Goal: Transaction & Acquisition: Purchase product/service

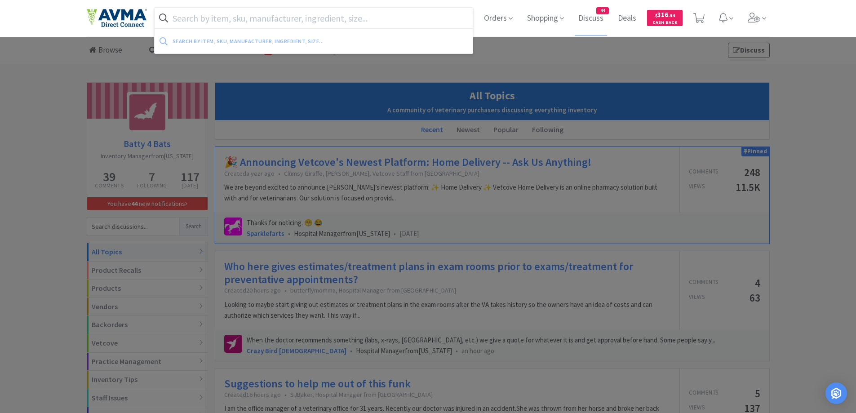
click at [219, 26] on input "text" at bounding box center [314, 18] width 319 height 21
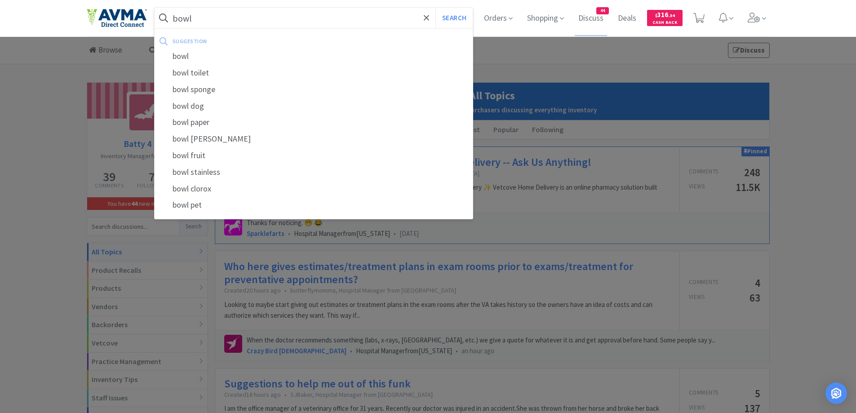
type input "bowl"
click at [436, 8] on button "Search" at bounding box center [454, 18] width 37 height 21
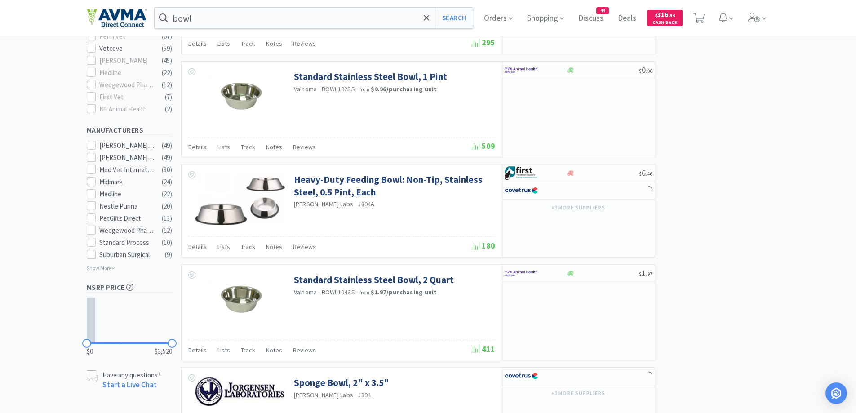
select select "6"
select select "4"
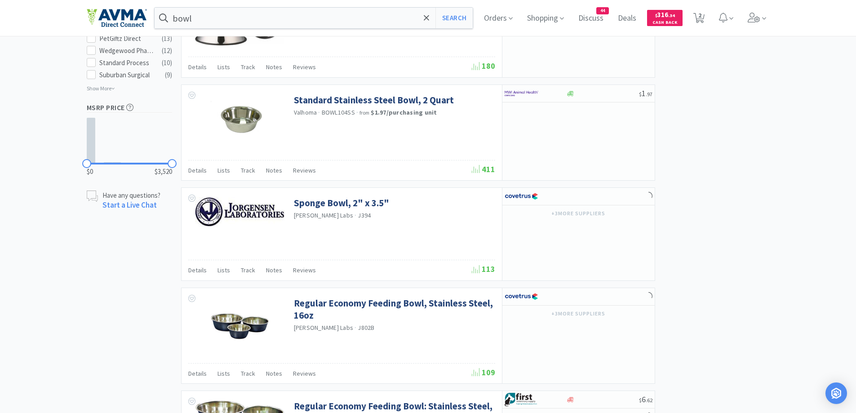
scroll to position [360, 0]
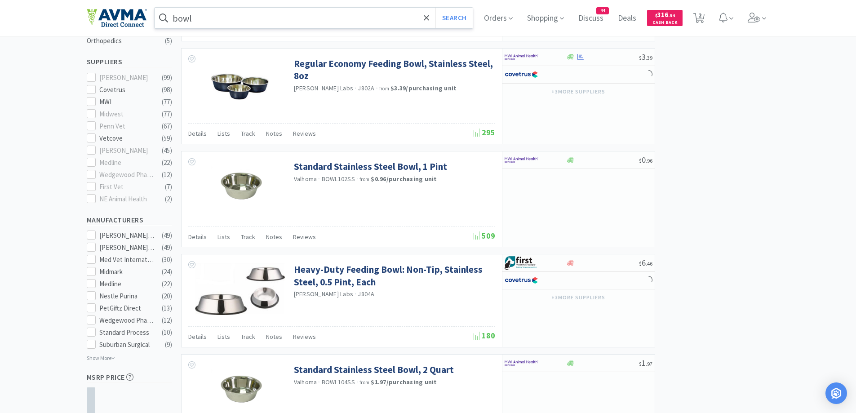
click at [214, 15] on input "bowl" at bounding box center [314, 18] width 319 height 21
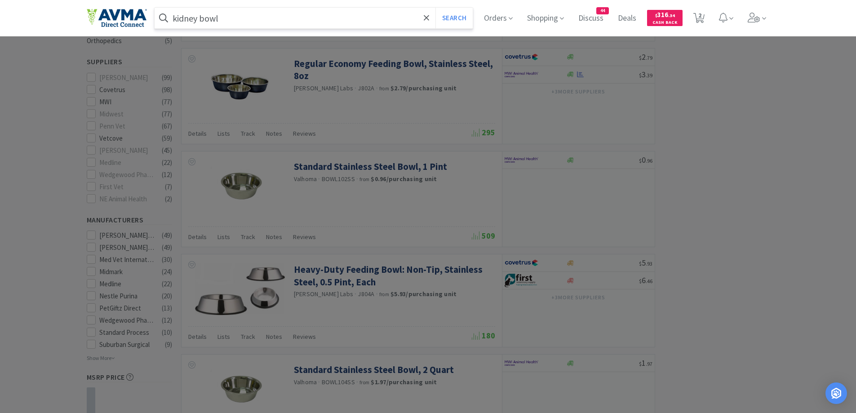
type input "kidney bowl"
click at [436, 8] on button "Search" at bounding box center [454, 18] width 37 height 21
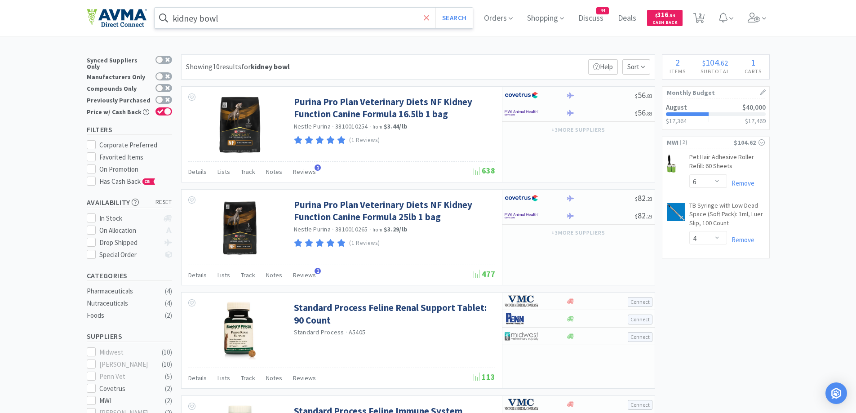
click at [430, 17] on icon at bounding box center [427, 17] width 6 height 9
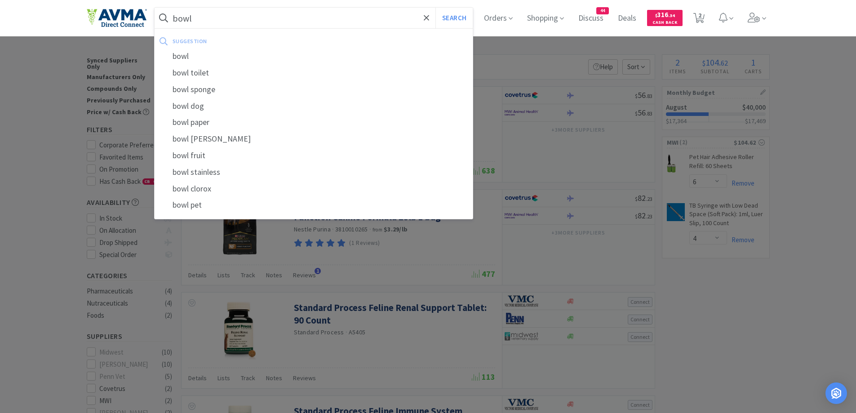
type input "bowl"
click at [436, 8] on button "Search" at bounding box center [454, 18] width 37 height 21
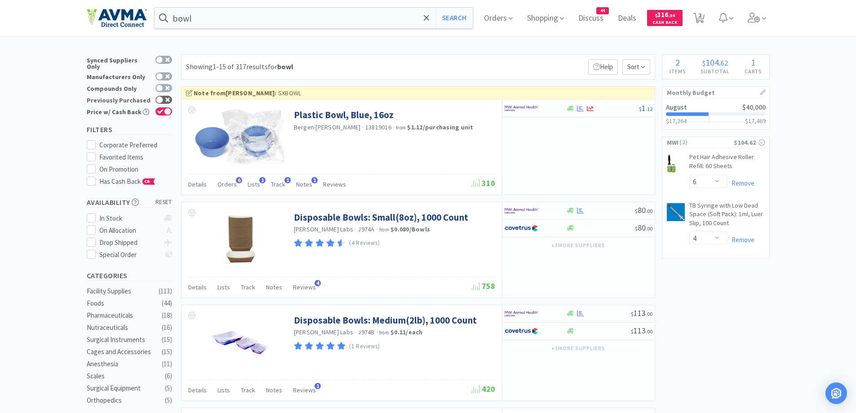
click at [160, 96] on div at bounding box center [159, 99] width 7 height 7
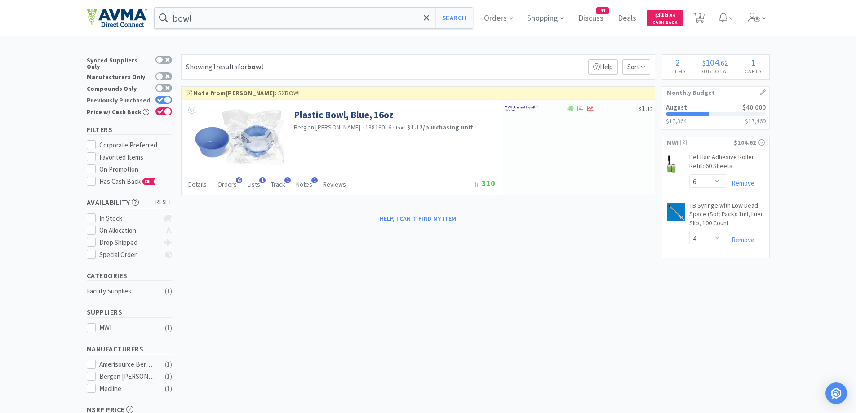
click at [163, 98] on icon at bounding box center [160, 100] width 6 height 5
checkbox input "false"
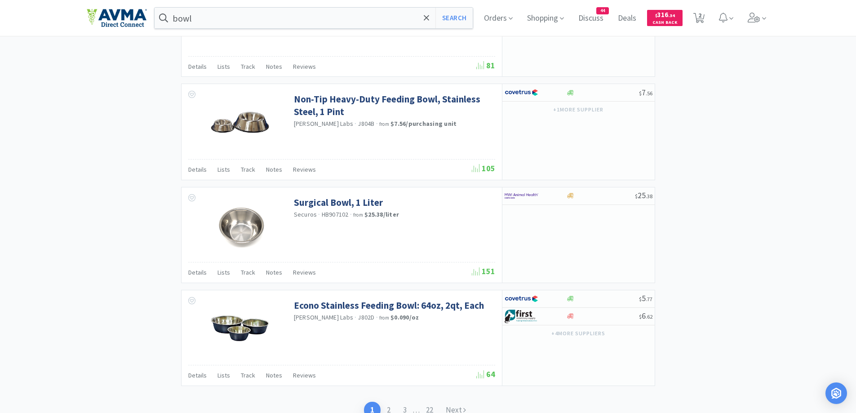
scroll to position [1299, 0]
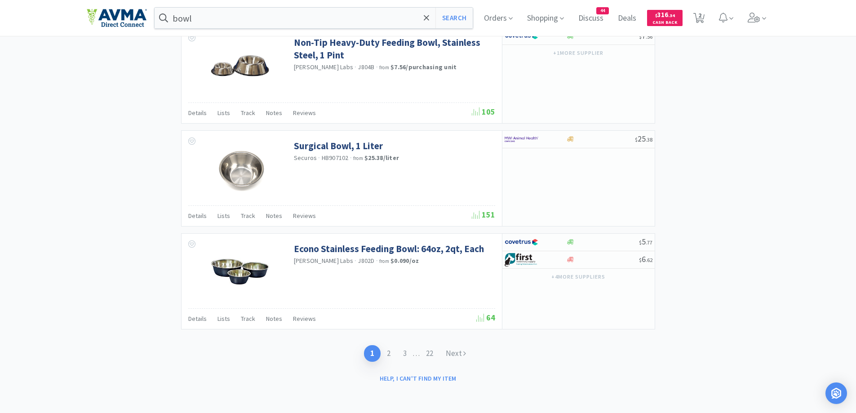
drag, startPoint x: 463, startPoint y: 351, endPoint x: 481, endPoint y: 338, distance: 22.7
click at [463, 351] on link "Next" at bounding box center [456, 353] width 33 height 17
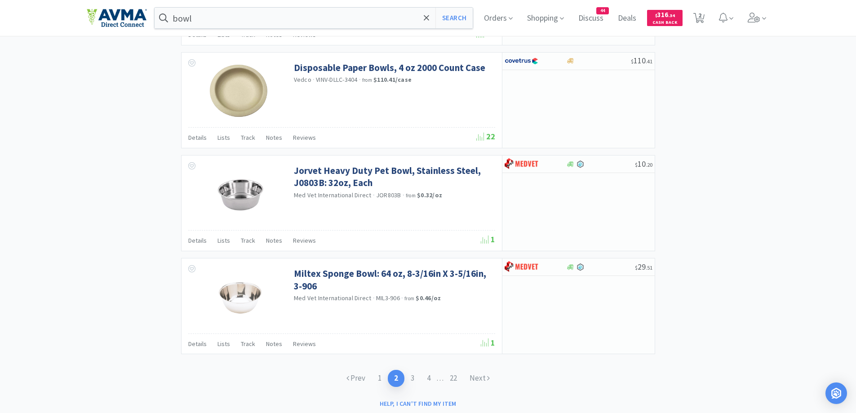
scroll to position [1293, 0]
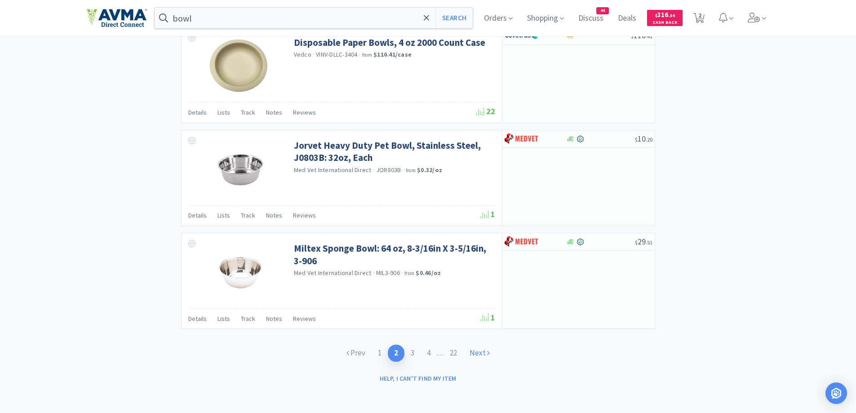
click at [480, 355] on link "Next" at bounding box center [479, 353] width 33 height 17
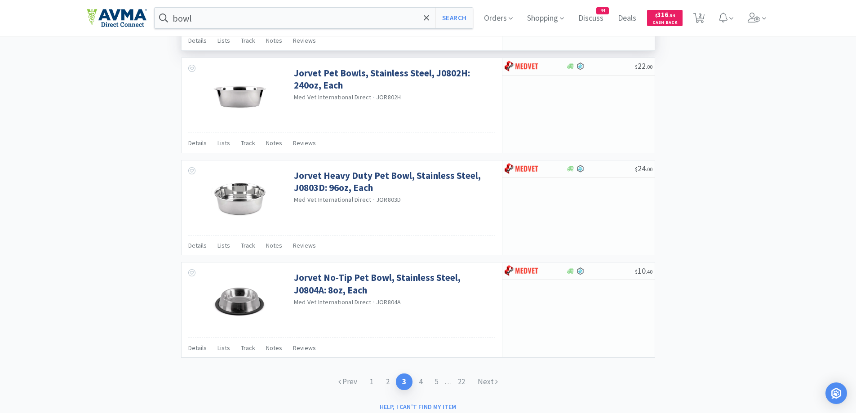
scroll to position [1287, 0]
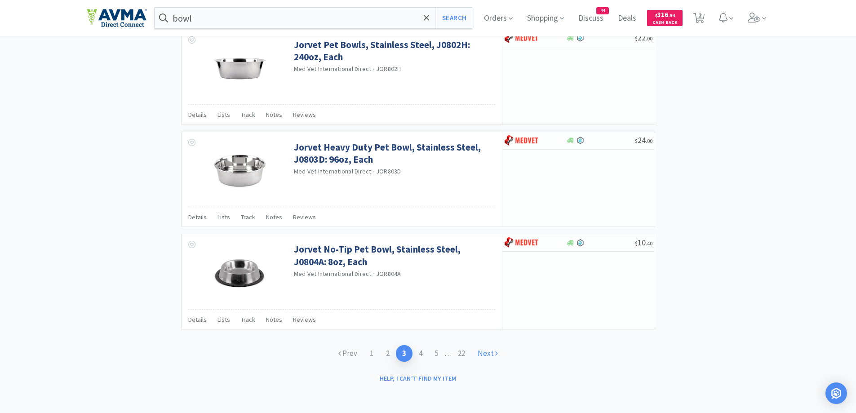
click at [496, 360] on link "Next" at bounding box center [488, 353] width 33 height 17
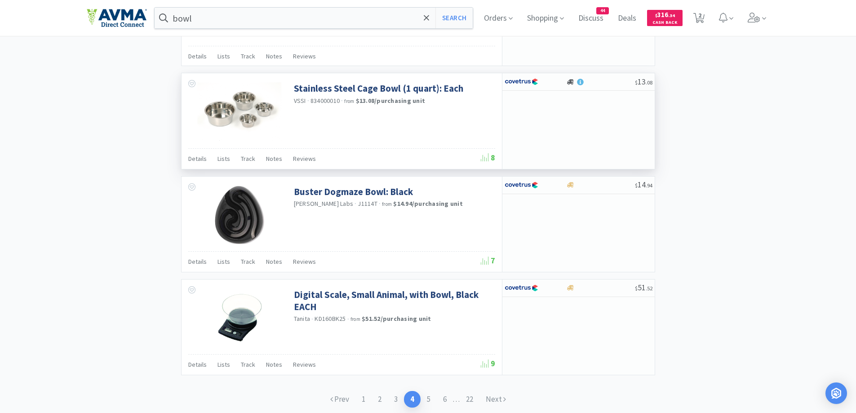
scroll to position [1288, 0]
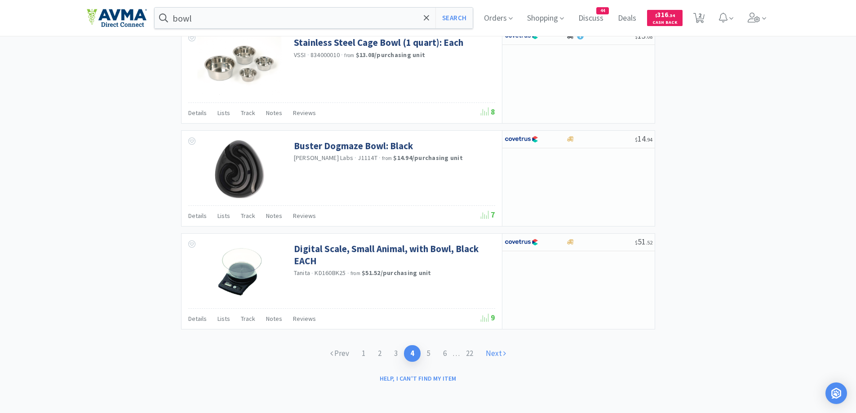
click at [494, 352] on link "Next" at bounding box center [496, 353] width 33 height 17
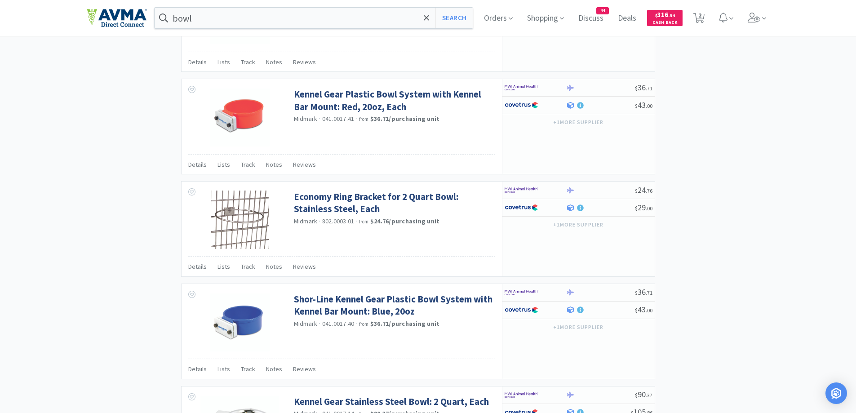
scroll to position [1290, 0]
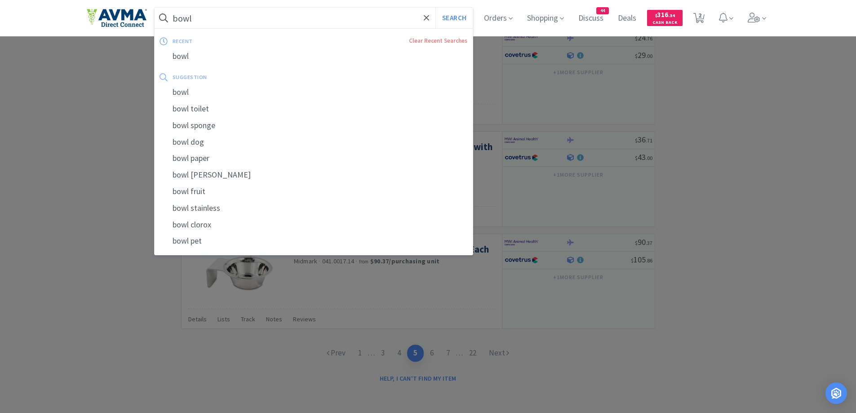
click at [211, 18] on input "bowl" at bounding box center [314, 18] width 319 height 21
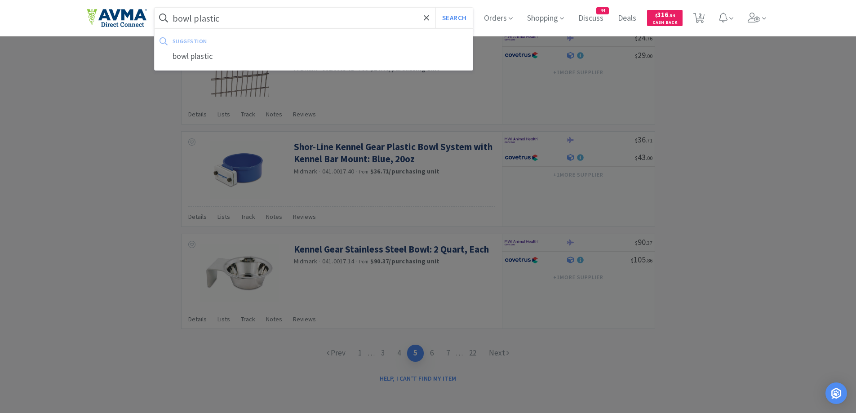
type input "bowl plastic"
click at [436, 8] on button "Search" at bounding box center [454, 18] width 37 height 21
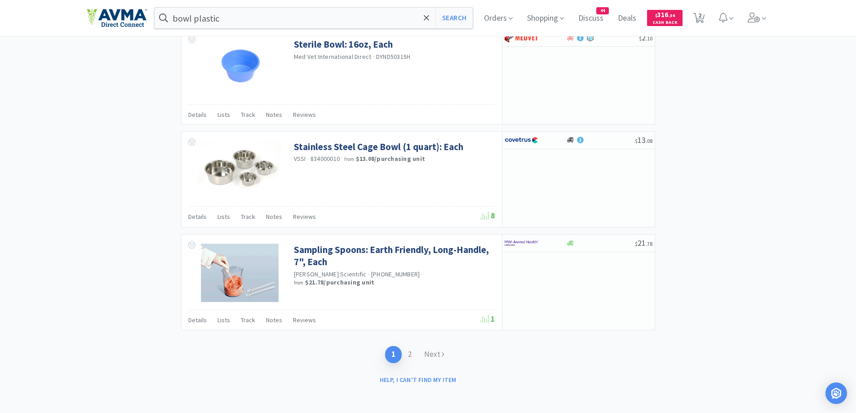
scroll to position [1317, 0]
click at [427, 348] on link "Next" at bounding box center [434, 353] width 33 height 17
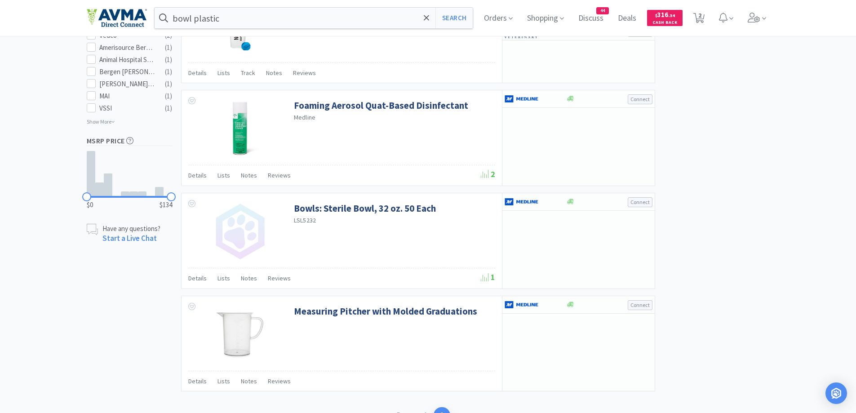
scroll to position [573, 0]
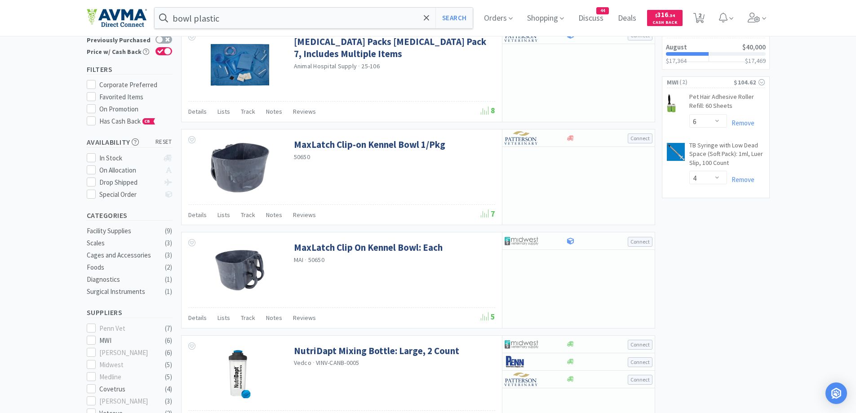
scroll to position [0, 0]
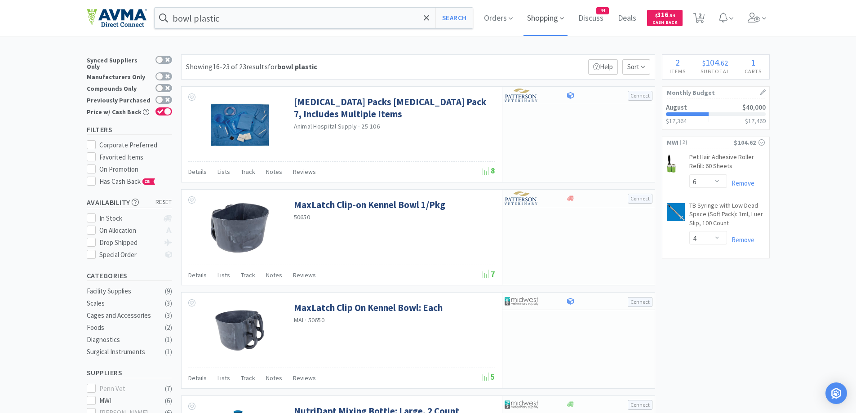
click at [538, 10] on span "Shopping" at bounding box center [546, 18] width 44 height 36
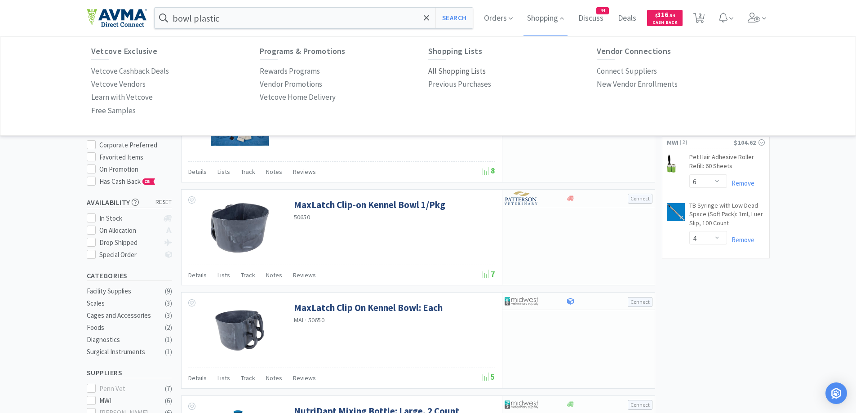
click at [432, 70] on p "All Shopping Lists" at bounding box center [457, 71] width 58 height 12
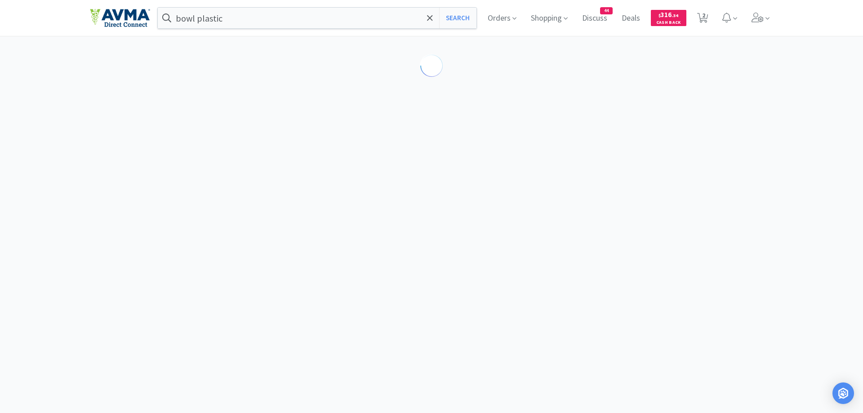
select select "6"
select select "4"
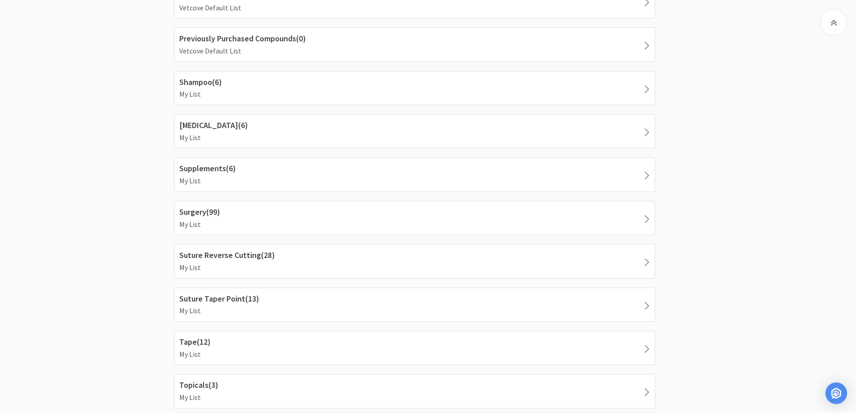
scroll to position [2068, 0]
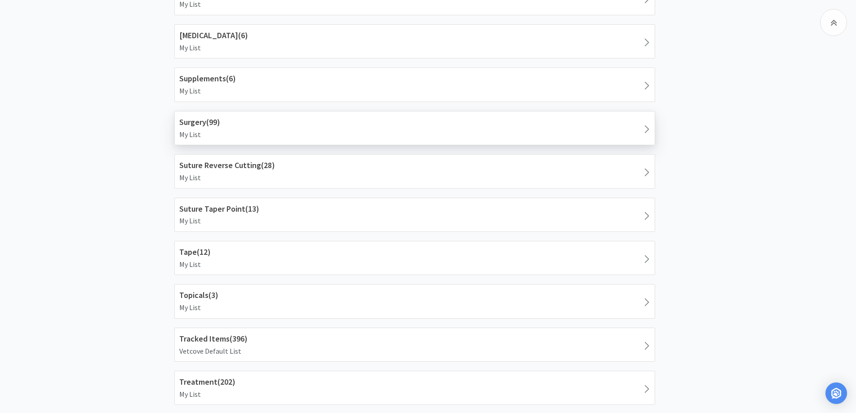
click at [228, 121] on h1 "Surgery ( 99 )" at bounding box center [414, 122] width 471 height 13
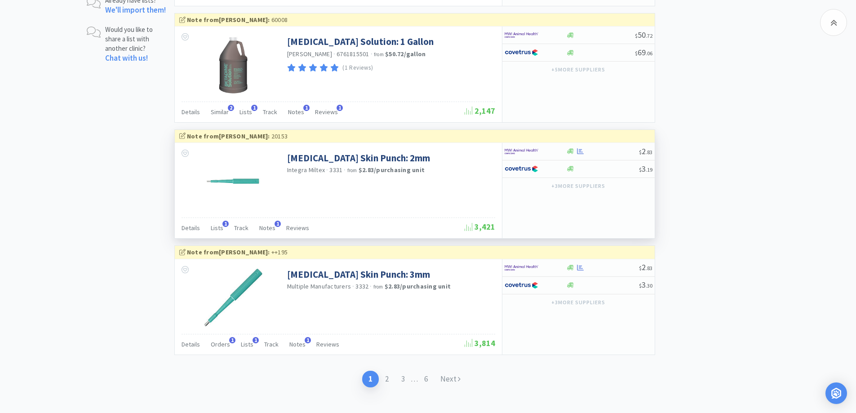
scroll to position [1408, 0]
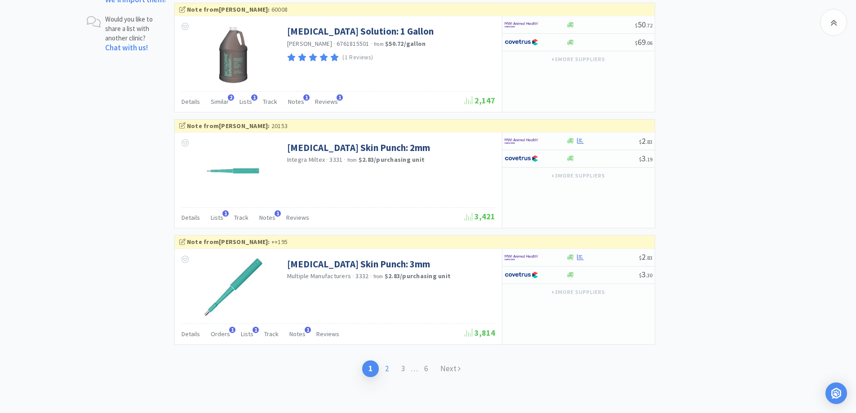
click at [385, 368] on link "2" at bounding box center [387, 369] width 16 height 17
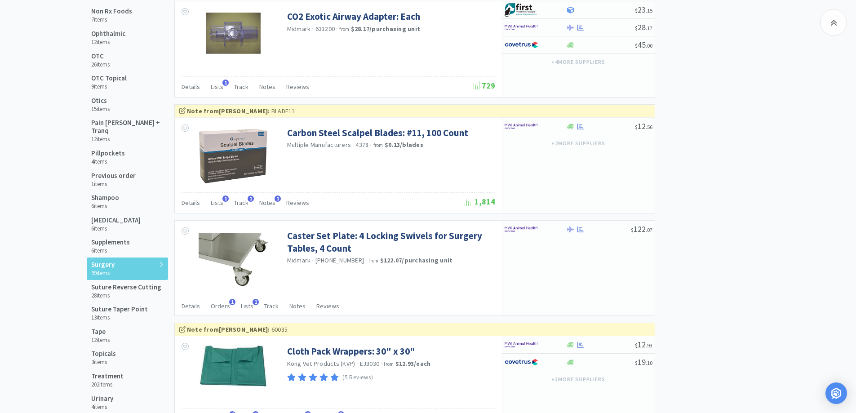
scroll to position [989, 0]
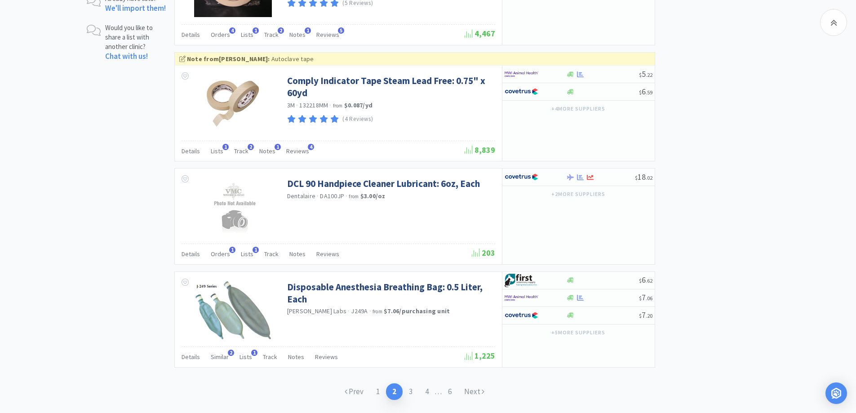
scroll to position [1422, 0]
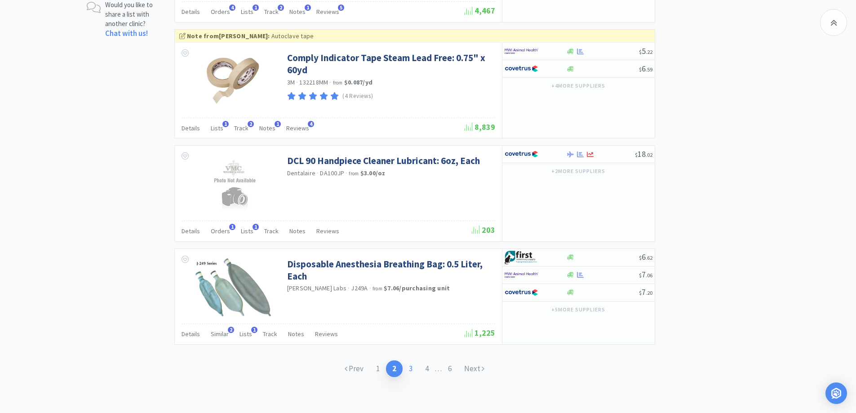
click at [410, 369] on link "3" at bounding box center [411, 369] width 16 height 17
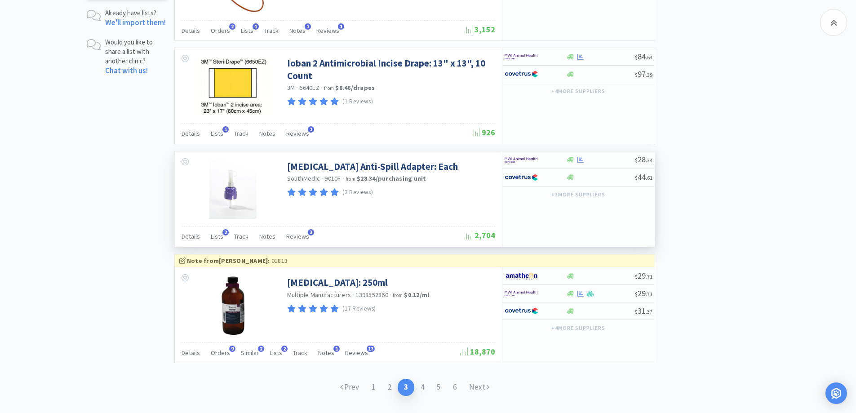
scroll to position [1404, 0]
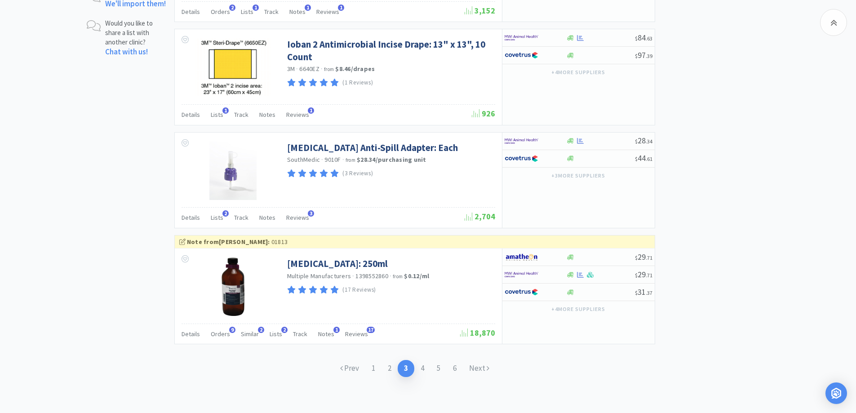
drag, startPoint x: 425, startPoint y: 373, endPoint x: 456, endPoint y: 344, distance: 42.9
click at [425, 373] on link "4" at bounding box center [422, 368] width 16 height 17
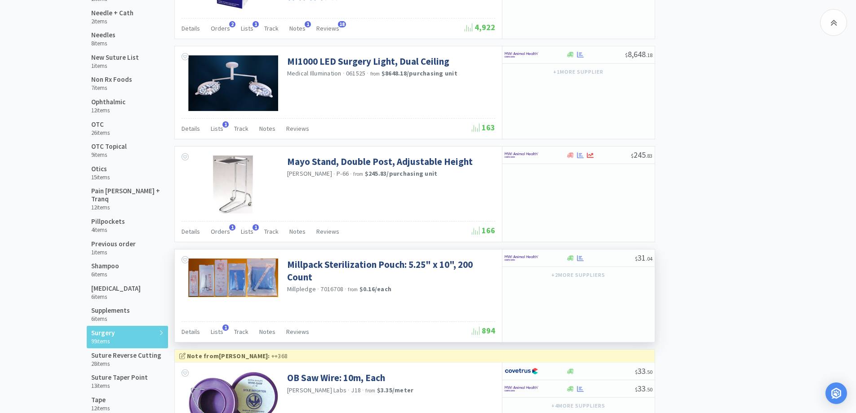
scroll to position [809, 0]
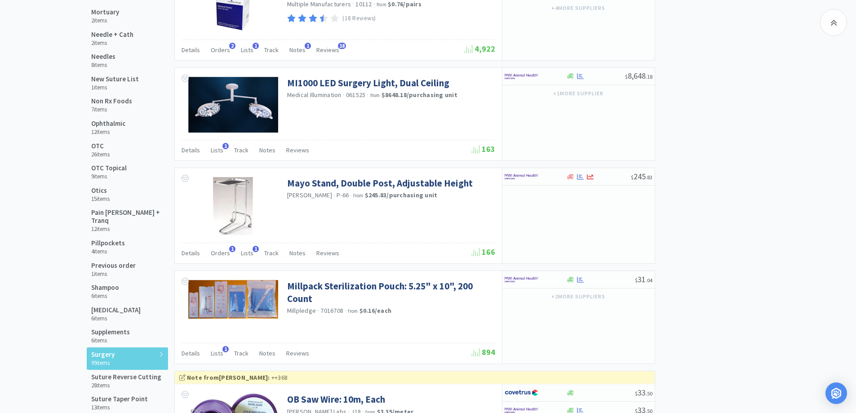
click at [723, 204] on div "Shopping Lists Vetcove Lists Previously Purchased 681 items Free Products 45 it…" at bounding box center [428, 57] width 683 height 1624
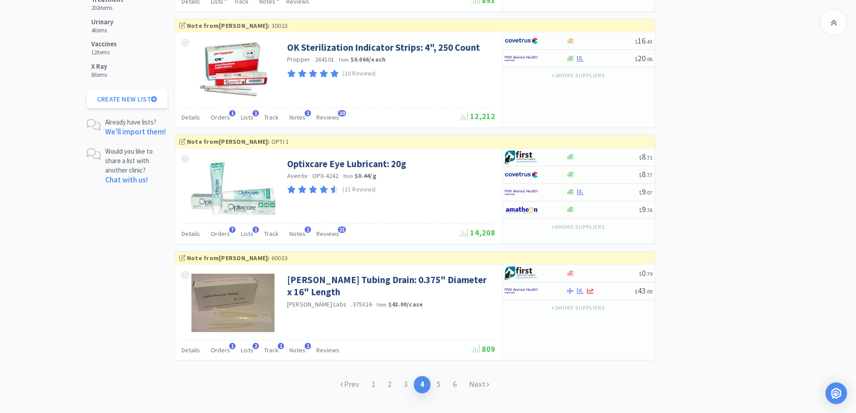
scroll to position [1292, 0]
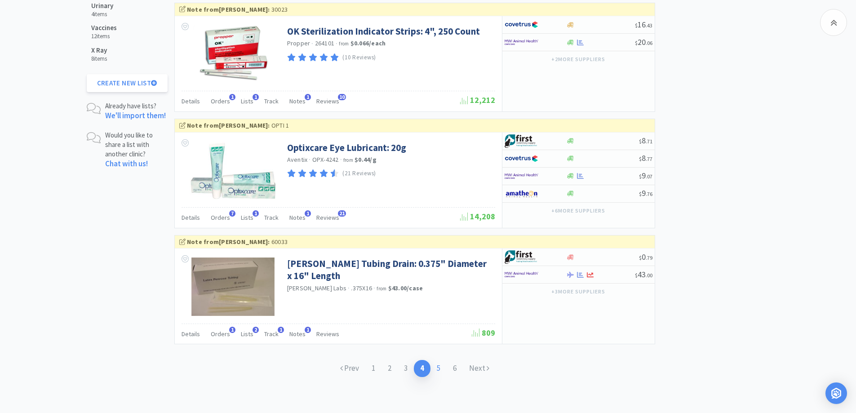
click at [435, 370] on link "5" at bounding box center [439, 368] width 16 height 17
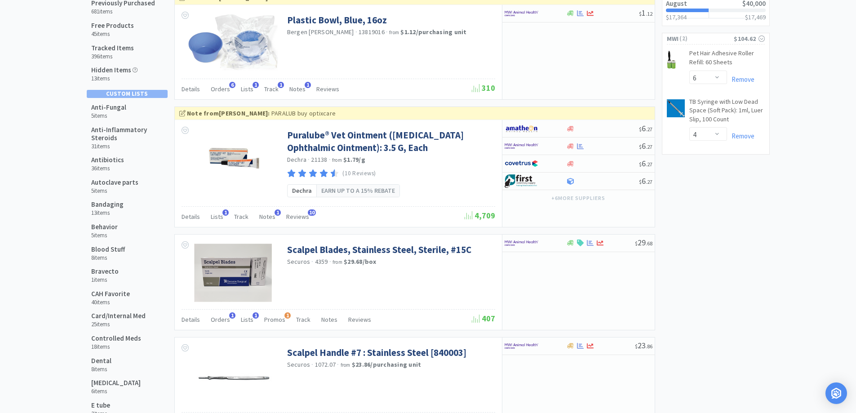
scroll to position [14, 0]
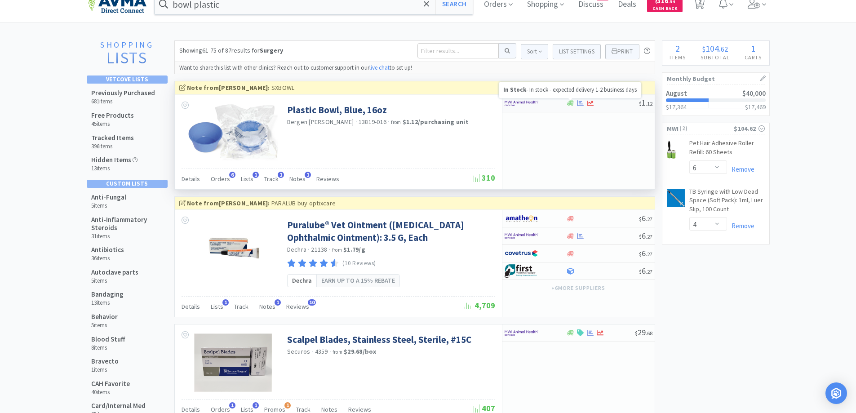
click at [574, 102] on icon at bounding box center [570, 103] width 7 height 7
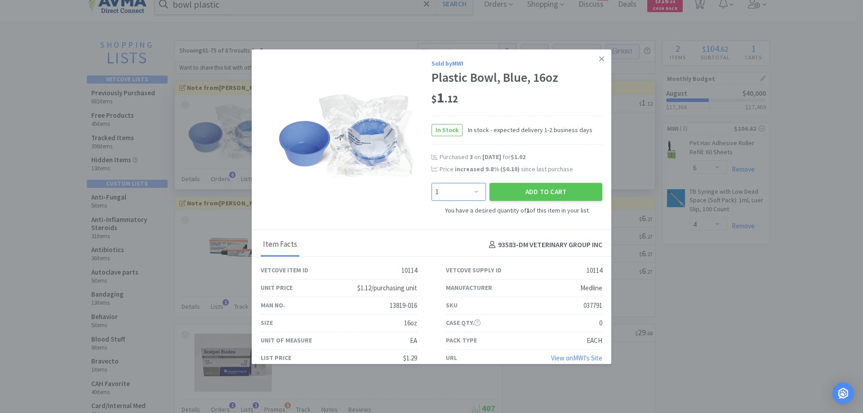
drag, startPoint x: 464, startPoint y: 197, endPoint x: 468, endPoint y: 193, distance: 5.1
click at [464, 197] on select "Enter Quantity 1 2 3 4 5 6 7 8 9 10 11 12 13 14 15 16 17 18 19 20 Enter Quantity" at bounding box center [459, 192] width 54 height 18
select select "2"
click at [432, 183] on select "Enter Quantity 1 2 3 4 5 6 7 8 9 10 11 12 13 14 15 16 17 18 19 20 Enter Quantity" at bounding box center [459, 192] width 54 height 18
click at [523, 191] on button "Add to Cart" at bounding box center [546, 192] width 113 height 18
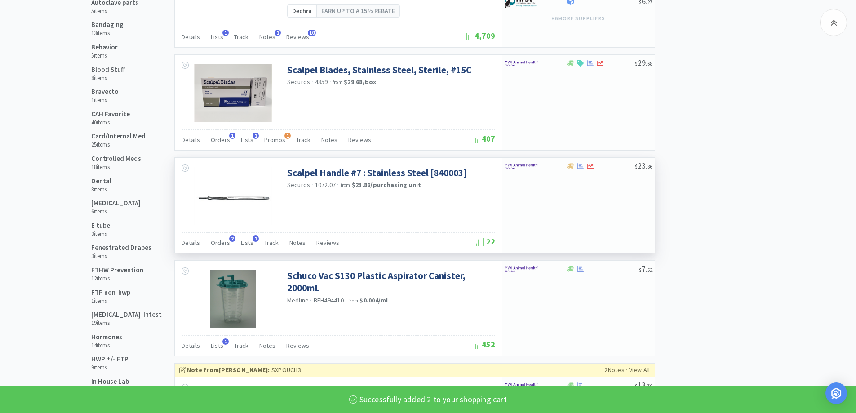
select select "2"
select select "4"
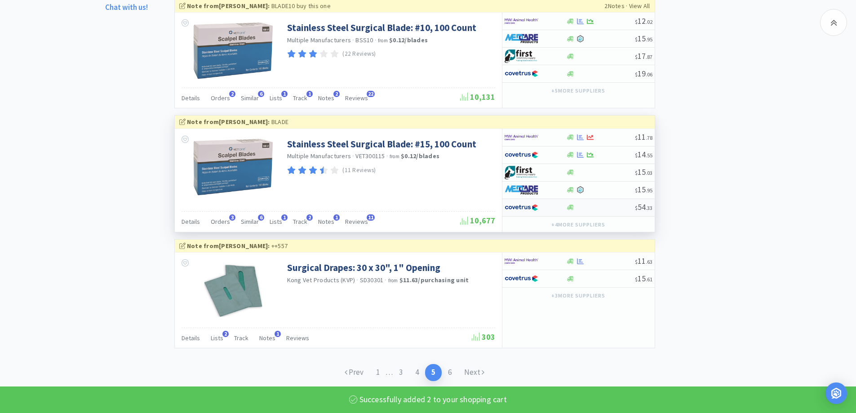
scroll to position [1452, 0]
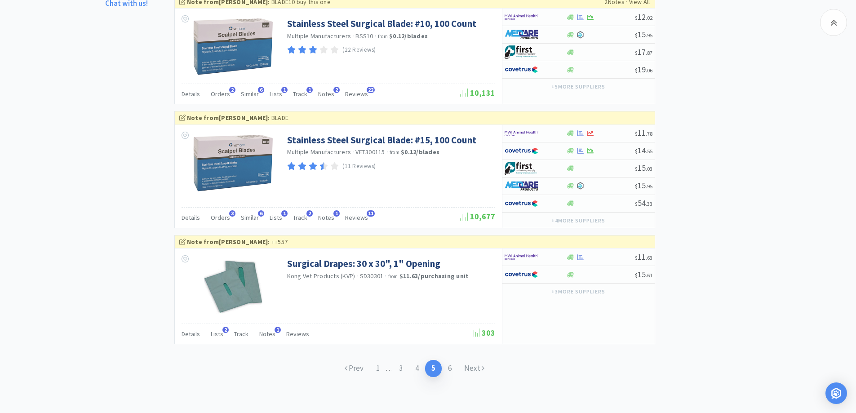
click at [463, 361] on div "Prev 1 . . . 3 4 5 6 Next" at bounding box center [414, 368] width 152 height 17
click at [465, 366] on link "Next" at bounding box center [474, 368] width 33 height 17
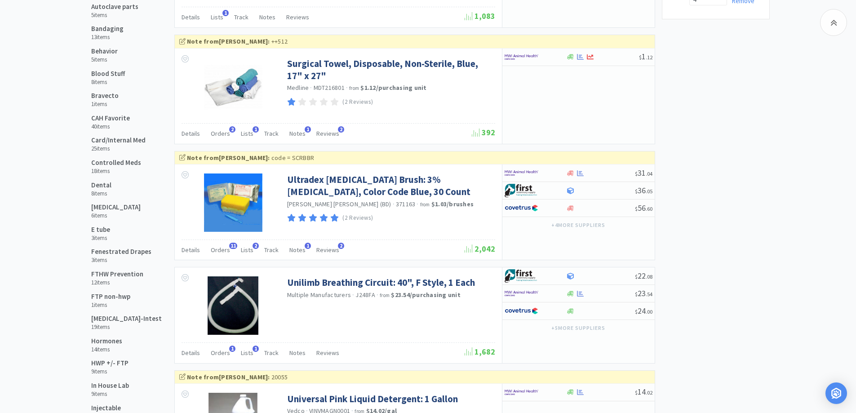
scroll to position [258, 0]
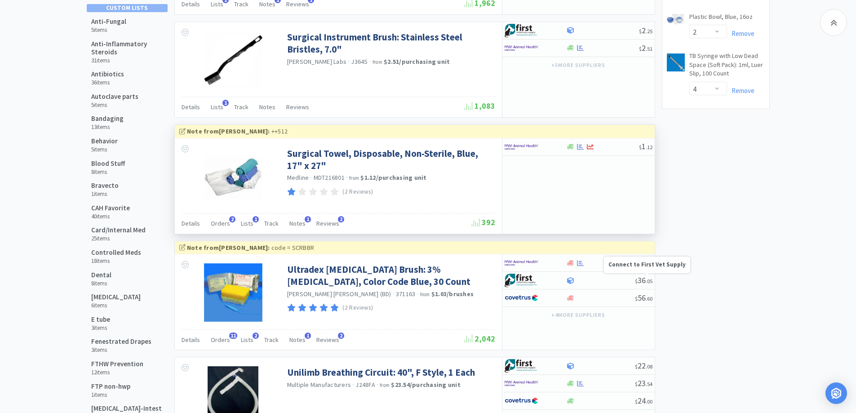
scroll to position [168, 0]
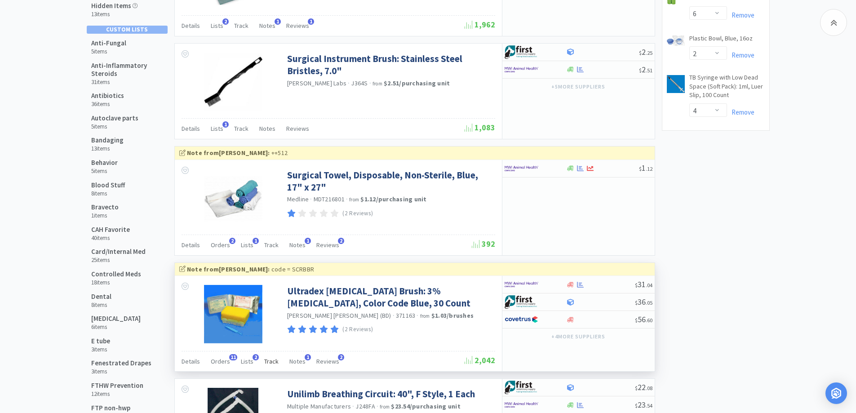
click at [273, 363] on span "Track" at bounding box center [271, 361] width 14 height 8
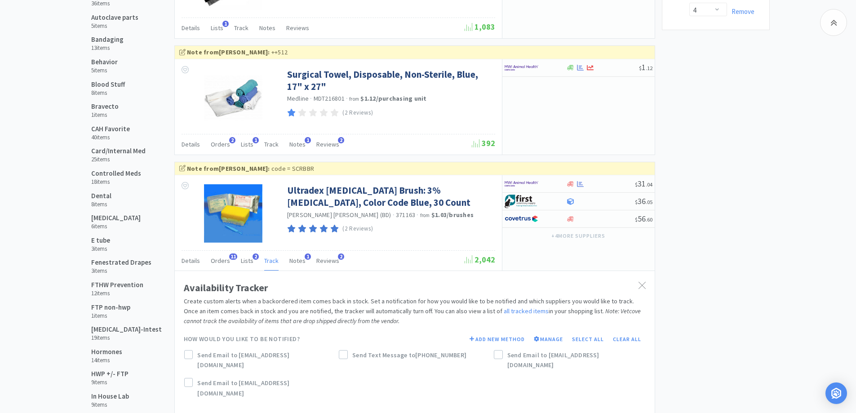
scroll to position [438, 0]
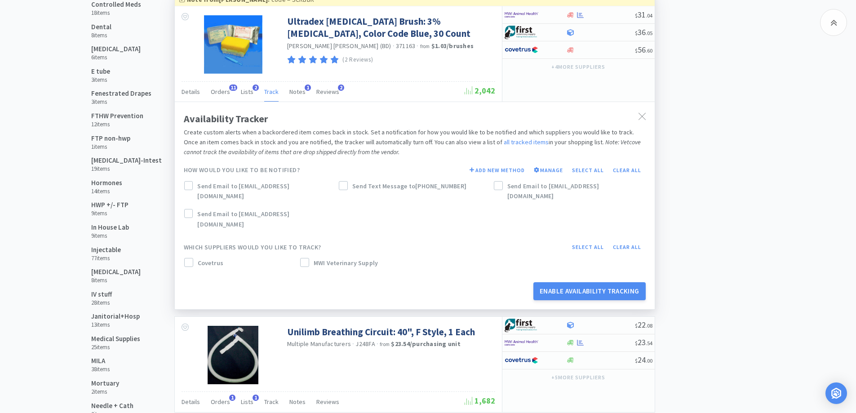
click at [316, 258] on span "MWI Veterinary Supply" at bounding box center [346, 263] width 64 height 10
drag, startPoint x: 185, startPoint y: 179, endPoint x: 190, endPoint y: 178, distance: 5.0
click at [186, 179] on div "Send Email to [EMAIL_ADDRESS][DOMAIN_NAME]" at bounding box center [260, 193] width 155 height 28
drag, startPoint x: 185, startPoint y: 185, endPoint x: 316, endPoint y: 187, distance: 130.8
click at [186, 184] on icon at bounding box center [188, 186] width 6 height 6
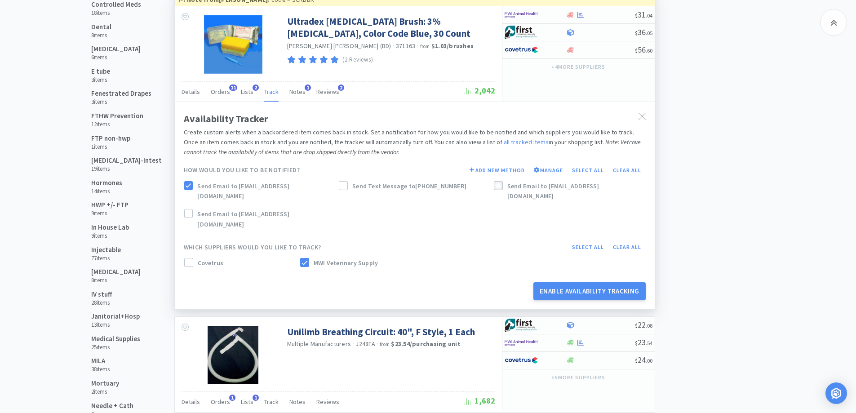
click at [498, 186] on icon at bounding box center [498, 186] width 6 height 6
click at [565, 282] on button "Enable Availability Tracking" at bounding box center [590, 291] width 112 height 18
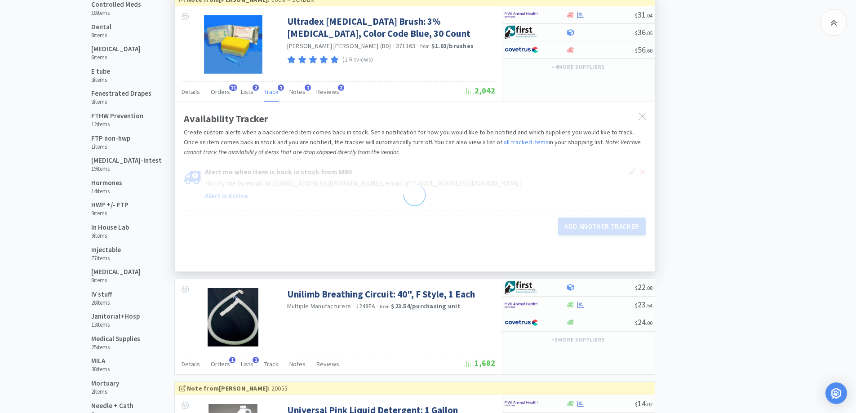
scroll to position [258, 0]
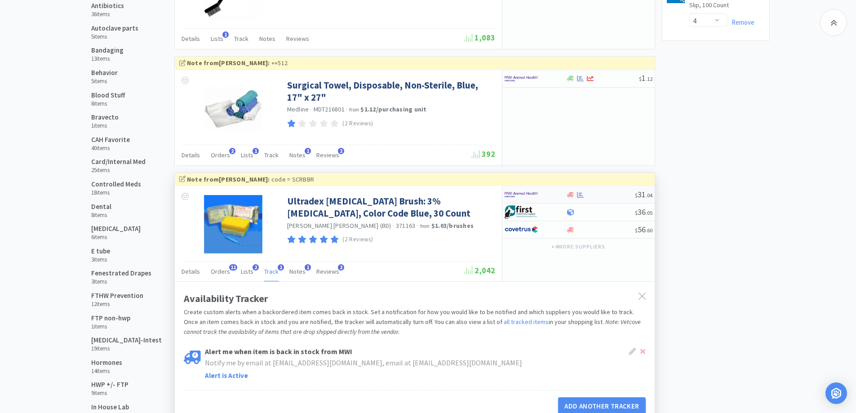
click at [566, 196] on div at bounding box center [570, 194] width 9 height 7
select select "1"
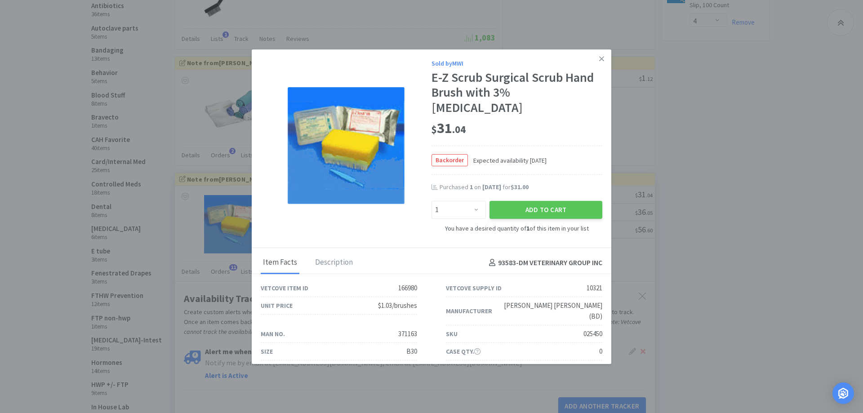
drag, startPoint x: 552, startPoint y: 194, endPoint x: 571, endPoint y: 176, distance: 26.4
click at [552, 201] on button "Add to Cart" at bounding box center [546, 210] width 113 height 18
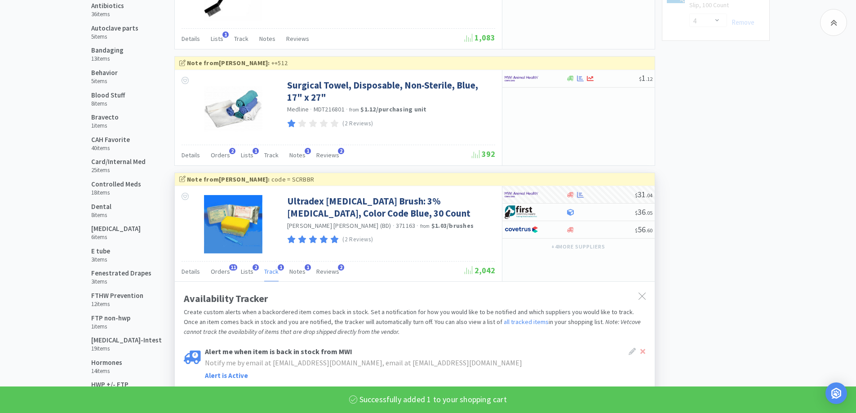
drag, startPoint x: 640, startPoint y: 296, endPoint x: 676, endPoint y: 236, distance: 70.5
click at [640, 296] on icon at bounding box center [642, 296] width 7 height 7
select select "1"
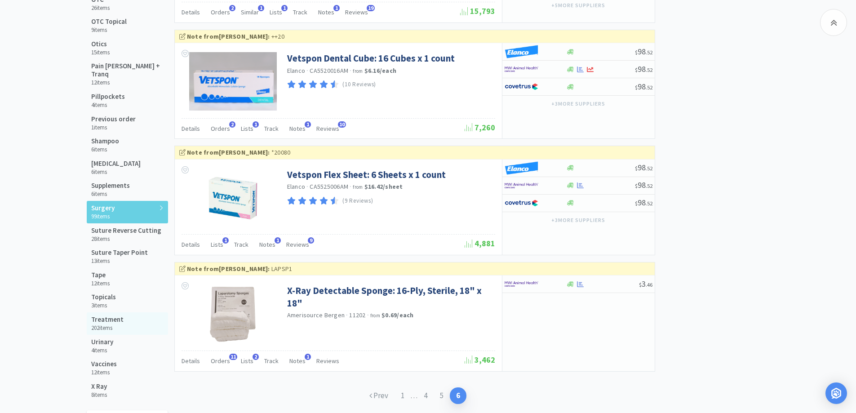
scroll to position [977, 0]
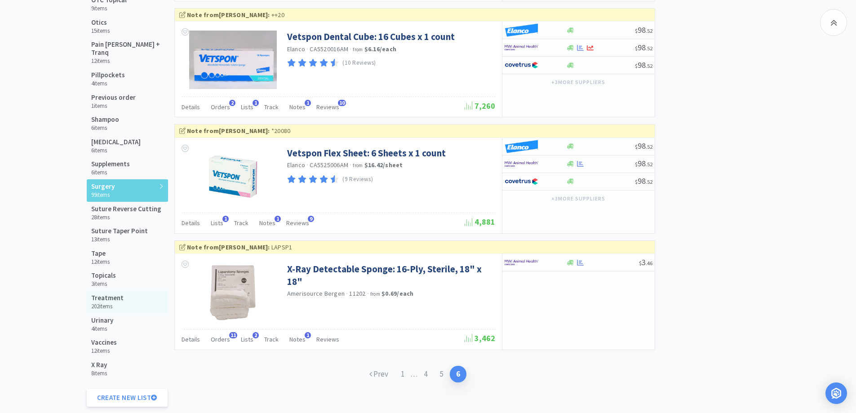
click at [107, 294] on h5 "Treatment" at bounding box center [107, 298] width 32 height 8
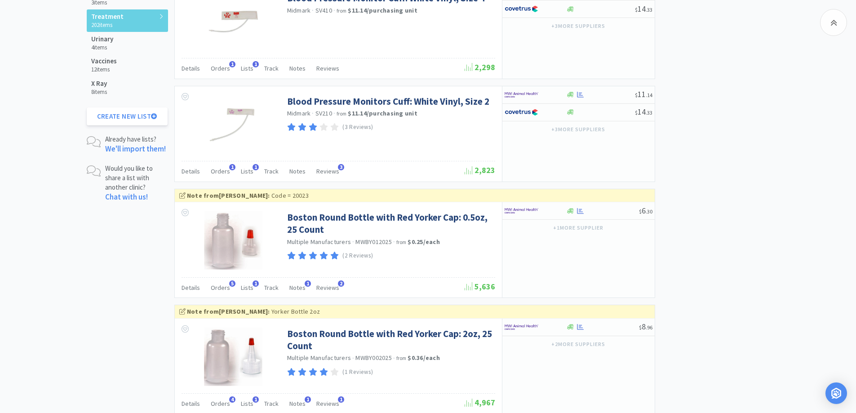
scroll to position [1328, 0]
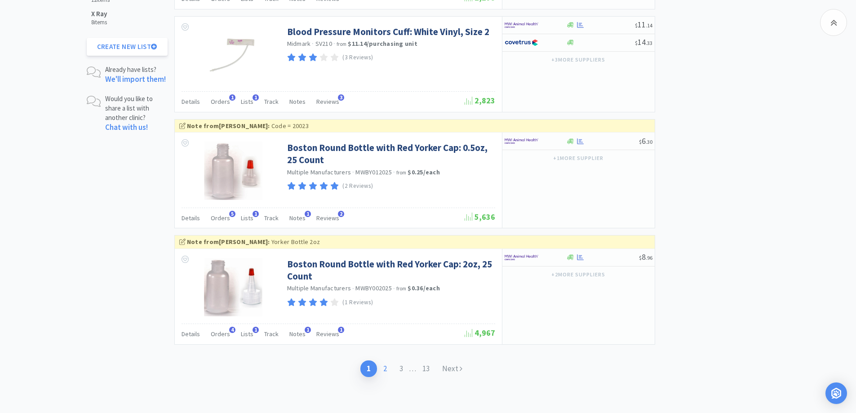
click at [380, 371] on link "2" at bounding box center [385, 369] width 16 height 17
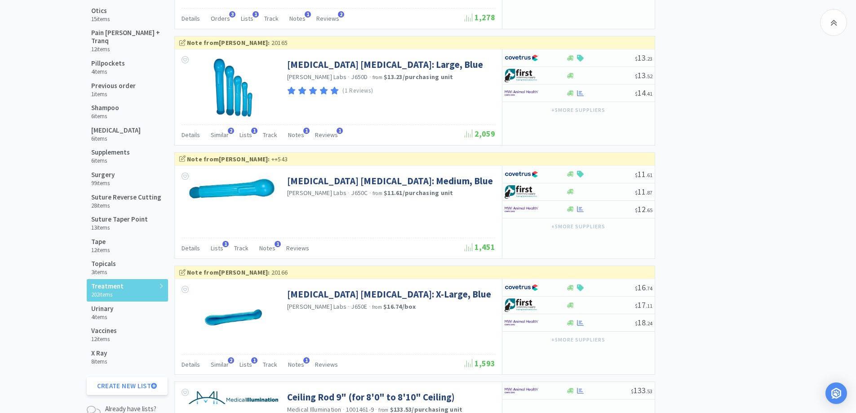
scroll to position [809, 0]
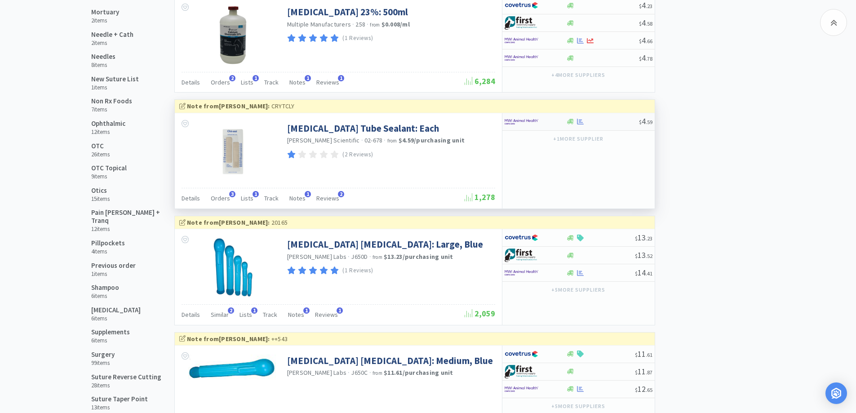
click at [539, 119] on div at bounding box center [529, 121] width 49 height 15
select select "1"
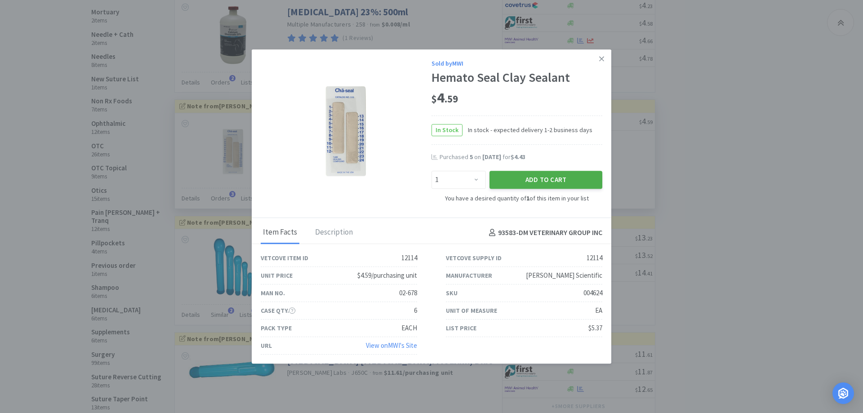
click at [544, 174] on button "Add to Cart" at bounding box center [546, 180] width 113 height 18
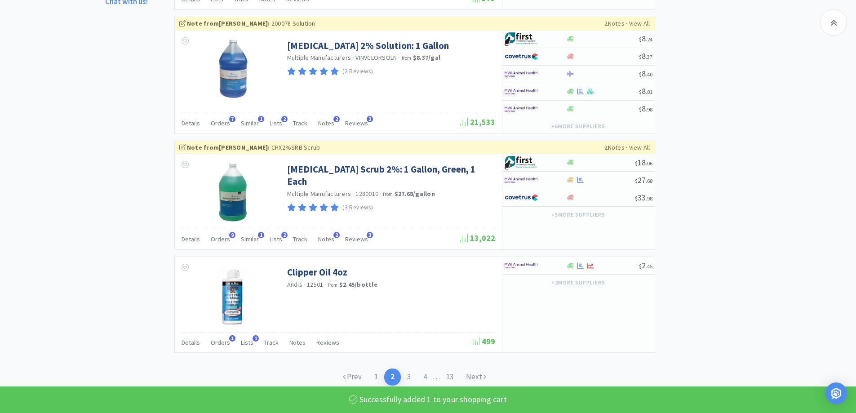
scroll to position [1463, 0]
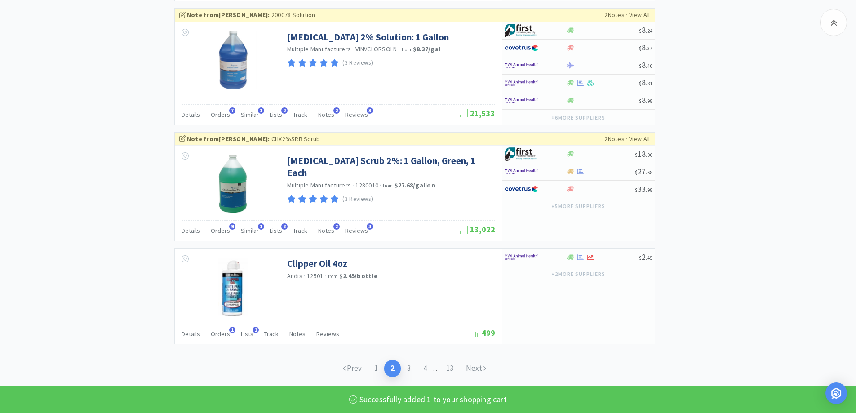
select select "6"
select select "2"
select select "4"
select select "1"
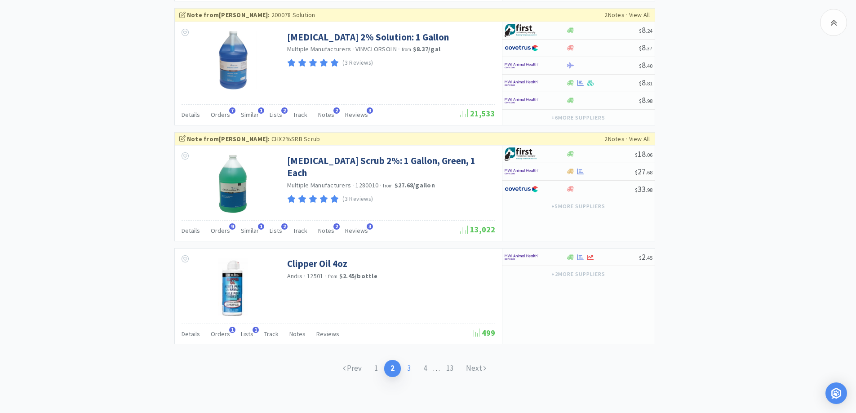
click at [404, 369] on link "3" at bounding box center [409, 368] width 16 height 17
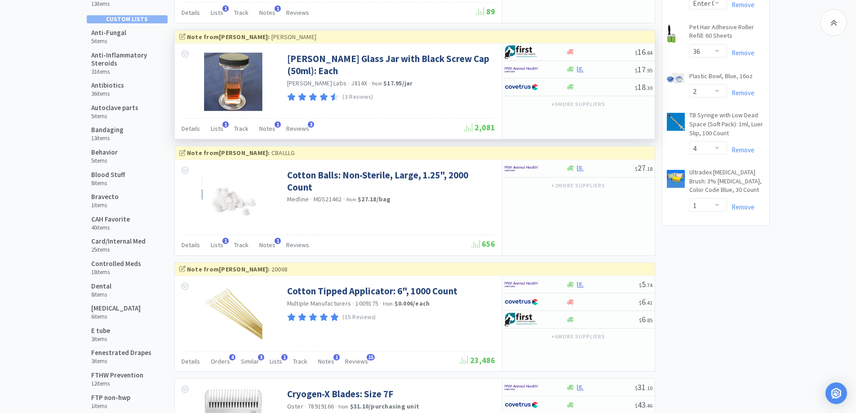
scroll to position [180, 0]
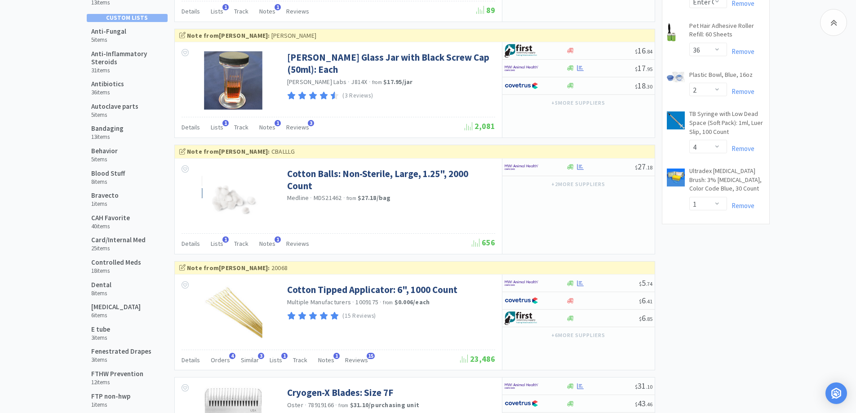
click at [551, 167] on div at bounding box center [529, 167] width 49 height 15
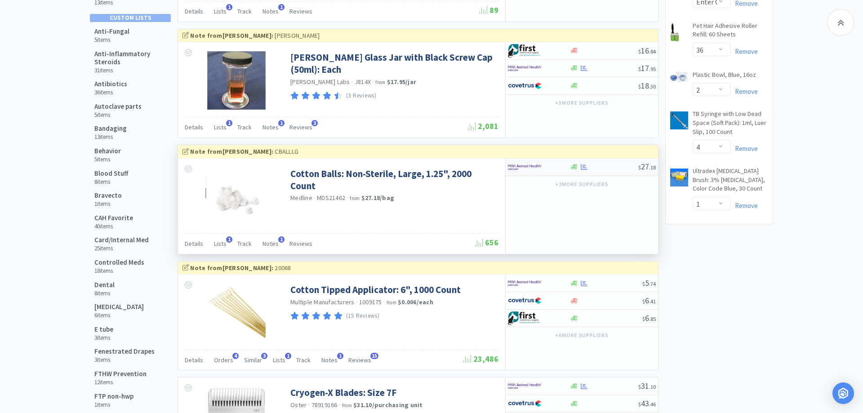
select select "1"
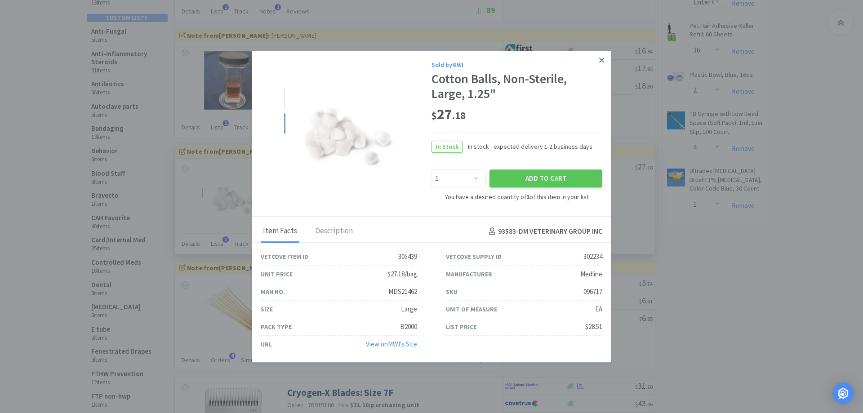
click at [601, 59] on icon at bounding box center [601, 60] width 5 height 5
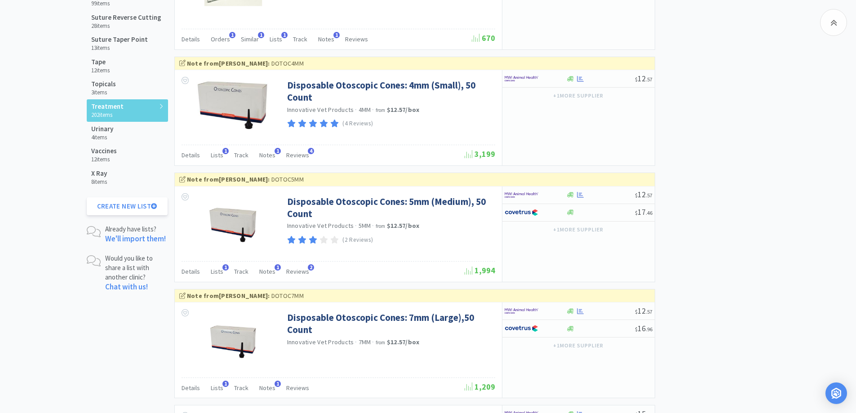
scroll to position [1326, 0]
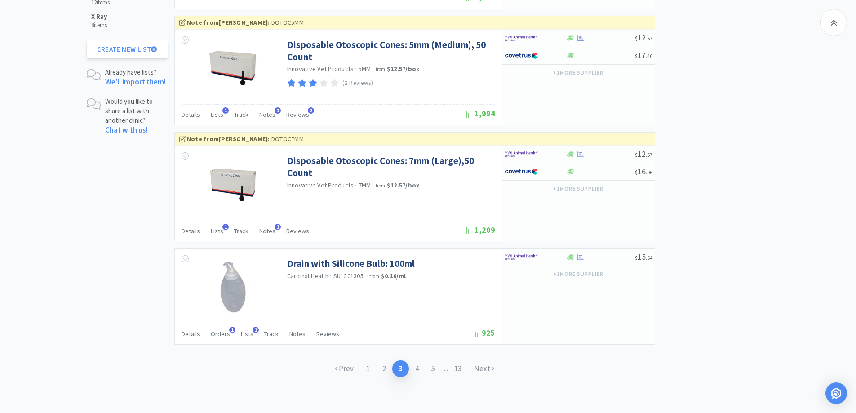
click at [481, 372] on link "Next" at bounding box center [484, 369] width 33 height 17
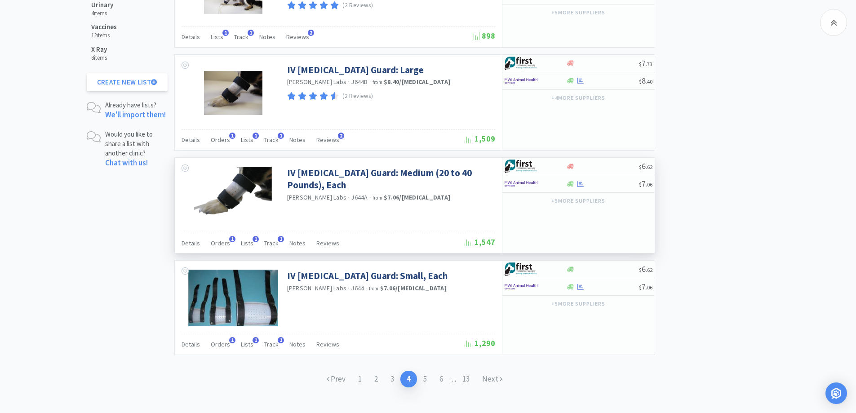
scroll to position [1303, 0]
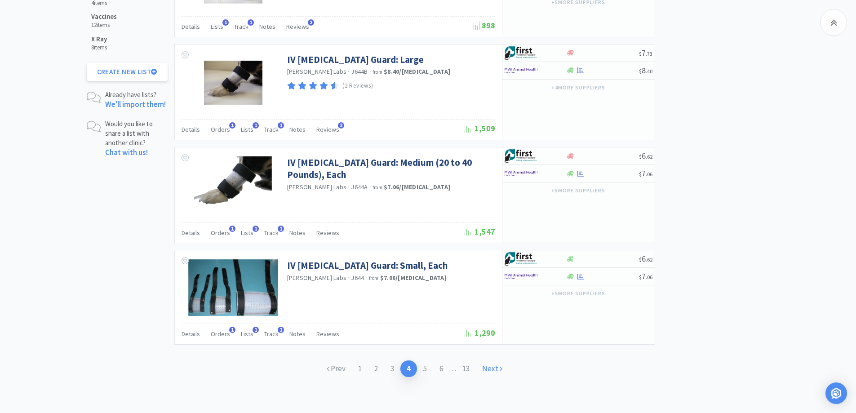
click at [501, 371] on icon at bounding box center [501, 369] width 3 height 8
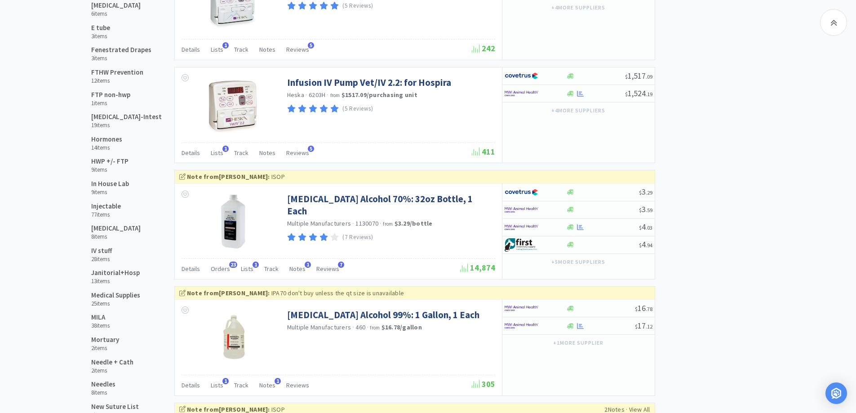
scroll to position [450, 0]
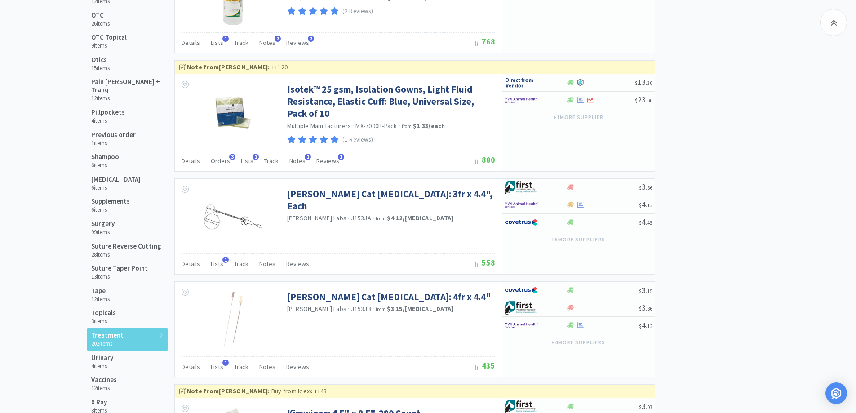
scroll to position [989, 0]
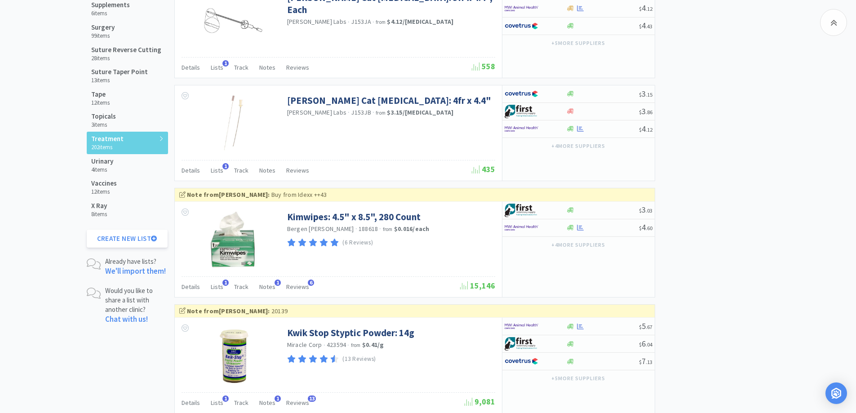
scroll to position [1259, 0]
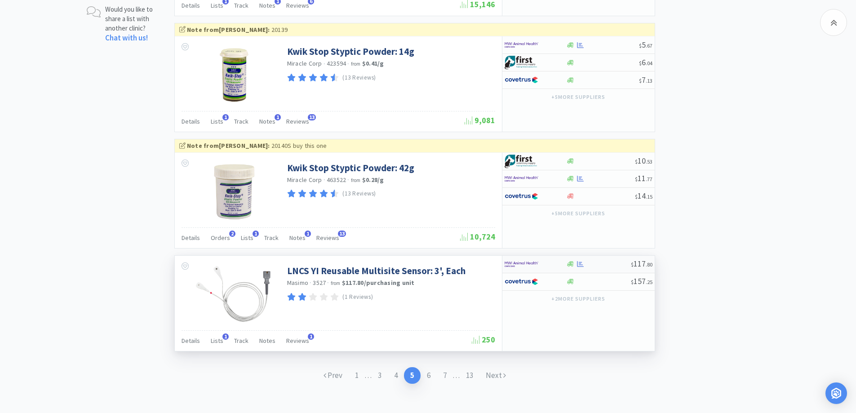
scroll to position [1421, 0]
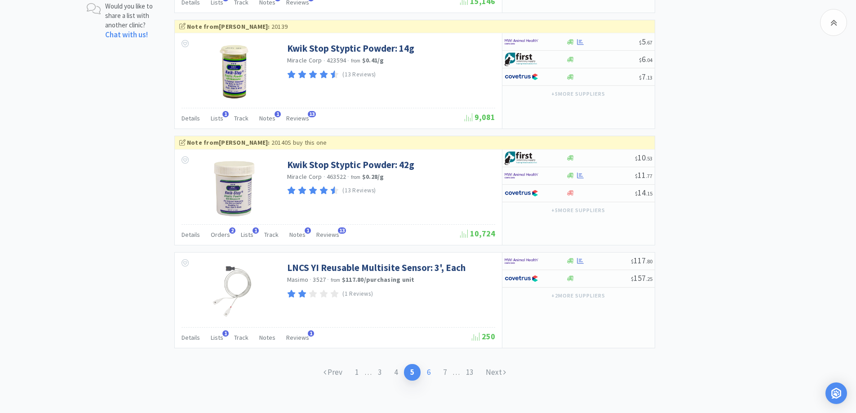
click at [423, 373] on link "6" at bounding box center [429, 372] width 16 height 17
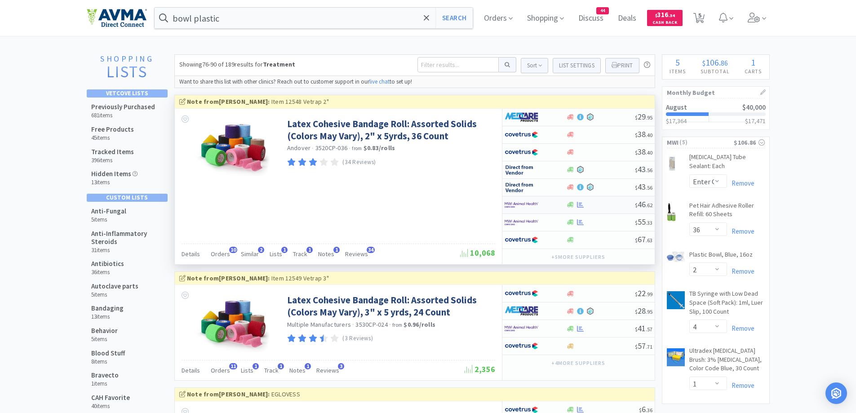
click at [555, 204] on div at bounding box center [536, 204] width 62 height 15
select select "1"
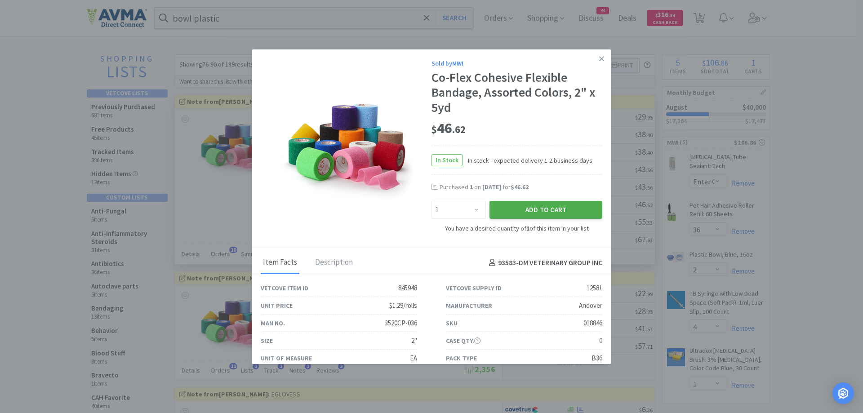
click at [540, 205] on button "Add to Cart" at bounding box center [546, 210] width 113 height 18
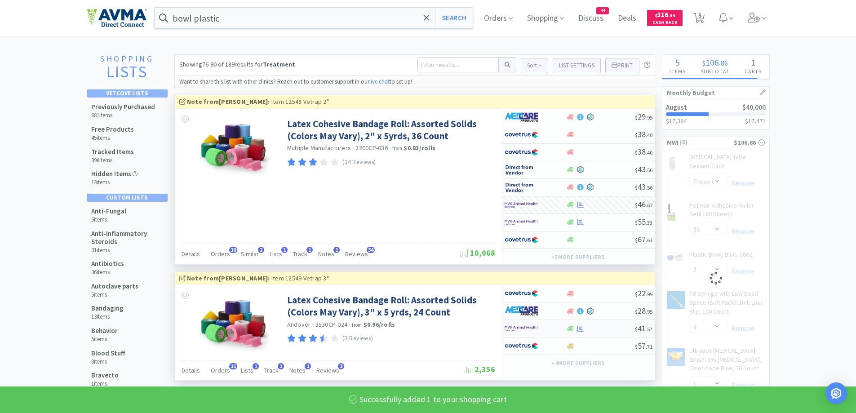
click at [562, 328] on div at bounding box center [536, 328] width 62 height 15
select select "6"
select select "2"
select select "4"
select select "1"
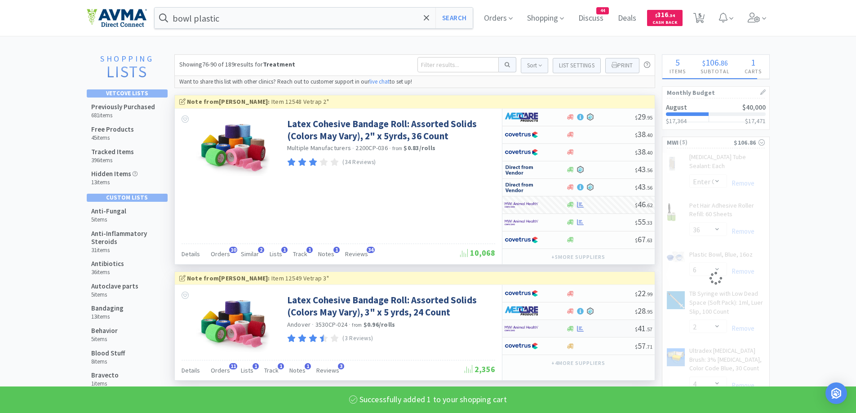
select select "1"
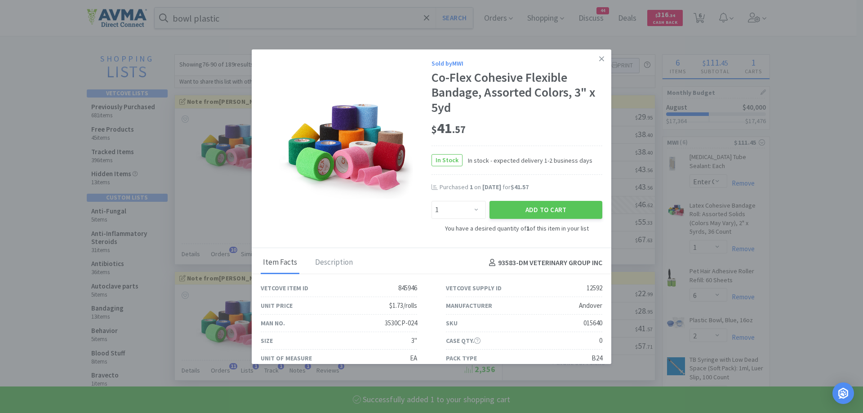
drag, startPoint x: 577, startPoint y: 214, endPoint x: 596, endPoint y: 196, distance: 25.4
click at [577, 214] on button "Add to Cart" at bounding box center [546, 210] width 113 height 18
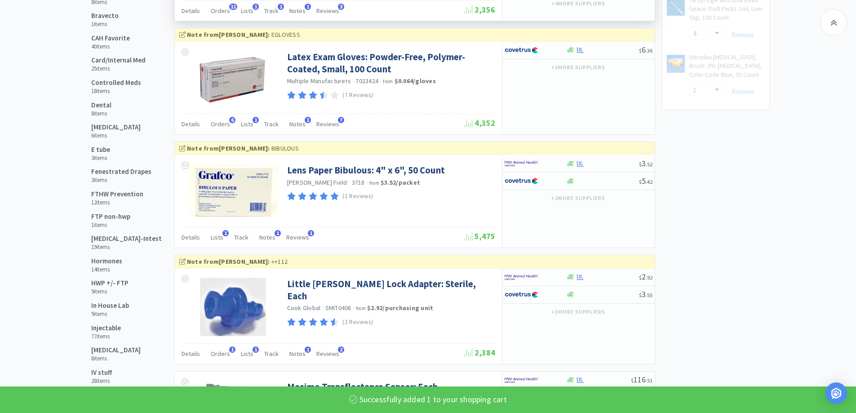
select select "6"
select select "2"
select select "4"
select select "1"
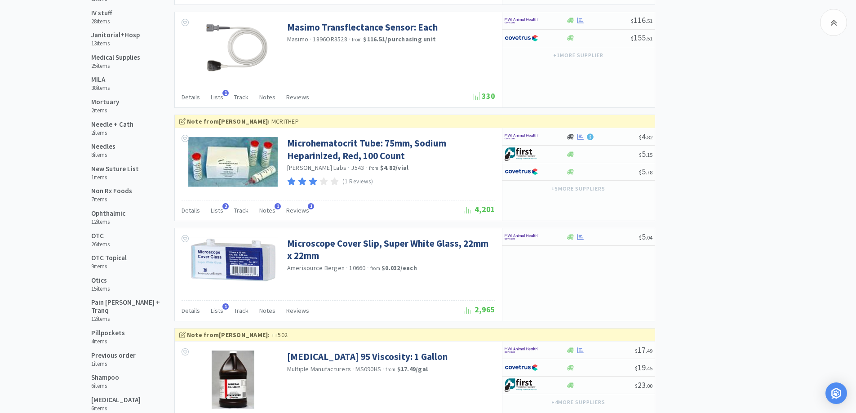
scroll to position [899, 0]
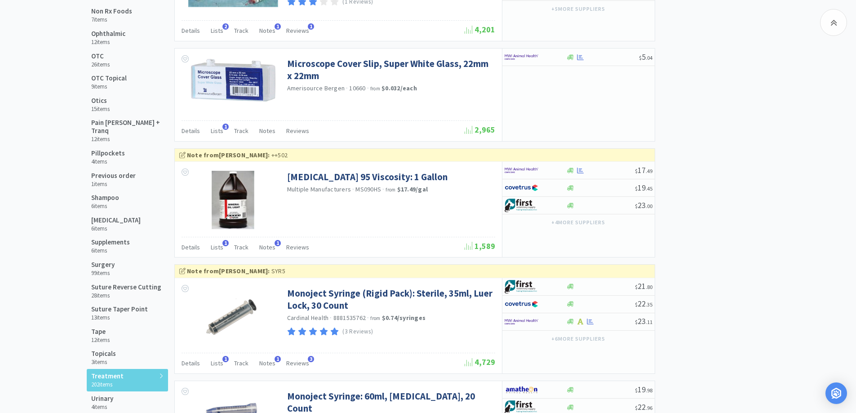
click at [810, 204] on div "Shopping Lists Vetcove Lists Previously Purchased 681 items Free Products 45 it…" at bounding box center [428, 56] width 856 height 1803
click at [548, 54] on div at bounding box center [529, 56] width 49 height 15
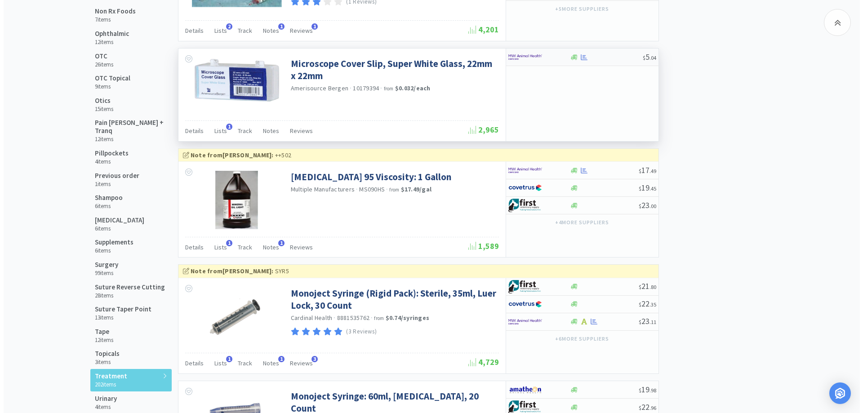
select select "1"
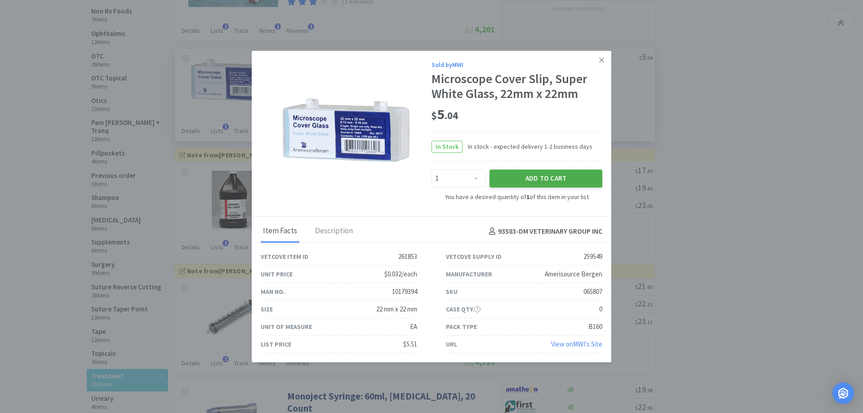
click at [527, 181] on button "Add to Cart" at bounding box center [546, 178] width 113 height 18
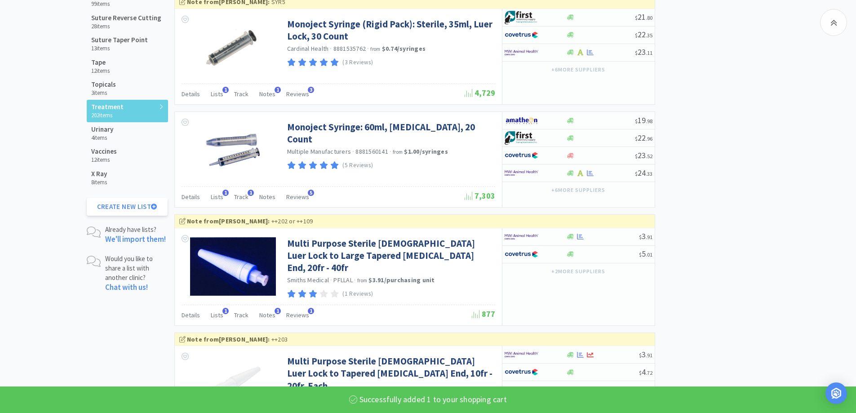
scroll to position [1169, 0]
select select "6"
select select "2"
select select "4"
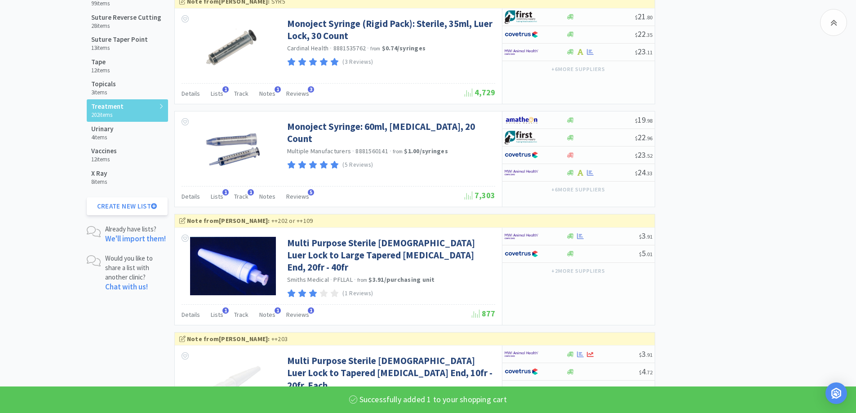
scroll to position [1438, 0]
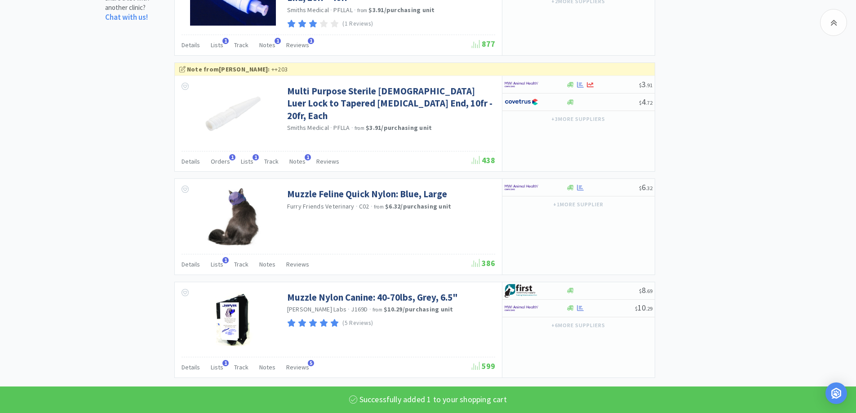
select select "1"
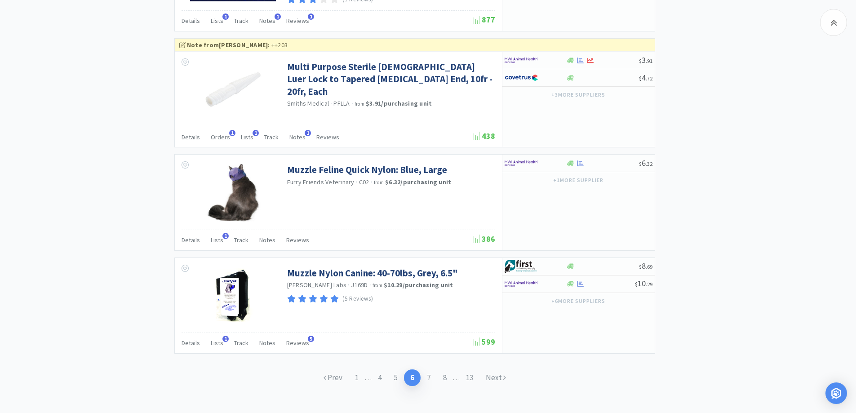
scroll to position [1470, 0]
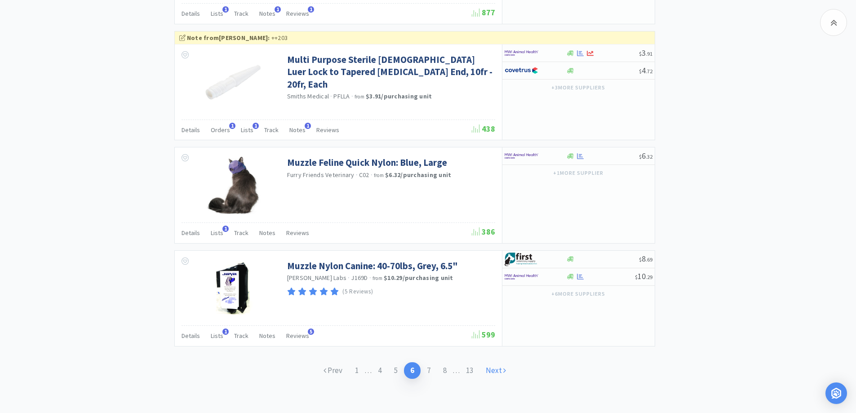
click at [498, 367] on link "Next" at bounding box center [496, 370] width 33 height 17
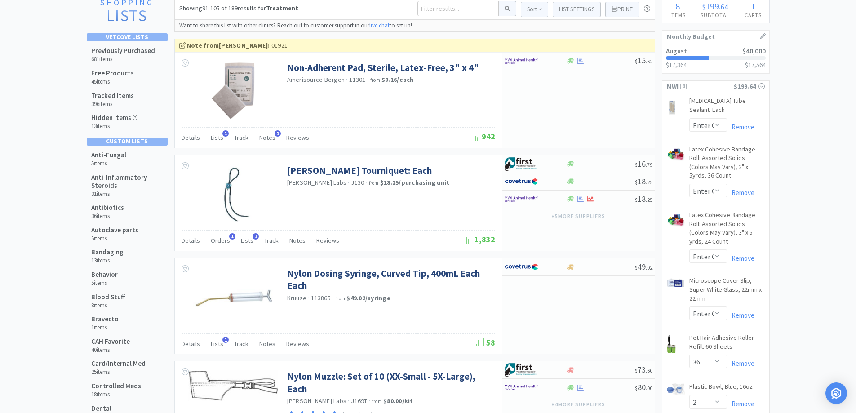
scroll to position [90, 0]
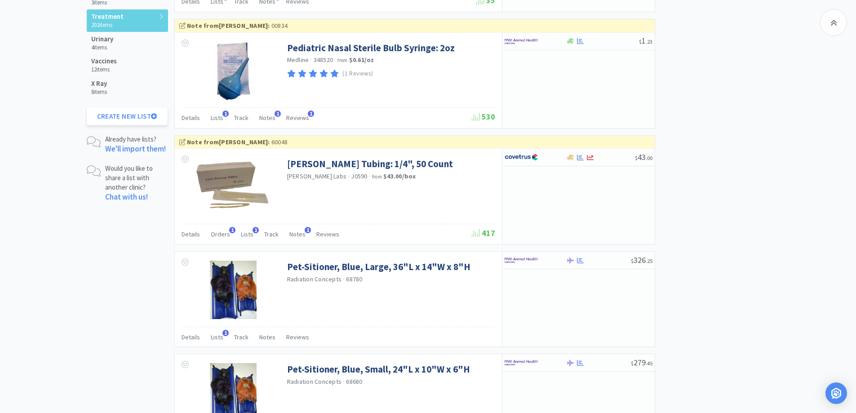
scroll to position [1349, 0]
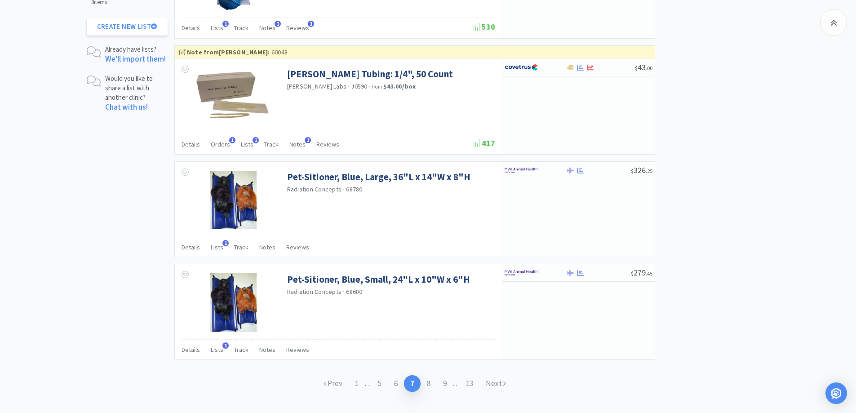
click at [512, 378] on link "Next" at bounding box center [496, 383] width 33 height 17
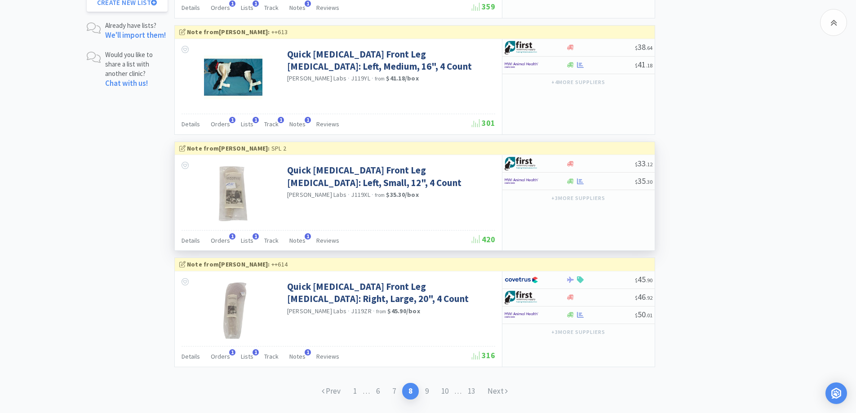
scroll to position [1395, 0]
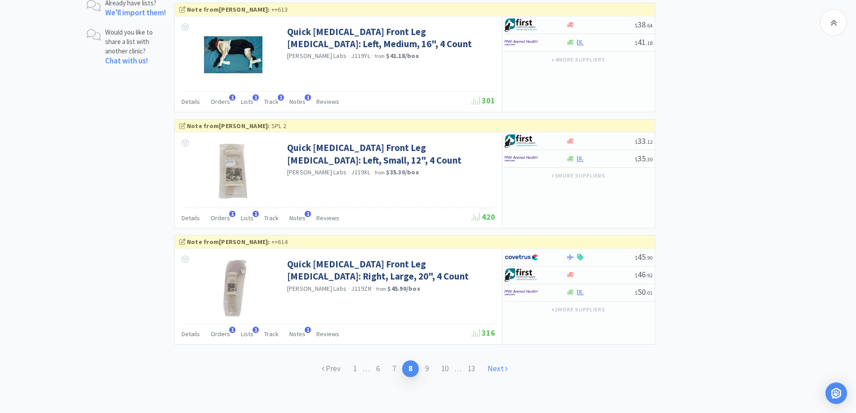
click at [504, 375] on link "Next" at bounding box center [497, 369] width 33 height 17
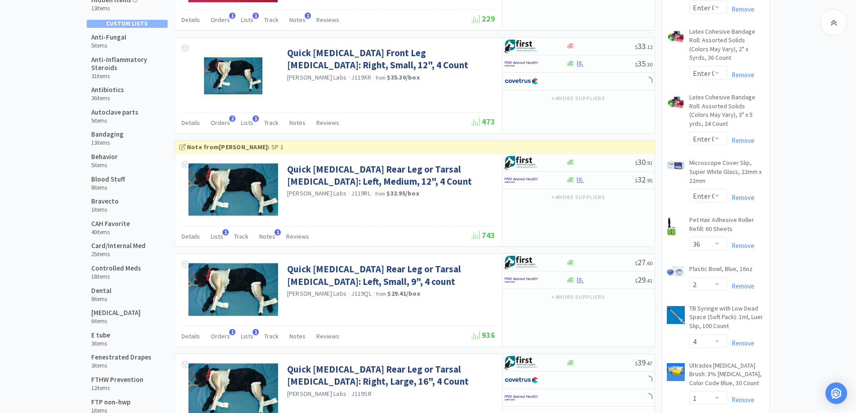
scroll to position [180, 0]
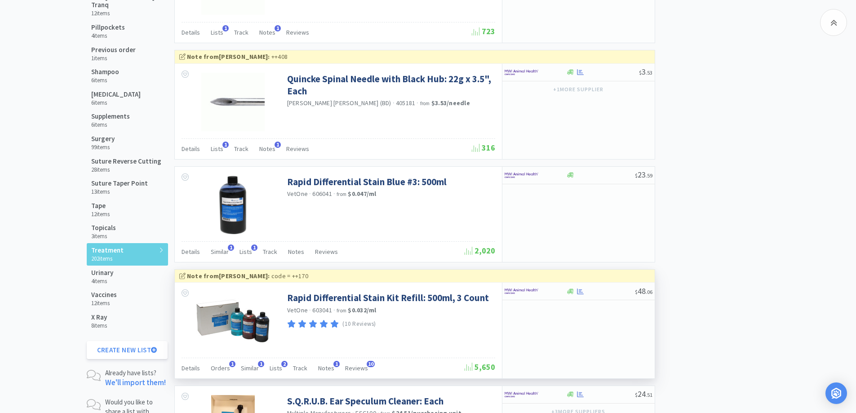
scroll to position [1169, 0]
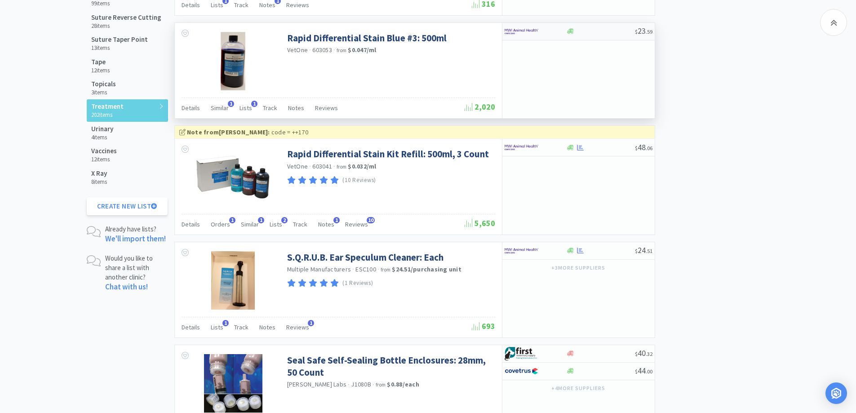
click at [561, 31] on div at bounding box center [536, 31] width 62 height 15
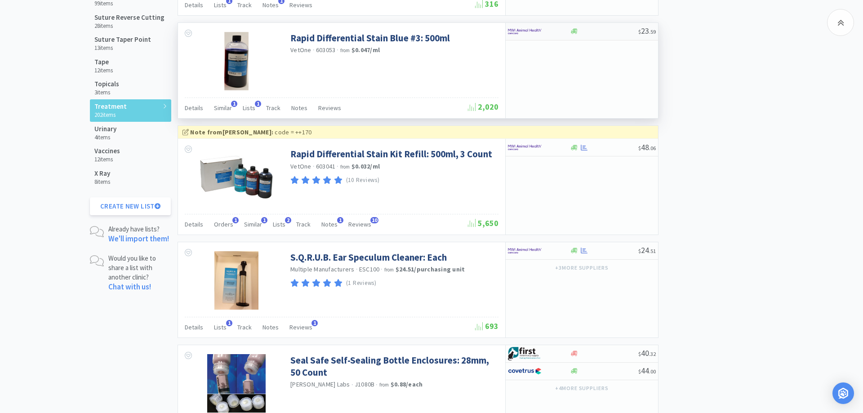
select select "1"
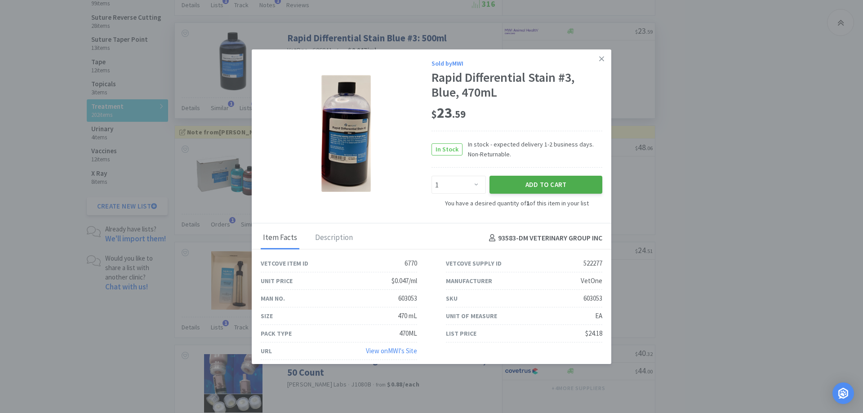
click at [528, 188] on button "Add to Cart" at bounding box center [546, 185] width 113 height 18
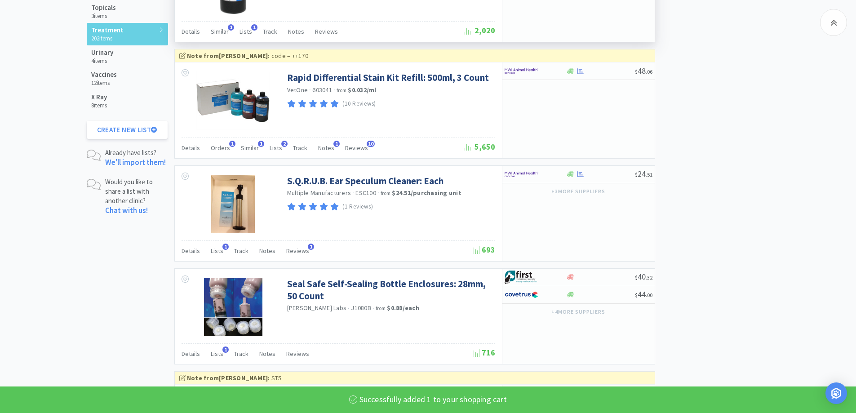
scroll to position [1349, 0]
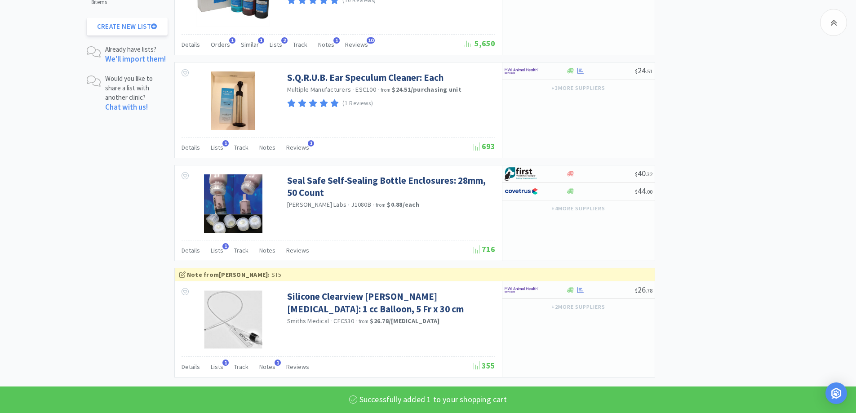
select select "1"
select select "4"
select select "1"
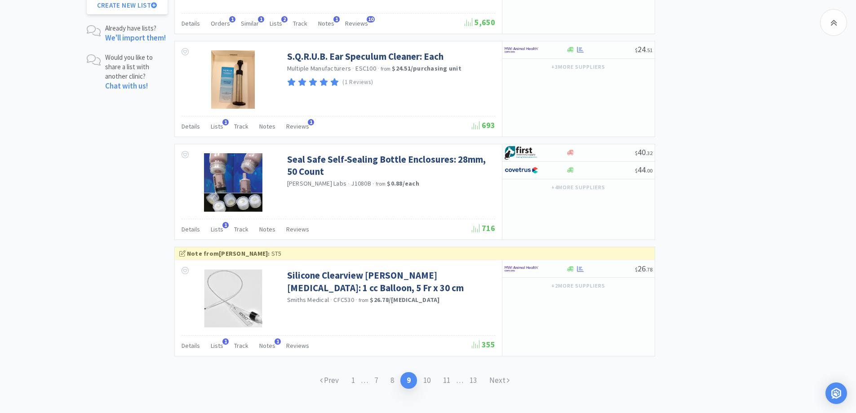
scroll to position [1381, 0]
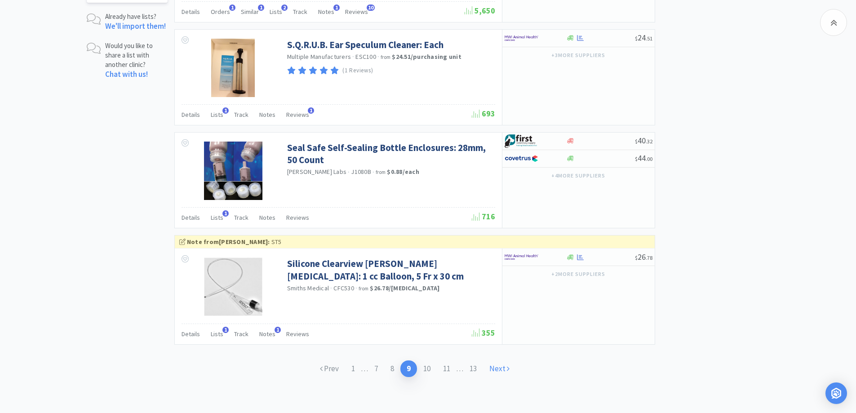
click at [496, 367] on link "Next" at bounding box center [499, 369] width 33 height 17
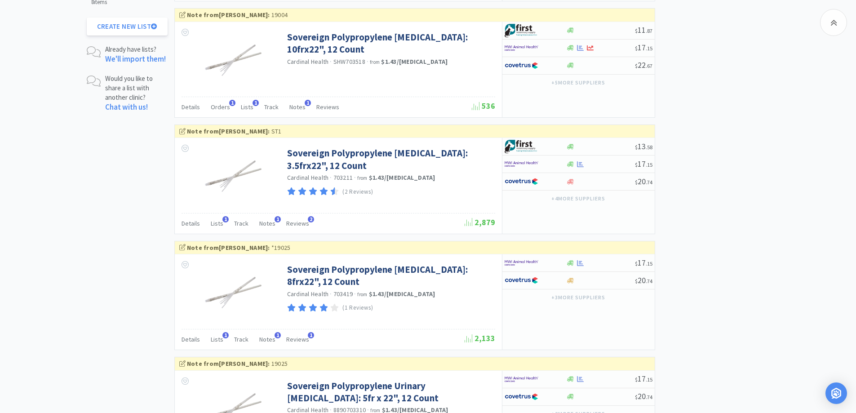
scroll to position [1470, 0]
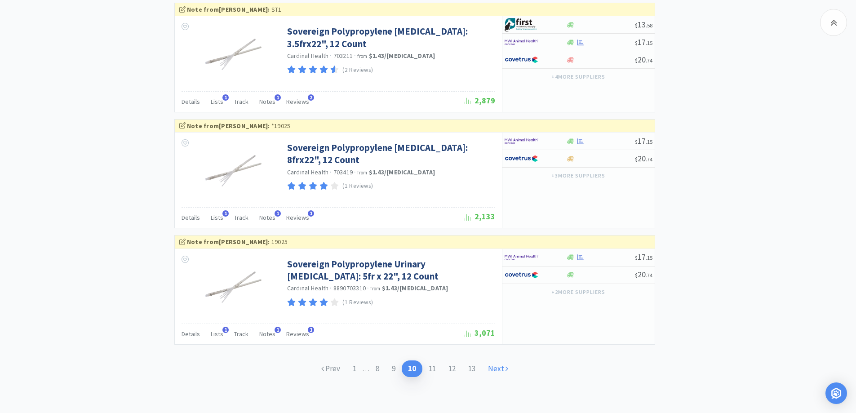
click at [501, 370] on link "Next" at bounding box center [498, 369] width 33 height 17
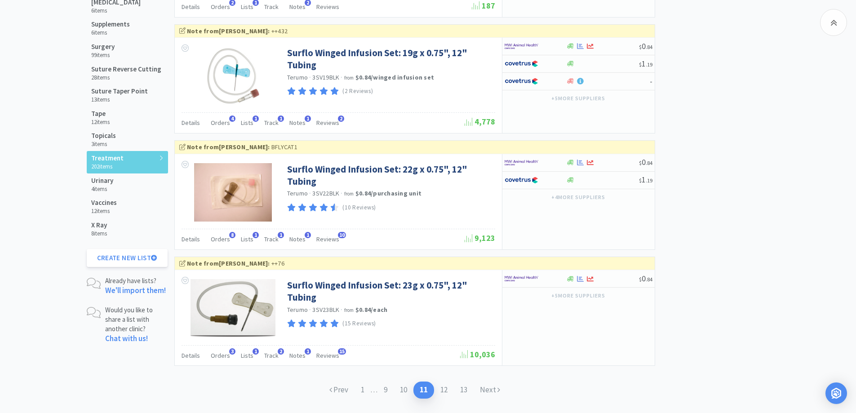
scroll to position [1139, 0]
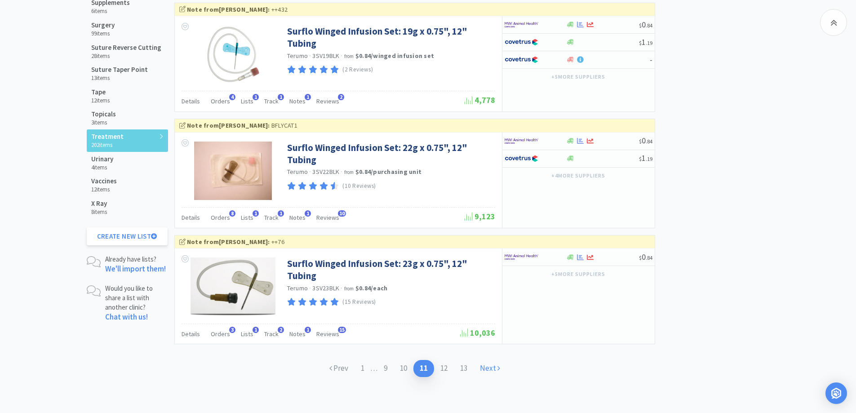
click at [490, 364] on link "Next" at bounding box center [490, 368] width 33 height 17
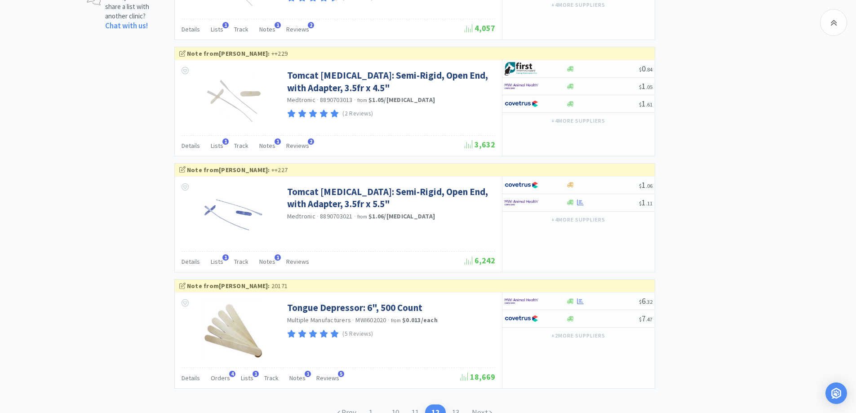
scroll to position [1474, 0]
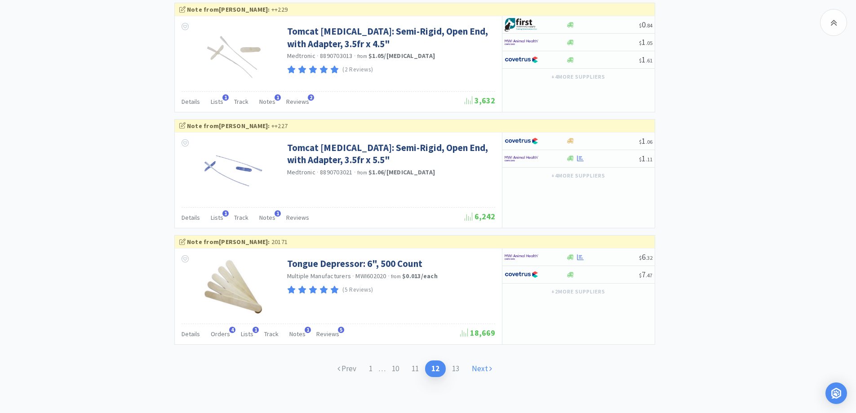
click at [490, 373] on link "Next" at bounding box center [482, 369] width 33 height 17
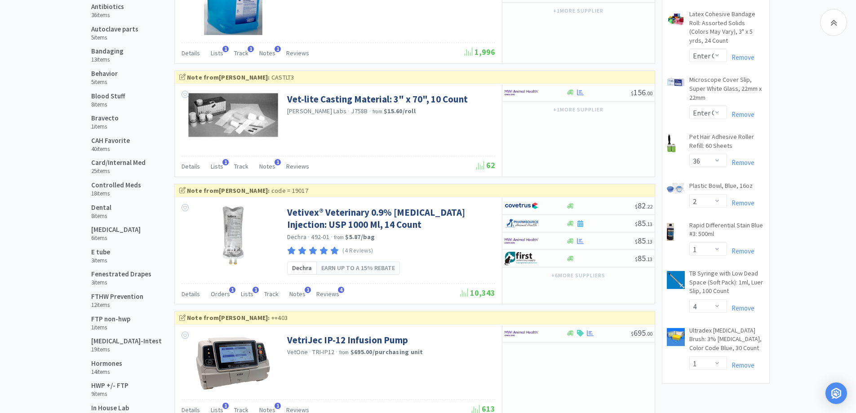
scroll to position [270, 0]
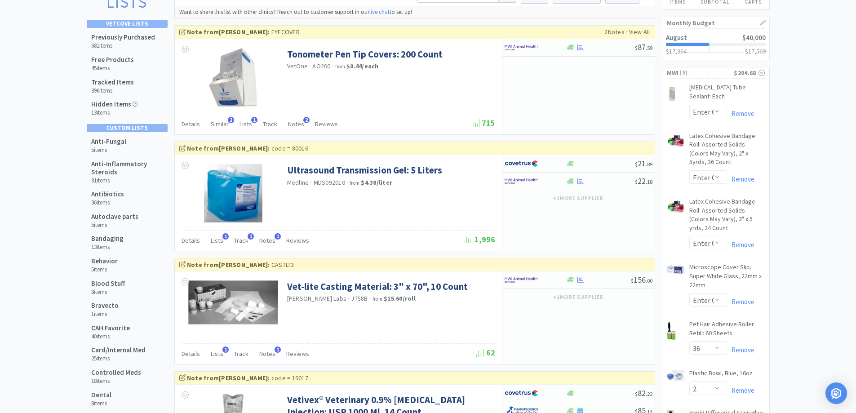
scroll to position [0, 0]
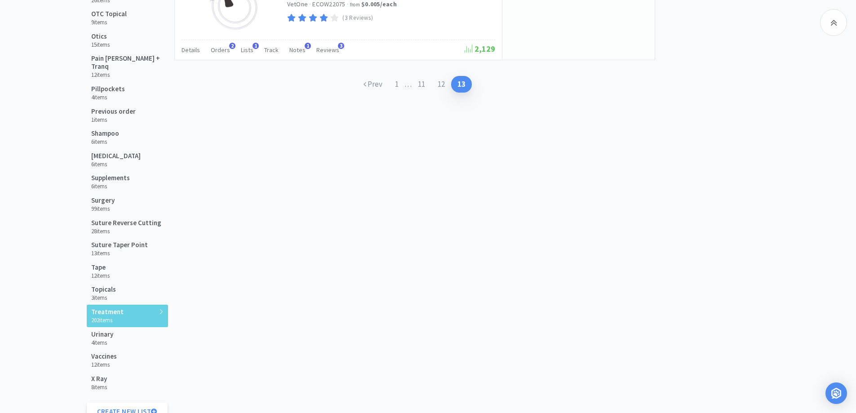
scroll to position [989, 0]
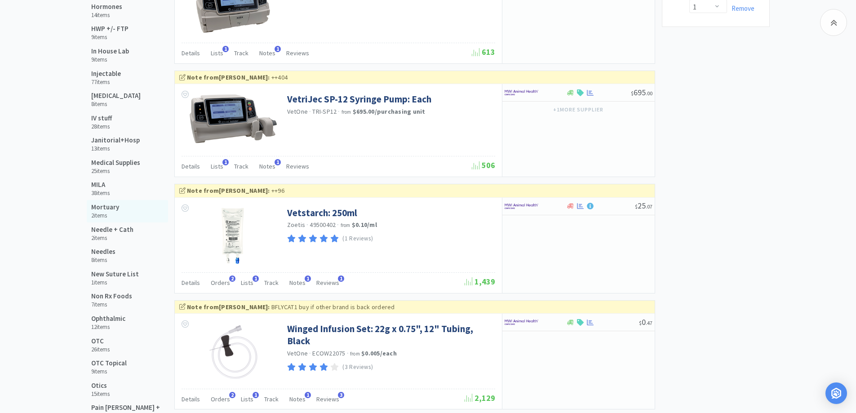
scroll to position [539, 0]
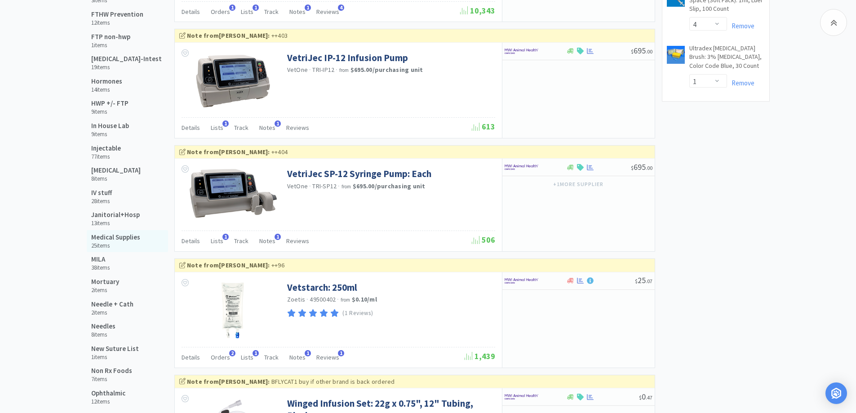
click at [118, 237] on h5 "Medical Supplies" at bounding box center [115, 237] width 49 height 8
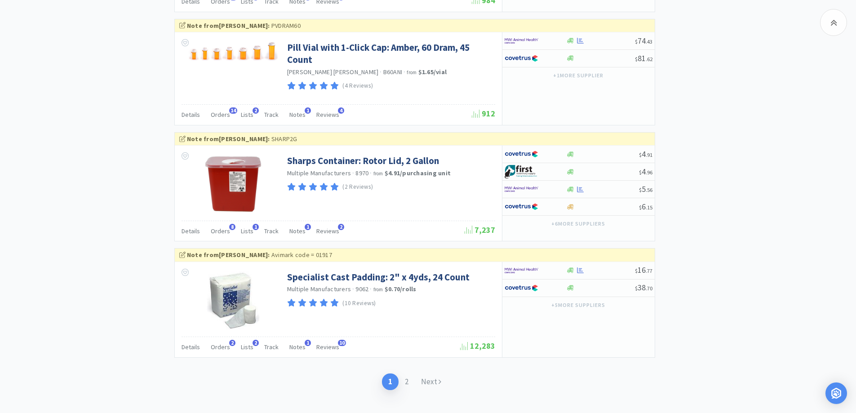
scroll to position [1541, 0]
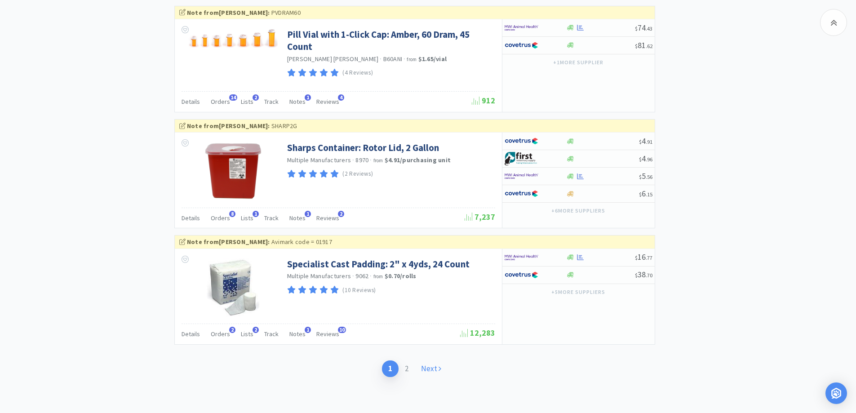
click at [439, 371] on icon at bounding box center [440, 369] width 3 height 8
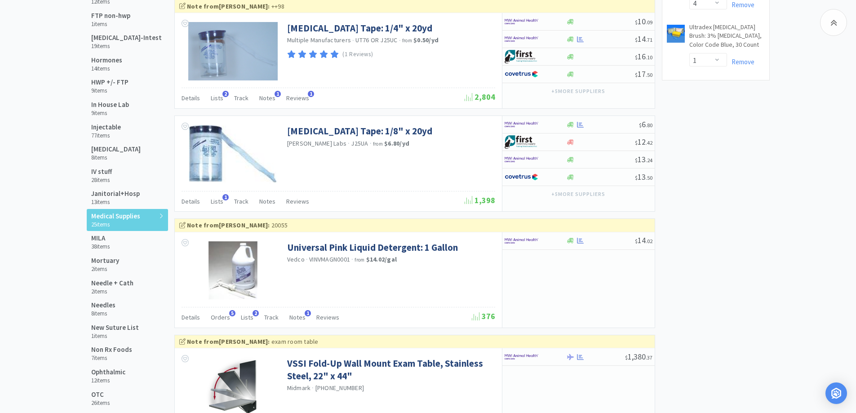
scroll to position [539, 0]
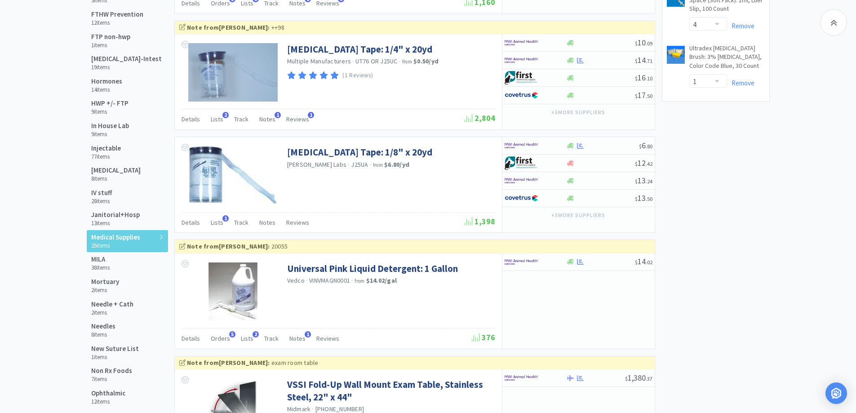
click at [42, 218] on div "Shopping Lists Vetcove Lists Previously Purchased 681 items Free Products 45 it…" at bounding box center [428, 218] width 856 height 1407
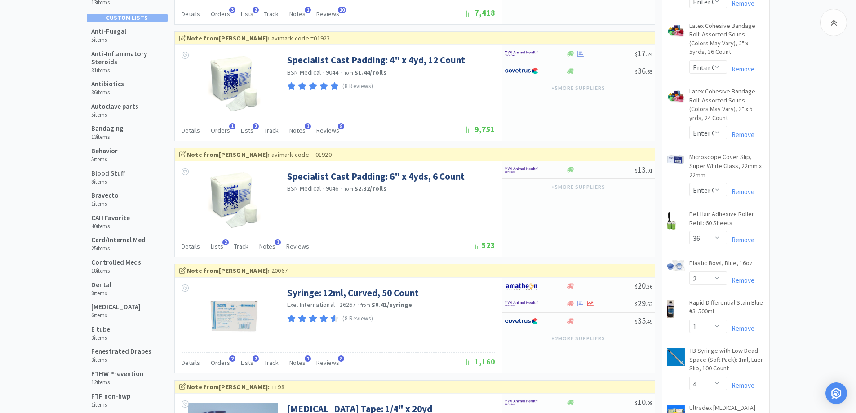
scroll to position [90, 0]
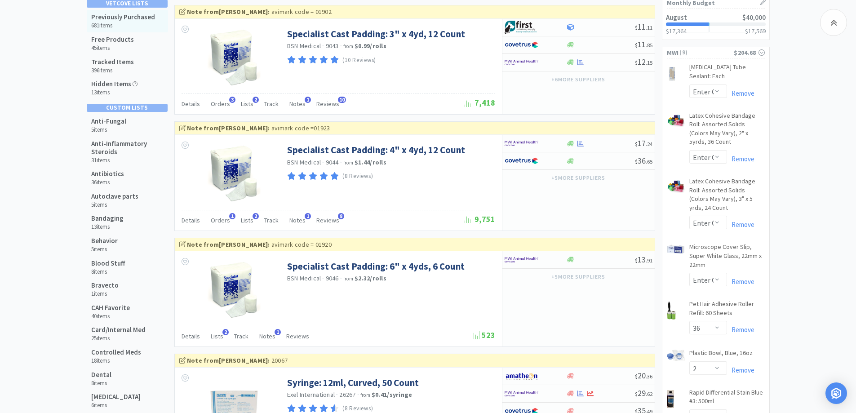
click at [139, 18] on h5 "Previously Purchased" at bounding box center [123, 17] width 64 height 8
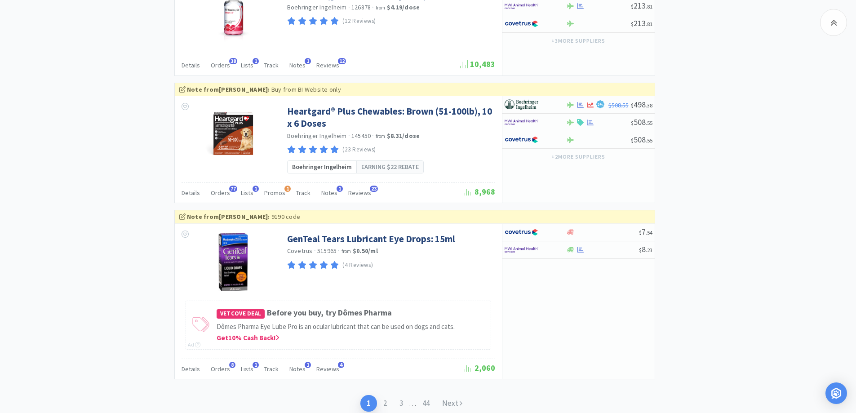
scroll to position [1684, 0]
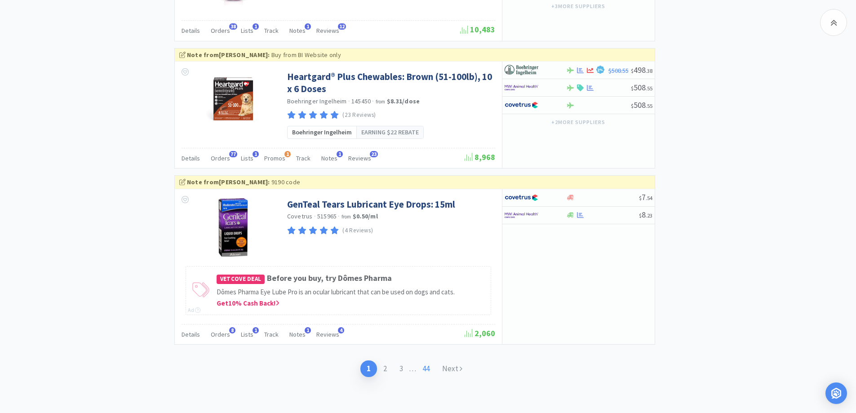
click at [429, 373] on link "44" at bounding box center [426, 369] width 20 height 17
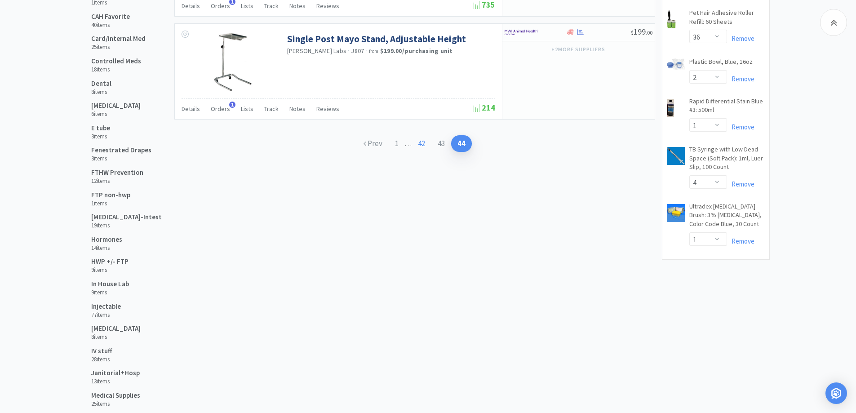
scroll to position [360, 0]
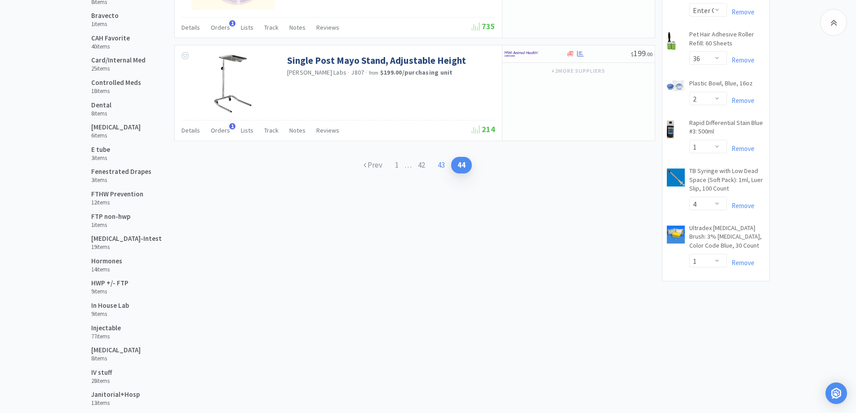
click at [440, 166] on link "43" at bounding box center [442, 165] width 20 height 17
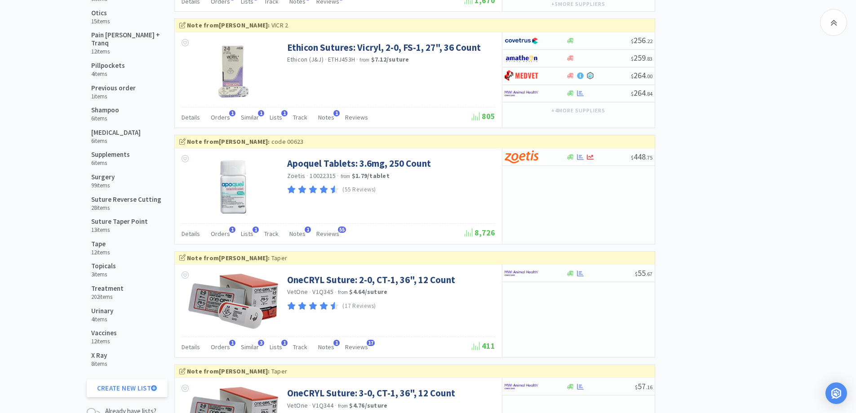
scroll to position [989, 0]
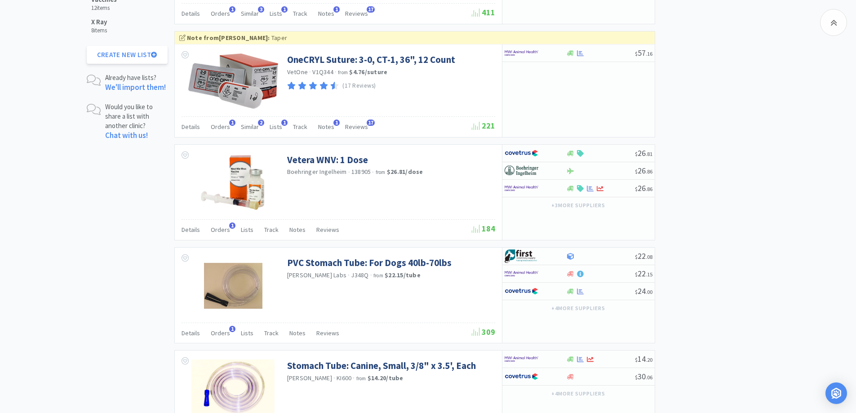
scroll to position [1422, 0]
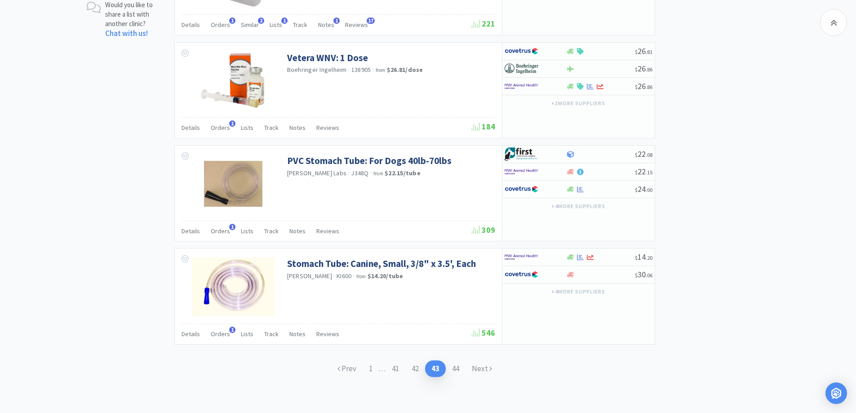
drag, startPoint x: 425, startPoint y: 365, endPoint x: 428, endPoint y: 361, distance: 5.1
click at [425, 365] on link "42" at bounding box center [415, 369] width 20 height 17
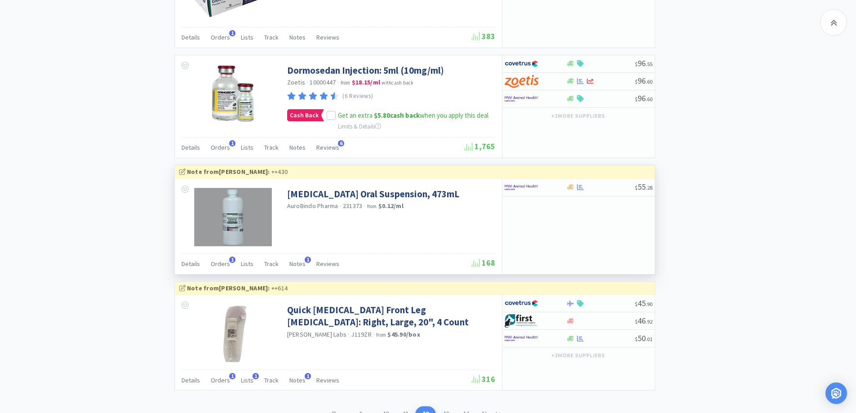
scroll to position [1549, 0]
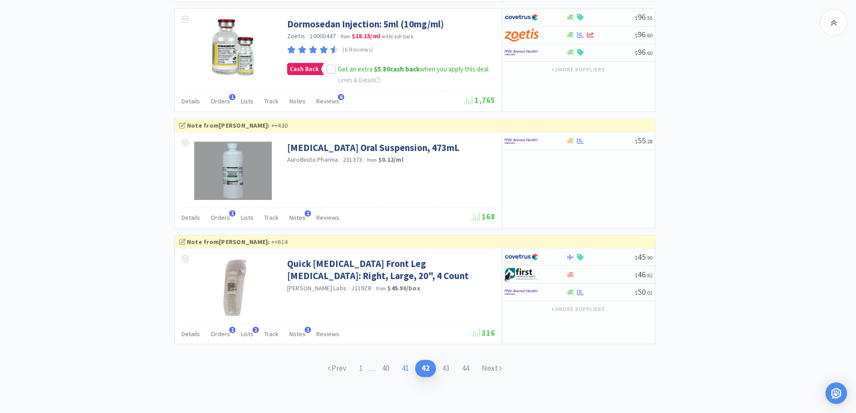
click at [408, 373] on link "41" at bounding box center [406, 368] width 20 height 17
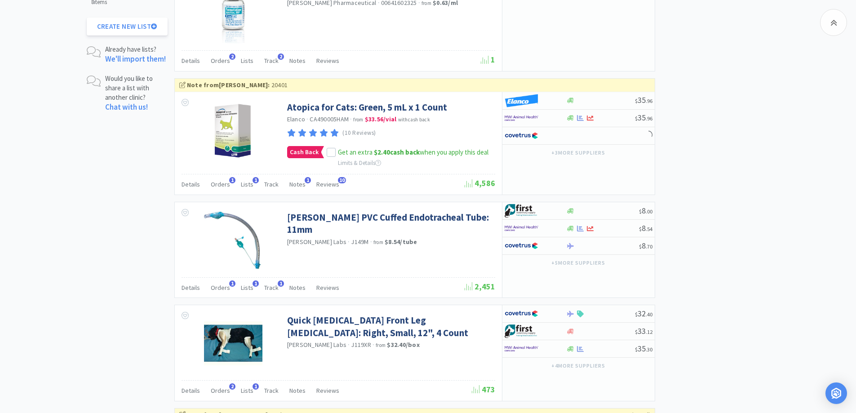
scroll to position [1521, 0]
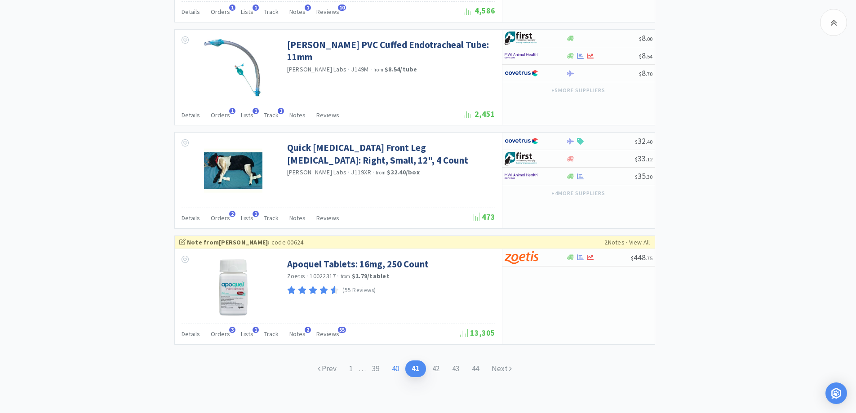
click at [397, 370] on link "40" at bounding box center [396, 369] width 20 height 17
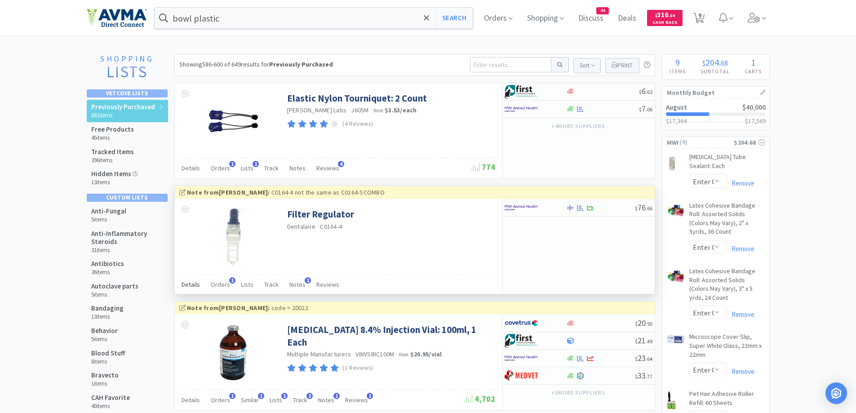
click at [189, 288] on span "Details" at bounding box center [191, 285] width 18 height 8
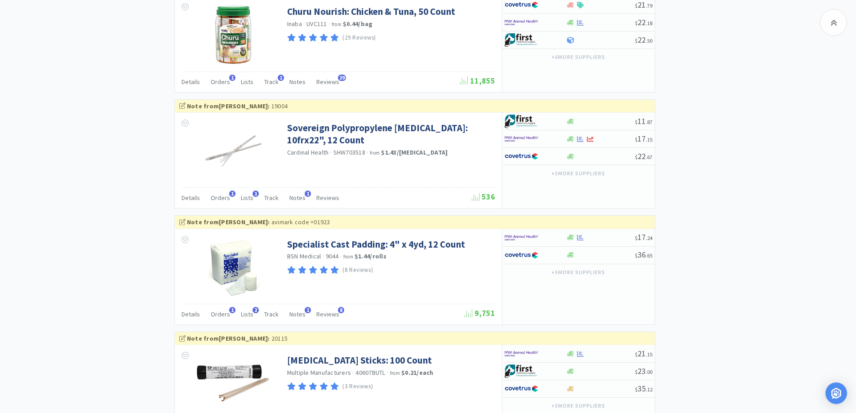
scroll to position [1625, 0]
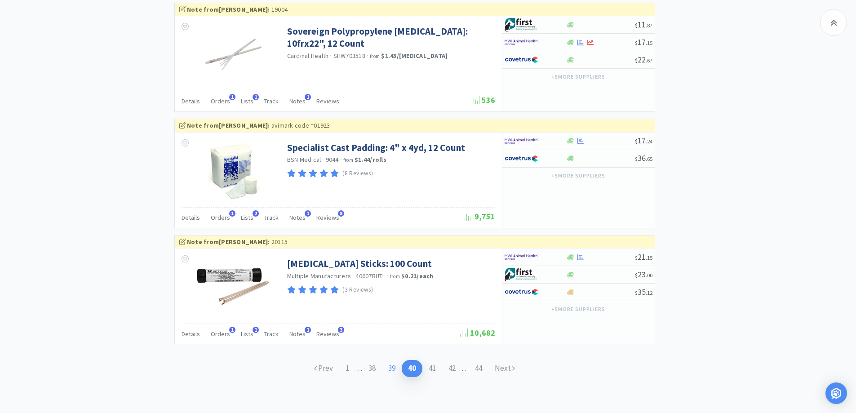
click at [396, 369] on link "39" at bounding box center [392, 368] width 20 height 17
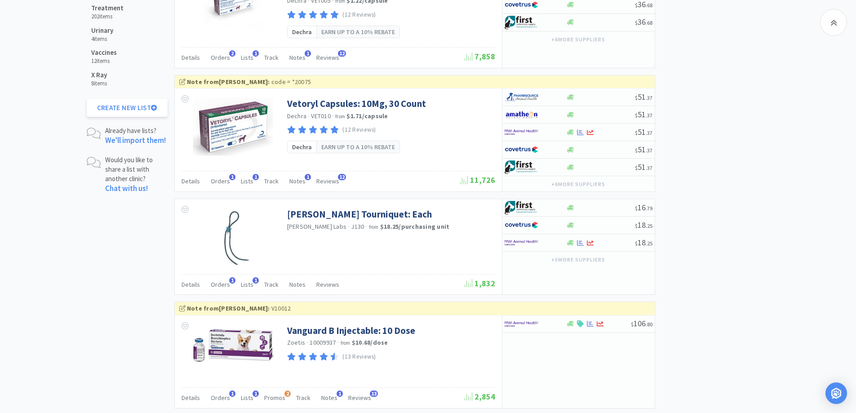
scroll to position [1423, 0]
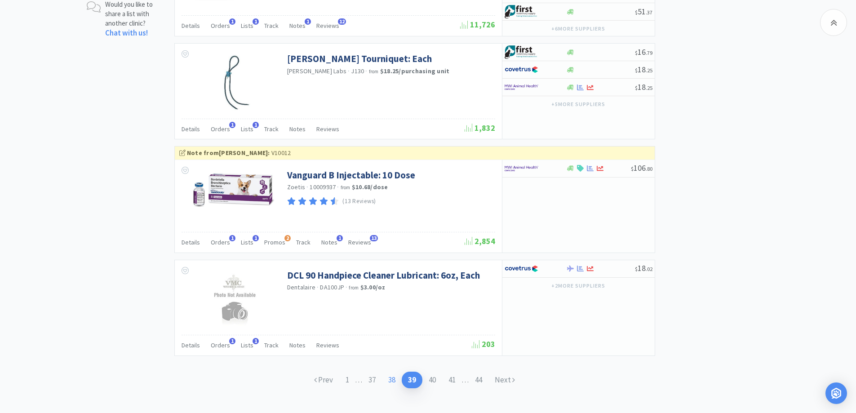
click at [388, 372] on link "38" at bounding box center [392, 380] width 20 height 17
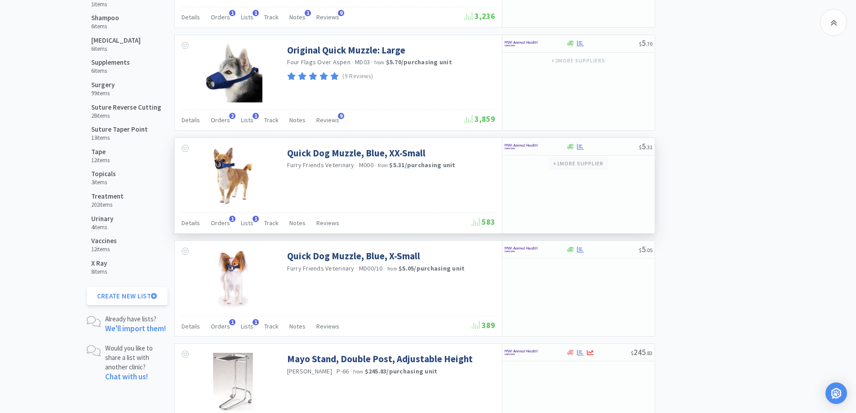
scroll to position [1349, 0]
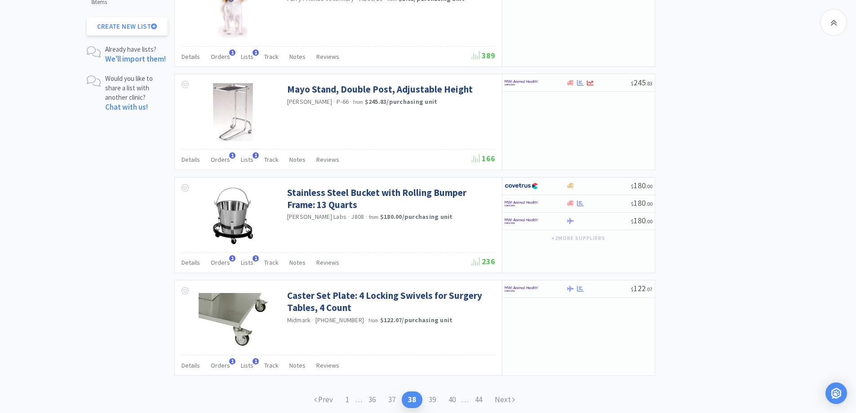
drag, startPoint x: 389, startPoint y: 404, endPoint x: 417, endPoint y: 381, distance: 35.5
click at [389, 404] on link "37" at bounding box center [392, 400] width 20 height 17
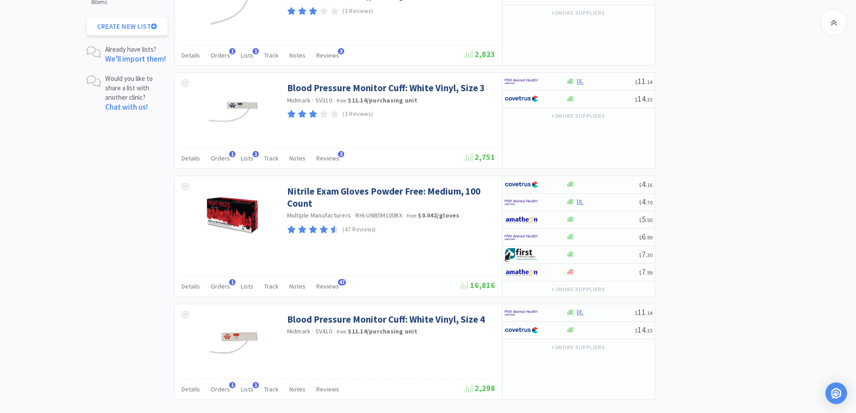
scroll to position [1404, 0]
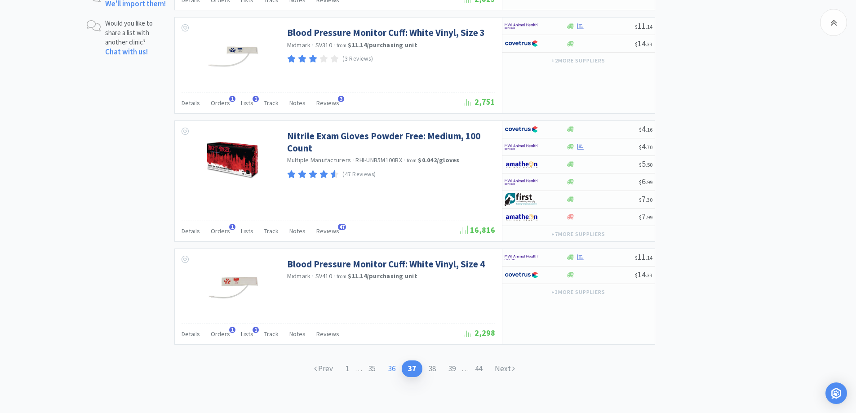
click at [393, 370] on link "36" at bounding box center [392, 369] width 20 height 17
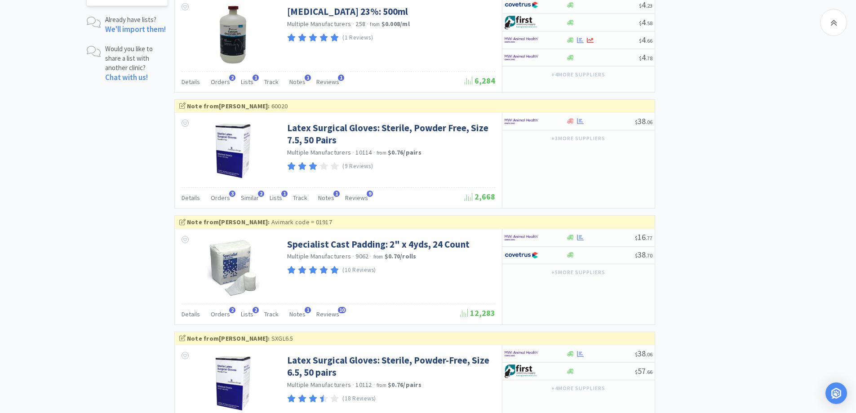
scroll to position [1474, 0]
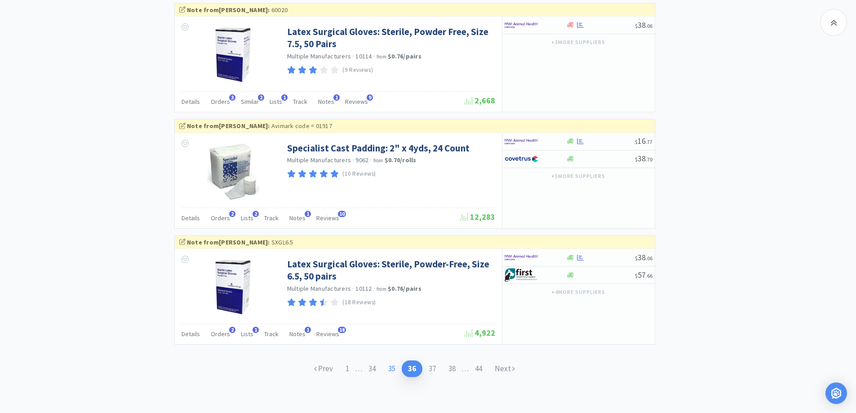
click at [389, 373] on link "35" at bounding box center [392, 369] width 20 height 17
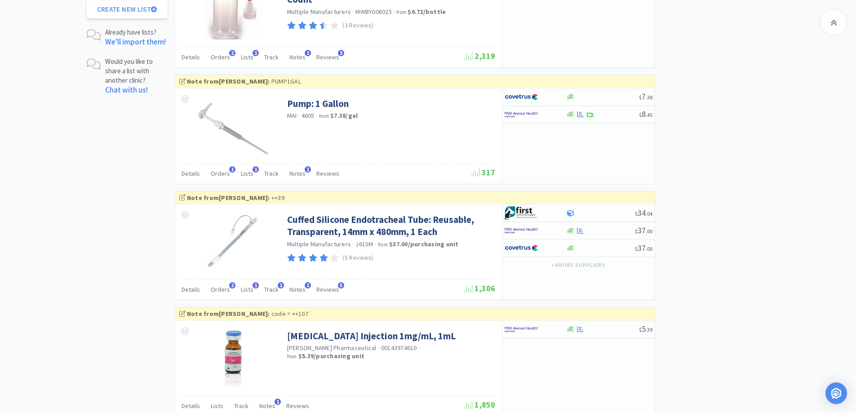
scroll to position [1438, 0]
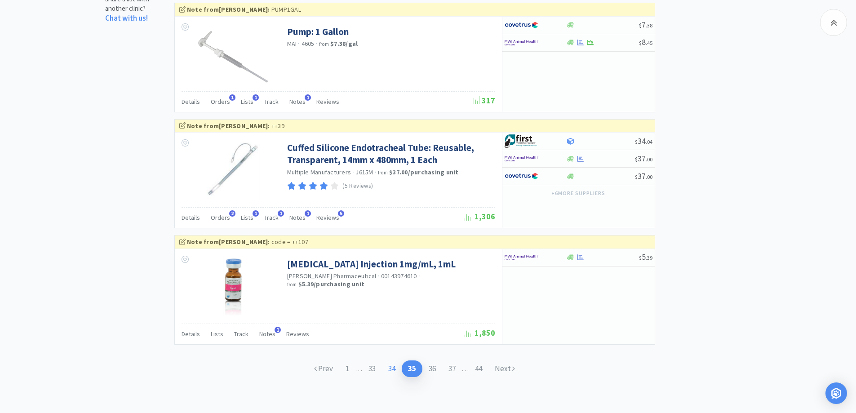
click at [391, 369] on link "34" at bounding box center [392, 369] width 20 height 17
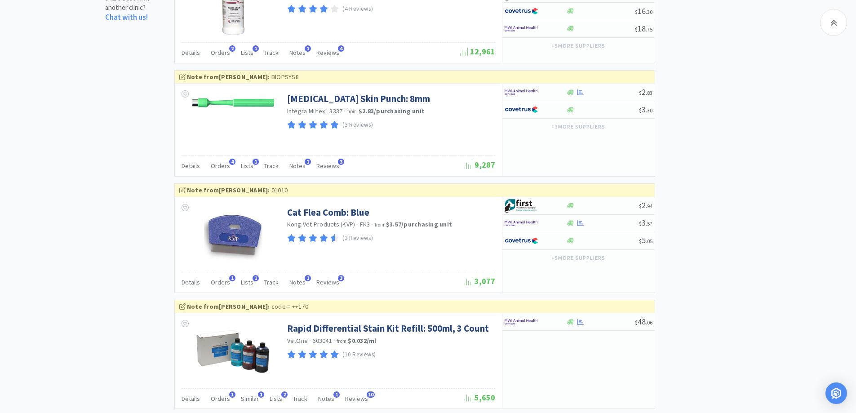
scroll to position [1503, 0]
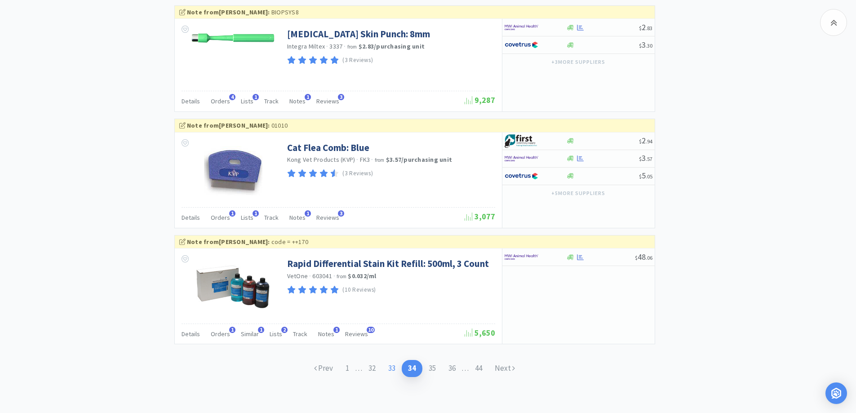
click at [391, 369] on link "33" at bounding box center [392, 368] width 20 height 17
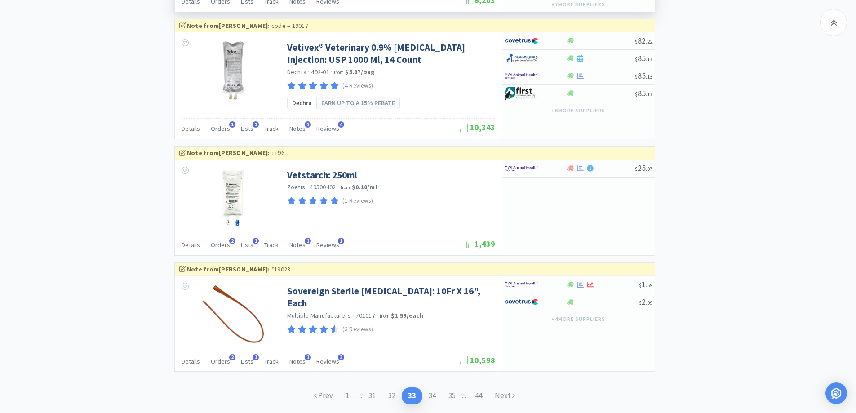
scroll to position [1536, 0]
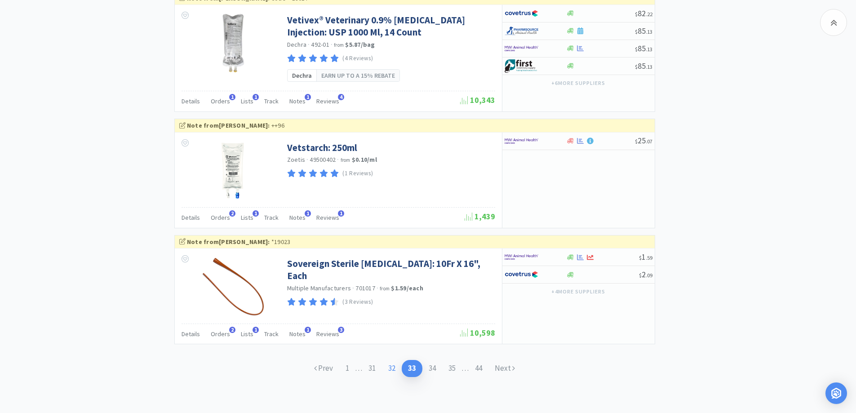
click at [388, 370] on link "32" at bounding box center [392, 368] width 20 height 17
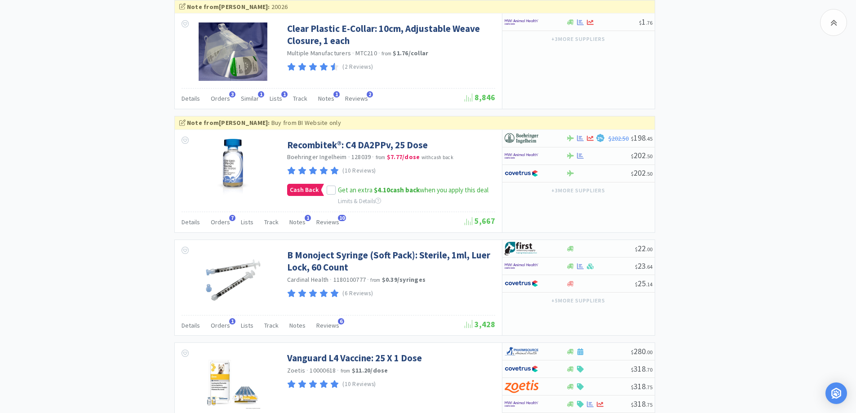
scroll to position [1671, 0]
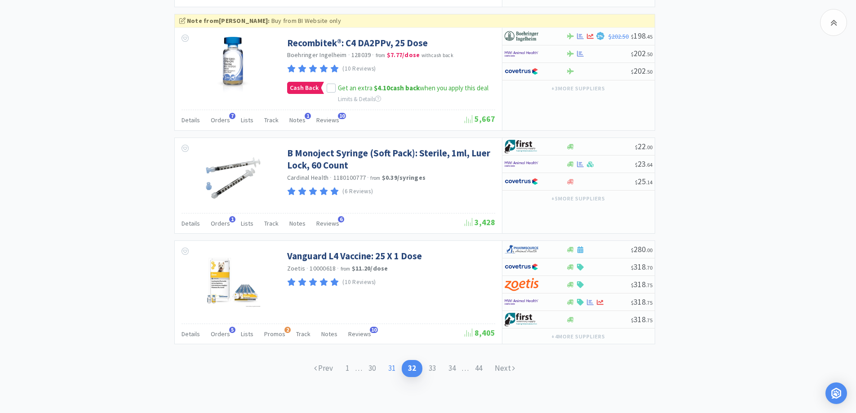
click at [391, 366] on link "31" at bounding box center [392, 368] width 20 height 17
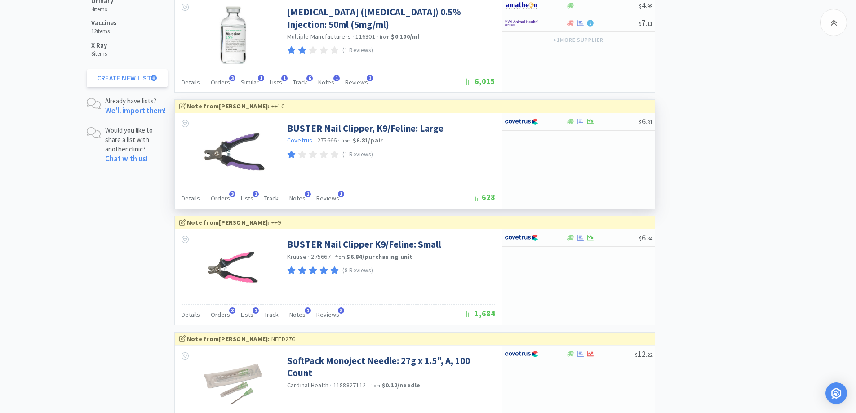
scroll to position [1394, 0]
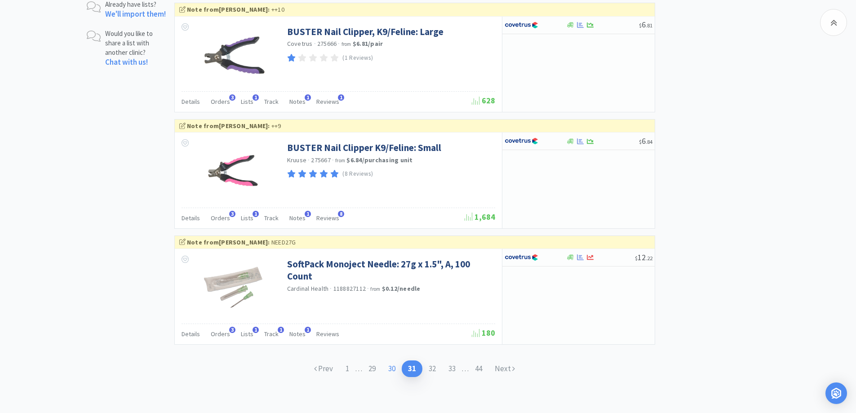
click at [391, 374] on link "30" at bounding box center [392, 369] width 20 height 17
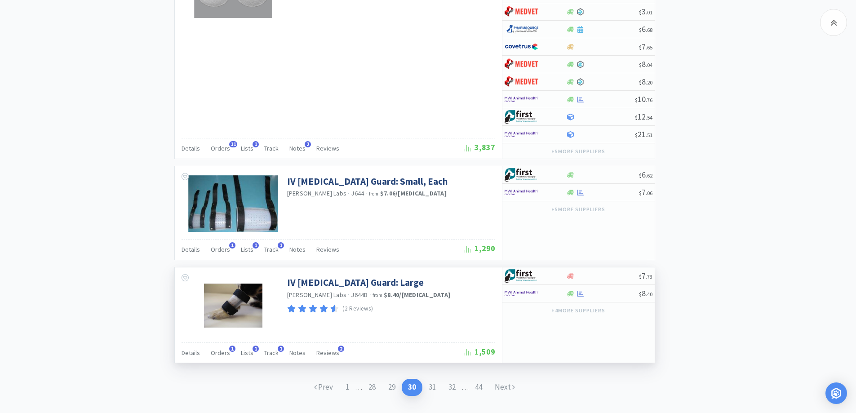
scroll to position [1582, 0]
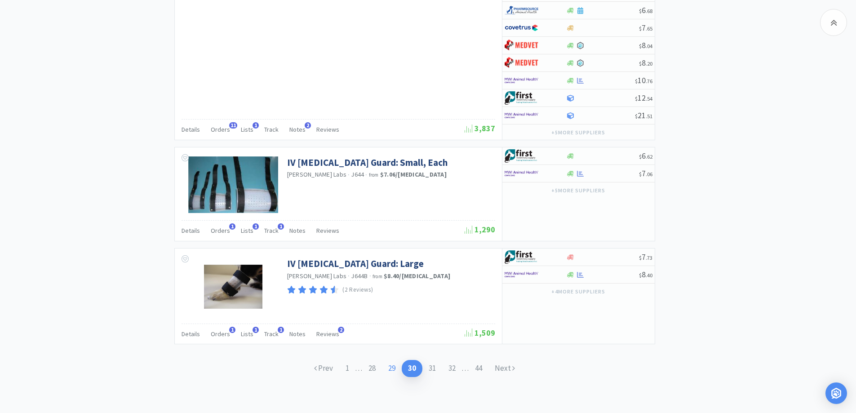
click at [393, 367] on link "29" at bounding box center [392, 368] width 20 height 17
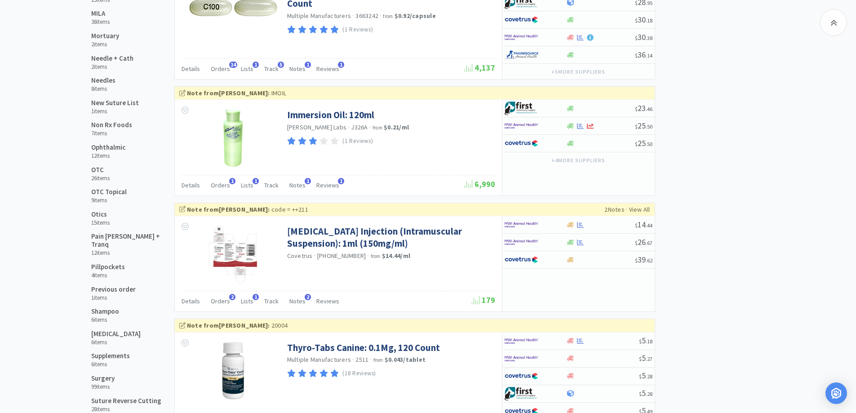
scroll to position [719, 0]
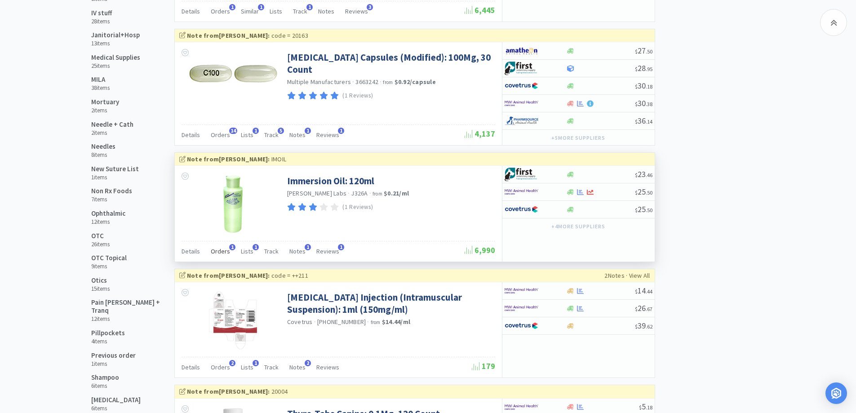
click at [221, 256] on div "Orders 1" at bounding box center [220, 252] width 19 height 17
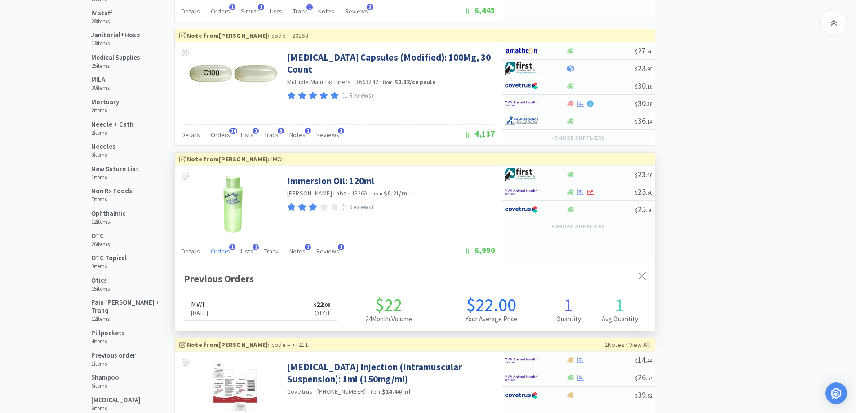
scroll to position [235, 480]
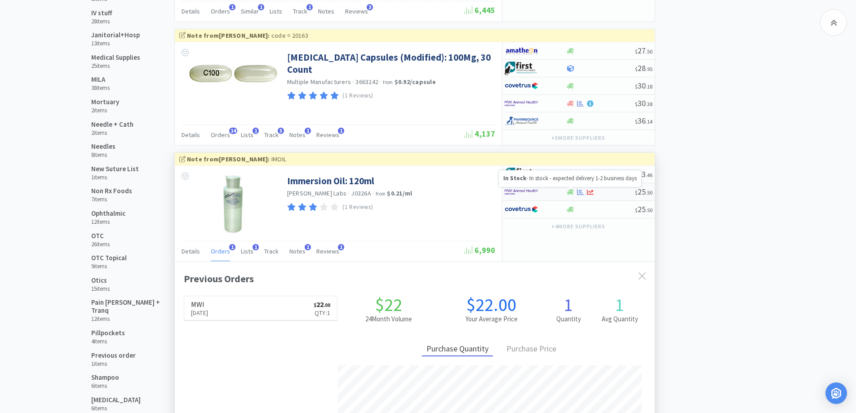
click at [573, 192] on icon at bounding box center [570, 192] width 7 height 7
select select "1"
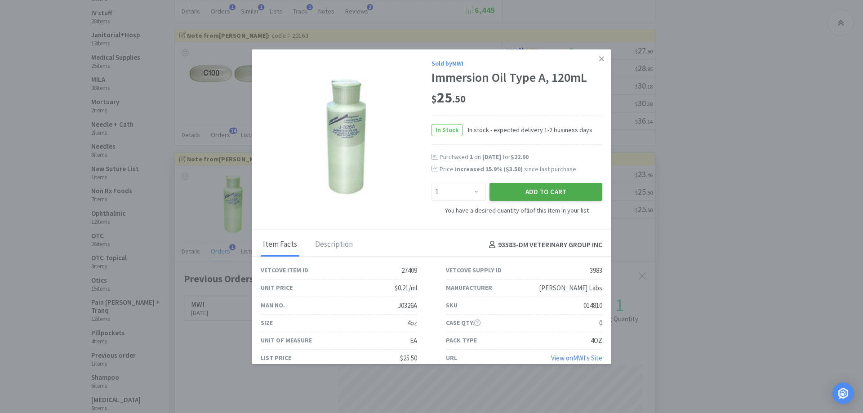
click at [539, 191] on button "Add to Cart" at bounding box center [546, 192] width 113 height 18
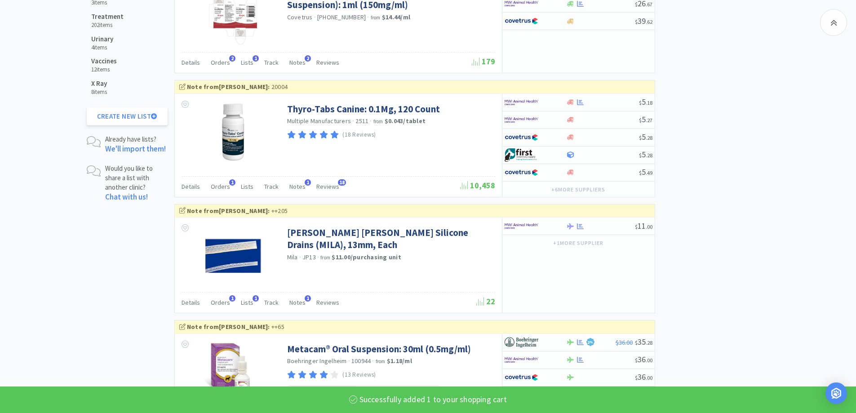
select select "6"
select select "2"
select select "1"
select select "4"
select select "1"
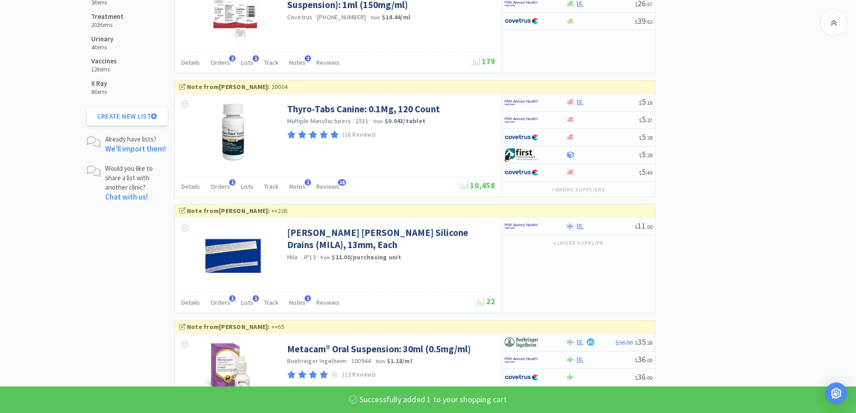
select select "1"
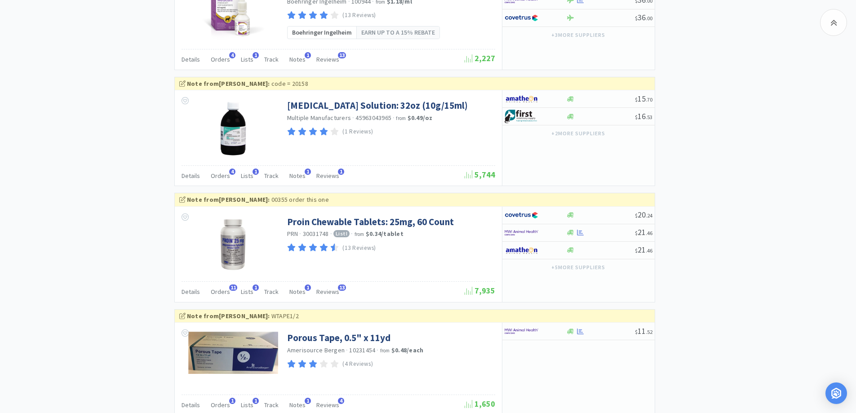
scroll to position [1689, 0]
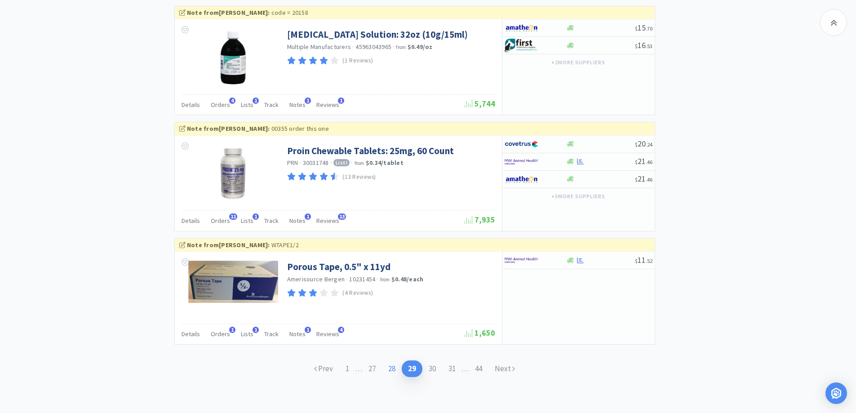
click at [400, 373] on link "28" at bounding box center [392, 369] width 20 height 17
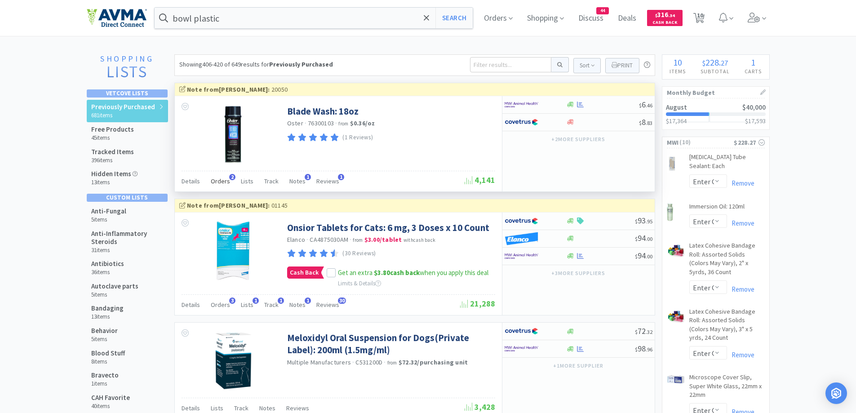
click at [227, 182] on span "Orders" at bounding box center [220, 181] width 19 height 8
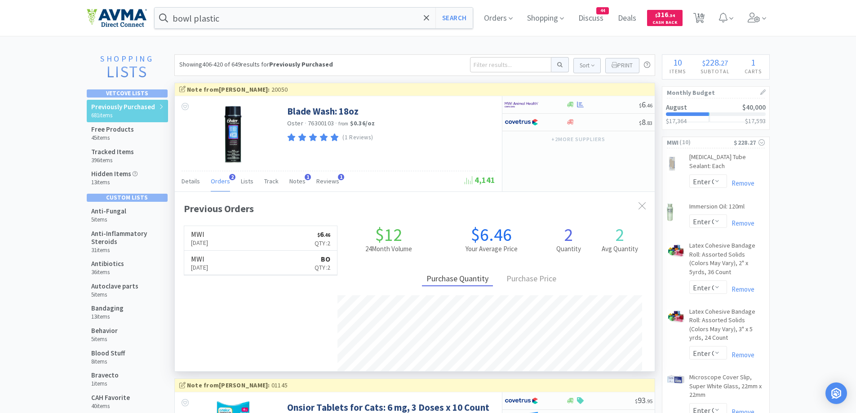
scroll to position [235, 480]
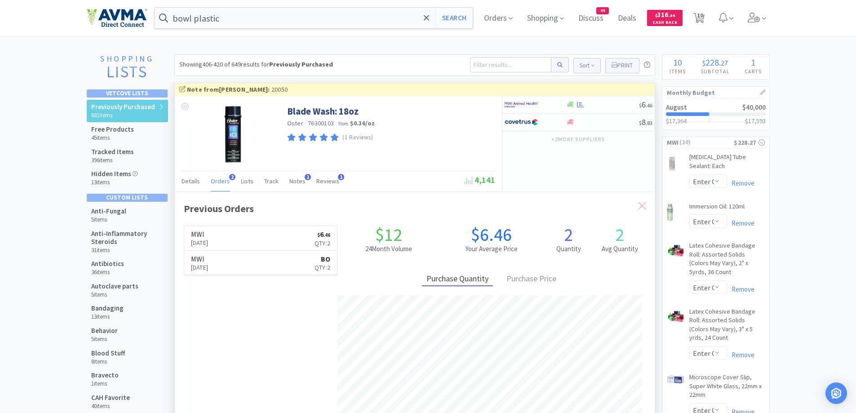
click at [645, 205] on icon at bounding box center [642, 205] width 7 height 7
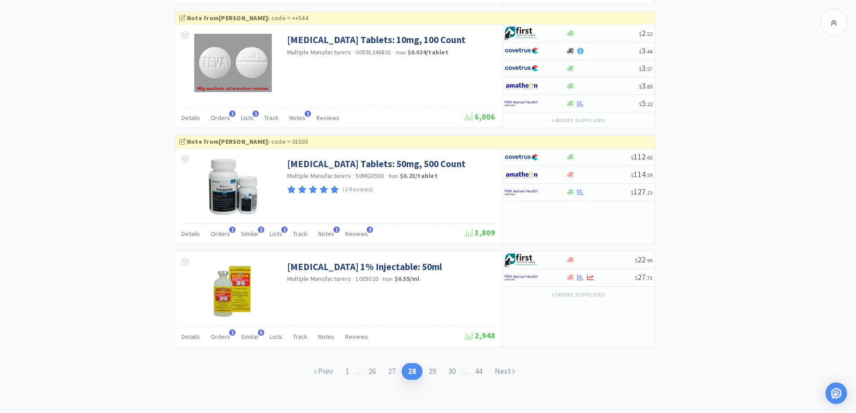
scroll to position [1593, 0]
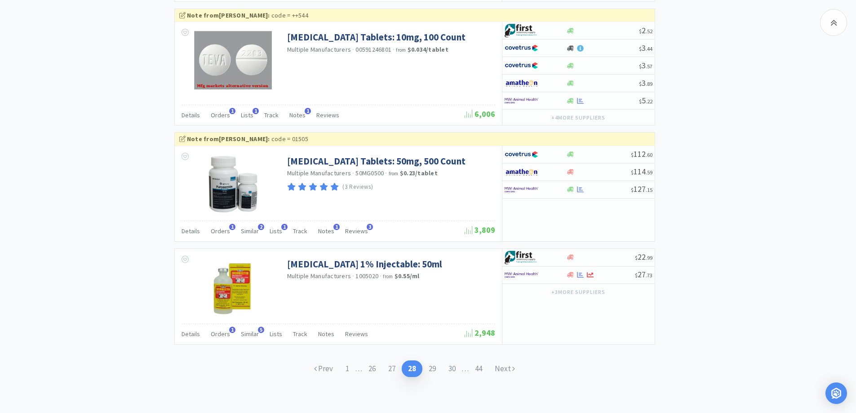
click at [388, 368] on link "27" at bounding box center [392, 369] width 20 height 17
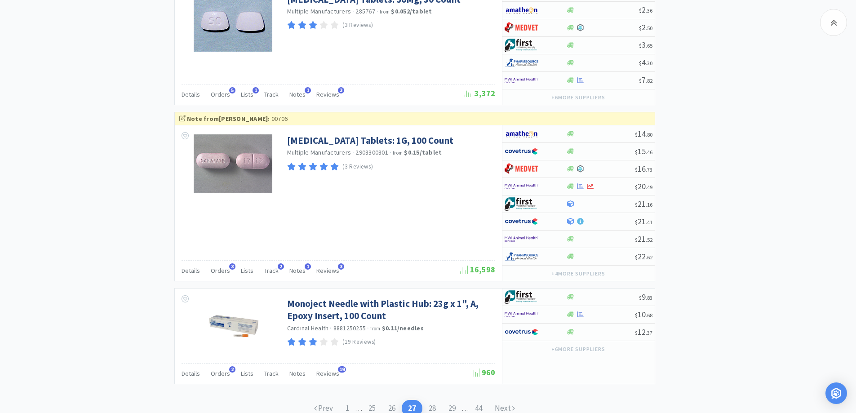
scroll to position [1701, 0]
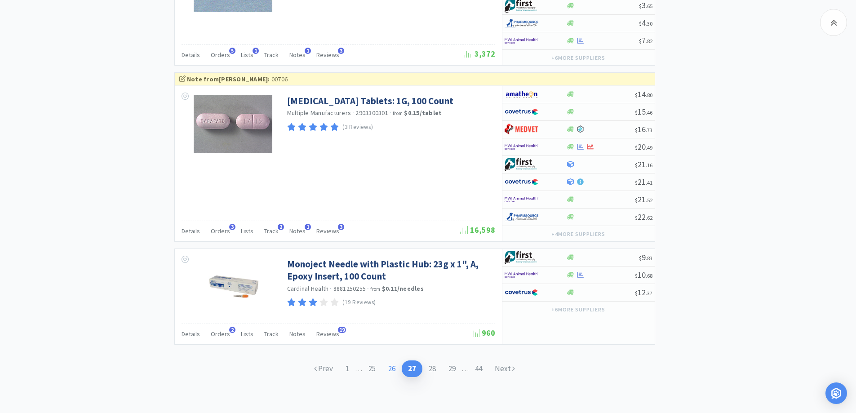
click at [389, 364] on link "26" at bounding box center [392, 369] width 20 height 17
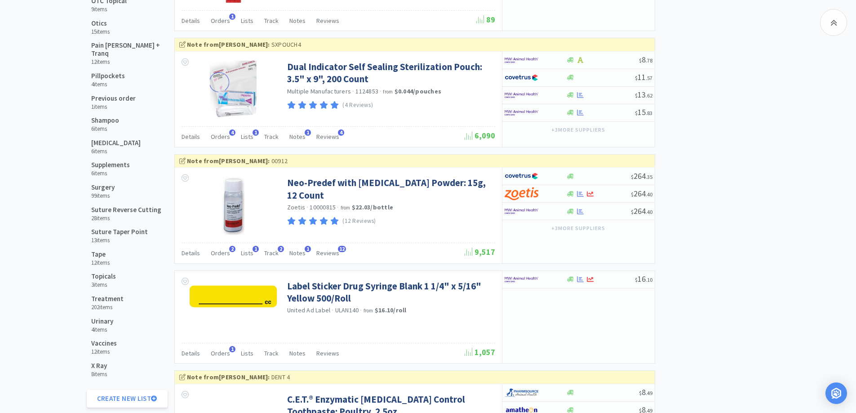
scroll to position [1079, 0]
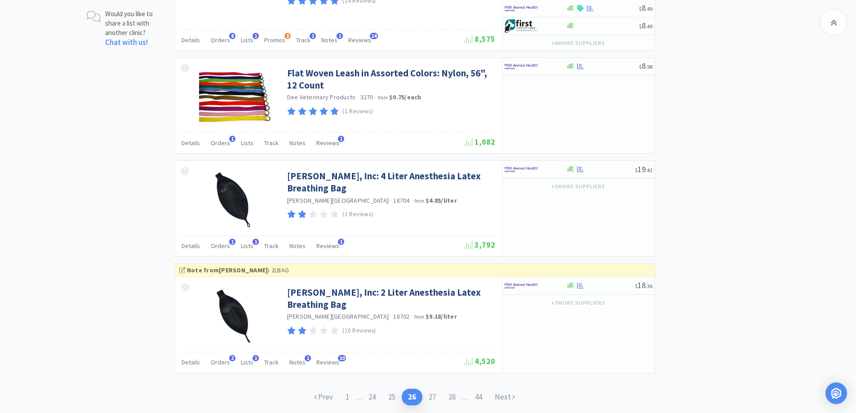
scroll to position [1442, 0]
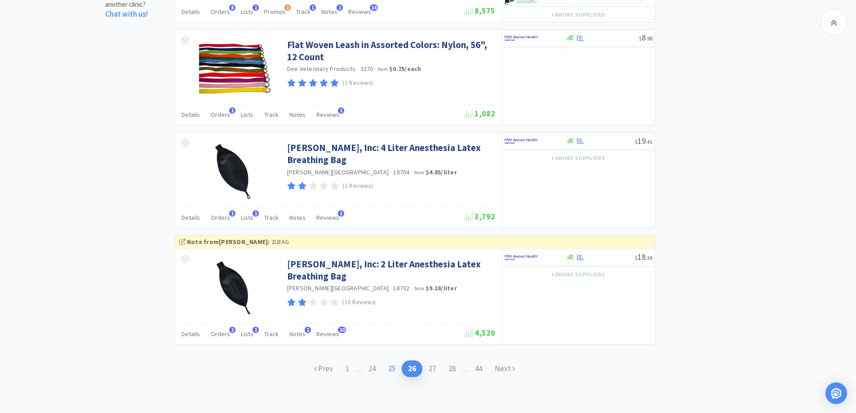
click at [388, 364] on link "25" at bounding box center [392, 369] width 20 height 17
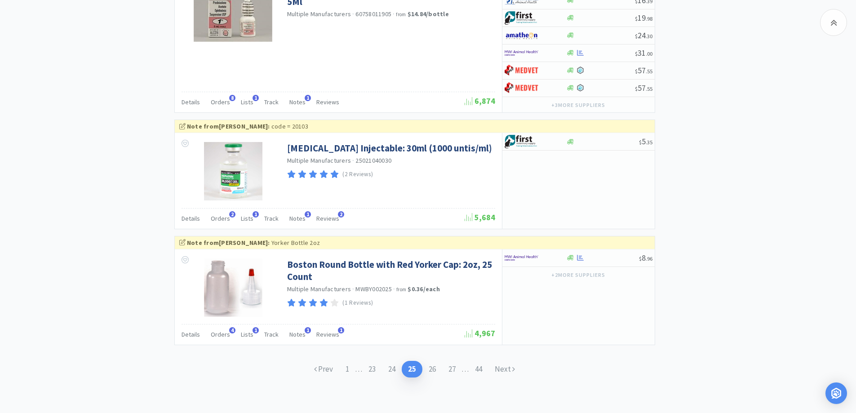
scroll to position [1498, 0]
click at [390, 367] on link "24" at bounding box center [392, 369] width 20 height 17
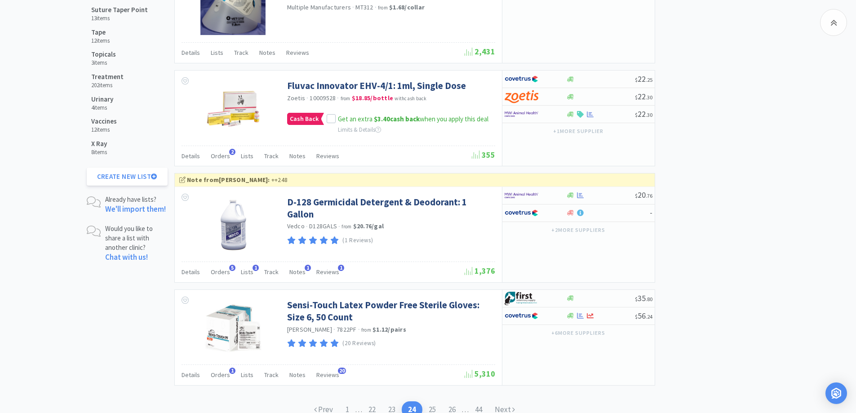
scroll to position [1239, 0]
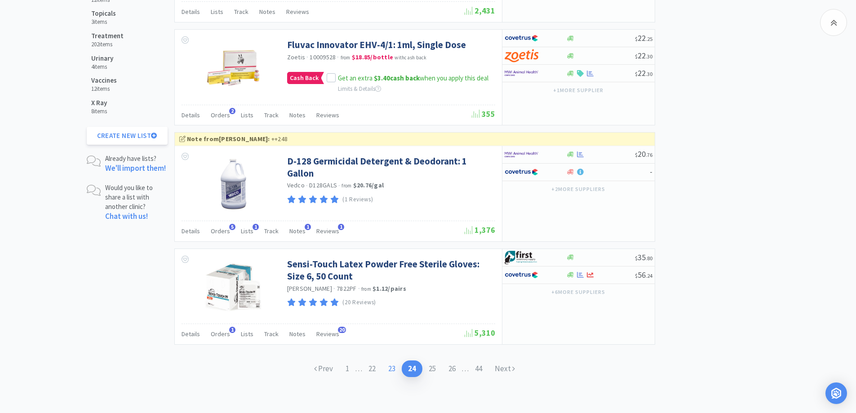
click at [392, 373] on link "23" at bounding box center [392, 369] width 20 height 17
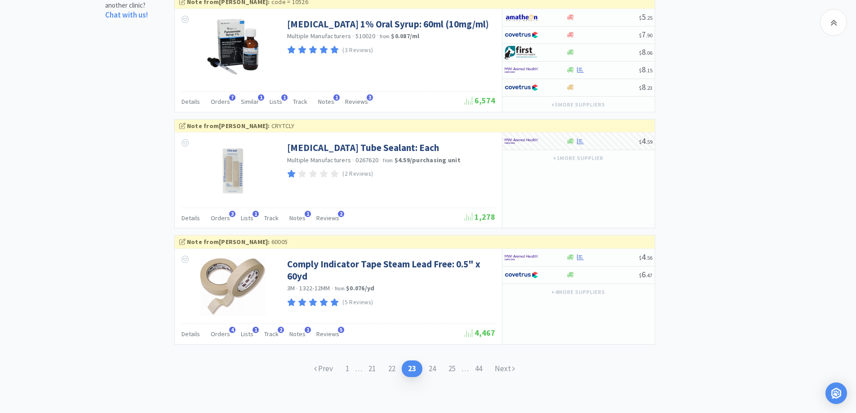
scroll to position [1441, 0]
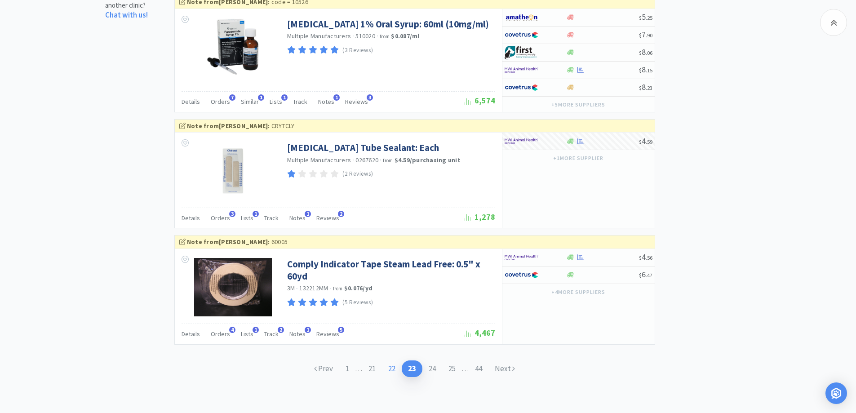
click at [393, 371] on link "22" at bounding box center [392, 369] width 20 height 17
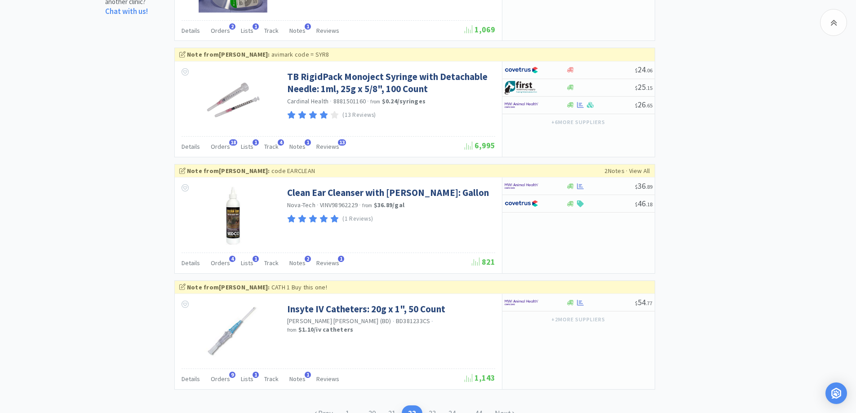
scroll to position [1489, 0]
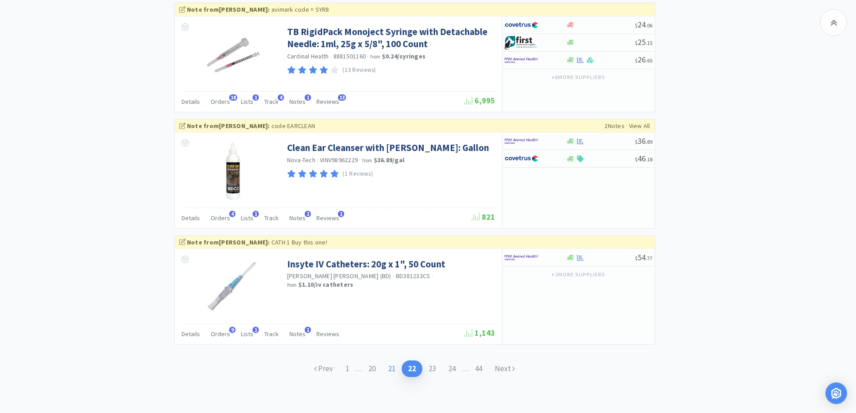
click at [396, 373] on link "21" at bounding box center [392, 369] width 20 height 17
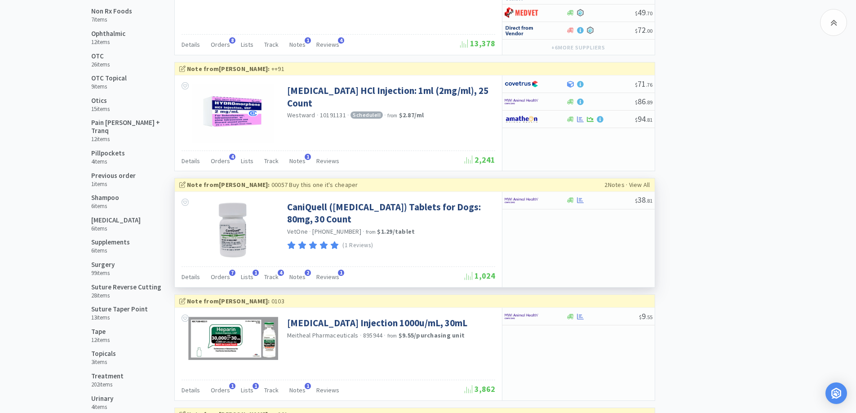
scroll to position [1079, 0]
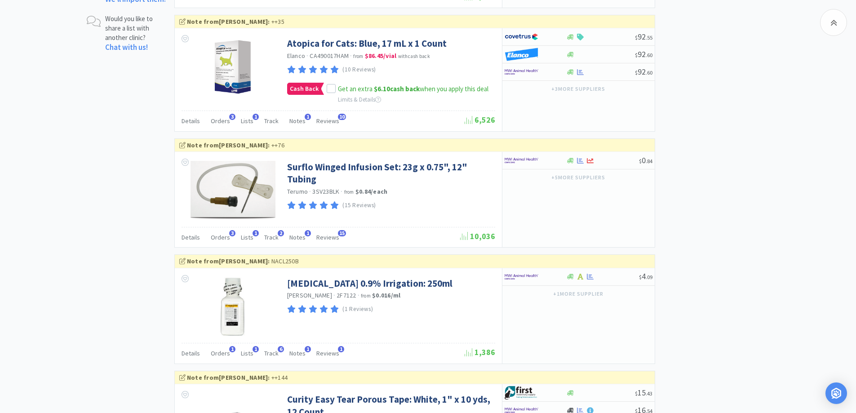
scroll to position [1544, 0]
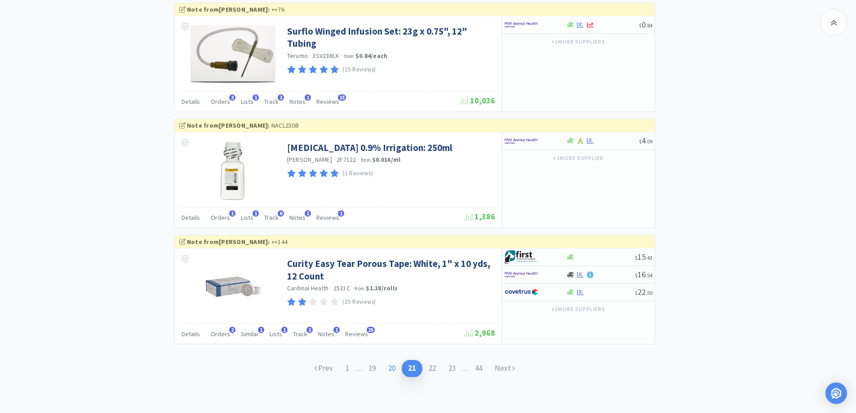
click at [391, 369] on link "20" at bounding box center [392, 368] width 20 height 17
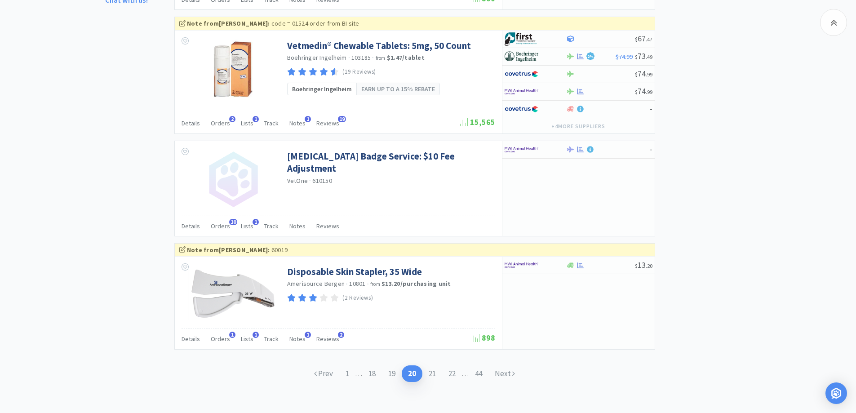
scroll to position [1460, 0]
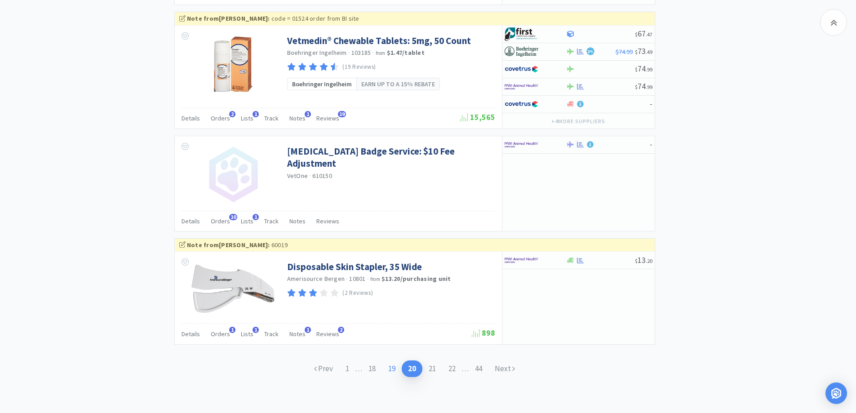
click at [386, 362] on link "19" at bounding box center [392, 369] width 20 height 17
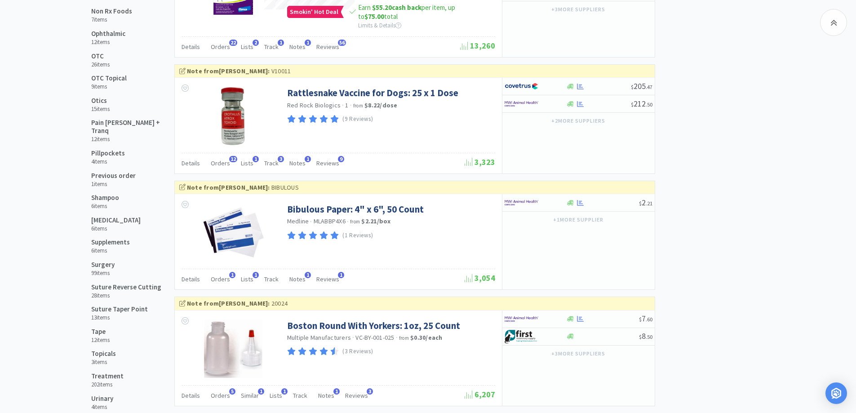
scroll to position [1079, 0]
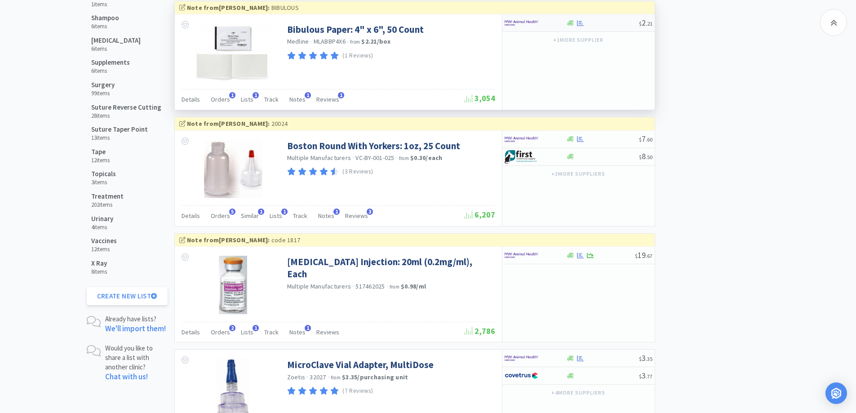
click at [539, 26] on div at bounding box center [529, 22] width 49 height 15
select select "1"
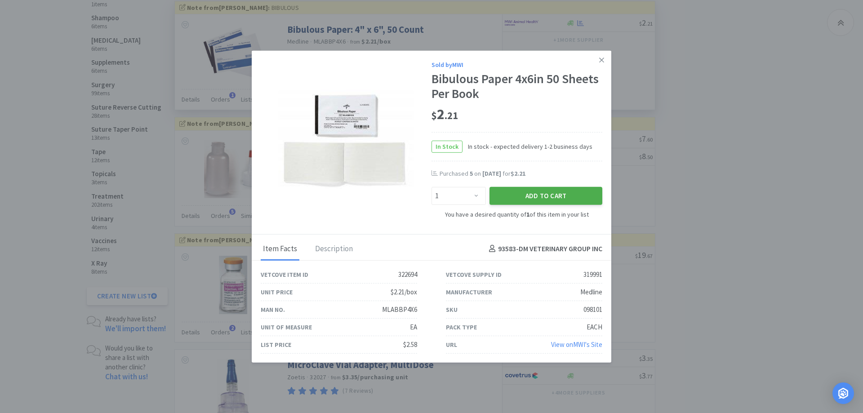
drag, startPoint x: 520, startPoint y: 193, endPoint x: 577, endPoint y: 156, distance: 68.2
click at [521, 194] on button "Add to Cart" at bounding box center [546, 196] width 113 height 18
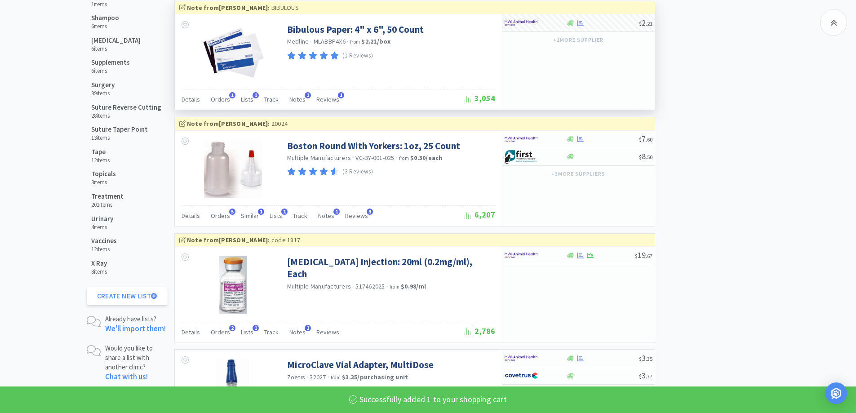
scroll to position [1259, 0]
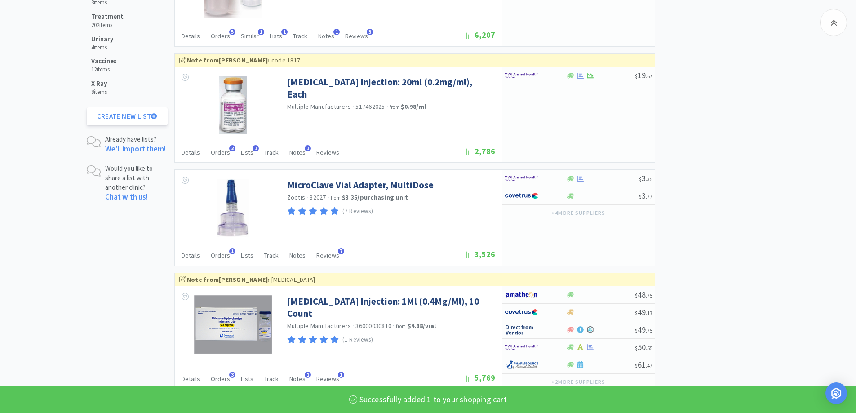
select select "6"
select select "2"
select select "1"
select select "4"
select select "1"
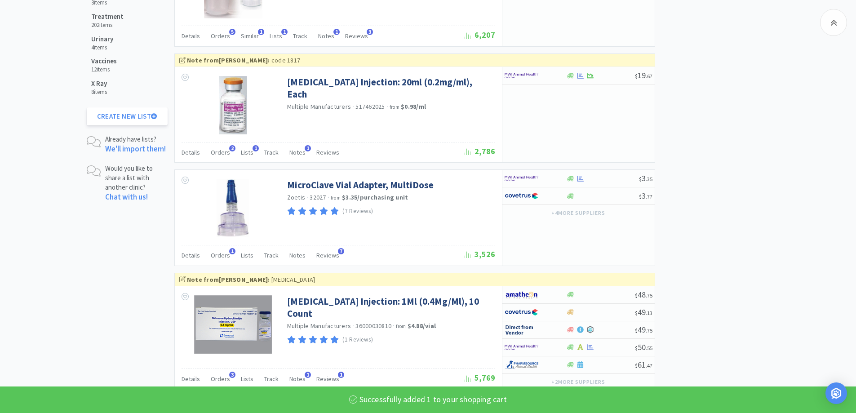
select select "1"
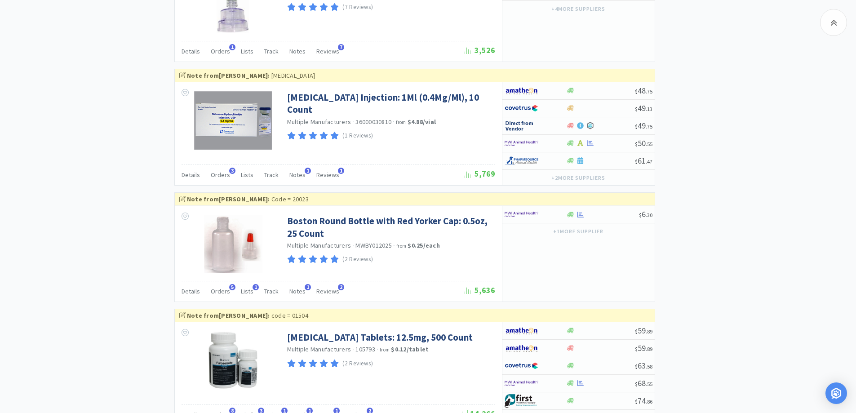
scroll to position [1528, 0]
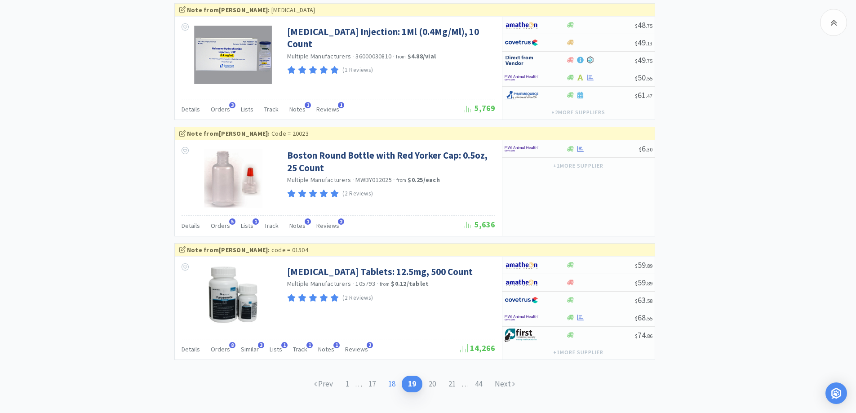
click at [387, 380] on link "18" at bounding box center [392, 384] width 20 height 17
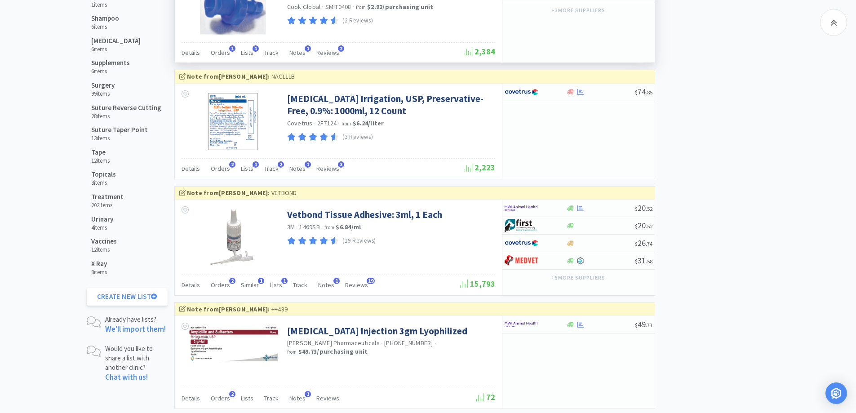
scroll to position [1079, 0]
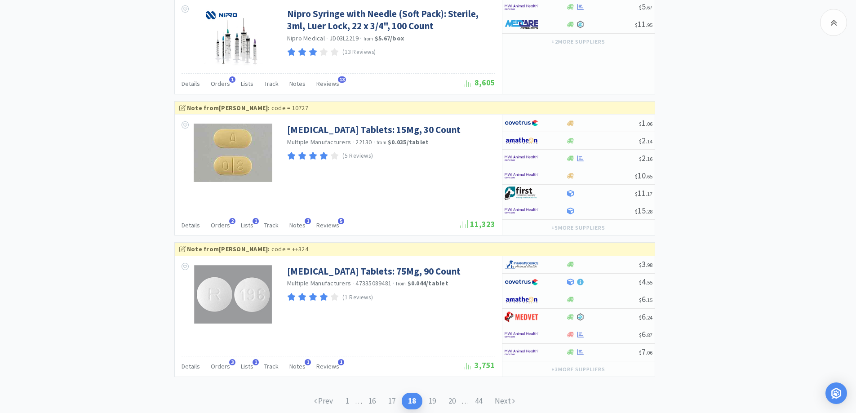
scroll to position [1528, 0]
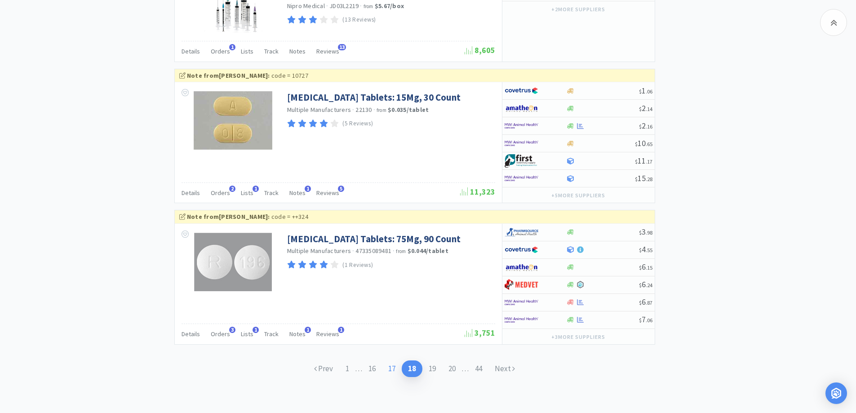
click at [394, 366] on link "17" at bounding box center [392, 369] width 20 height 17
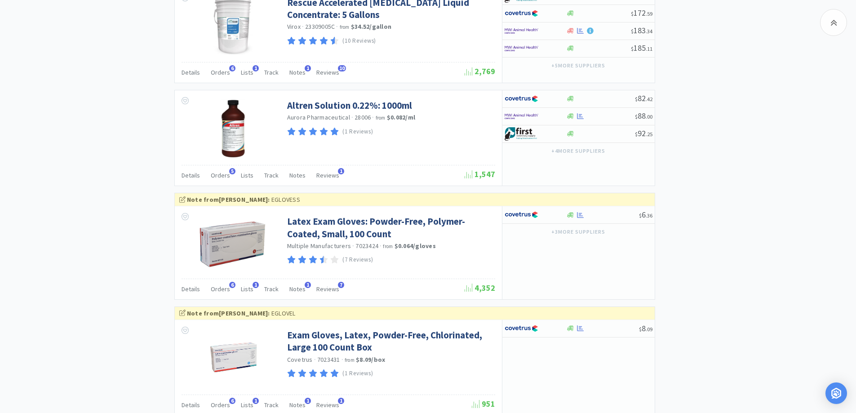
scroll to position [1599, 0]
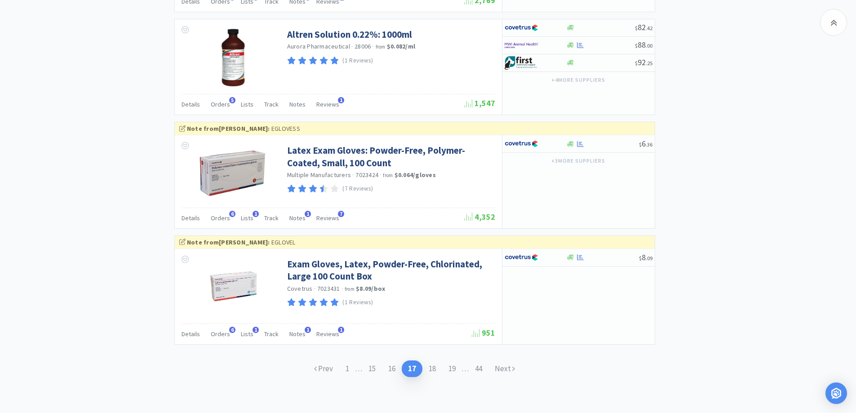
drag, startPoint x: 390, startPoint y: 370, endPoint x: 452, endPoint y: 313, distance: 83.7
click at [390, 370] on link "16" at bounding box center [392, 369] width 20 height 17
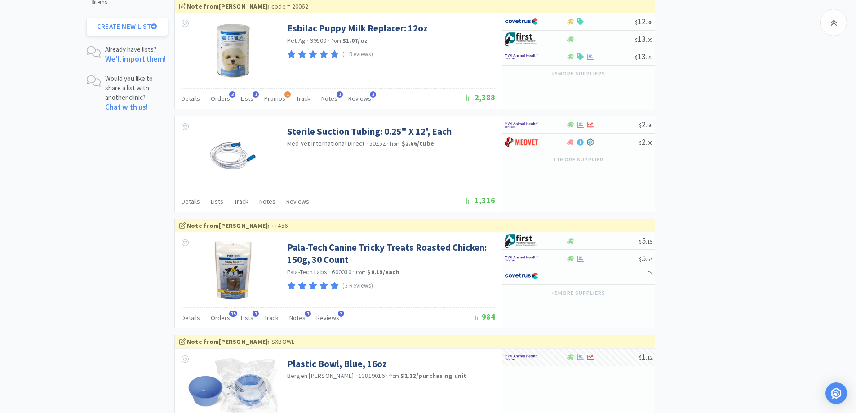
scroll to position [1562, 0]
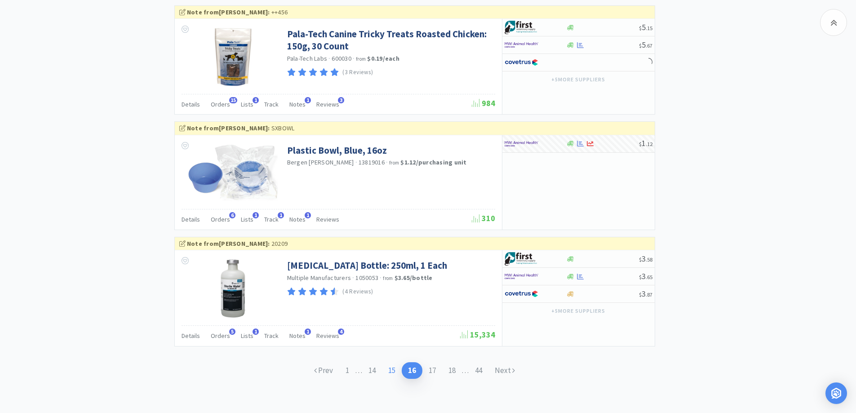
click at [394, 369] on link "15" at bounding box center [392, 370] width 20 height 17
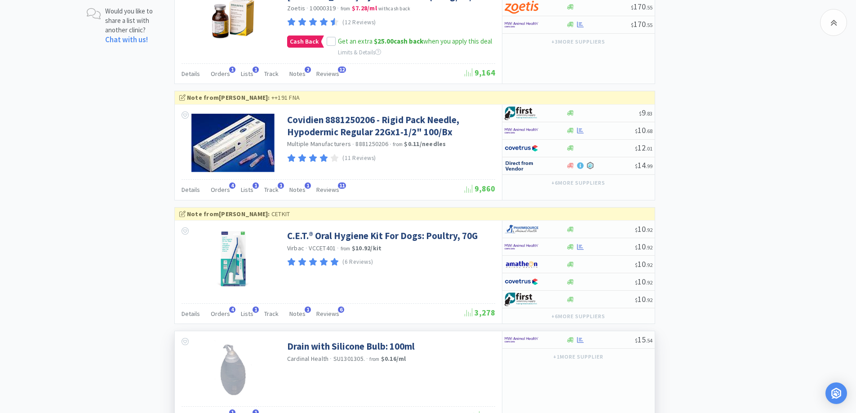
scroll to position [1499, 0]
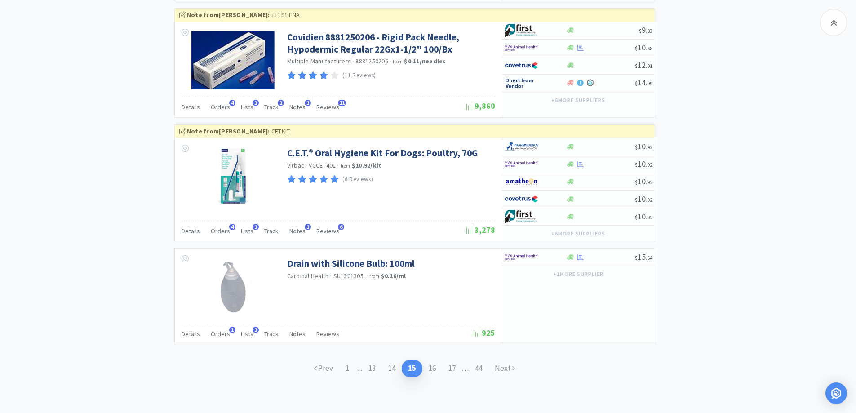
click at [403, 368] on link "15" at bounding box center [412, 368] width 21 height 17
click at [393, 370] on link "14" at bounding box center [392, 368] width 20 height 17
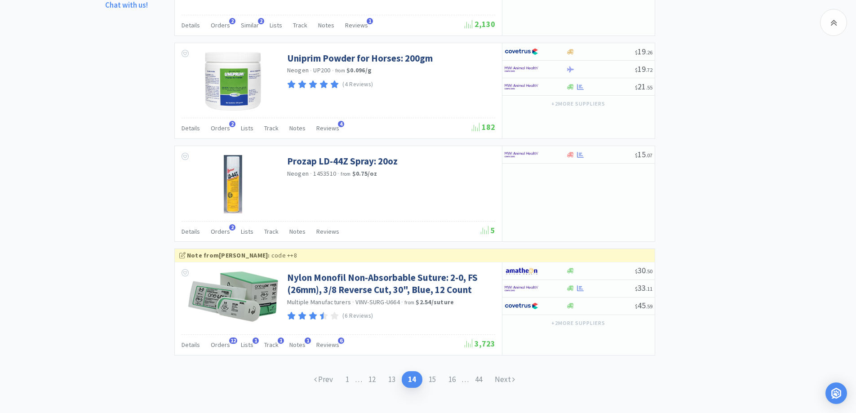
scroll to position [1461, 0]
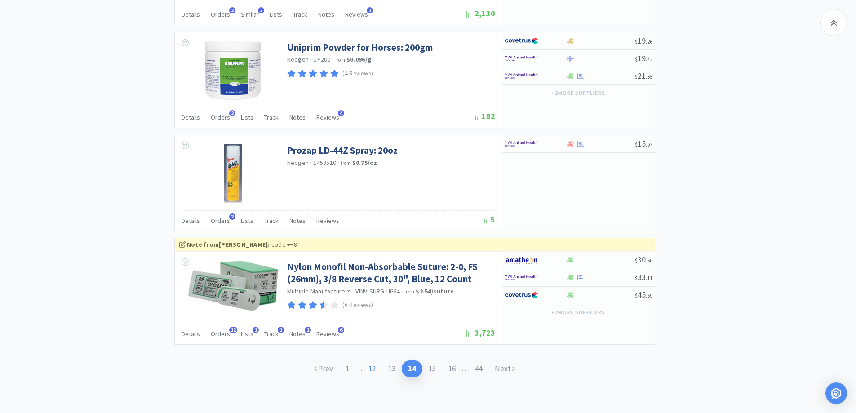
click at [381, 366] on link "12" at bounding box center [372, 369] width 20 height 17
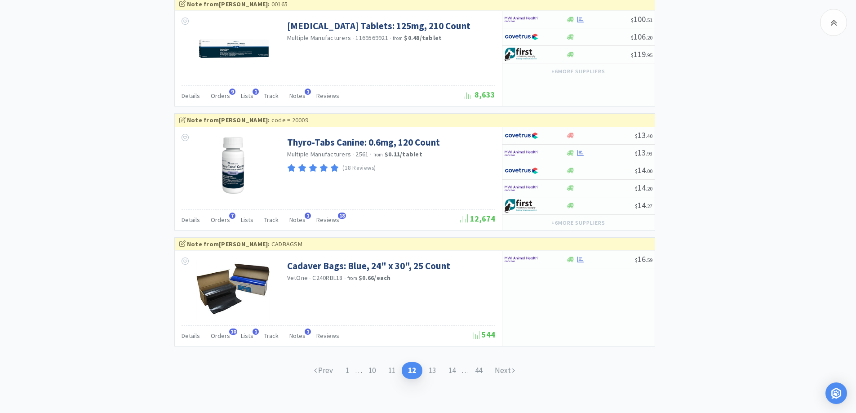
scroll to position [1640, 0]
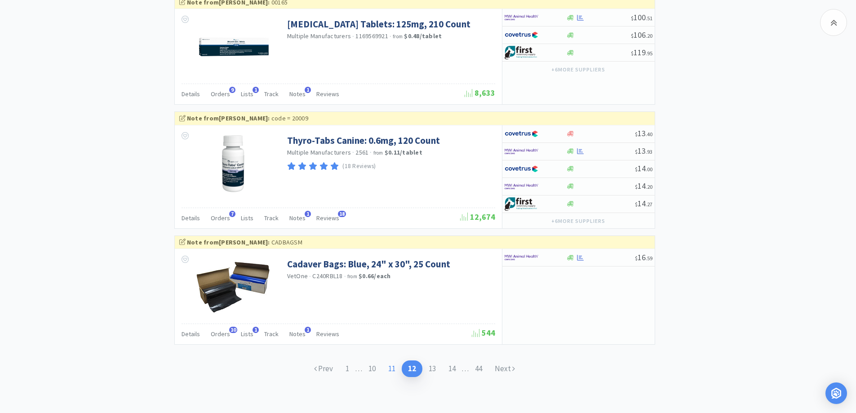
click at [389, 366] on link "11" at bounding box center [392, 369] width 20 height 17
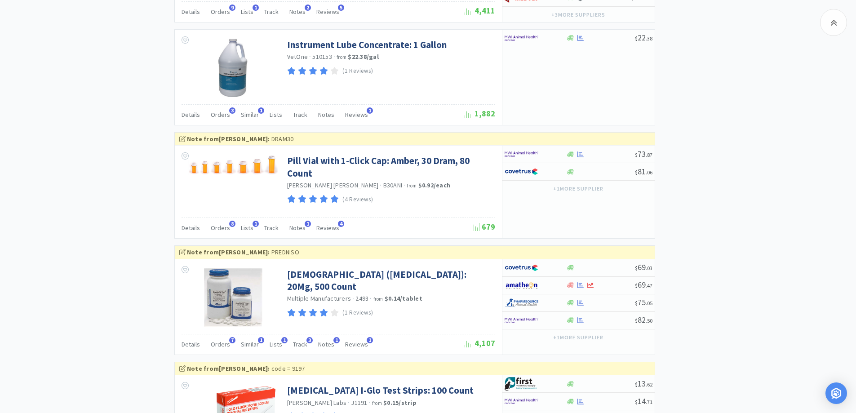
scroll to position [1742, 0]
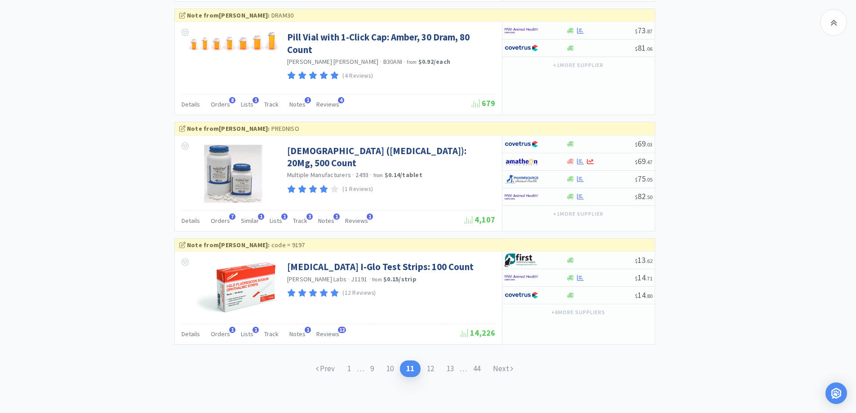
click at [387, 368] on link "10" at bounding box center [390, 369] width 20 height 17
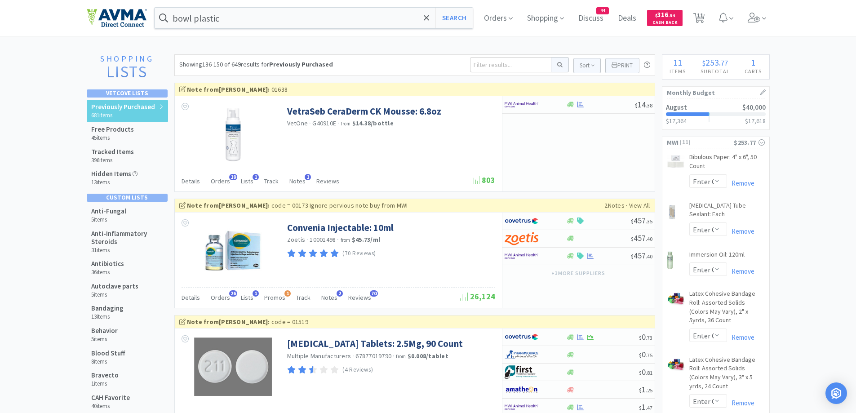
click at [440, 62] on div "Showing 136-150 of 649 results for Previously Purchased Sort Print Previously P…" at bounding box center [414, 65] width 481 height 22
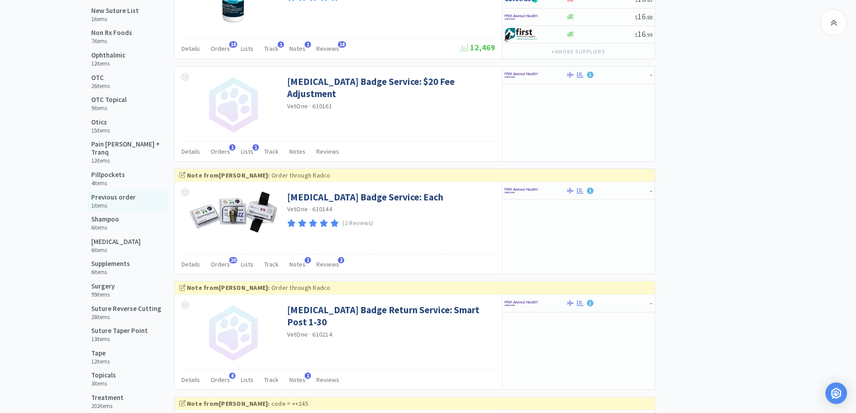
scroll to position [899, 0]
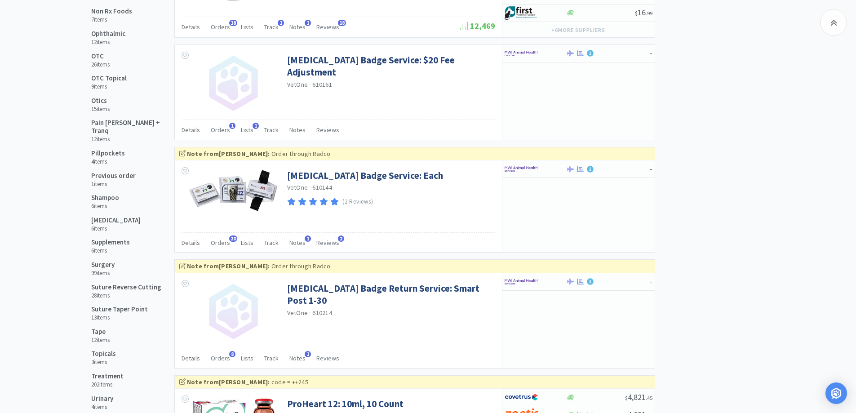
click at [730, 160] on div "Shopping Lists Vetcove Lists Previously Purchased 681 items Free Products 45 it…" at bounding box center [428, 138] width 683 height 1966
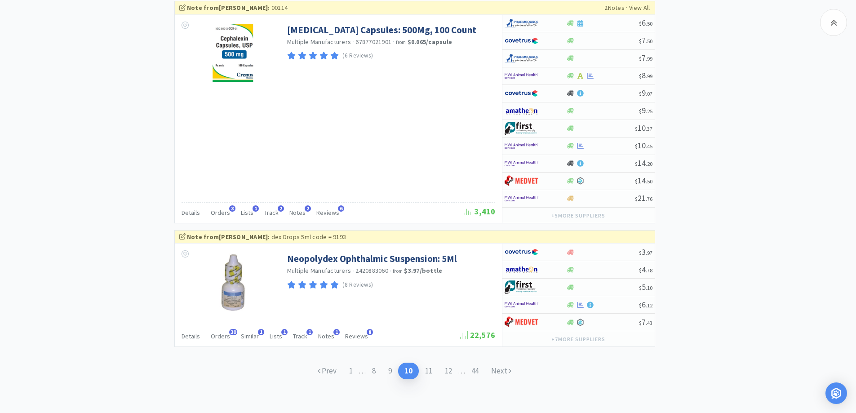
scroll to position [1634, 0]
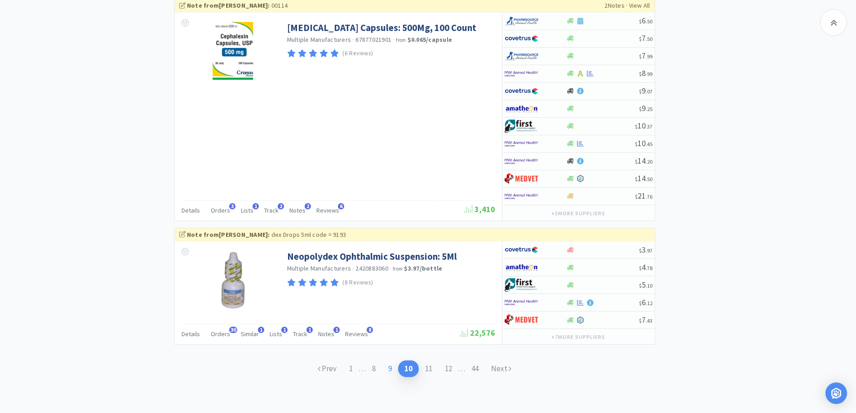
click at [387, 370] on link "9" at bounding box center [390, 369] width 16 height 17
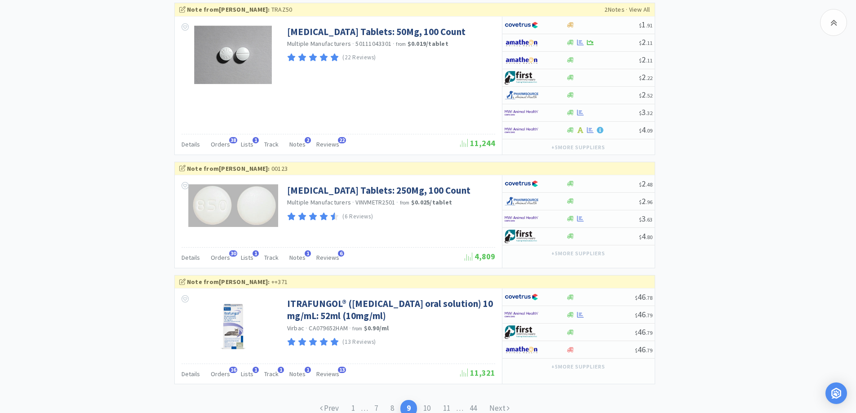
scroll to position [1637, 0]
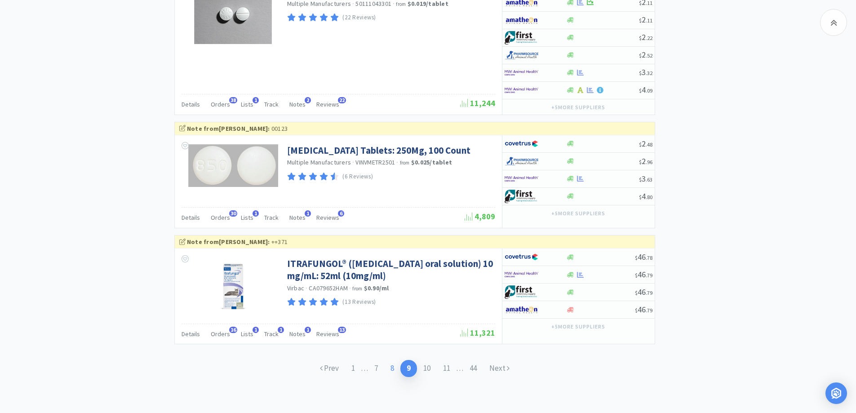
click at [393, 363] on link "8" at bounding box center [392, 368] width 16 height 17
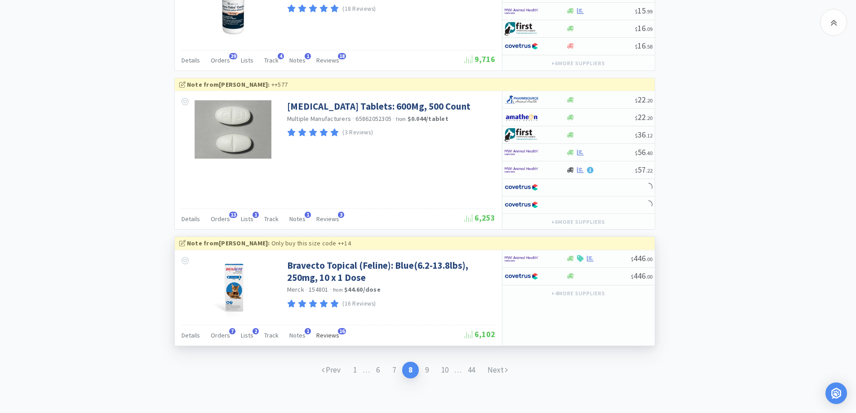
scroll to position [1643, 0]
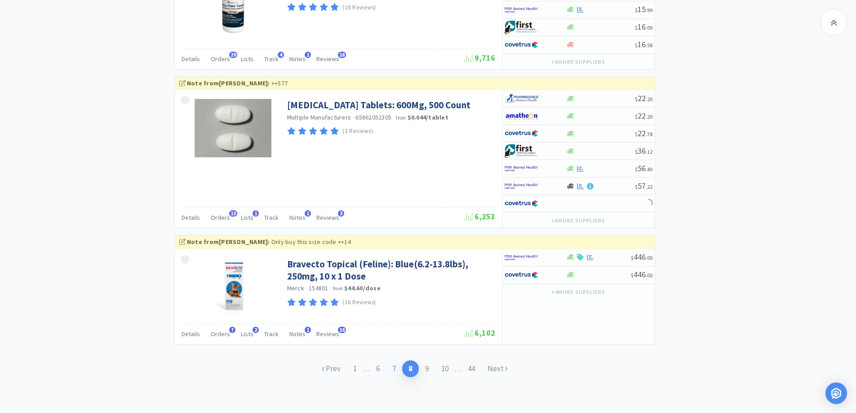
click at [401, 366] on link "7" at bounding box center [394, 369] width 16 height 17
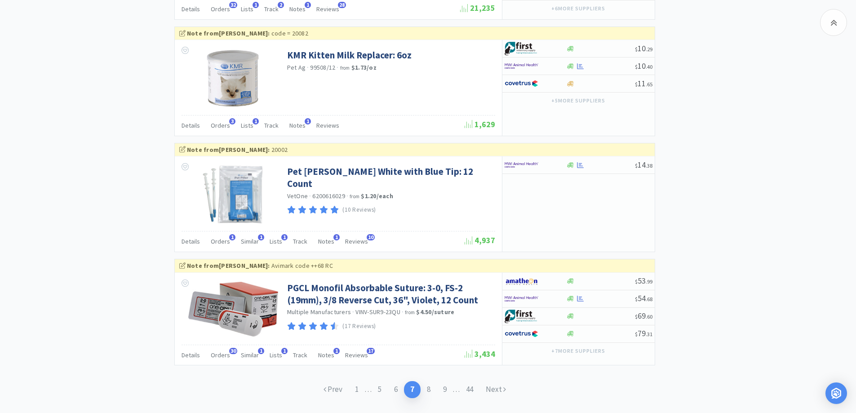
scroll to position [1595, 0]
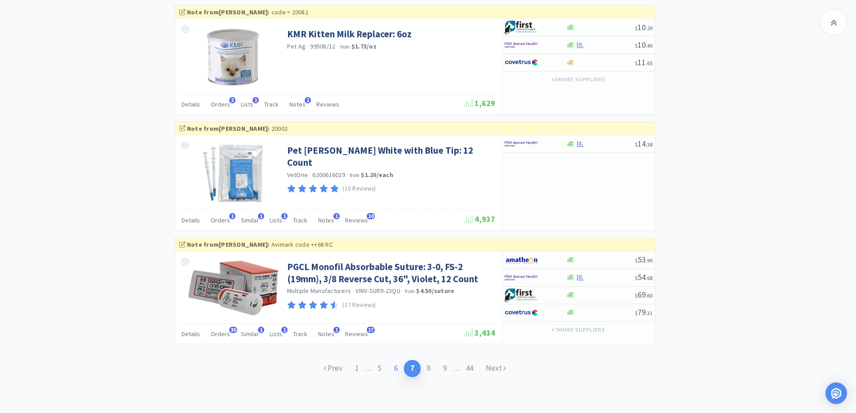
click at [392, 362] on link "6" at bounding box center [396, 368] width 16 height 17
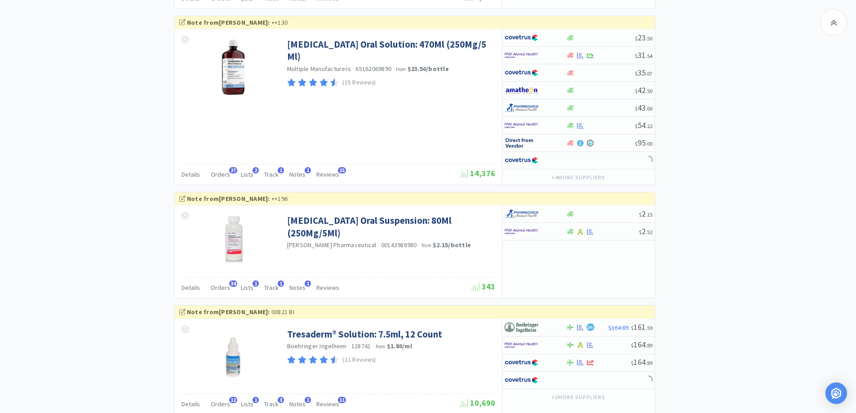
scroll to position [1552, 0]
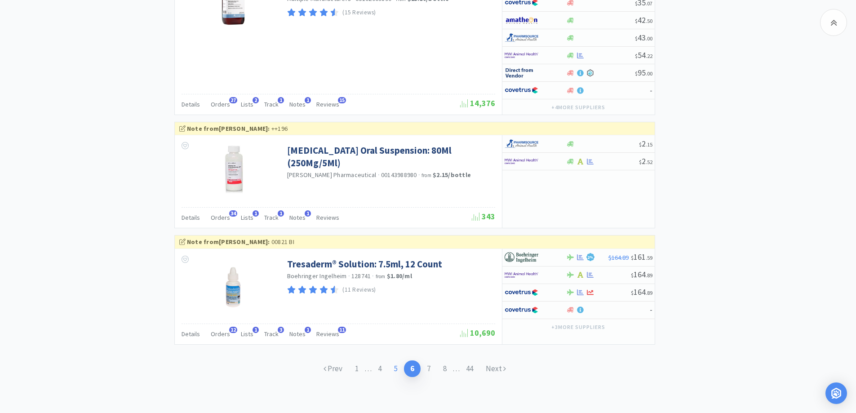
click at [397, 367] on link "5" at bounding box center [396, 369] width 16 height 17
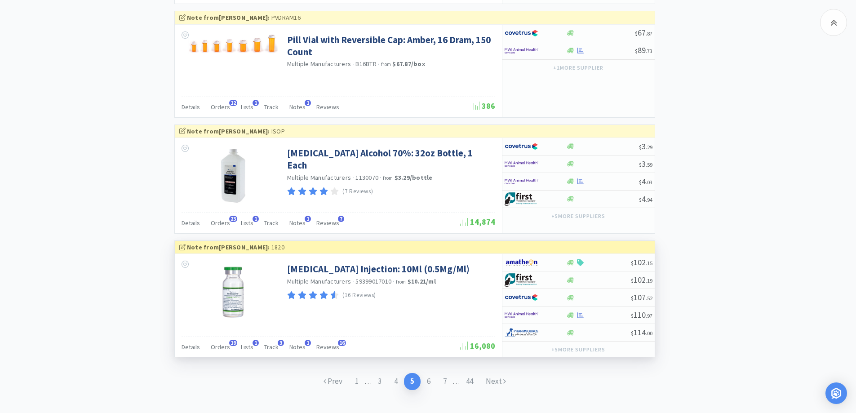
scroll to position [1523, 0]
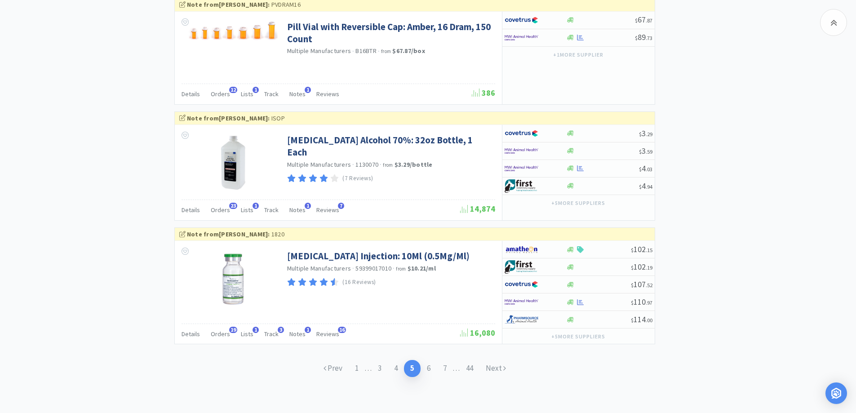
click at [401, 371] on link "4" at bounding box center [396, 368] width 16 height 17
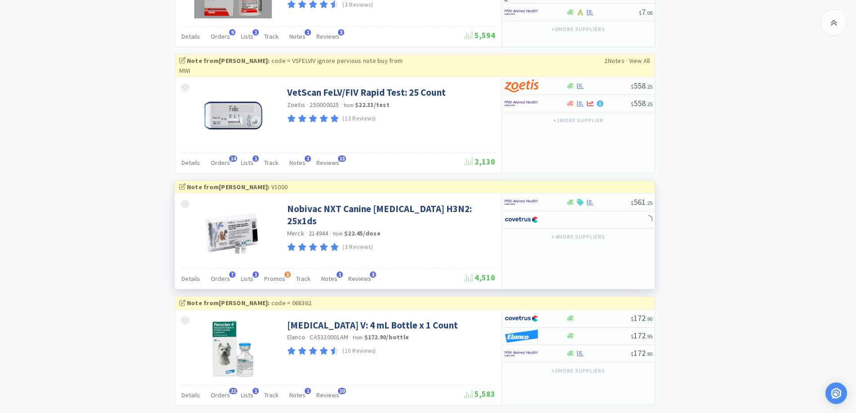
scroll to position [1566, 0]
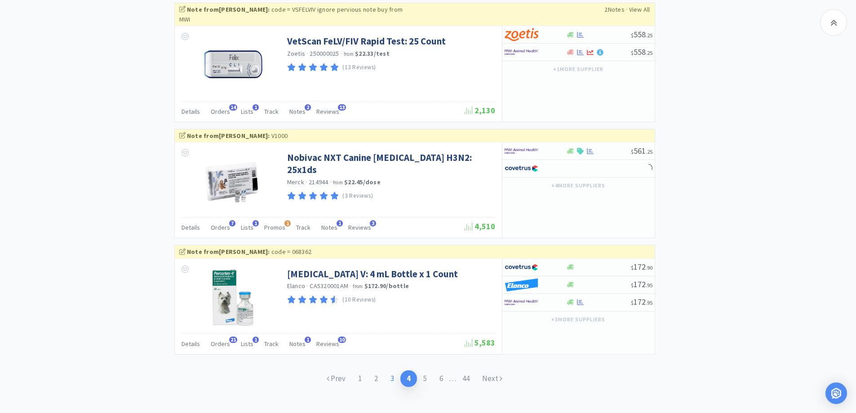
click at [394, 370] on link "3" at bounding box center [392, 378] width 16 height 17
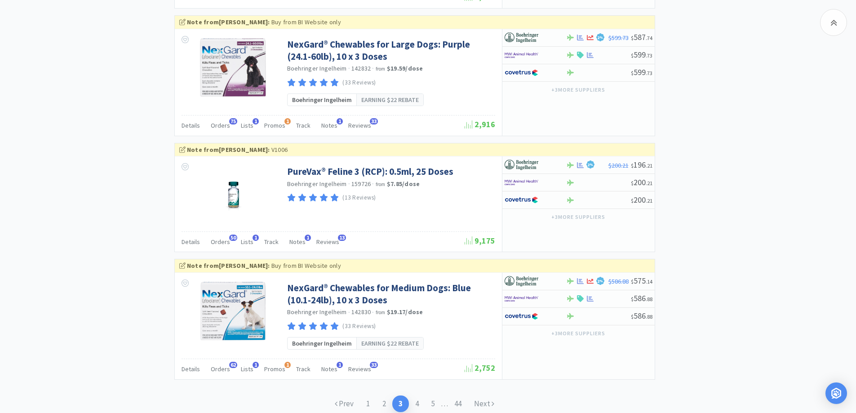
scroll to position [1619, 0]
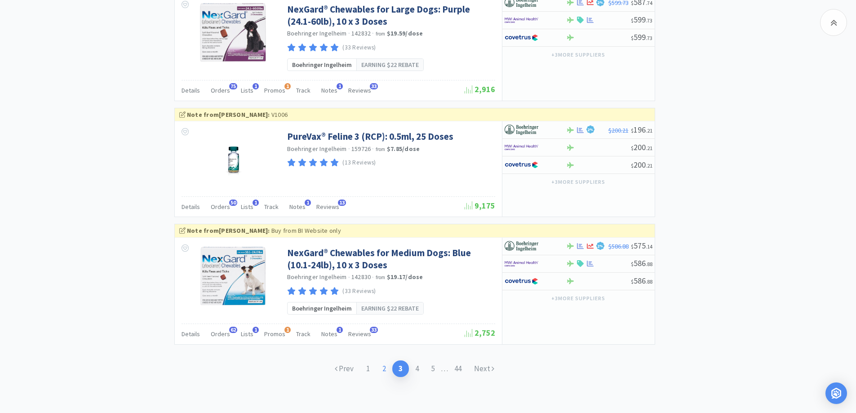
click at [384, 367] on link "2" at bounding box center [384, 369] width 16 height 17
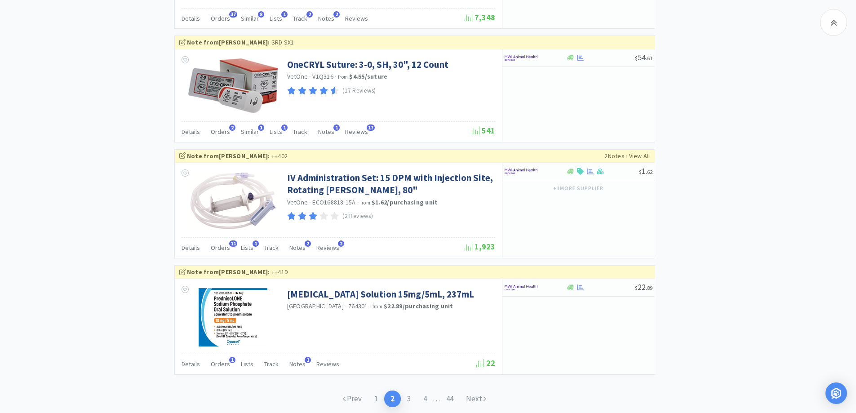
scroll to position [1648, 0]
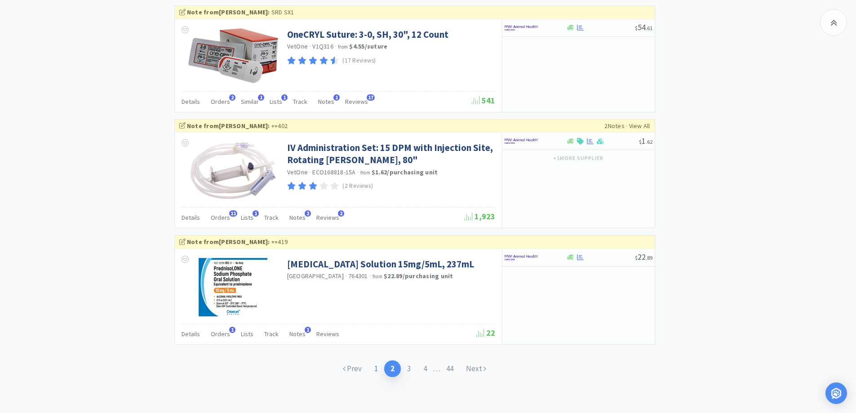
click at [373, 362] on link "1" at bounding box center [376, 369] width 16 height 17
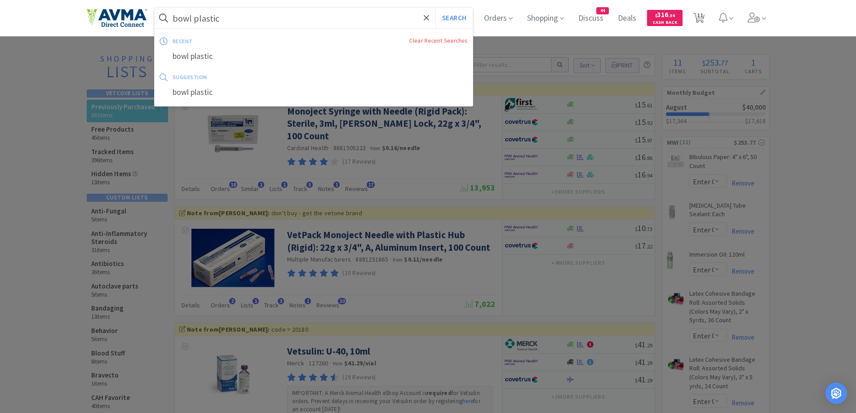
click at [239, 18] on input "bowl plastic" at bounding box center [314, 18] width 319 height 21
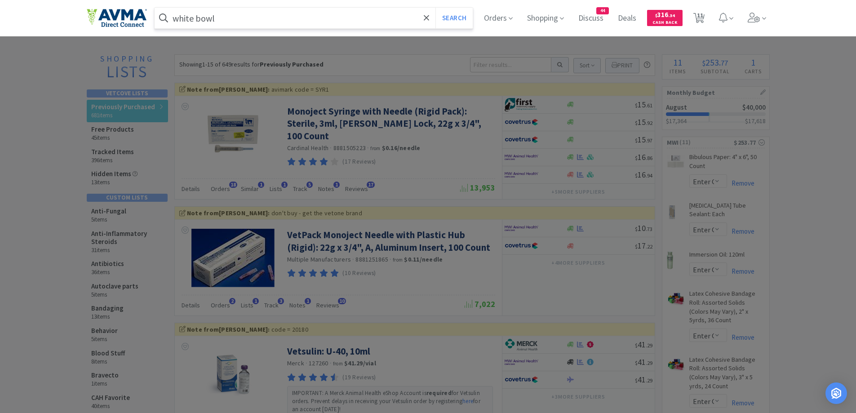
type input "white bowl"
click at [436, 8] on button "Search" at bounding box center [454, 18] width 37 height 21
select select "1"
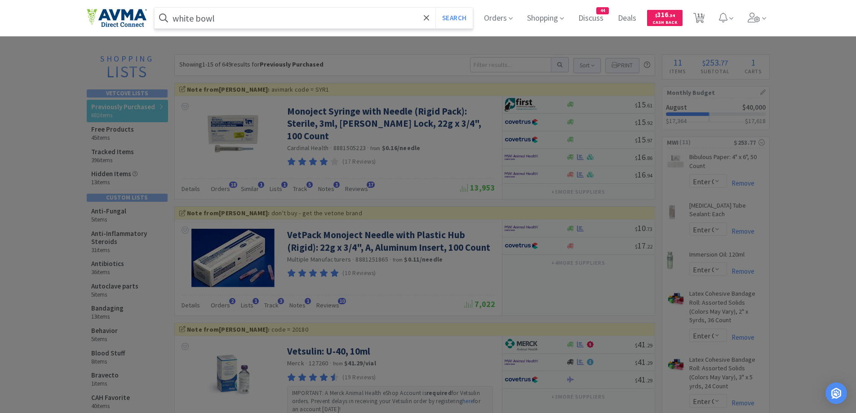
select select "1"
select select "6"
select select "2"
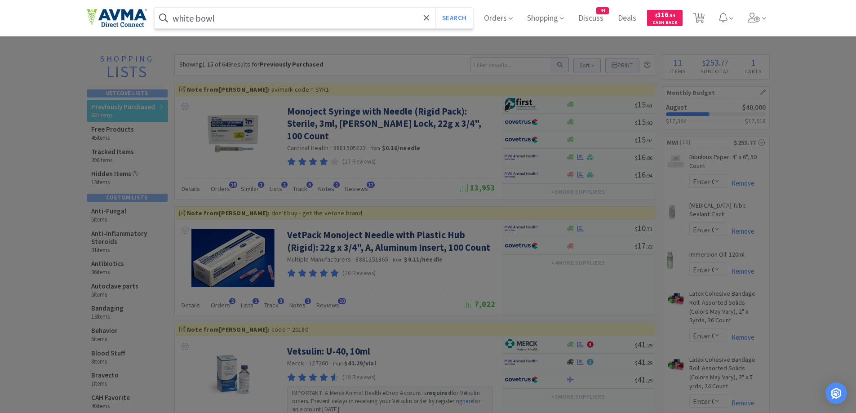
select select "1"
select select "4"
select select "1"
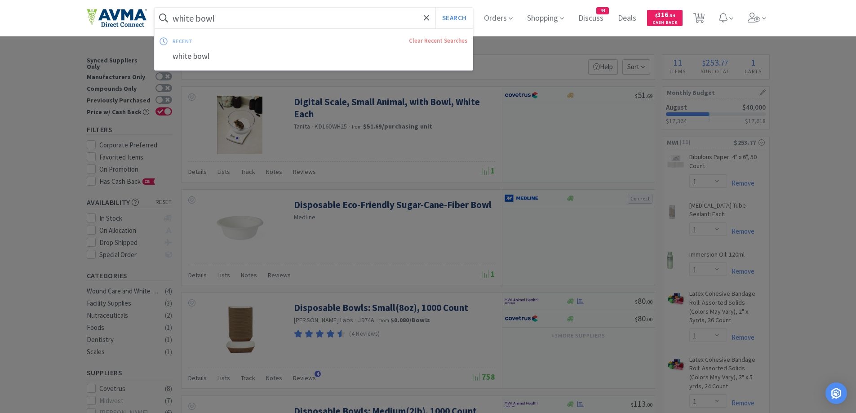
click at [254, 20] on input "white bowl" at bounding box center [314, 18] width 319 height 21
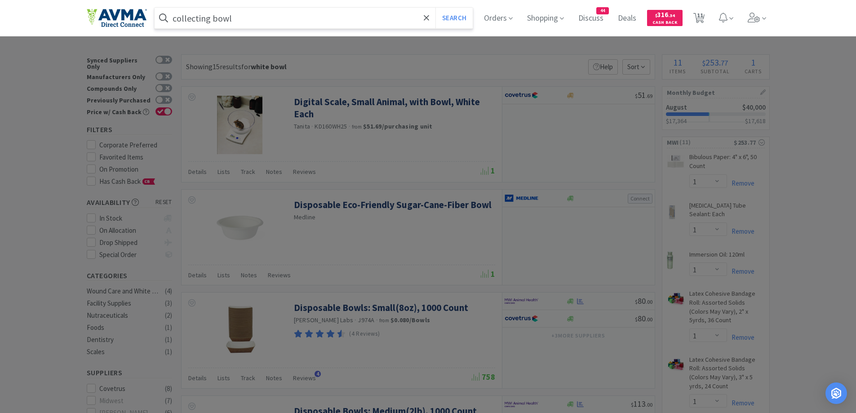
click at [436, 8] on button "Search" at bounding box center [454, 18] width 37 height 21
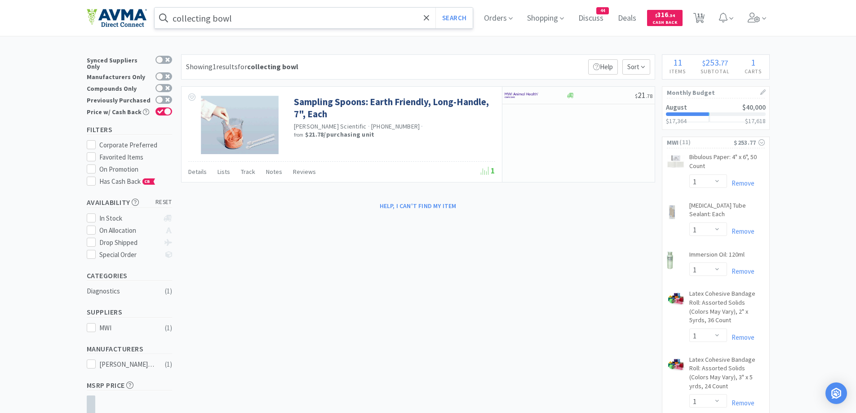
click at [254, 20] on input "collecting bowl" at bounding box center [314, 18] width 319 height 21
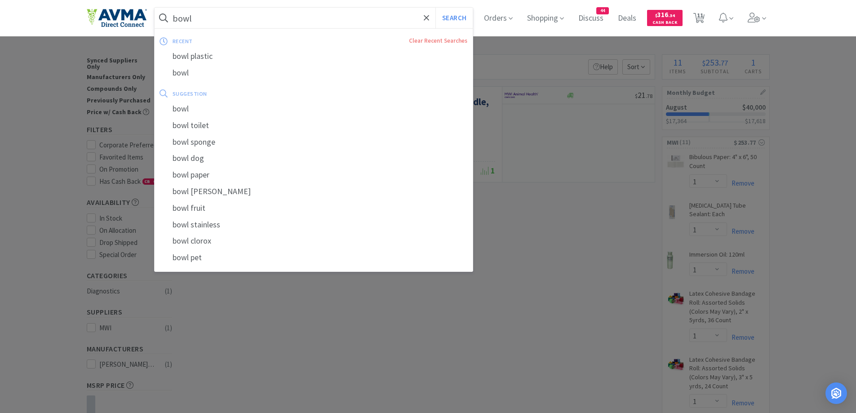
click at [436, 8] on button "Search" at bounding box center [454, 18] width 37 height 21
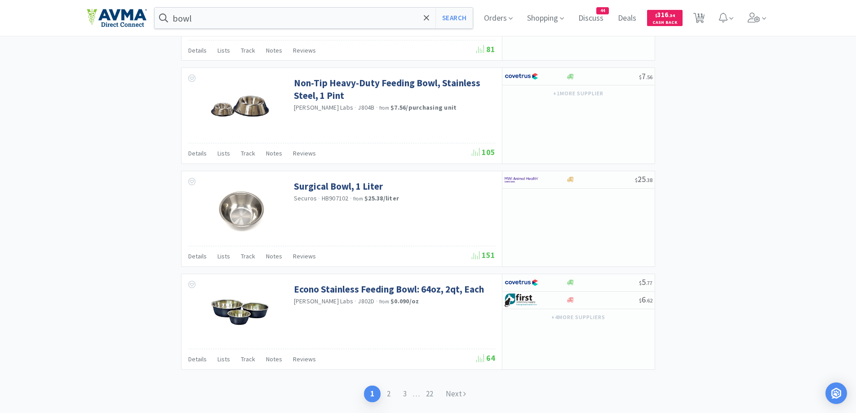
scroll to position [1299, 0]
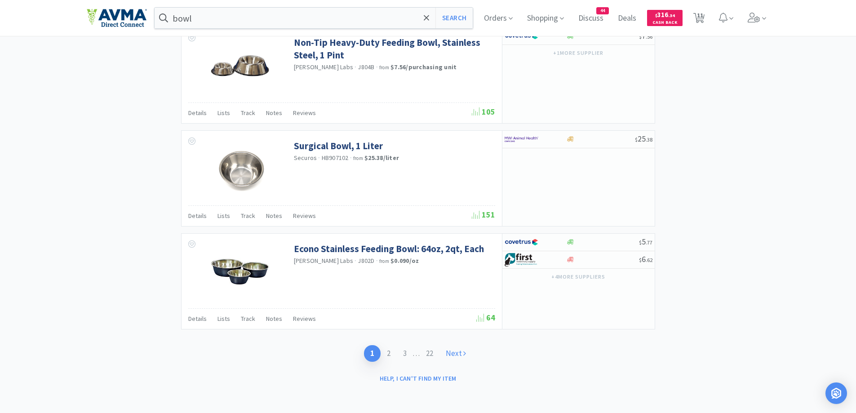
click at [453, 356] on link "Next" at bounding box center [456, 353] width 33 height 17
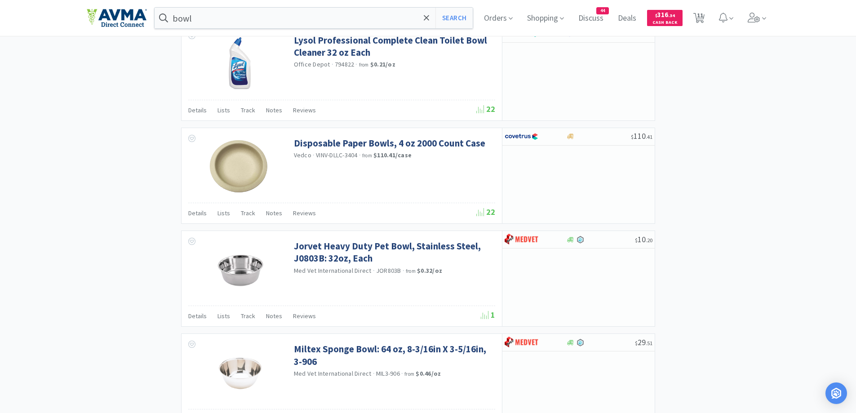
scroll to position [1293, 0]
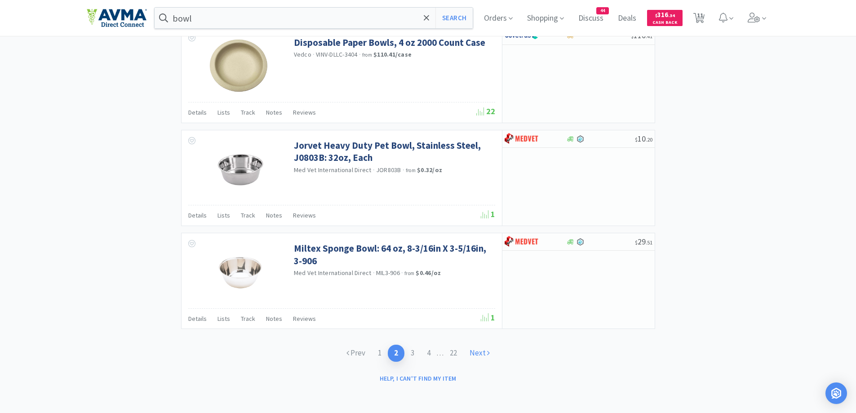
click at [477, 354] on link "Next" at bounding box center [479, 353] width 33 height 17
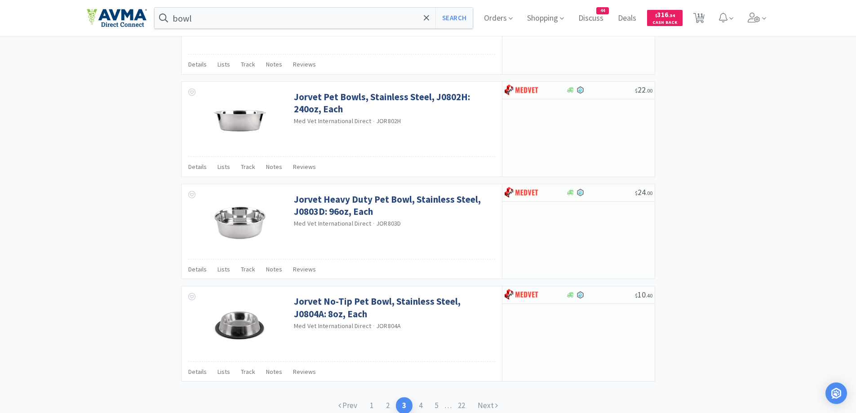
scroll to position [1287, 0]
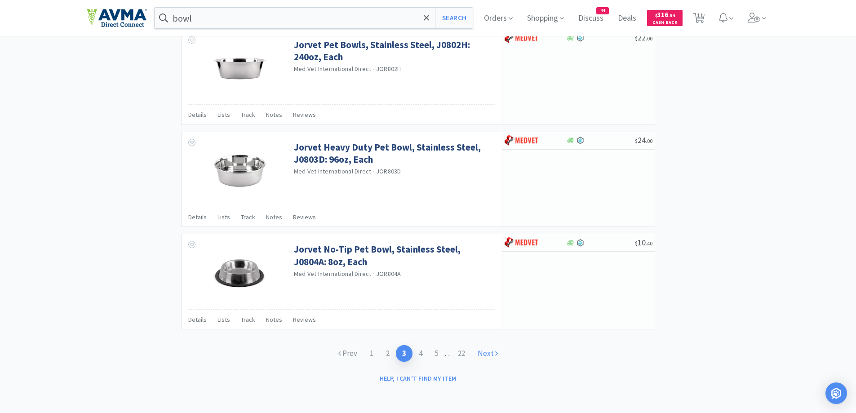
click at [491, 352] on link "Next" at bounding box center [488, 353] width 33 height 17
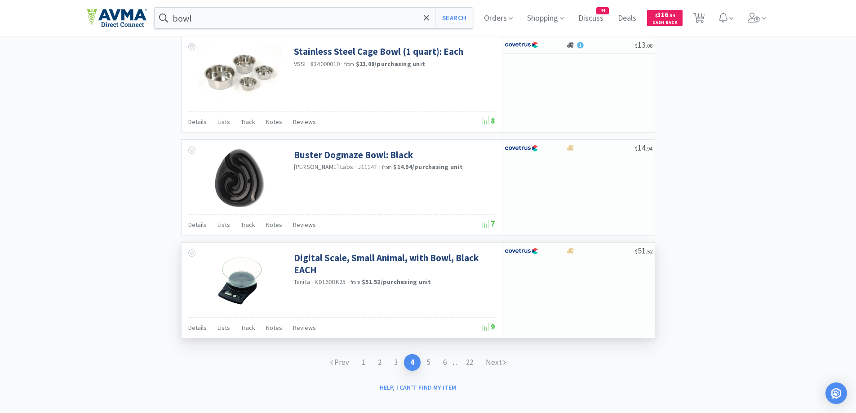
scroll to position [1288, 0]
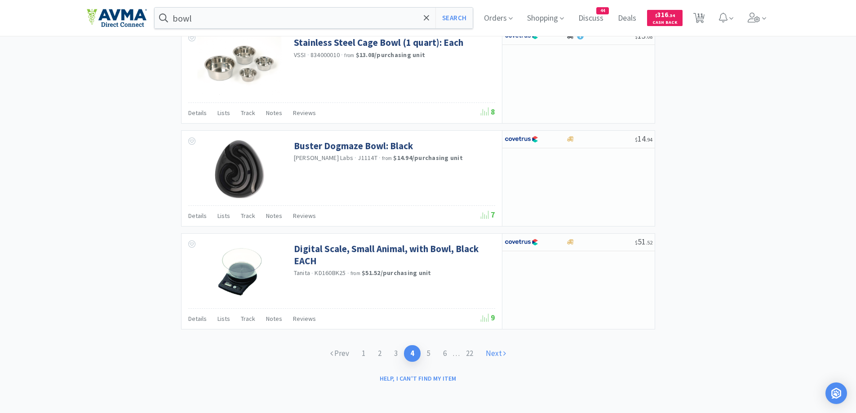
click at [497, 347] on link "Next" at bounding box center [496, 353] width 33 height 17
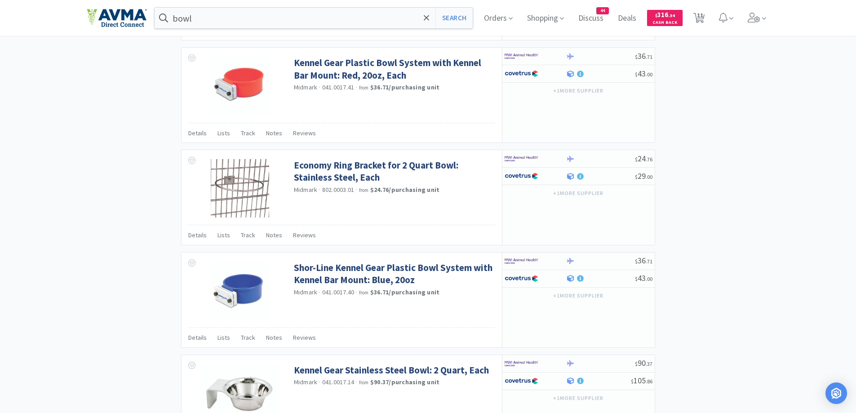
scroll to position [1290, 0]
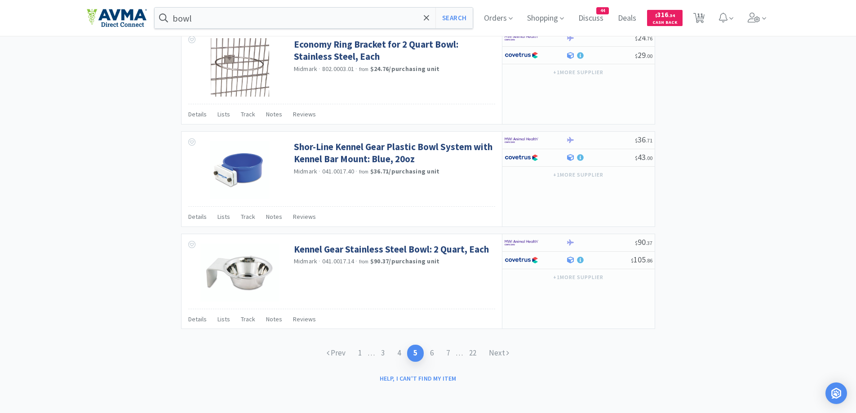
drag, startPoint x: 497, startPoint y: 349, endPoint x: 497, endPoint y: 341, distance: 7.6
click at [497, 348] on link "Next" at bounding box center [499, 353] width 33 height 17
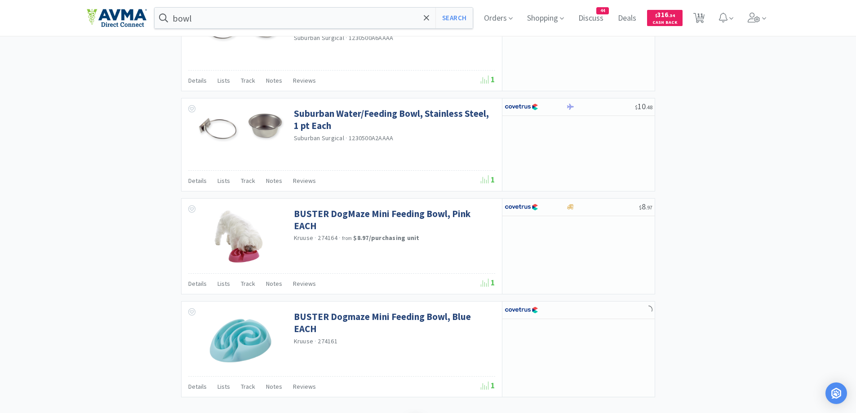
scroll to position [1274, 0]
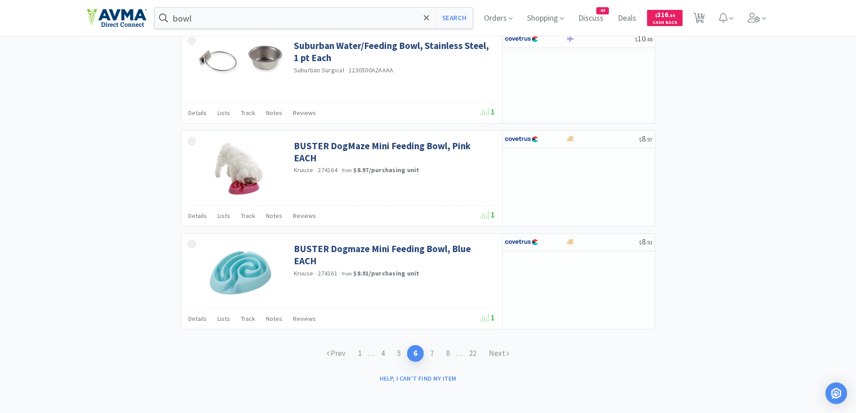
drag, startPoint x: 501, startPoint y: 354, endPoint x: 500, endPoint y: 343, distance: 10.9
click at [501, 353] on link "Next" at bounding box center [499, 353] width 33 height 17
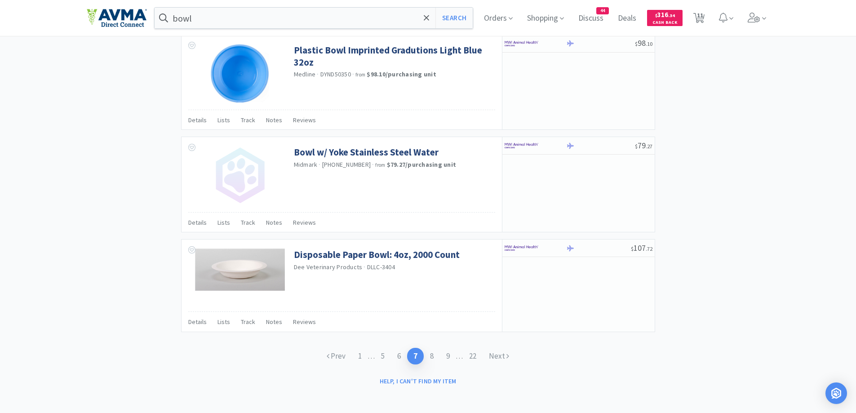
scroll to position [1275, 0]
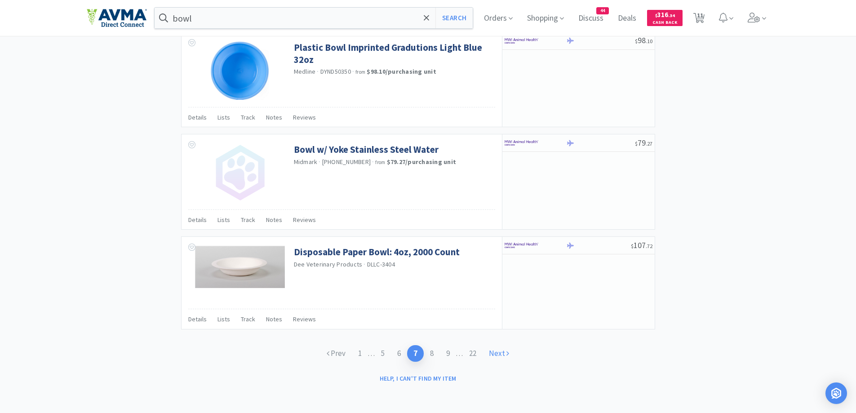
click at [507, 348] on link "Next" at bounding box center [499, 353] width 33 height 17
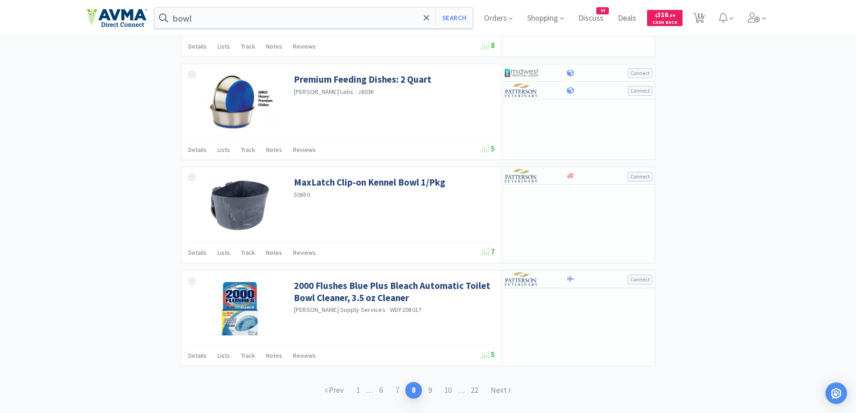
scroll to position [1296, 0]
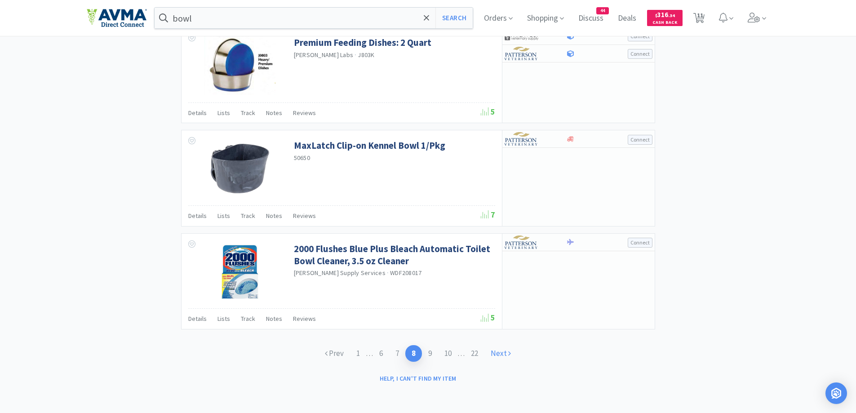
click at [502, 361] on link "Next" at bounding box center [501, 353] width 33 height 17
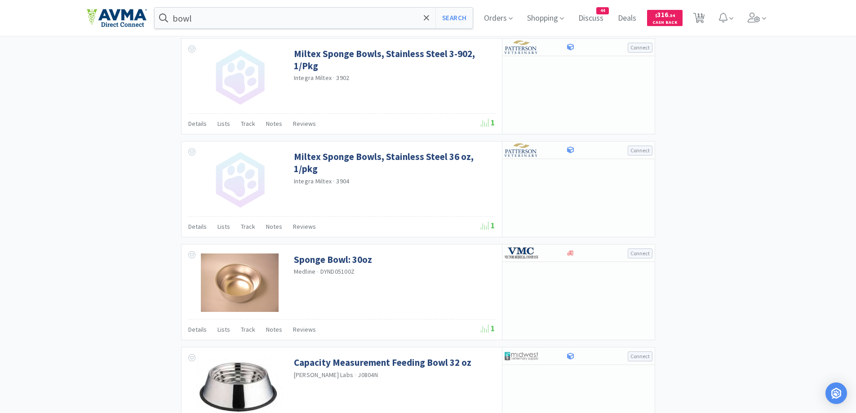
scroll to position [1295, 0]
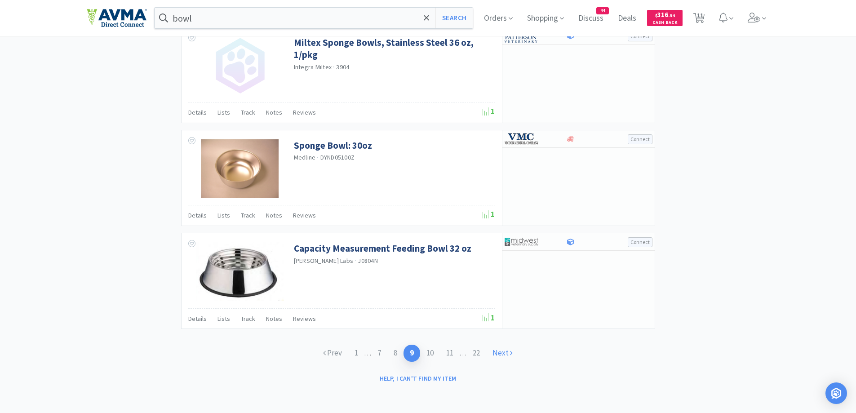
click at [513, 356] on icon at bounding box center [511, 353] width 3 height 8
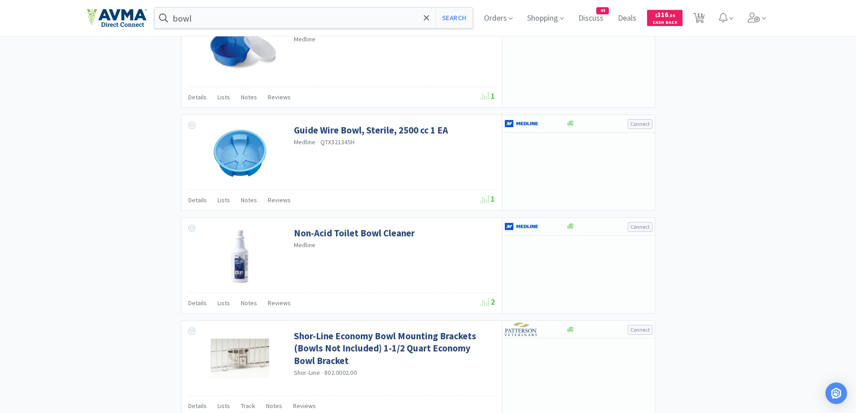
scroll to position [1293, 0]
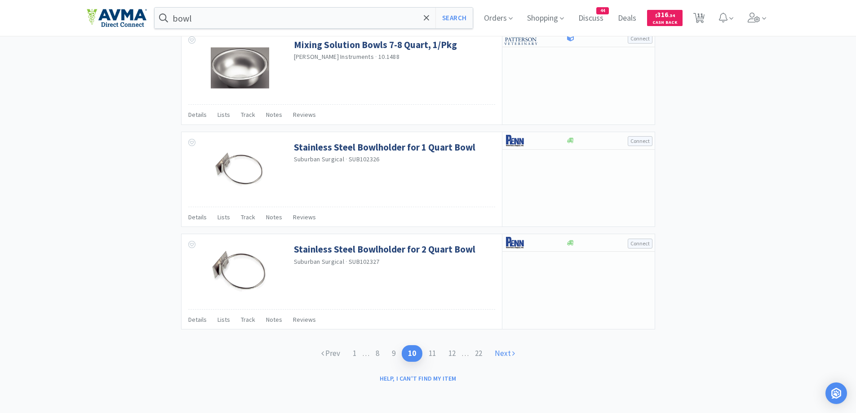
click at [511, 357] on link "Next" at bounding box center [505, 353] width 33 height 17
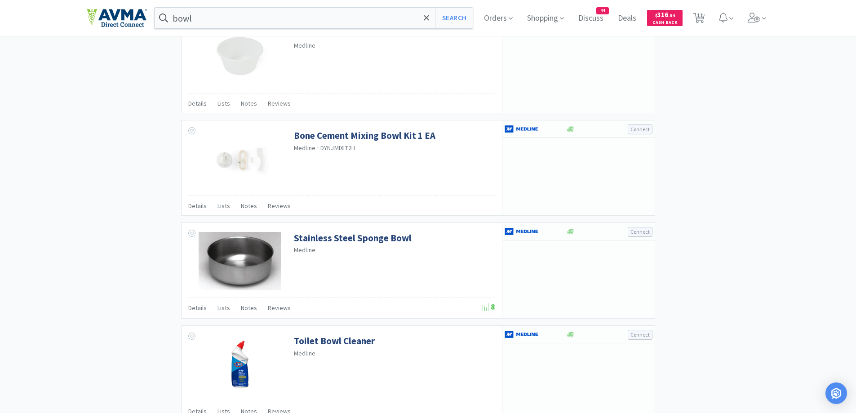
scroll to position [1288, 0]
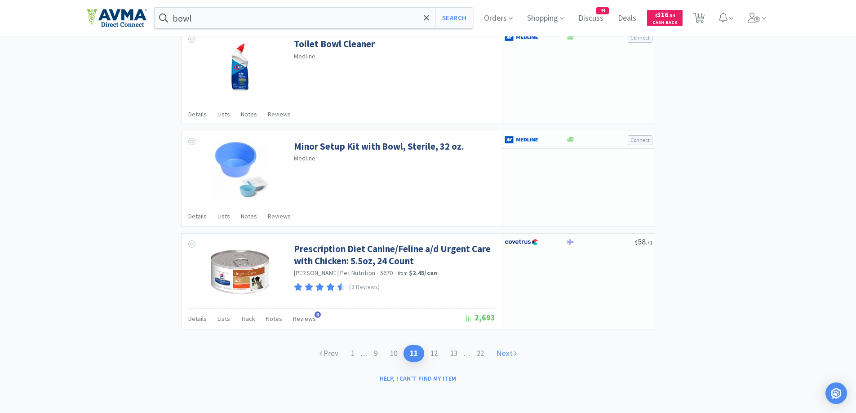
click at [506, 354] on link "Next" at bounding box center [506, 353] width 33 height 17
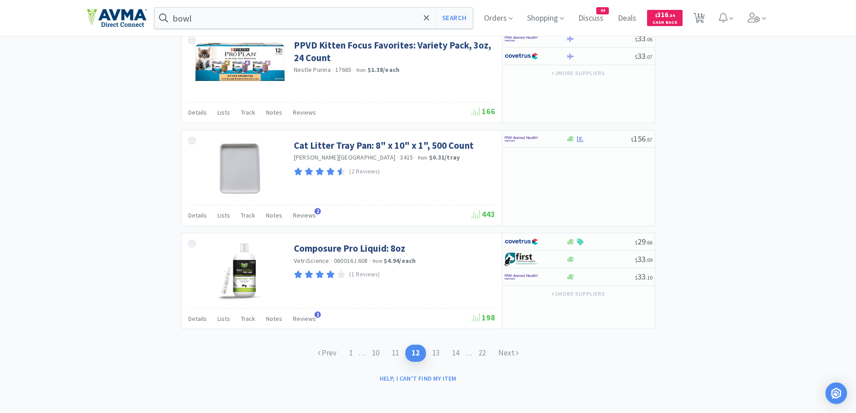
scroll to position [1070, 0]
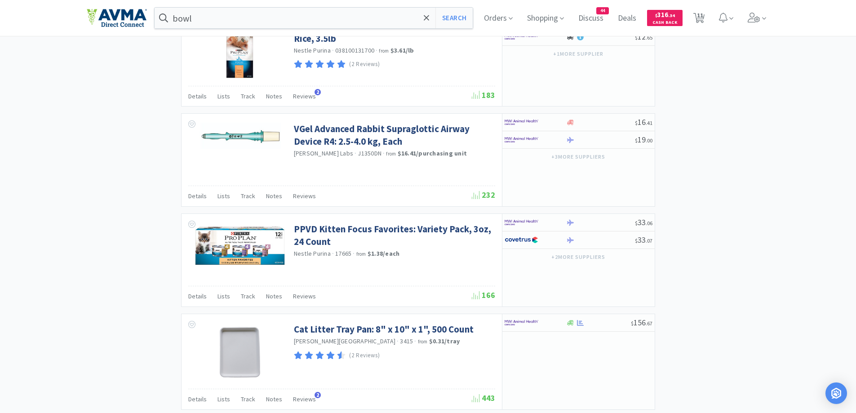
scroll to position [1340, 0]
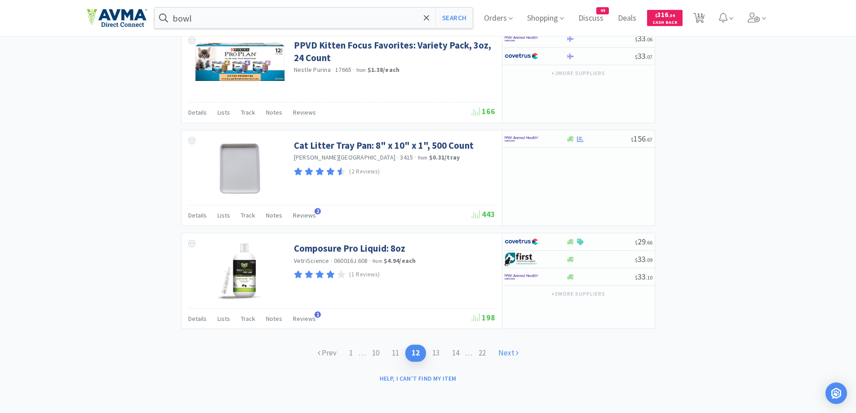
click at [519, 355] on icon at bounding box center [517, 353] width 3 height 8
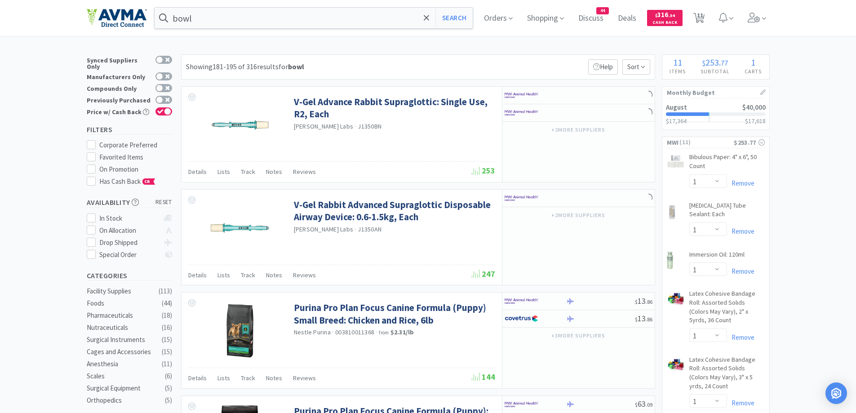
click at [468, 57] on div "Showing 181-195 of 316 results for bowl Filters Help Sort" at bounding box center [418, 66] width 474 height 25
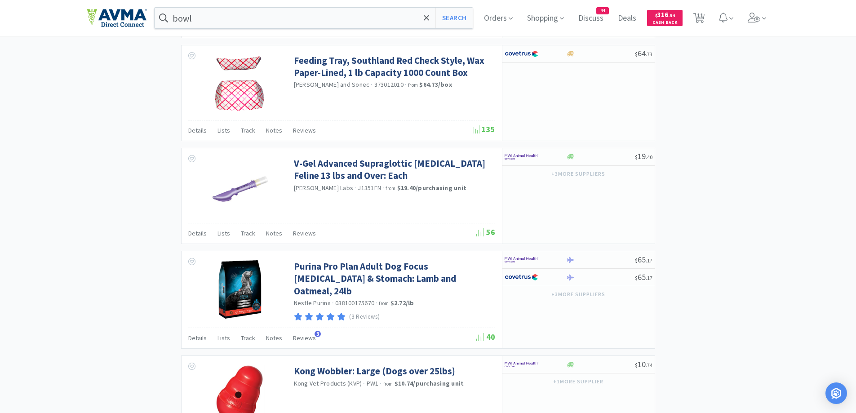
scroll to position [1293, 0]
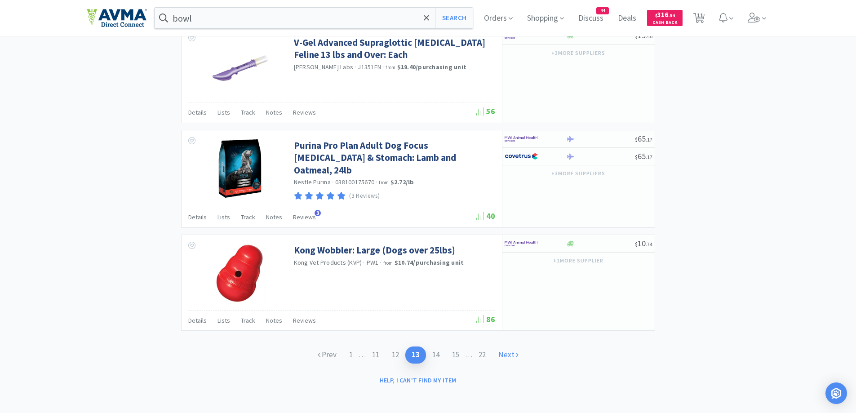
click at [500, 356] on link "Next" at bounding box center [508, 355] width 33 height 17
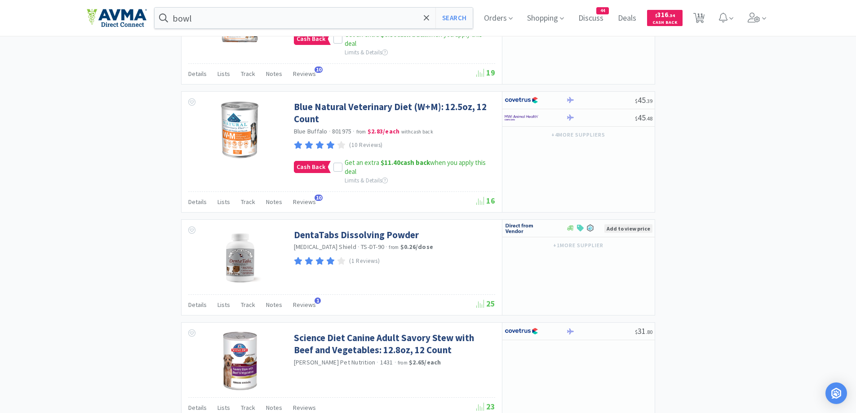
scroll to position [1346, 0]
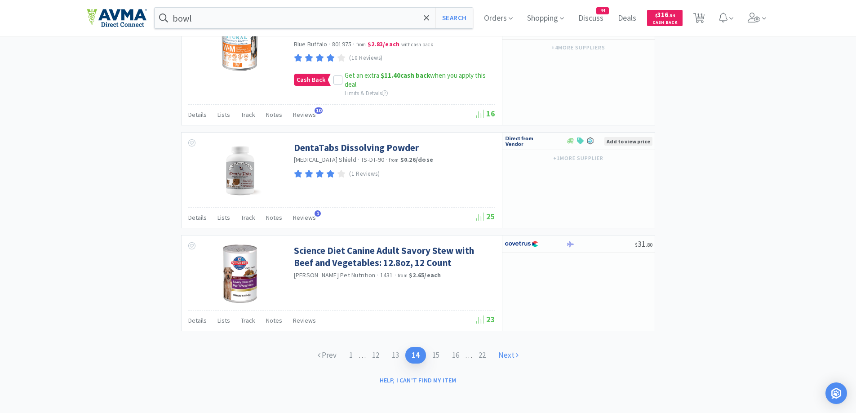
click at [510, 353] on link "Next" at bounding box center [508, 355] width 33 height 17
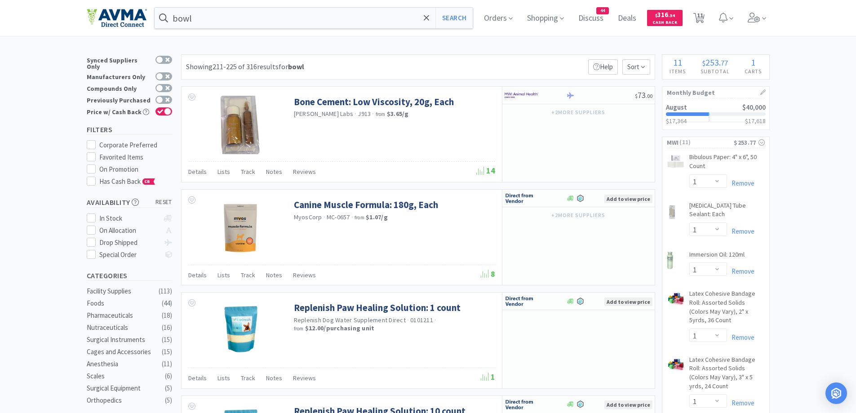
click at [470, 63] on div "Showing 211-225 of 316 results for bowl Filters Help Sort" at bounding box center [418, 66] width 474 height 25
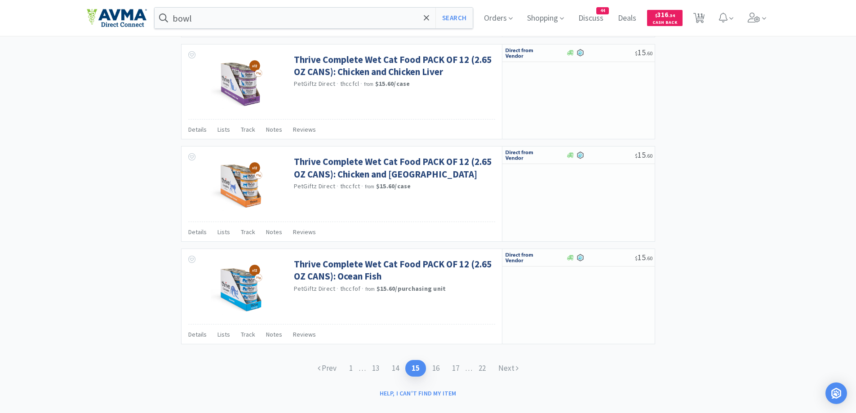
scroll to position [1302, 0]
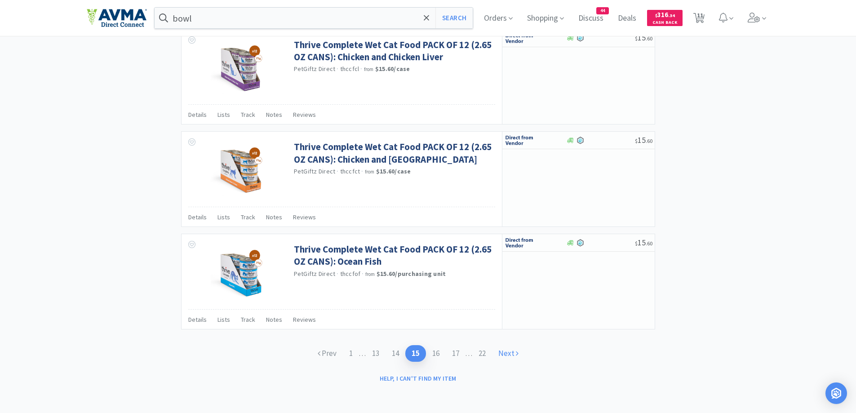
click at [518, 351] on link "Next" at bounding box center [508, 353] width 33 height 17
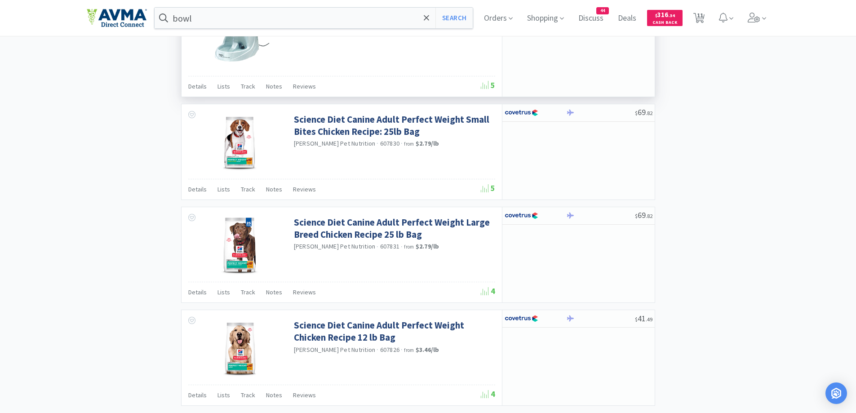
scroll to position [1290, 0]
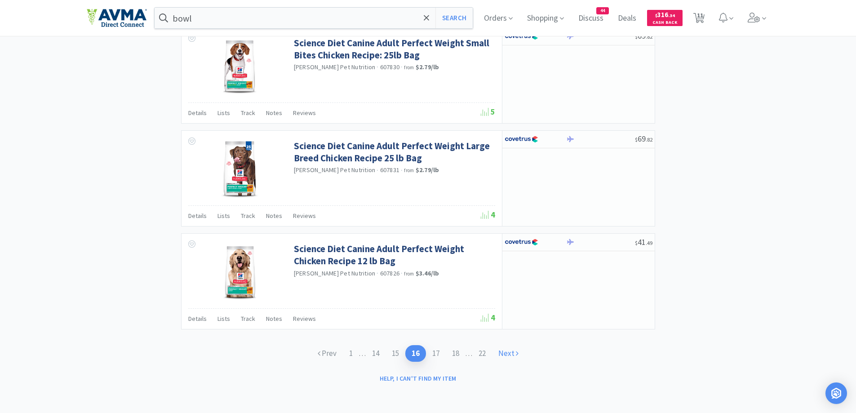
click at [511, 346] on link "Next" at bounding box center [508, 353] width 33 height 17
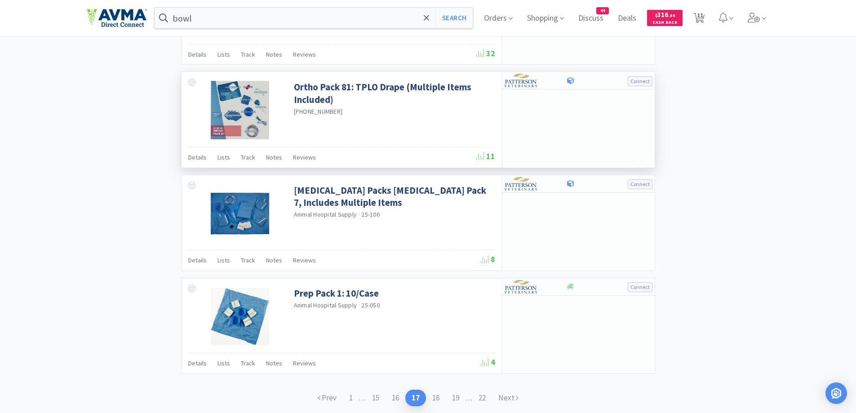
scroll to position [1289, 0]
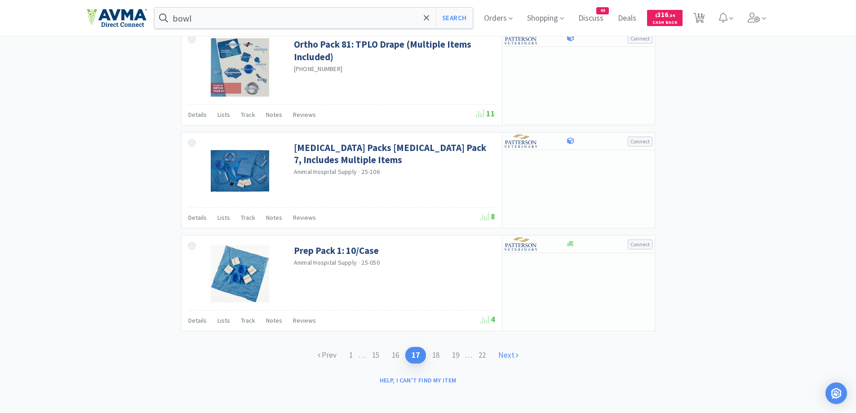
click at [524, 352] on link "Next" at bounding box center [508, 355] width 33 height 17
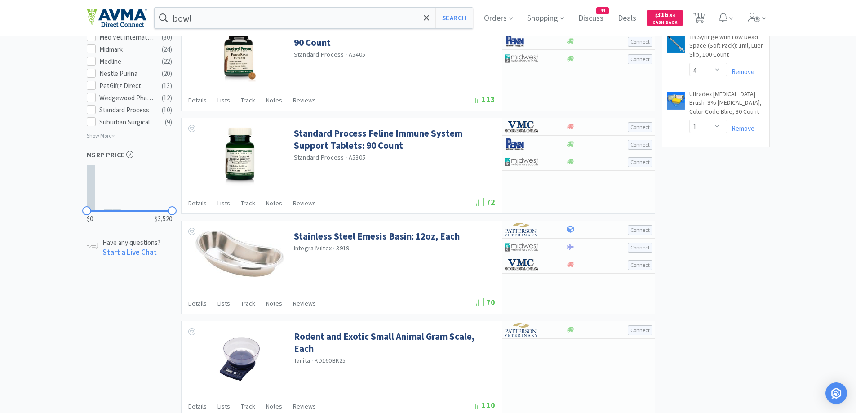
scroll to position [569, 0]
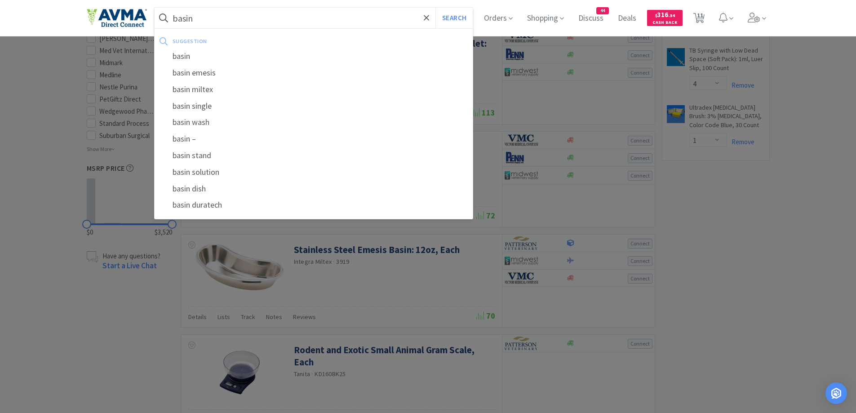
click at [436, 8] on button "Search" at bounding box center [454, 18] width 37 height 21
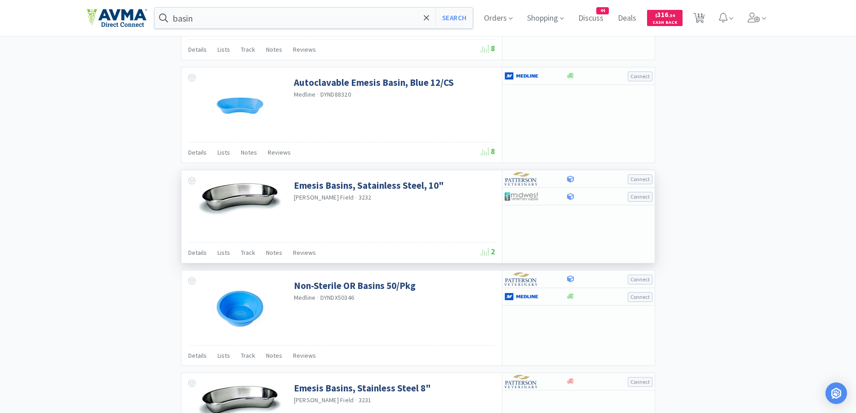
scroll to position [1169, 0]
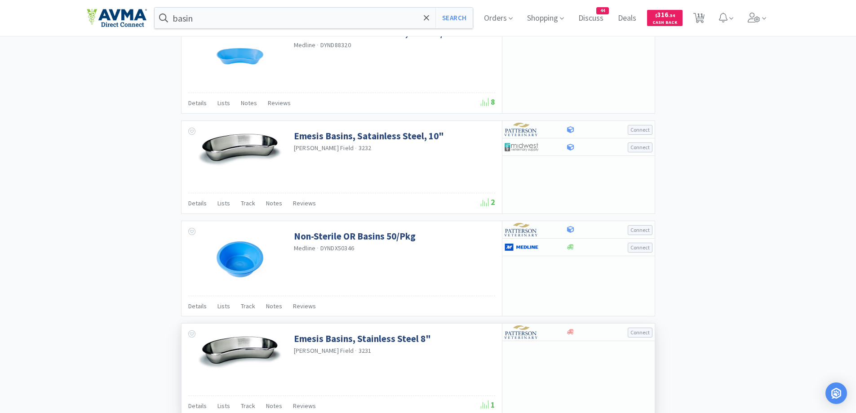
scroll to position [1280, 0]
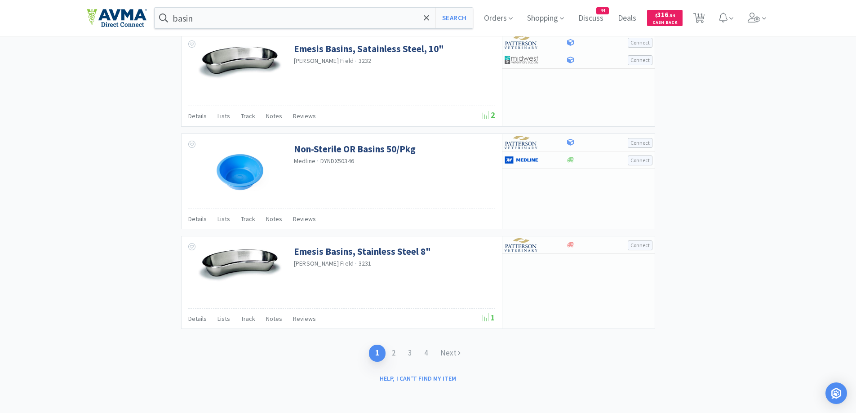
drag, startPoint x: 448, startPoint y: 349, endPoint x: 461, endPoint y: 339, distance: 16.0
click at [448, 350] on link "Next" at bounding box center [450, 353] width 33 height 17
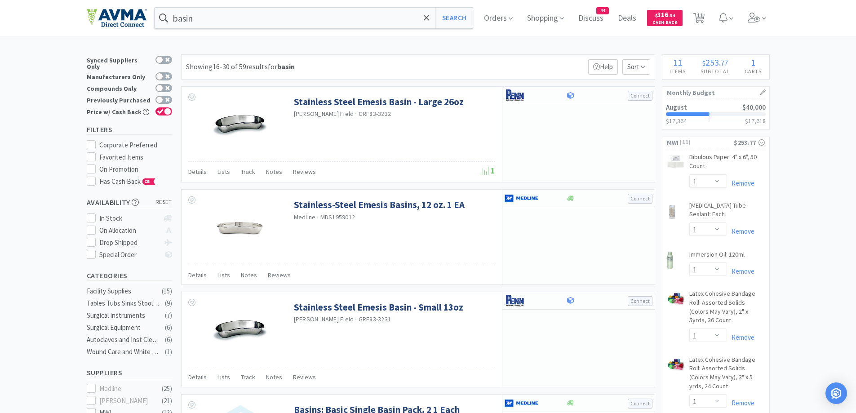
click at [470, 67] on div "Showing 16-30 of 59 results for basin Filters Help Sort" at bounding box center [418, 66] width 474 height 25
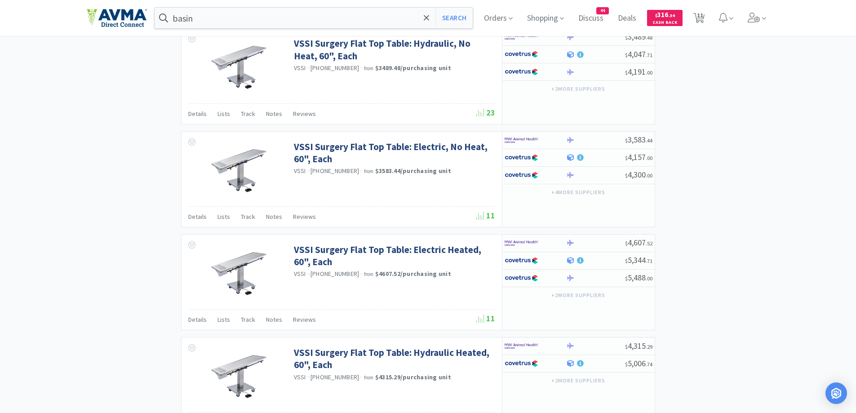
scroll to position [1287, 0]
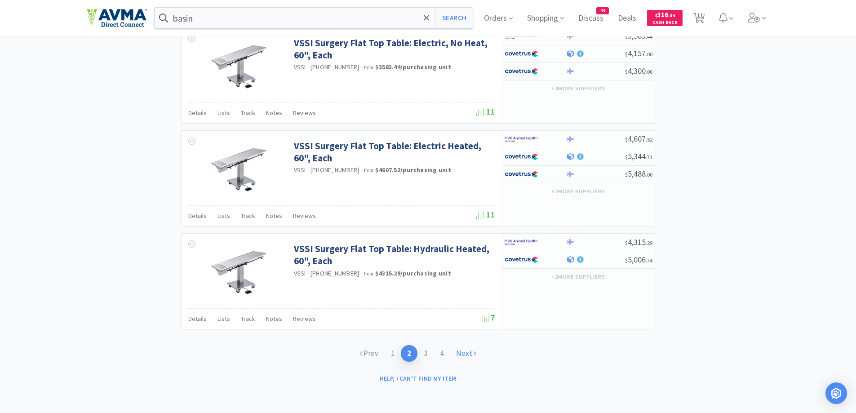
click at [467, 356] on link "Next" at bounding box center [466, 353] width 33 height 17
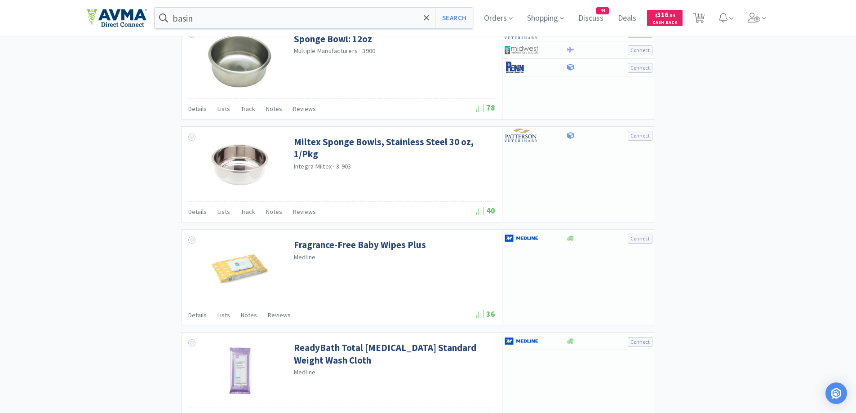
scroll to position [1259, 0]
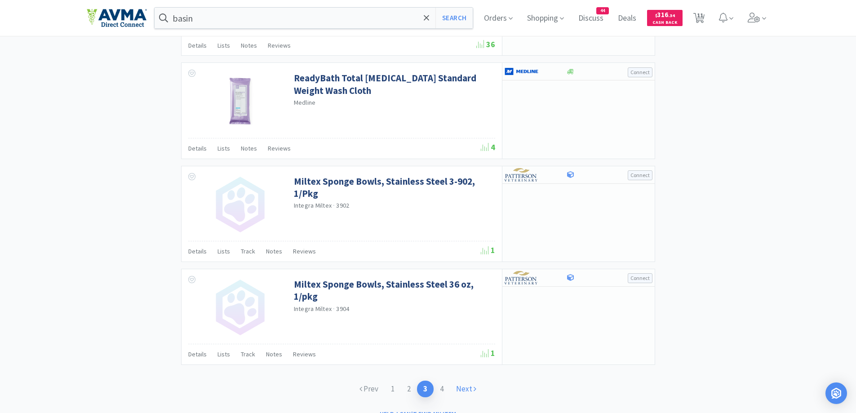
click at [468, 388] on link "Next" at bounding box center [466, 389] width 33 height 17
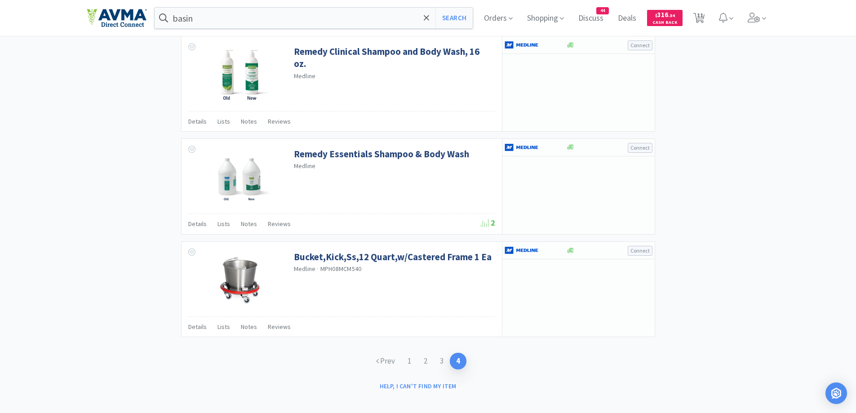
scroll to position [1188, 0]
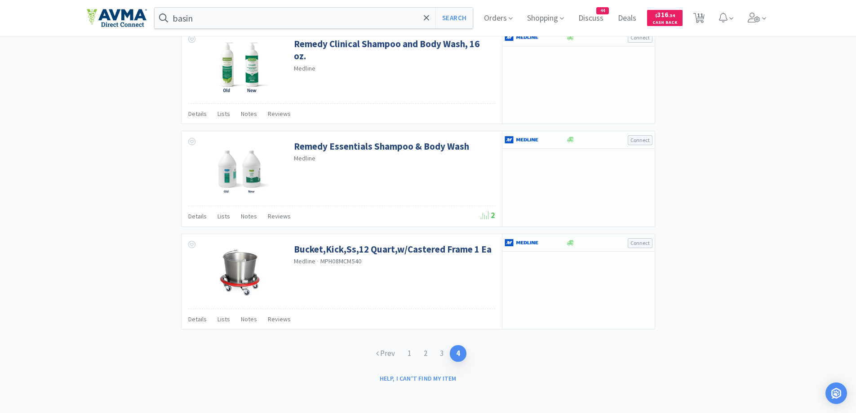
drag, startPoint x: 405, startPoint y: 352, endPoint x: 408, endPoint y: 342, distance: 11.0
click at [405, 352] on link "1" at bounding box center [409, 353] width 16 height 17
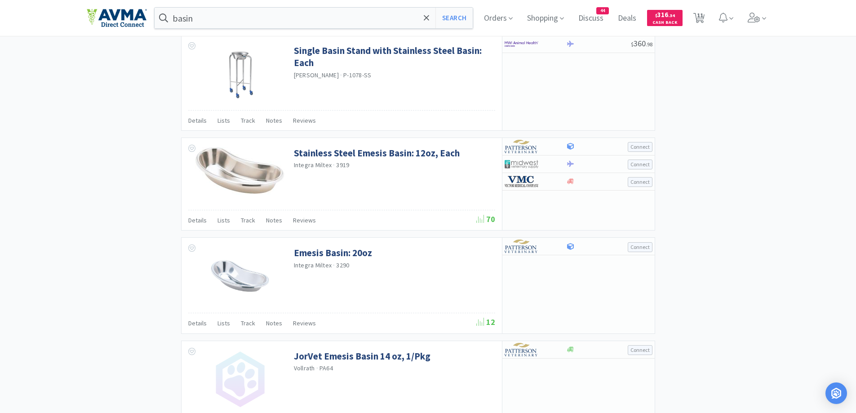
scroll to position [899, 0]
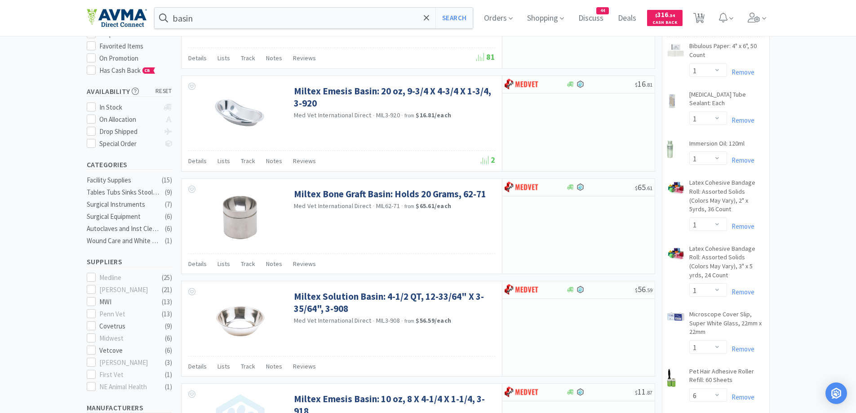
scroll to position [0, 0]
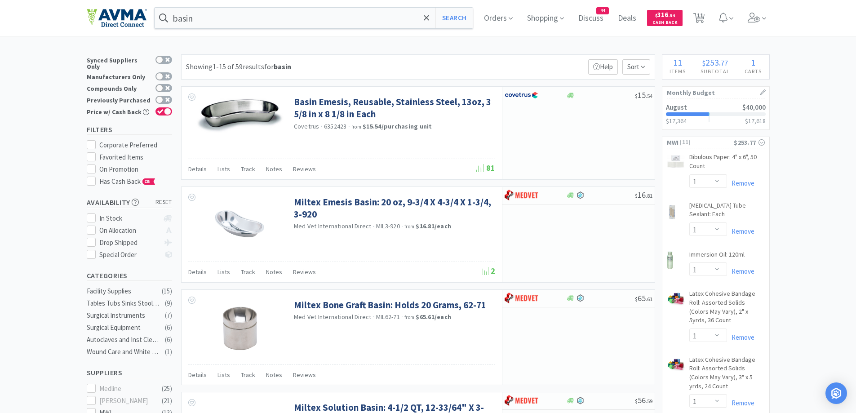
click at [371, 60] on div "Showing 1-15 of 59 results for basin Filters Help Sort" at bounding box center [418, 66] width 474 height 25
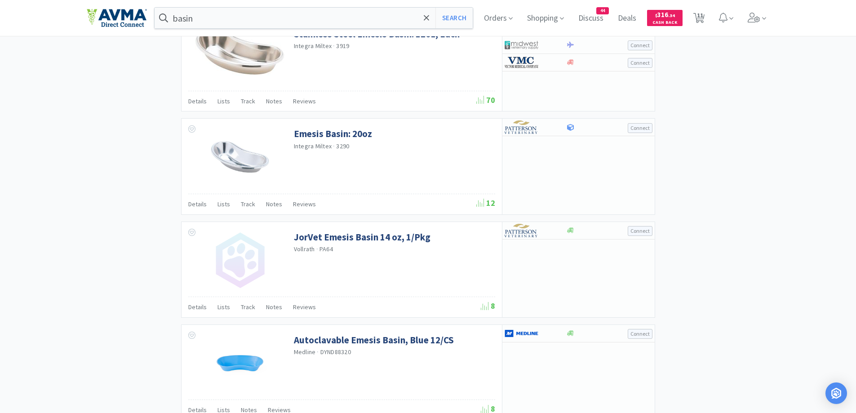
scroll to position [989, 0]
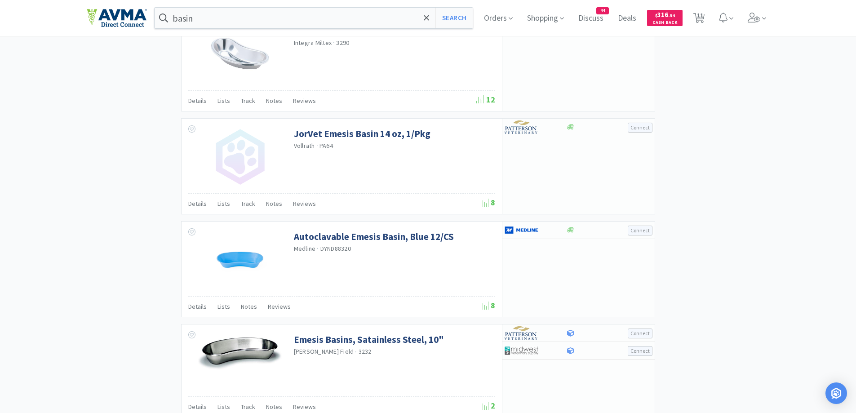
drag, startPoint x: 135, startPoint y: 187, endPoint x: 863, endPoint y: 241, distance: 729.8
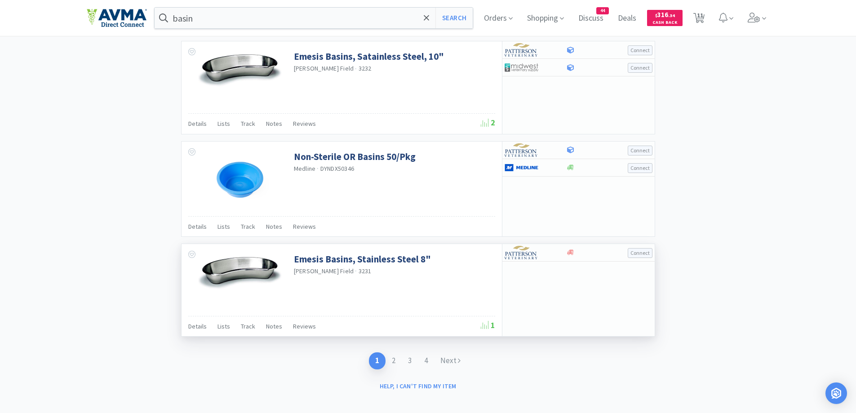
scroll to position [1280, 0]
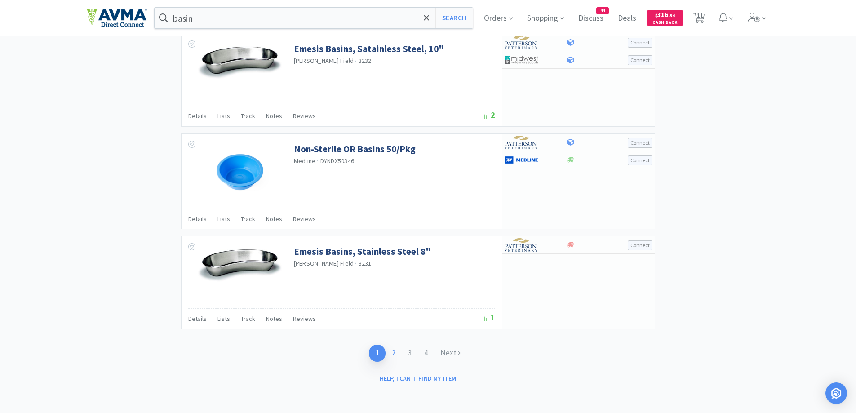
click at [394, 357] on link "2" at bounding box center [394, 353] width 16 height 17
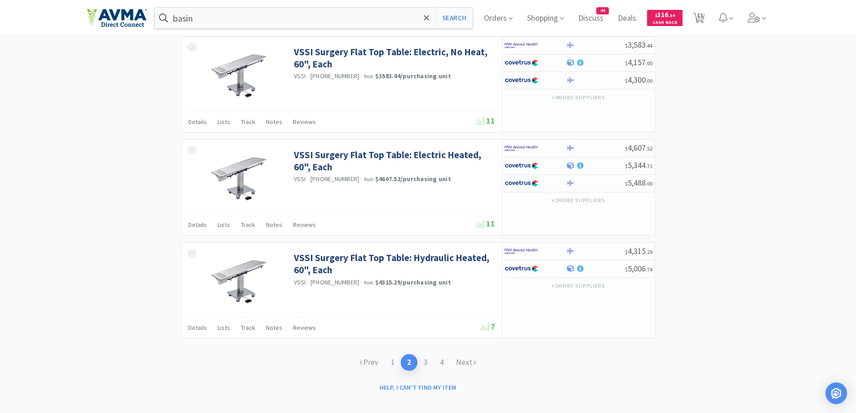
scroll to position [1287, 0]
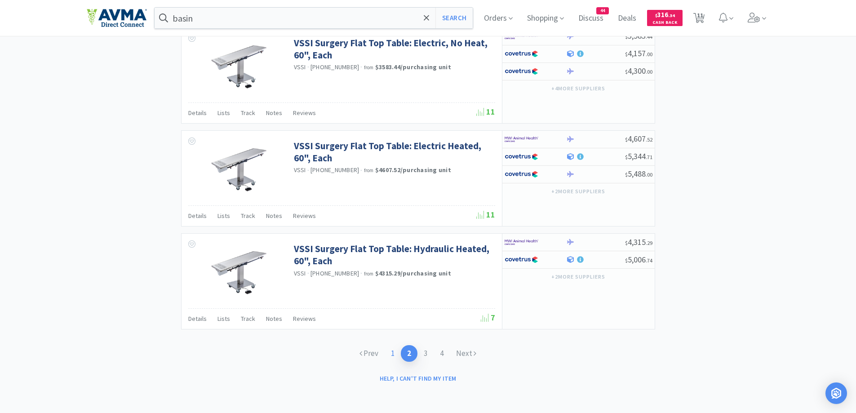
click at [392, 352] on link "1" at bounding box center [393, 353] width 16 height 17
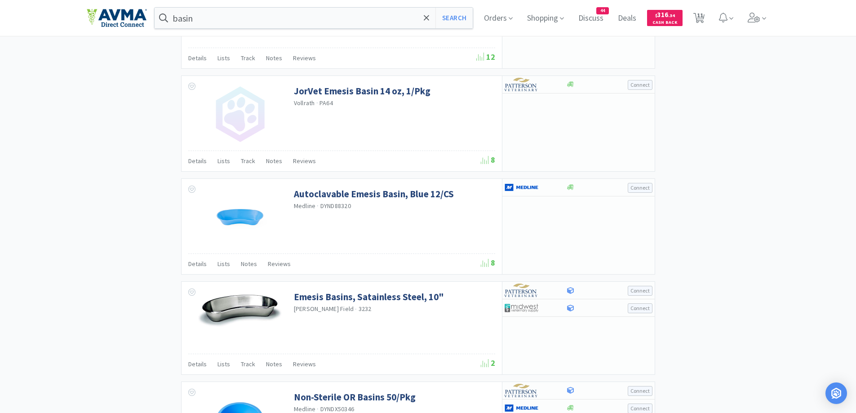
scroll to position [1079, 0]
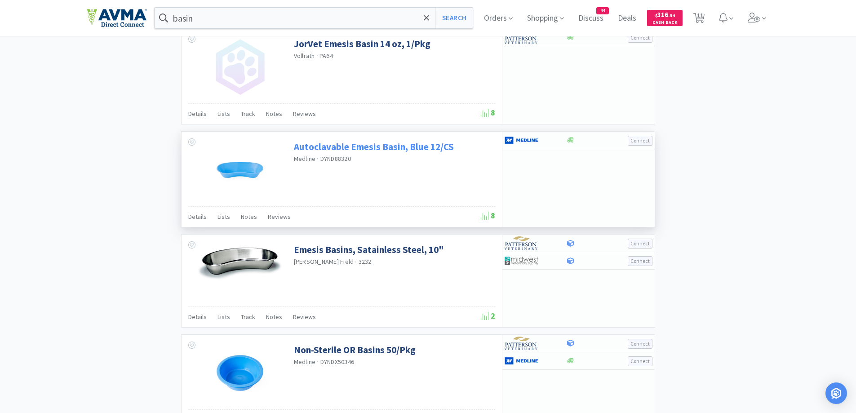
click at [371, 145] on link "Autoclavable Emesis Basin, Blue 12/CS" at bounding box center [374, 147] width 160 height 12
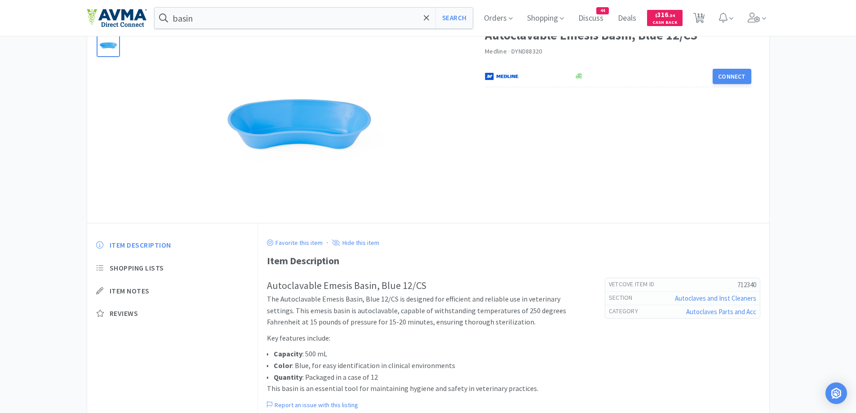
scroll to position [90, 0]
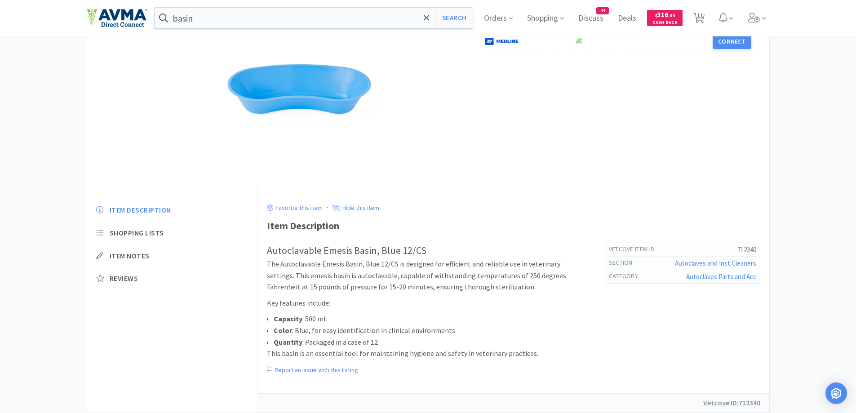
click at [645, 214] on div "Favorite this item · Hide this item Item Description Autoclavable Emesis Basin,…" at bounding box center [514, 300] width 494 height 206
drag, startPoint x: 321, startPoint y: 263, endPoint x: 342, endPoint y: 265, distance: 21.6
click at [342, 265] on p "The Autoclavable Emesis Basin, Blue 12/CS is designed for efficient and reliabl…" at bounding box center [427, 275] width 320 height 35
copy p "Emesis"
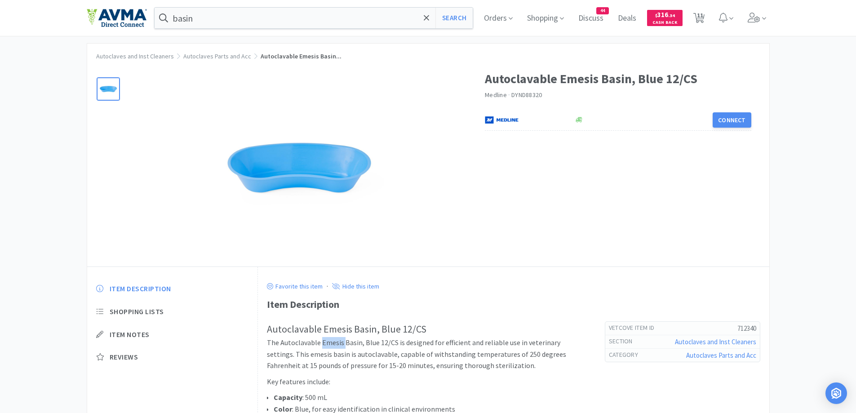
scroll to position [0, 0]
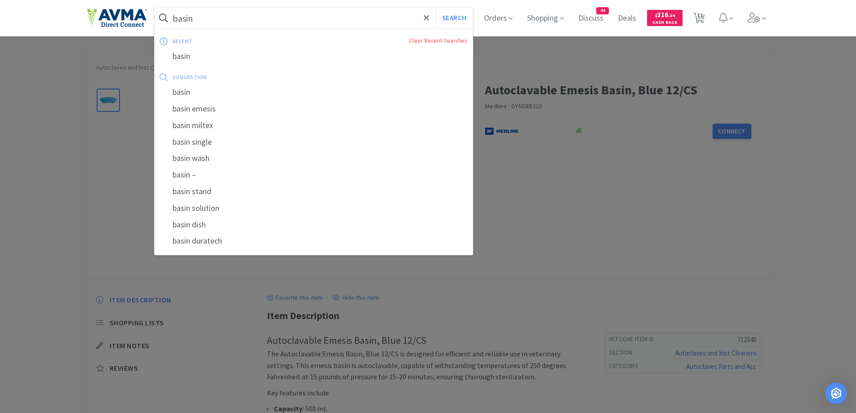
click at [318, 14] on input "basin" at bounding box center [314, 18] width 319 height 21
paste input "Emesis"
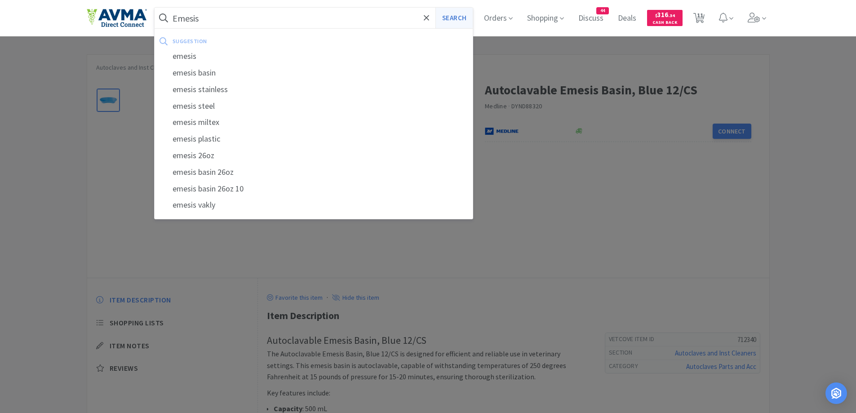
type input "Emesis"
click at [454, 20] on button "Search" at bounding box center [454, 18] width 37 height 21
select select "1"
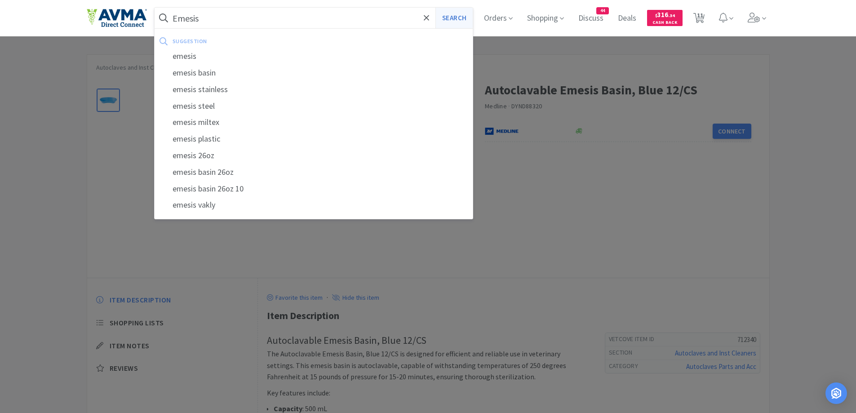
select select "1"
select select "6"
select select "2"
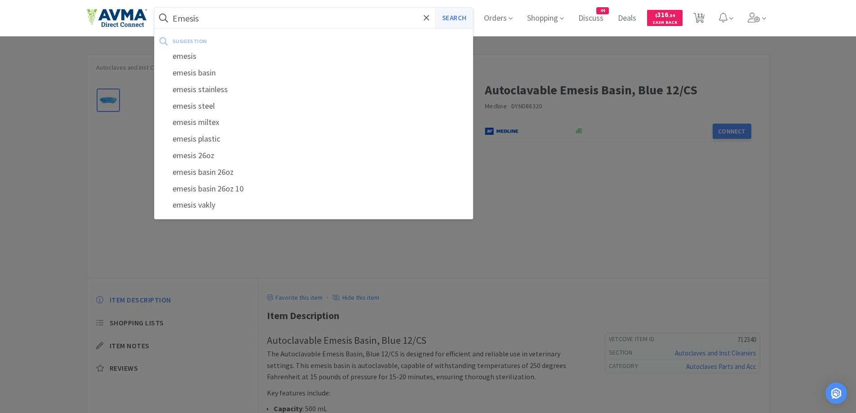
select select "1"
select select "4"
select select "1"
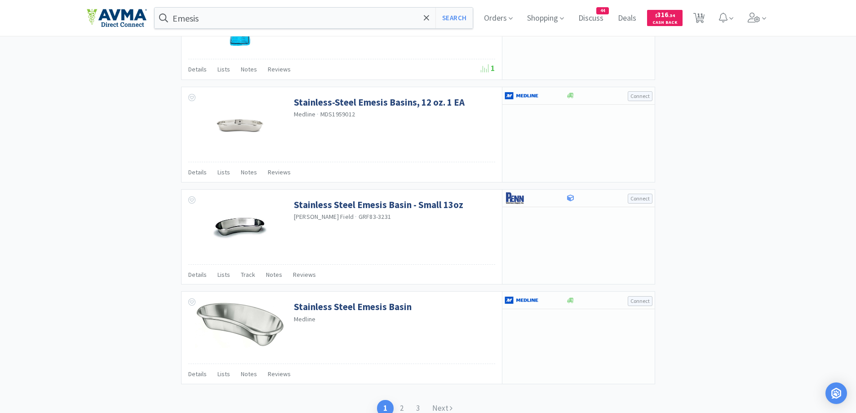
scroll to position [1278, 0]
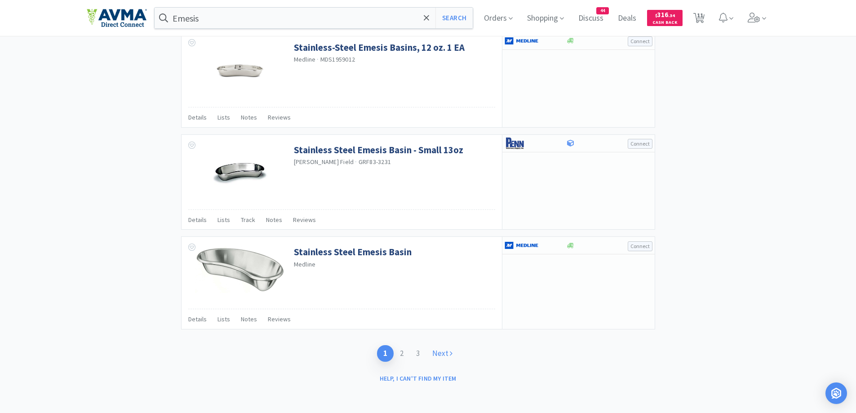
click at [443, 359] on link "Next" at bounding box center [442, 353] width 33 height 17
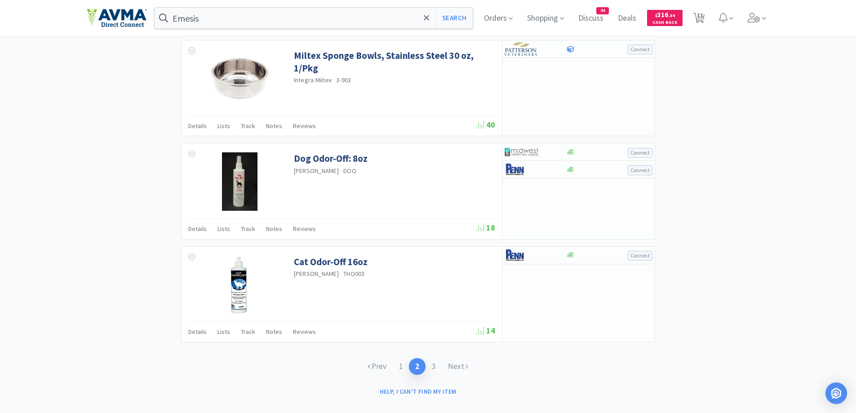
scroll to position [1296, 0]
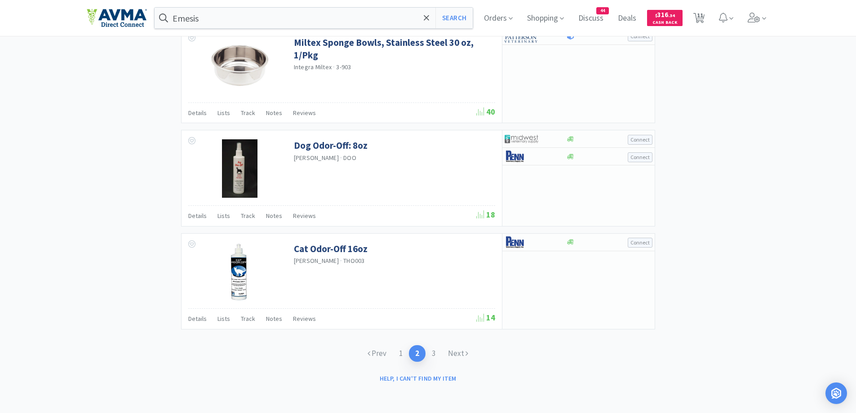
click at [467, 343] on div "Prev 1 2 3 Next" at bounding box center [418, 353] width 474 height 35
click at [458, 352] on link "Next" at bounding box center [458, 353] width 33 height 17
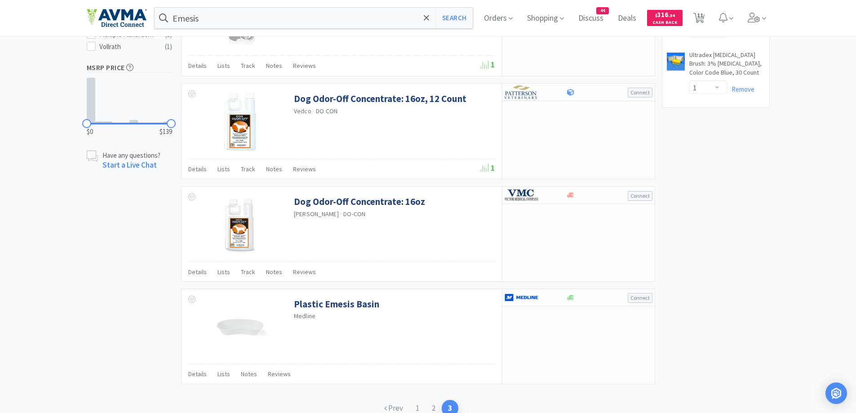
scroll to position [676, 0]
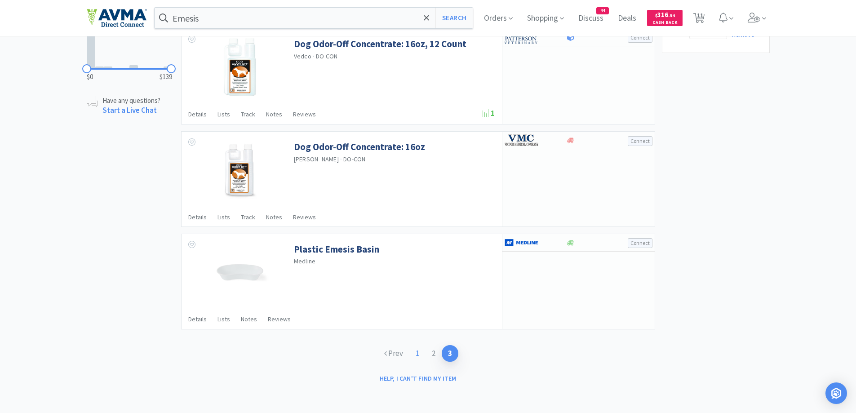
click at [421, 355] on link "1" at bounding box center [418, 353] width 16 height 17
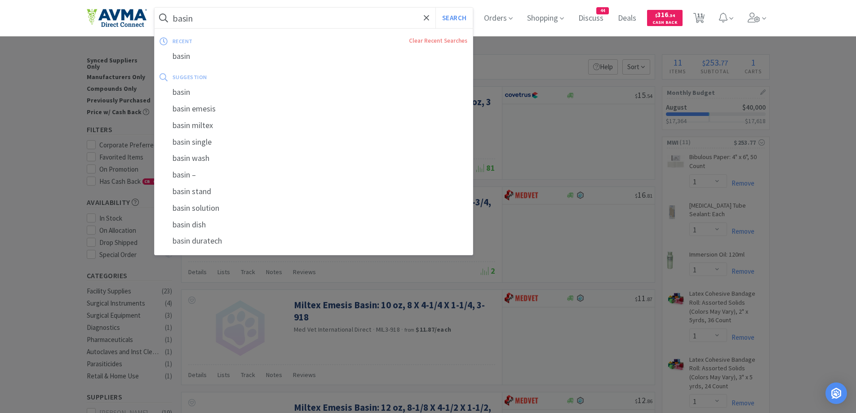
type input "basin"
click at [436, 8] on button "Search" at bounding box center [454, 18] width 37 height 21
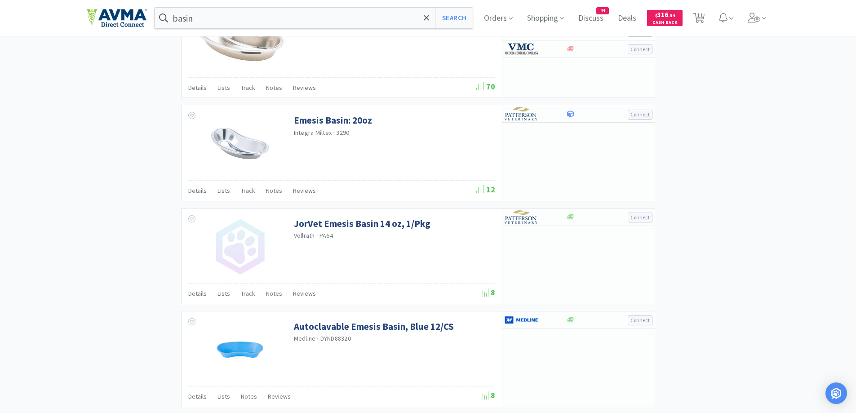
scroll to position [1169, 0]
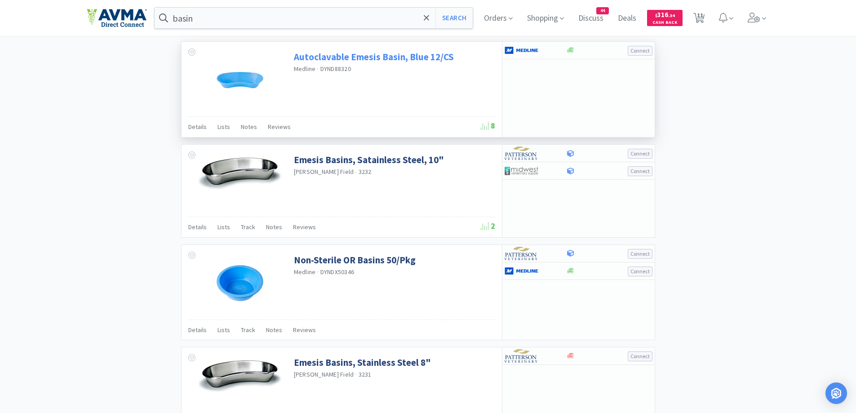
click at [307, 54] on link "Autoclavable Emesis Basin, Blue 12/CS" at bounding box center [374, 57] width 160 height 12
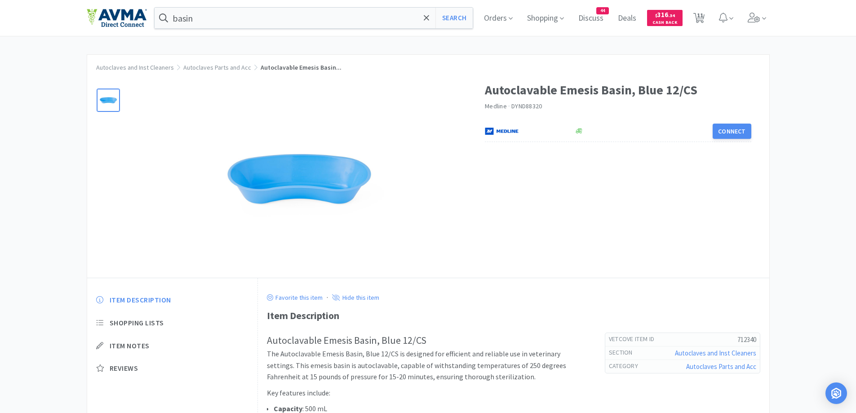
drag, startPoint x: 458, startPoint y: 13, endPoint x: 863, endPoint y: 129, distance: 421.3
click at [458, 14] on button "Search" at bounding box center [454, 18] width 37 height 21
select select "1"
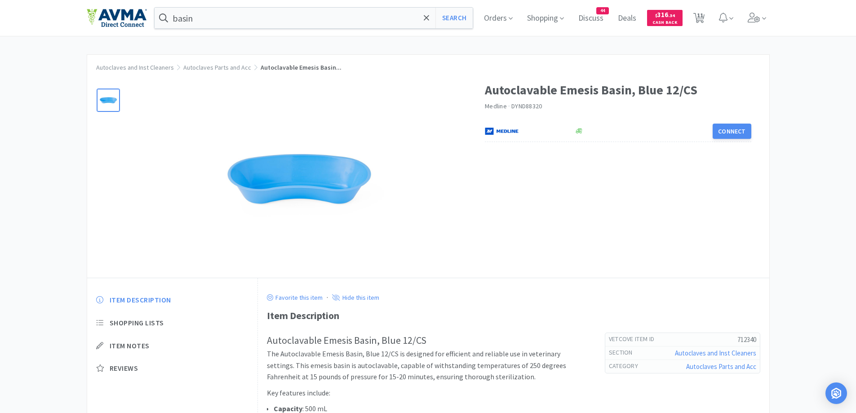
select select "1"
select select "6"
select select "2"
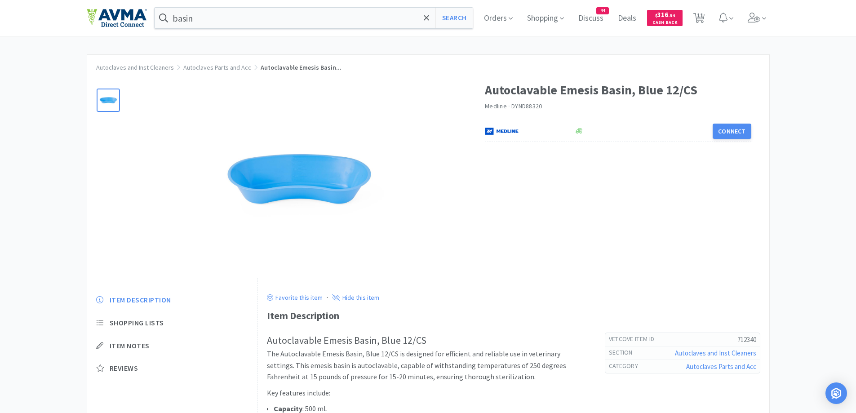
select select "1"
select select "4"
select select "1"
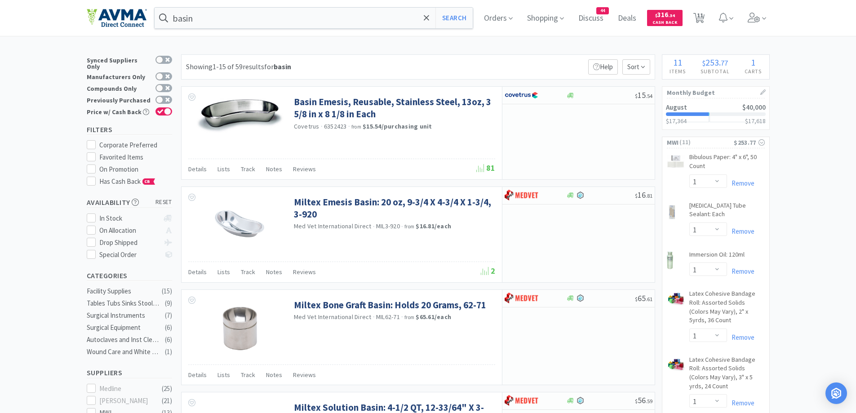
click at [433, 60] on div "Showing 1-15 of 59 results for basin Filters Help Sort" at bounding box center [418, 66] width 474 height 25
click at [258, 20] on input "basin" at bounding box center [314, 18] width 319 height 21
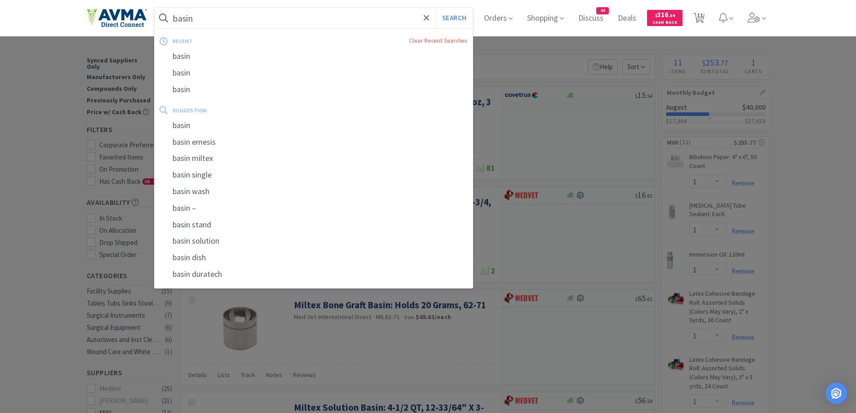
click at [258, 20] on input "basin" at bounding box center [314, 18] width 319 height 21
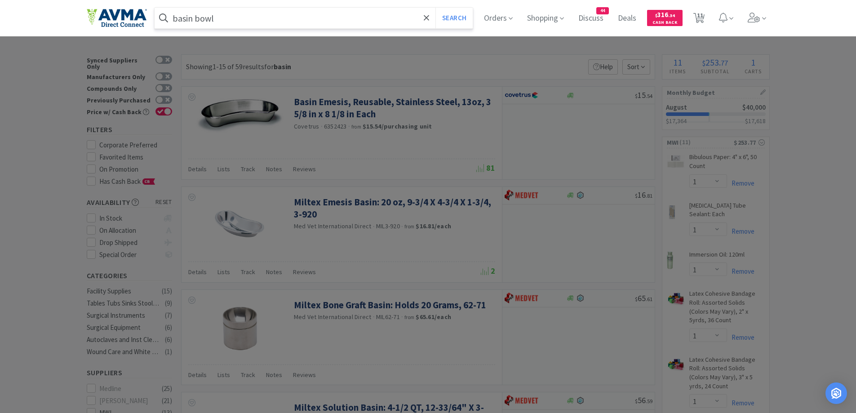
click at [436, 8] on button "Search" at bounding box center [454, 18] width 37 height 21
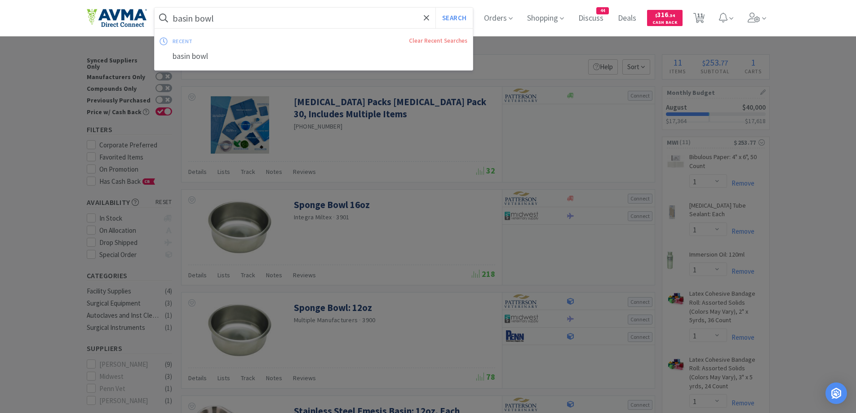
click at [317, 20] on input "basin bowl" at bounding box center [314, 18] width 319 height 21
click at [250, 10] on input "basin bowl" at bounding box center [314, 18] width 319 height 21
drag, startPoint x: 197, startPoint y: 21, endPoint x: 240, endPoint y: 21, distance: 42.7
click at [240, 21] on input "basin bowl" at bounding box center [314, 18] width 319 height 21
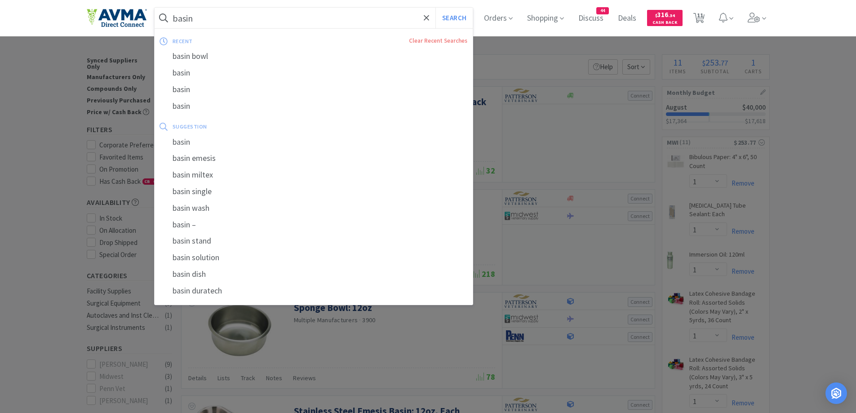
click at [436, 8] on button "Search" at bounding box center [454, 18] width 37 height 21
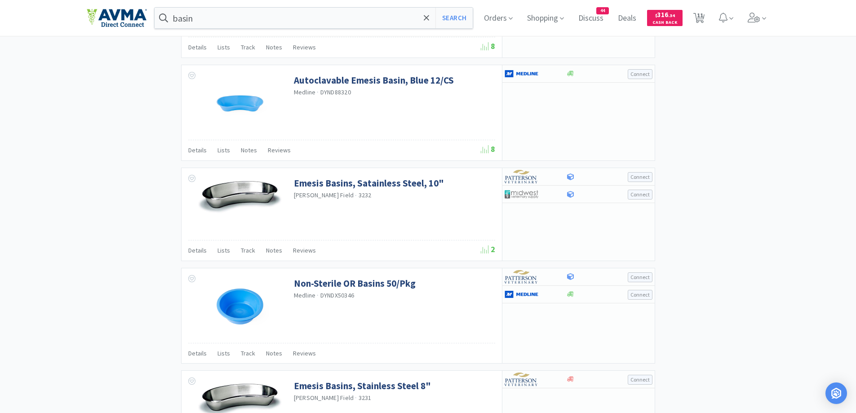
scroll to position [1169, 0]
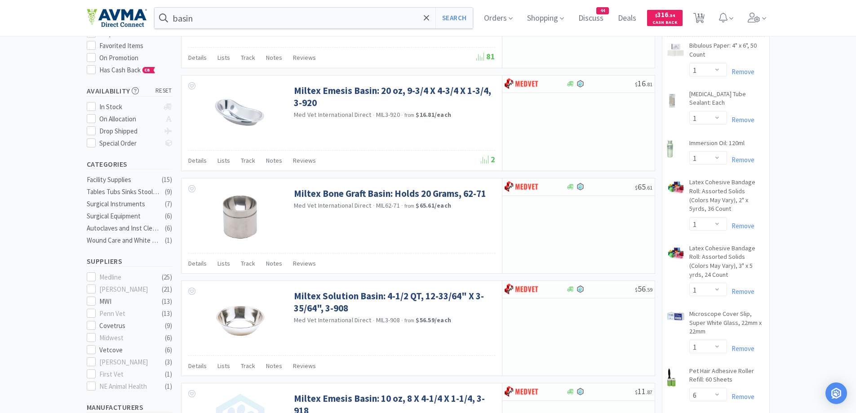
scroll to position [111, 0]
click at [93, 298] on icon at bounding box center [91, 301] width 7 height 7
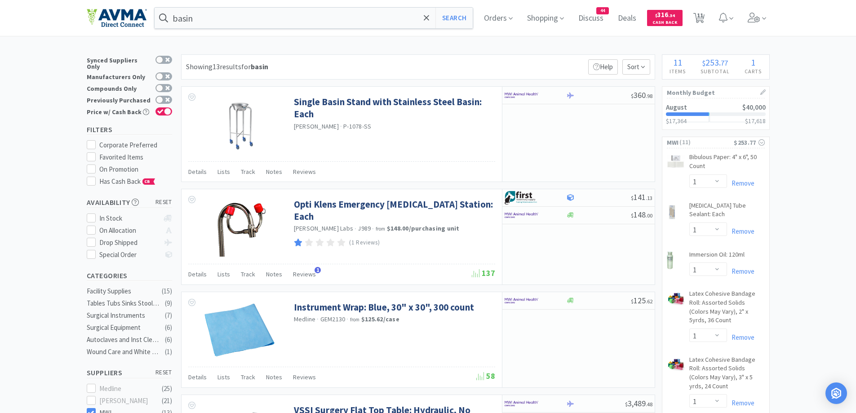
click at [216, 22] on input "basin" at bounding box center [314, 18] width 319 height 21
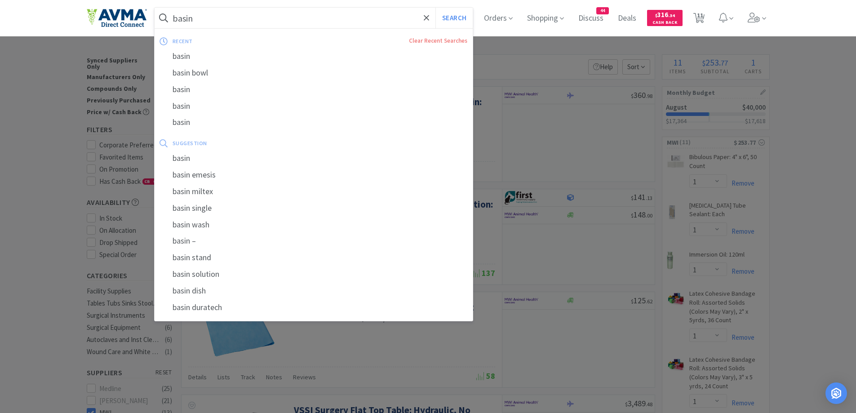
type input "c"
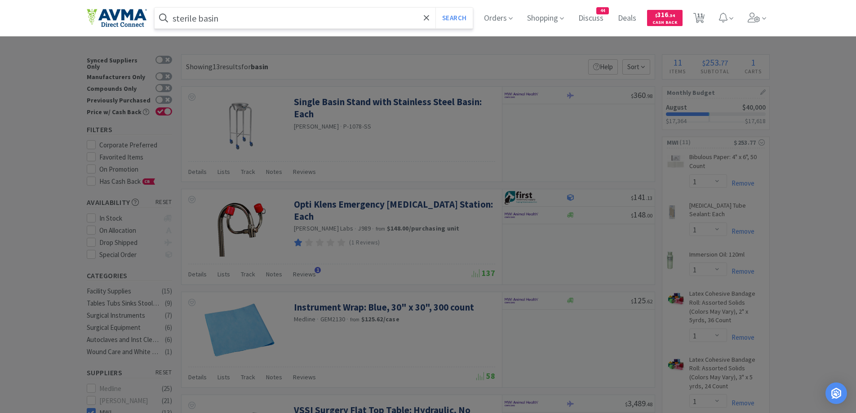
click at [436, 8] on button "Search" at bounding box center [454, 18] width 37 height 21
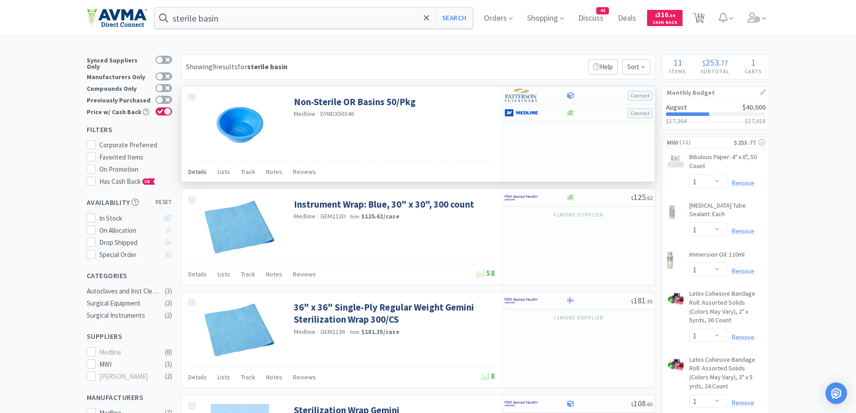
click at [204, 169] on span "Details" at bounding box center [197, 172] width 18 height 8
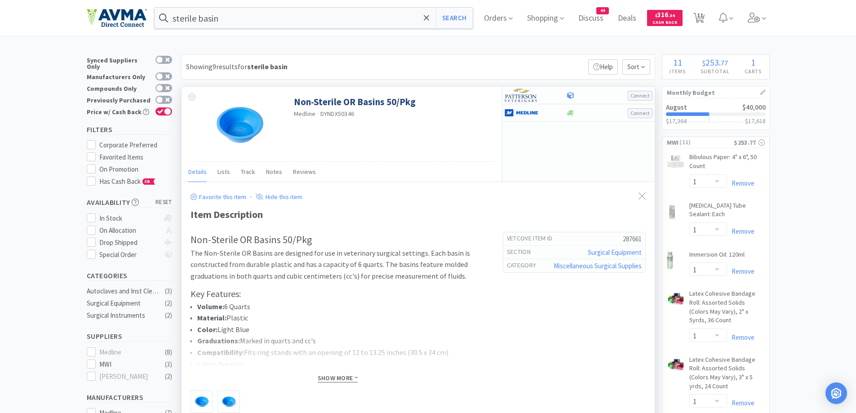
click at [332, 379] on span "Show More" at bounding box center [338, 378] width 40 height 9
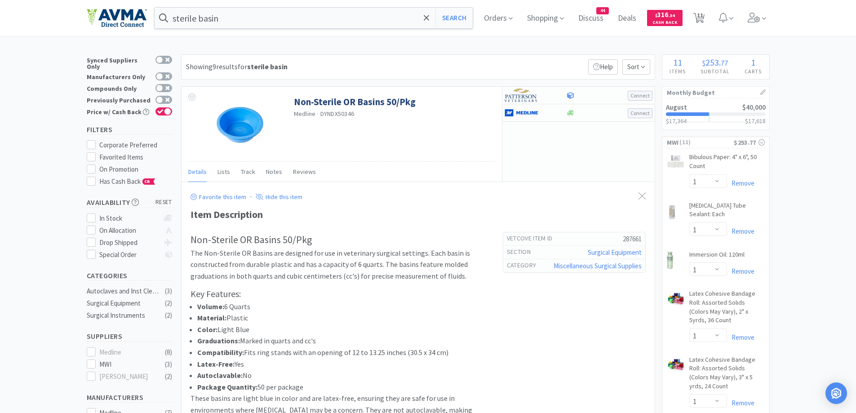
click at [222, 18] on input "sterile basin" at bounding box center [314, 18] width 319 height 21
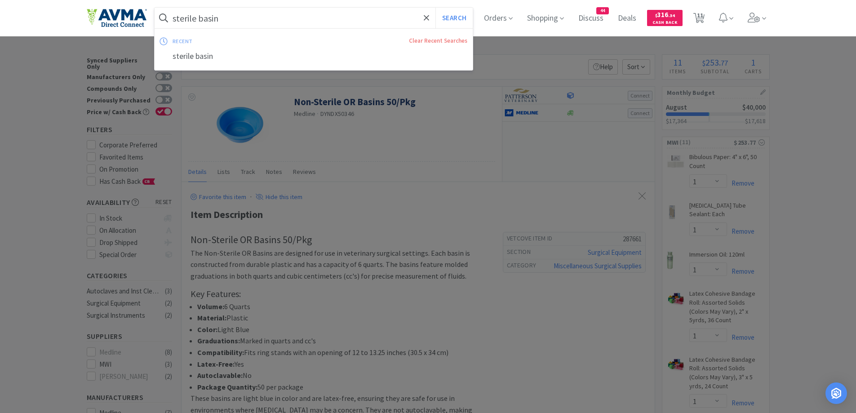
click at [199, 20] on input "sterile basin" at bounding box center [314, 18] width 319 height 21
click at [203, 23] on input "sterile basin" at bounding box center [314, 18] width 319 height 21
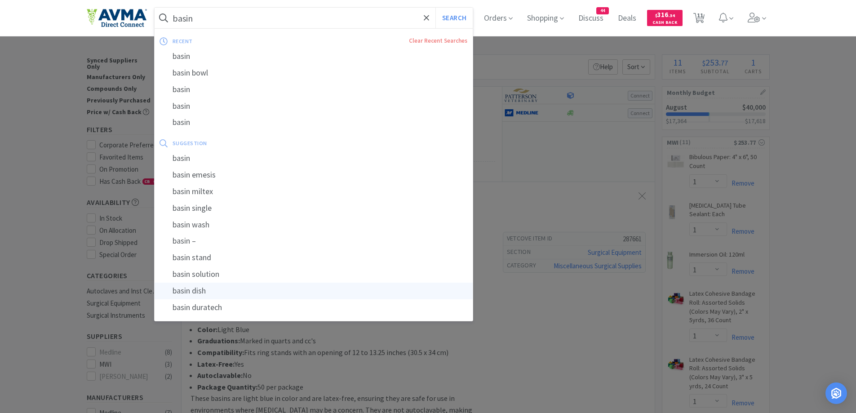
click at [222, 291] on div "basin dish" at bounding box center [314, 291] width 319 height 17
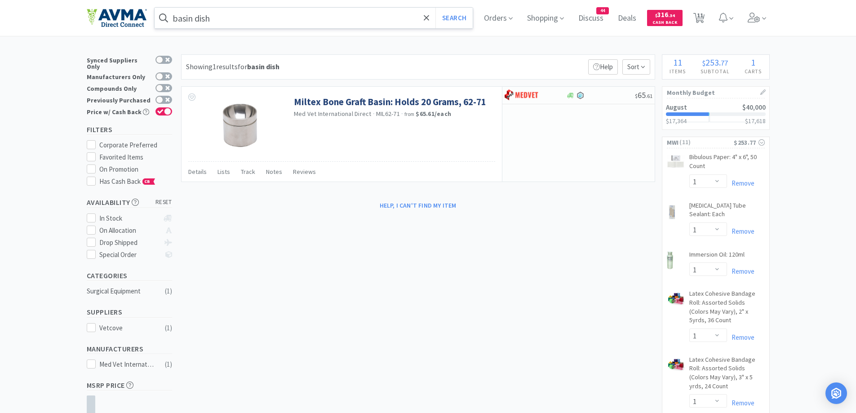
click at [244, 13] on input "basin dish" at bounding box center [314, 18] width 319 height 21
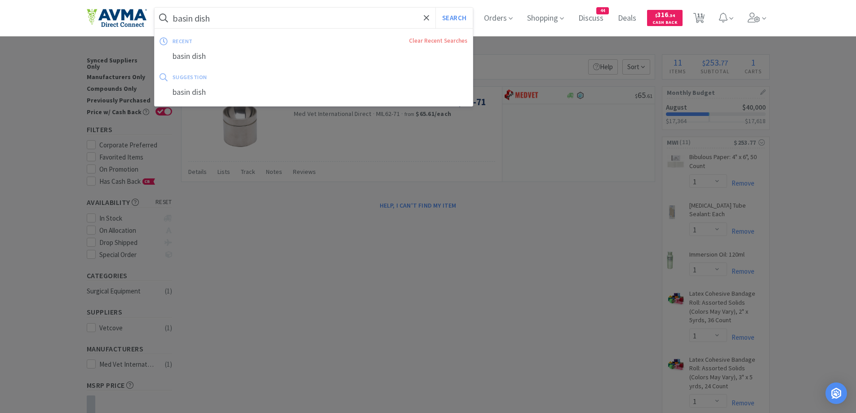
click at [194, 17] on input "basin dish" at bounding box center [314, 18] width 319 height 21
drag, startPoint x: 197, startPoint y: 18, endPoint x: 245, endPoint y: 27, distance: 48.4
click at [245, 27] on input "basin dish" at bounding box center [314, 18] width 319 height 21
click at [436, 8] on button "Search" at bounding box center [454, 18] width 37 height 21
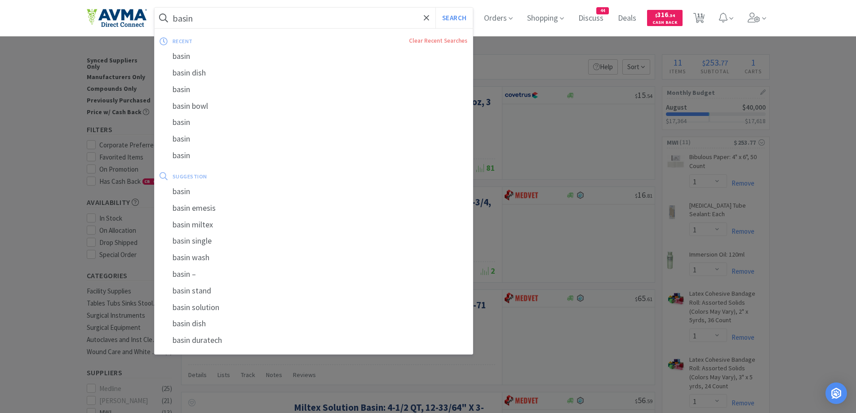
click at [287, 18] on input "basin" at bounding box center [314, 18] width 319 height 21
click at [308, 19] on input "basin" at bounding box center [314, 18] width 319 height 21
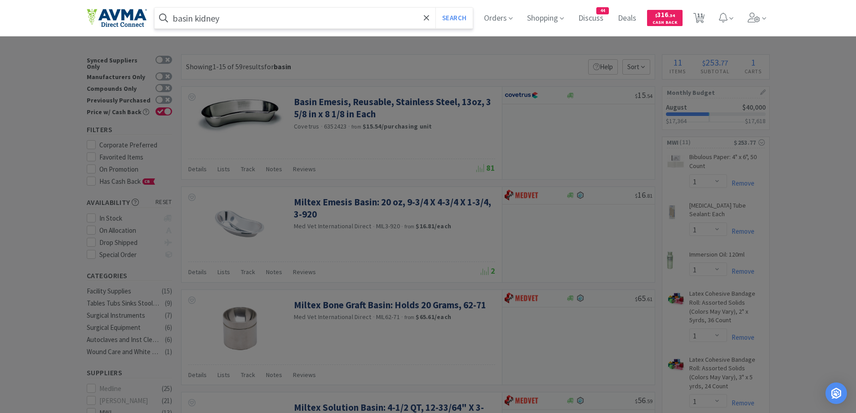
type input "basin kidney"
click at [436, 8] on button "Search" at bounding box center [454, 18] width 37 height 21
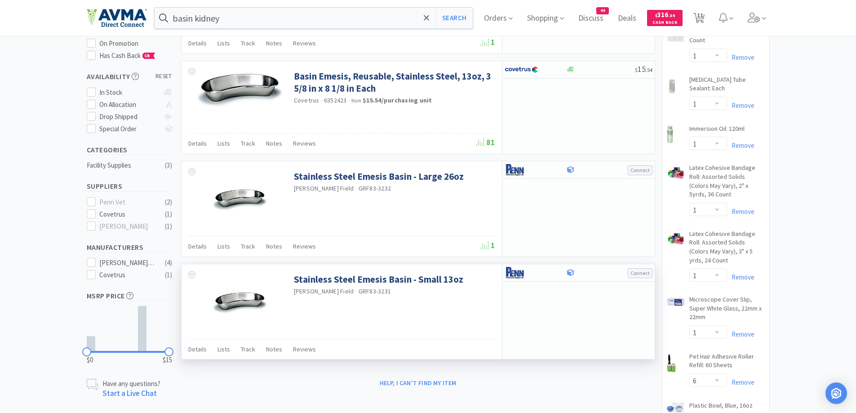
scroll to position [90, 0]
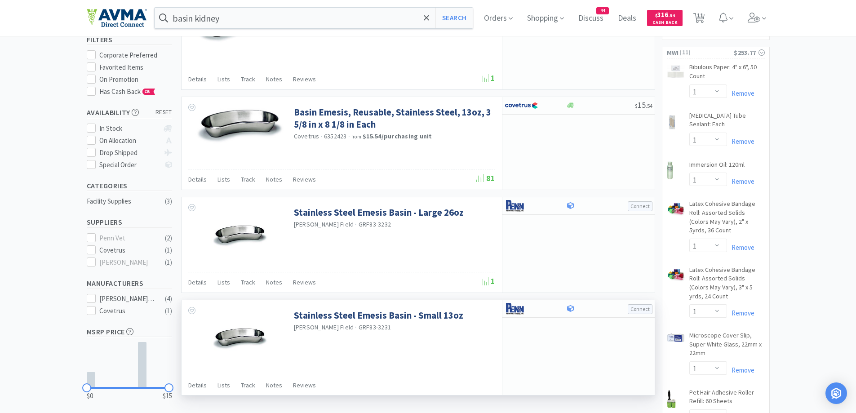
click at [576, 377] on div "Connect" at bounding box center [578, 347] width 153 height 95
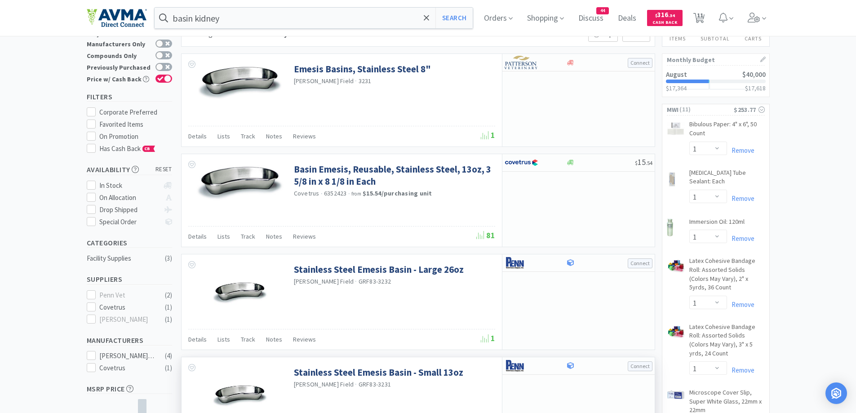
scroll to position [0, 0]
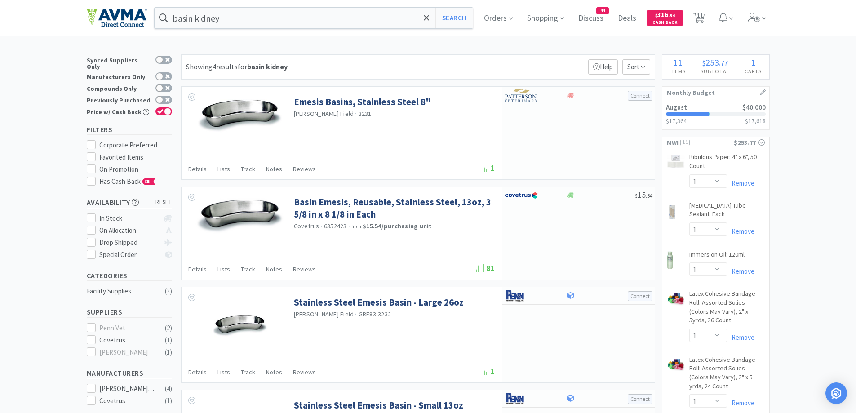
click at [420, 57] on div "Showing 4 results for basin kidney Filters Help Sort" at bounding box center [418, 66] width 474 height 25
click at [487, 20] on span "Orders" at bounding box center [499, 18] width 36 height 36
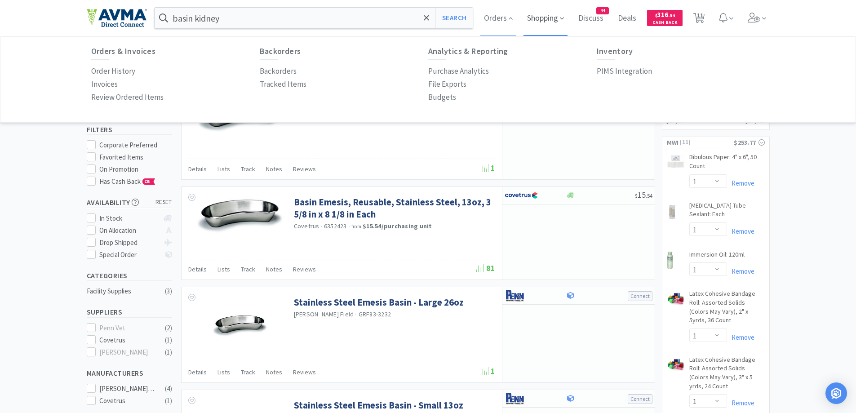
click at [547, 27] on span "Shopping" at bounding box center [546, 18] width 44 height 36
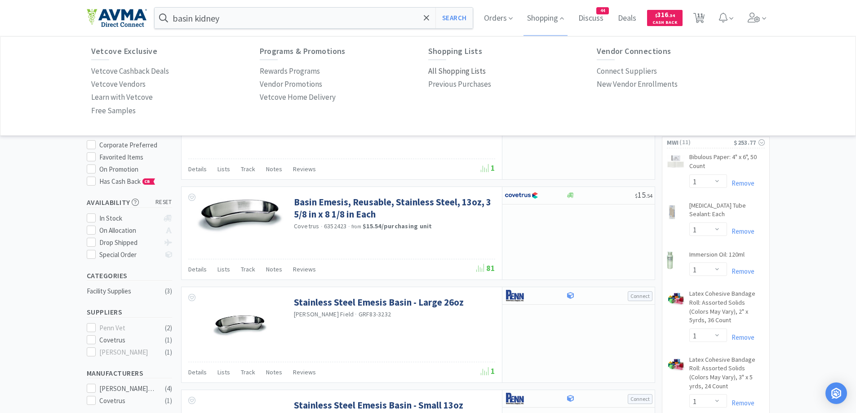
click at [450, 69] on p "All Shopping Lists" at bounding box center [457, 71] width 58 height 12
select select "1"
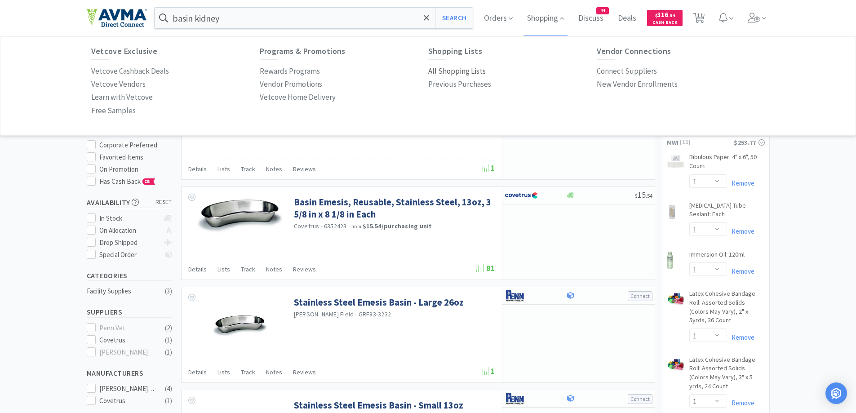
select select "1"
select select "6"
select select "2"
select select "1"
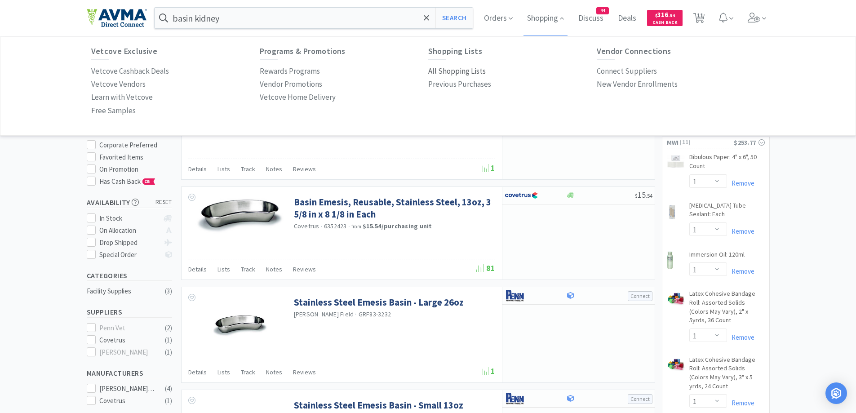
select select "4"
select select "1"
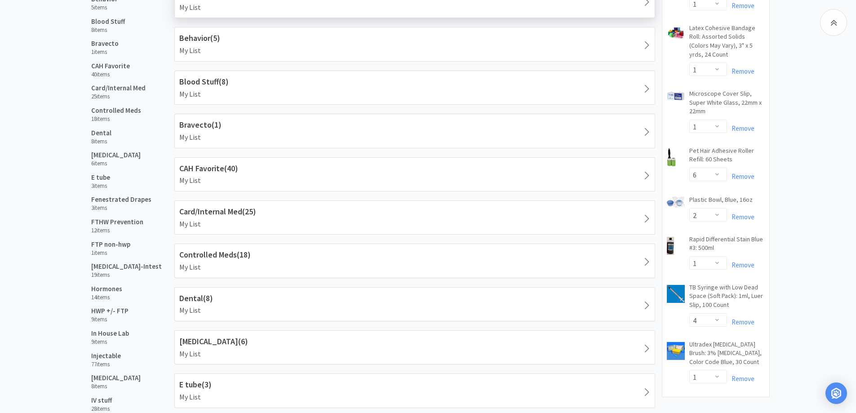
scroll to position [360, 0]
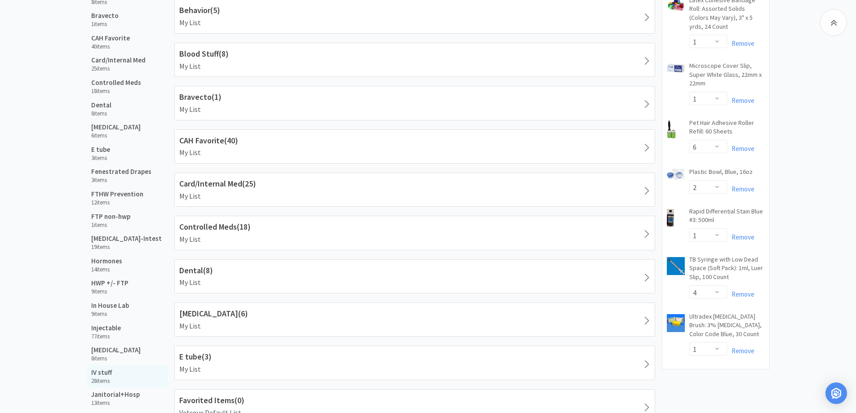
click at [102, 374] on h5 "IV stuff" at bounding box center [101, 373] width 21 height 8
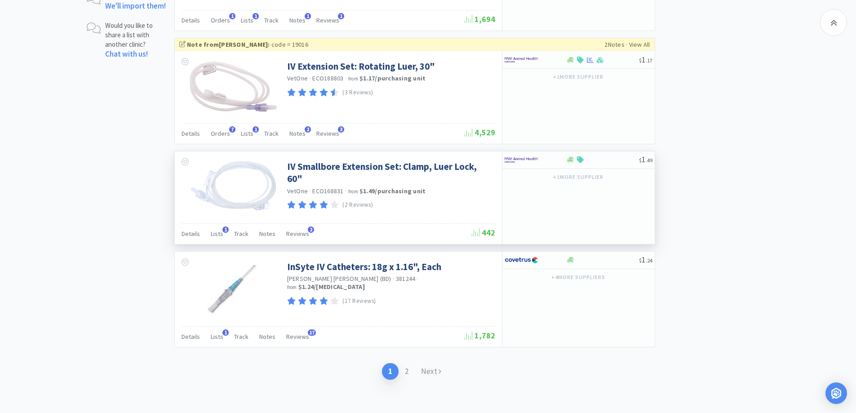
scroll to position [1404, 0]
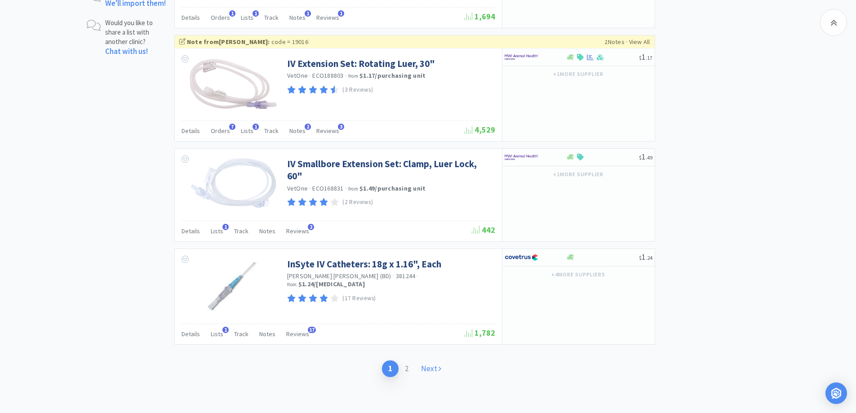
click at [433, 365] on link "Next" at bounding box center [431, 369] width 33 height 17
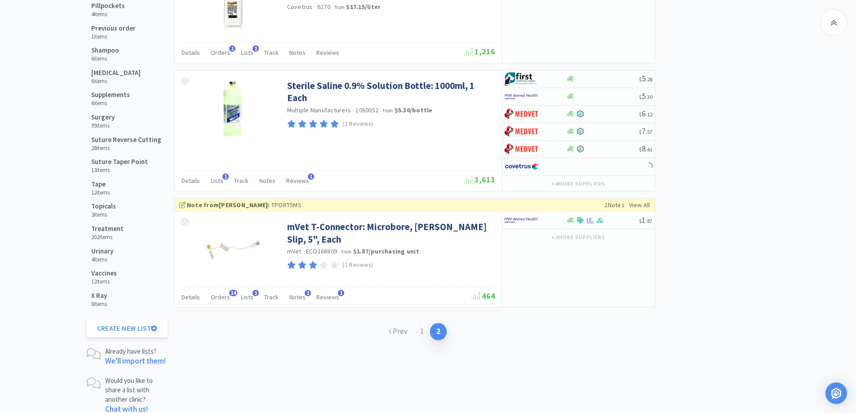
scroll to position [1067, 0]
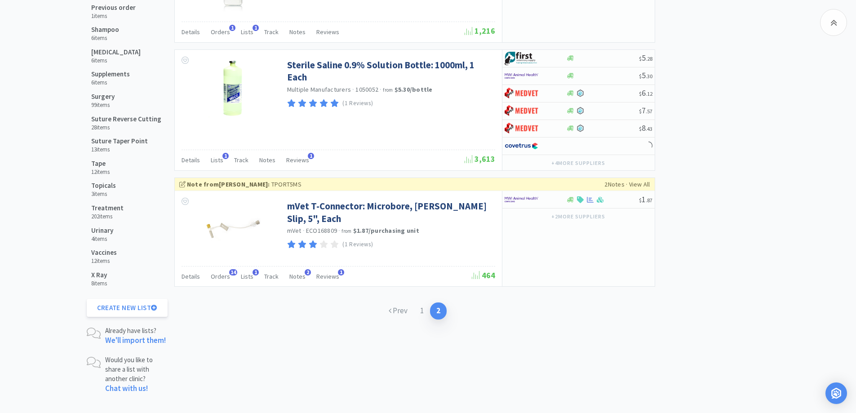
click at [120, 223] on div "Urinary 4 items" at bounding box center [127, 234] width 81 height 22
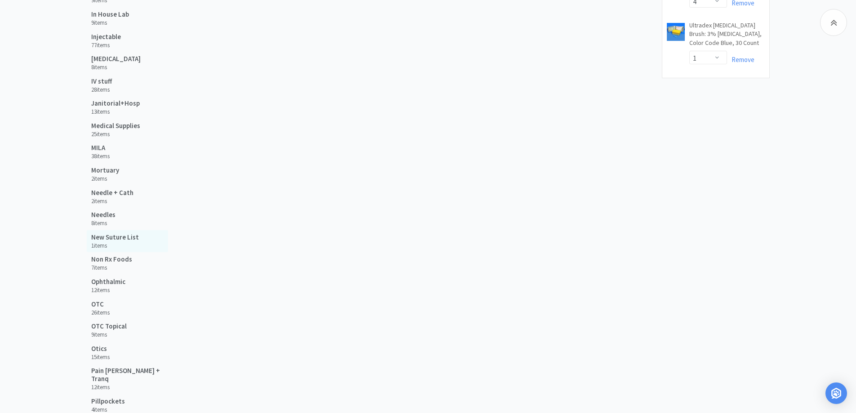
scroll to position [629, 0]
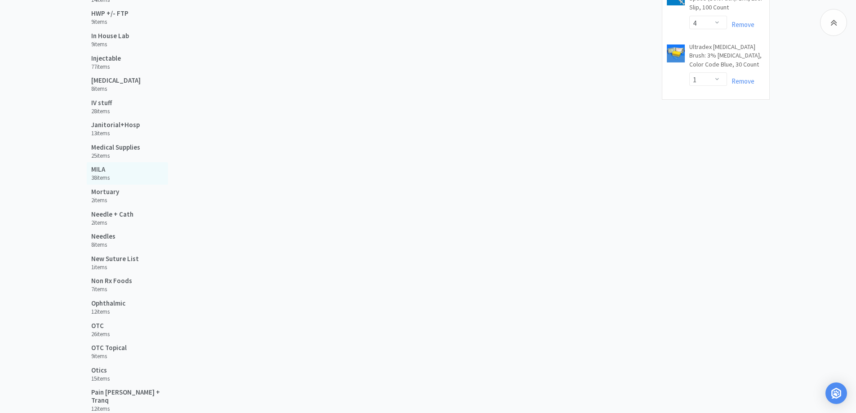
click at [98, 175] on h6 "38 items" at bounding box center [100, 177] width 18 height 7
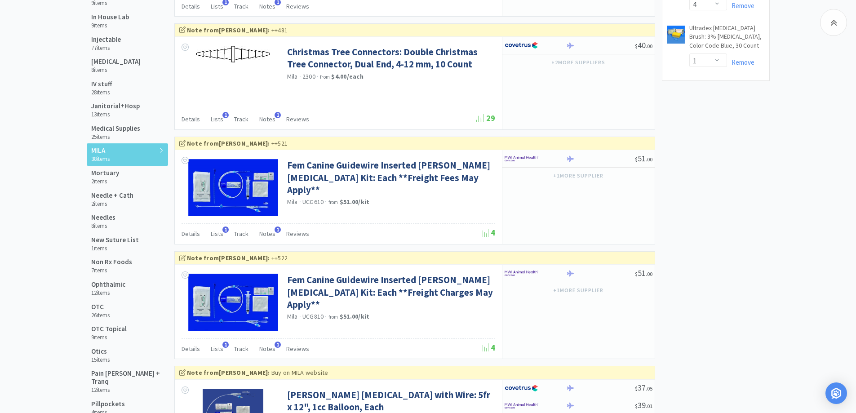
scroll to position [558, 0]
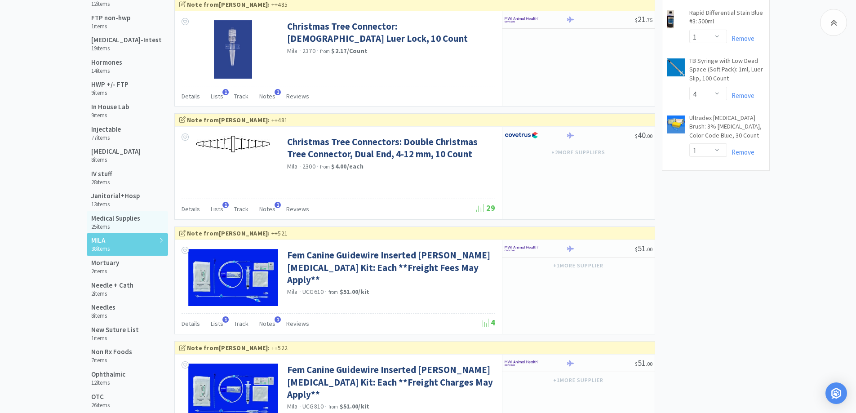
click at [127, 212] on div "Medical Supplies 25 items" at bounding box center [127, 222] width 81 height 22
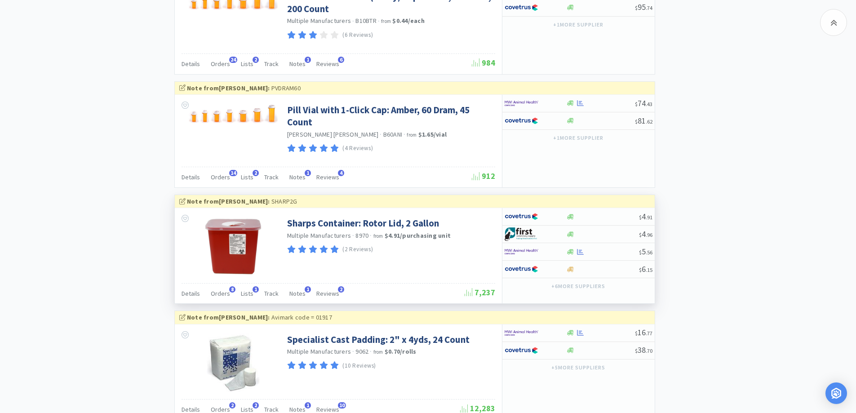
scroll to position [1541, 0]
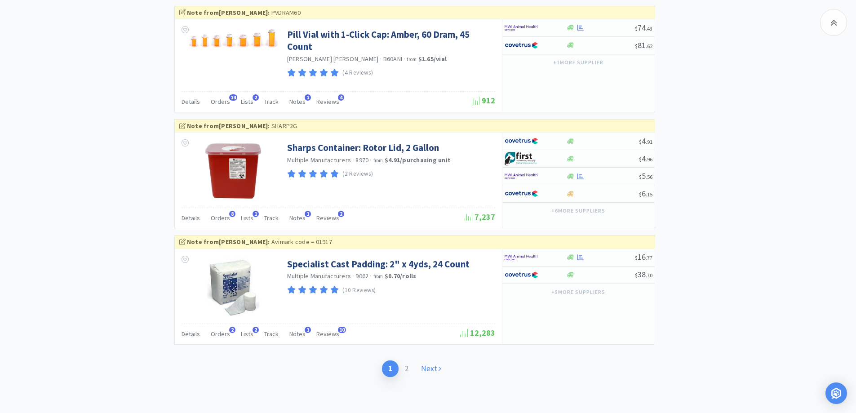
click at [428, 371] on link "Next" at bounding box center [431, 369] width 33 height 17
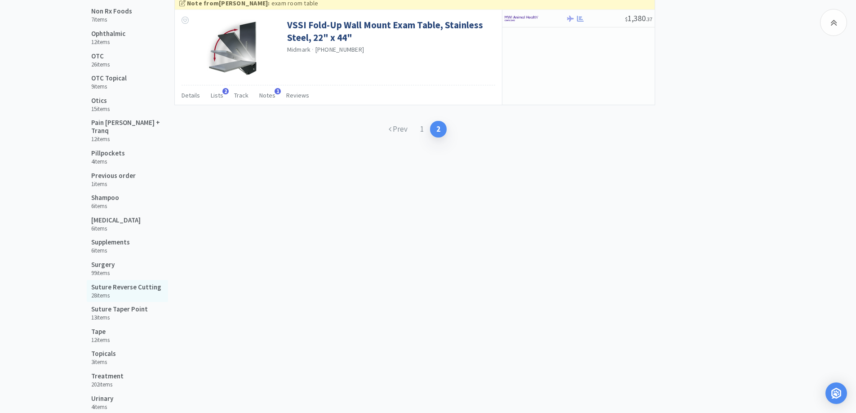
scroll to position [629, 0]
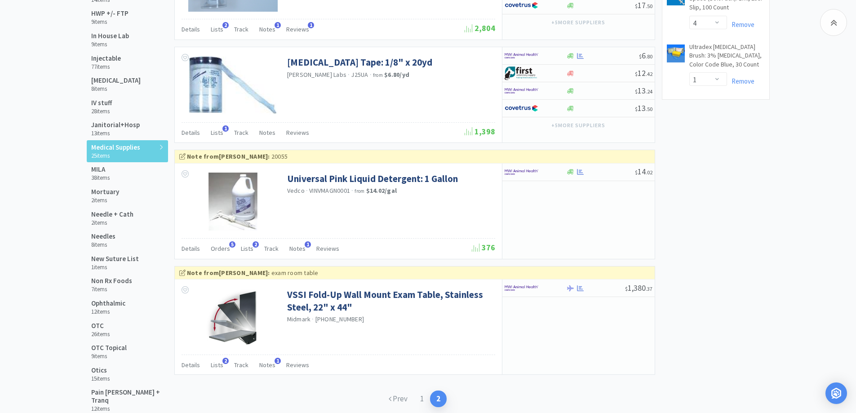
click at [54, 195] on div "Shopping Lists Vetcove Lists Previously Purchased 681 items Free Products 45 it…" at bounding box center [428, 128] width 856 height 1407
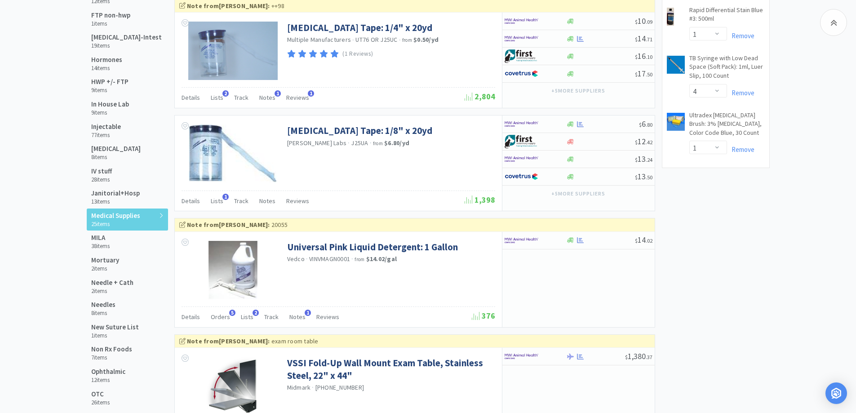
scroll to position [539, 0]
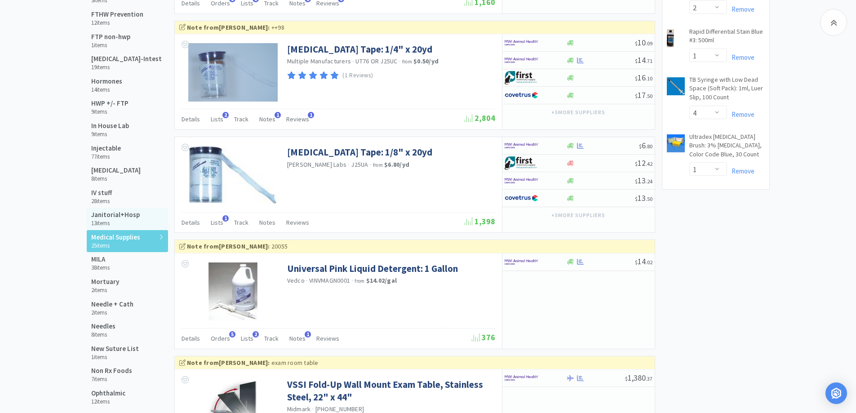
click at [122, 221] on h6 "13 items" at bounding box center [115, 223] width 49 height 7
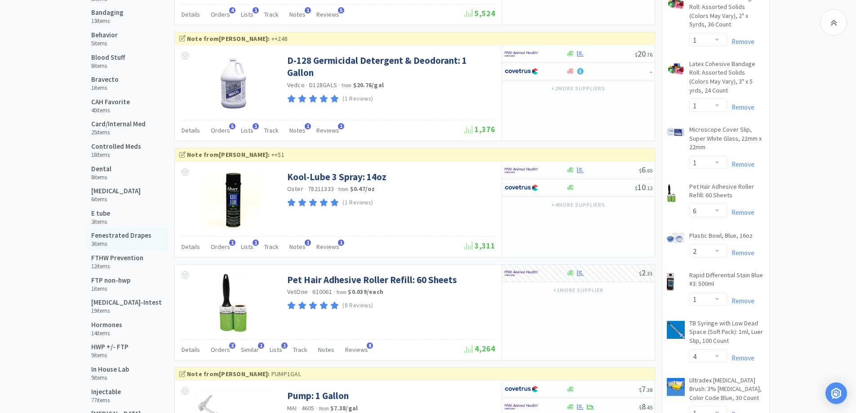
scroll to position [360, 0]
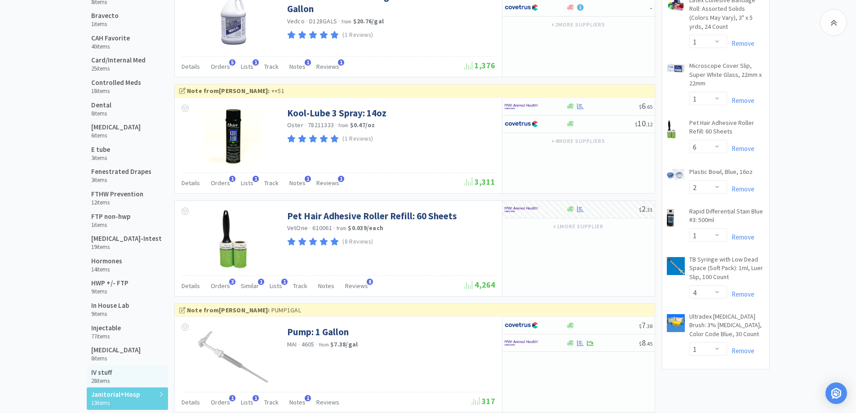
click at [114, 372] on div "IV stuff 28 items" at bounding box center [127, 376] width 81 height 22
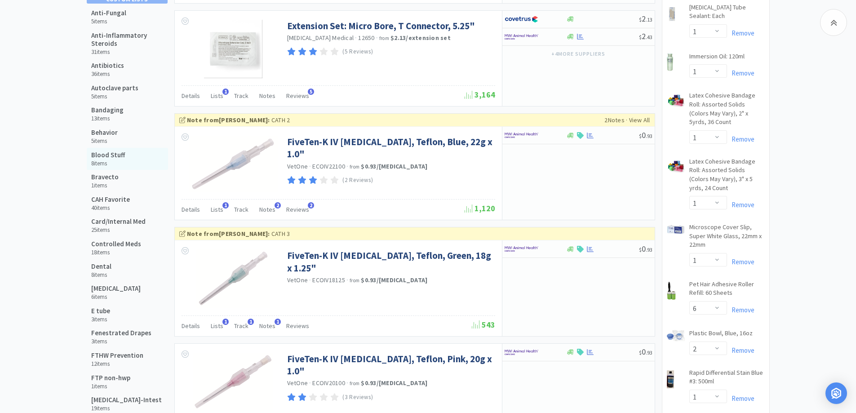
scroll to position [180, 0]
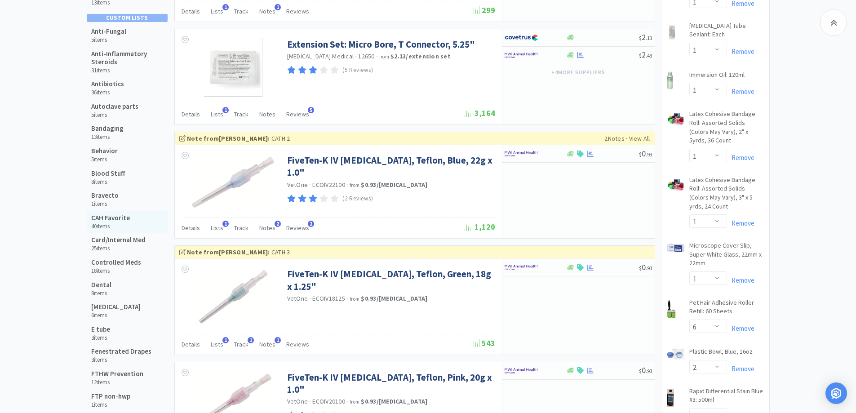
click at [114, 212] on div "CAH Favorite 40 items" at bounding box center [127, 222] width 81 height 22
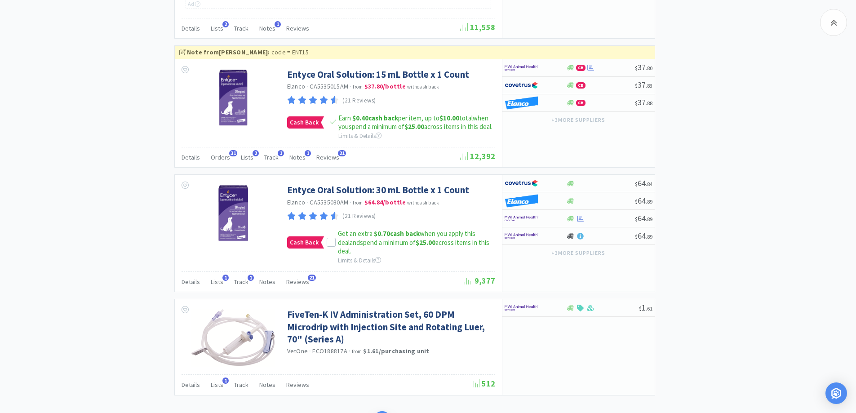
scroll to position [1678, 0]
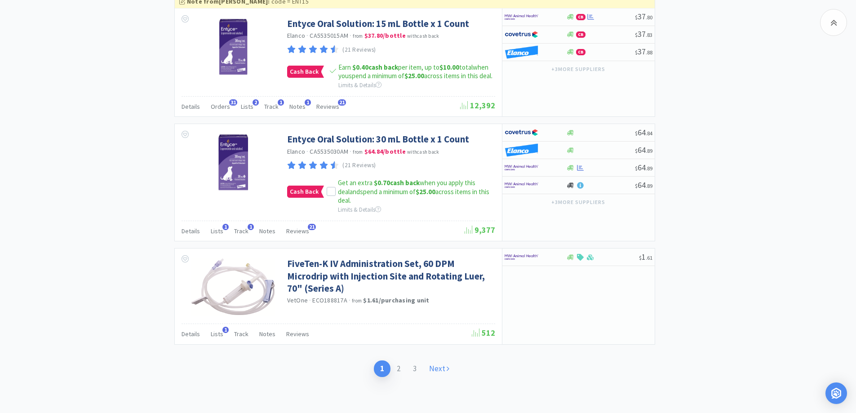
click at [440, 370] on link "Next" at bounding box center [439, 369] width 33 height 17
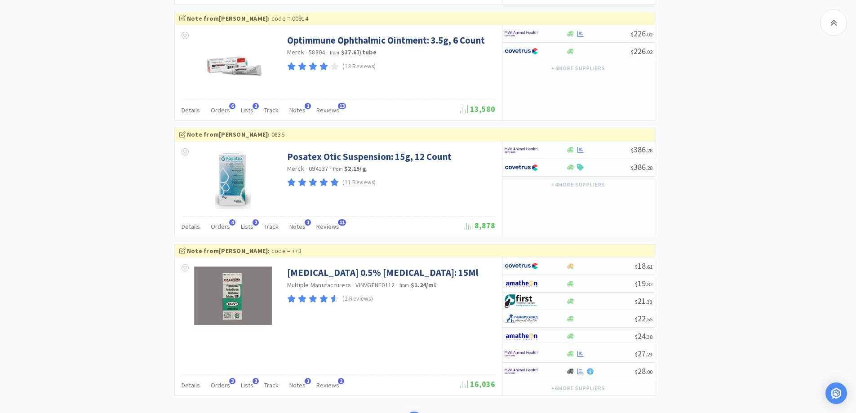
scroll to position [1523, 0]
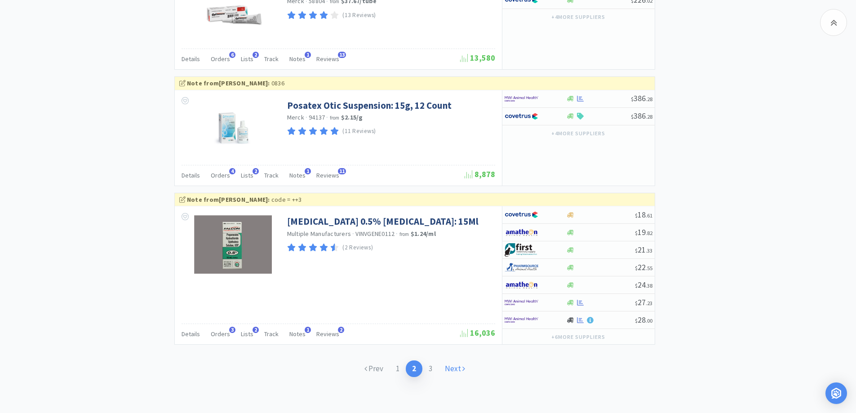
click at [459, 367] on link "Next" at bounding box center [455, 369] width 33 height 17
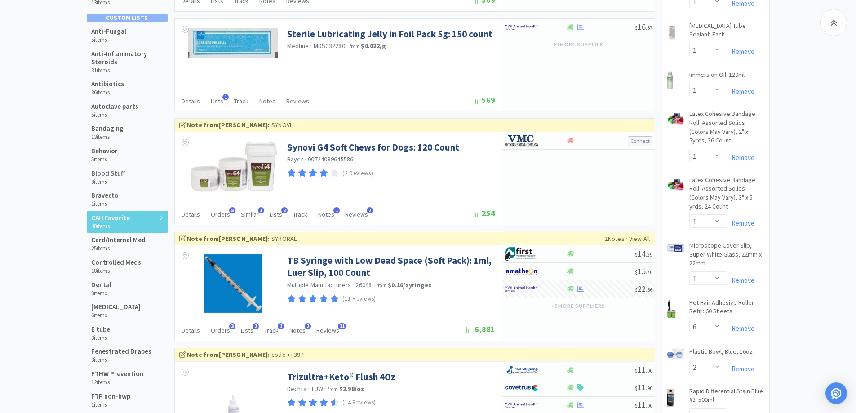
scroll to position [90, 0]
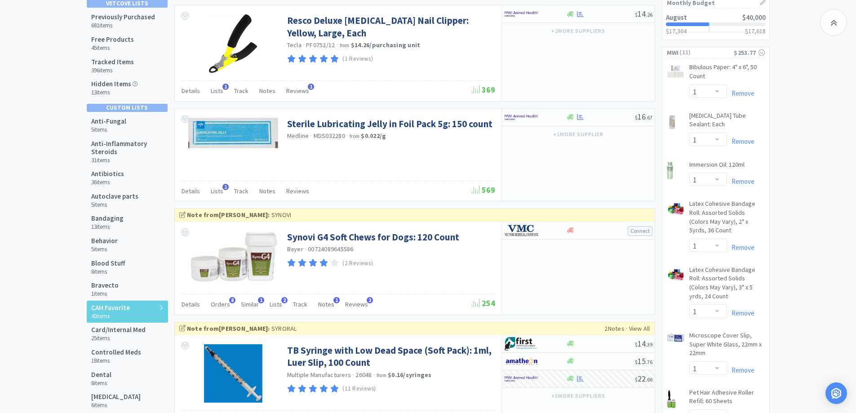
click at [120, 225] on h6 "13 items" at bounding box center [107, 226] width 32 height 7
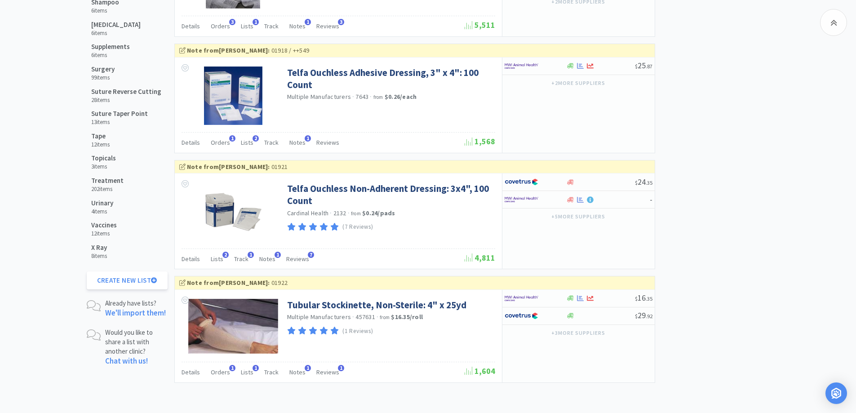
scroll to position [1107, 0]
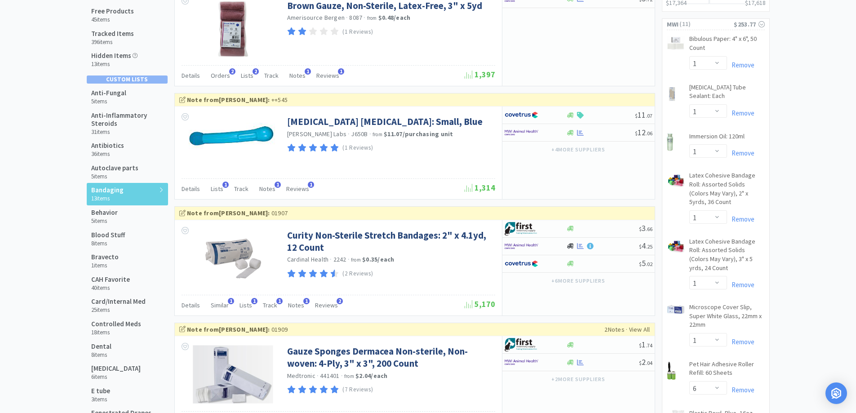
scroll to position [28, 0]
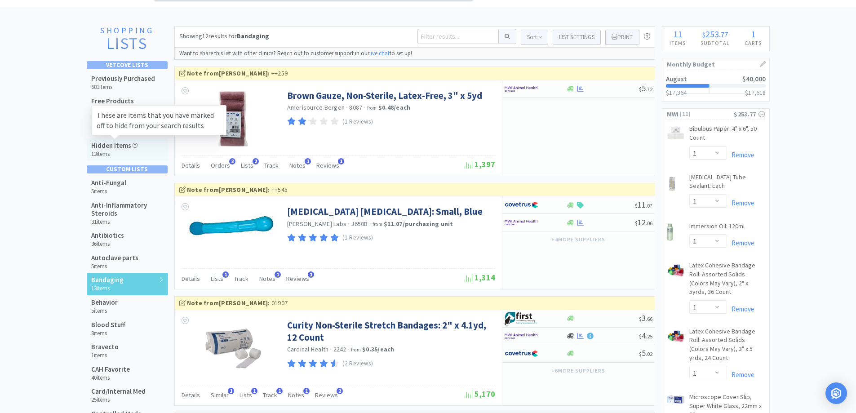
click at [120, 147] on h5 "Hidden Items" at bounding box center [114, 146] width 46 height 8
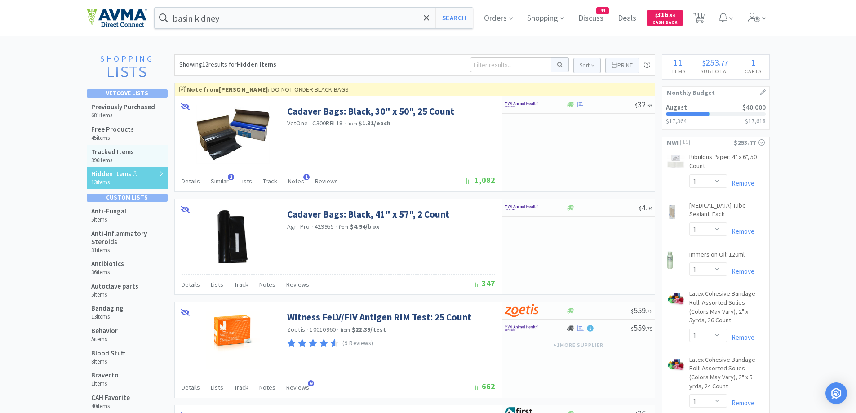
click at [108, 159] on h6 "396 items" at bounding box center [112, 160] width 43 height 7
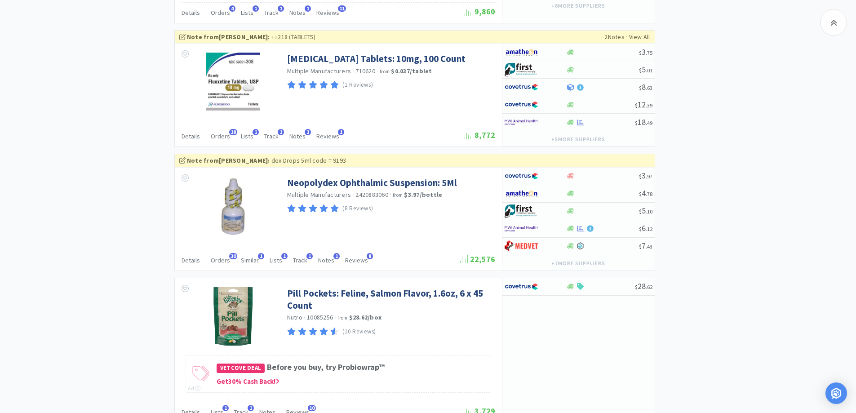
scroll to position [1665, 0]
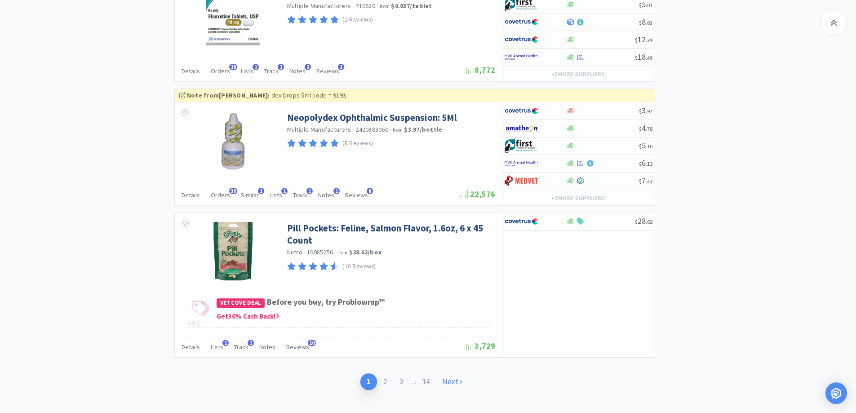
click at [451, 374] on link "Next" at bounding box center [452, 382] width 33 height 17
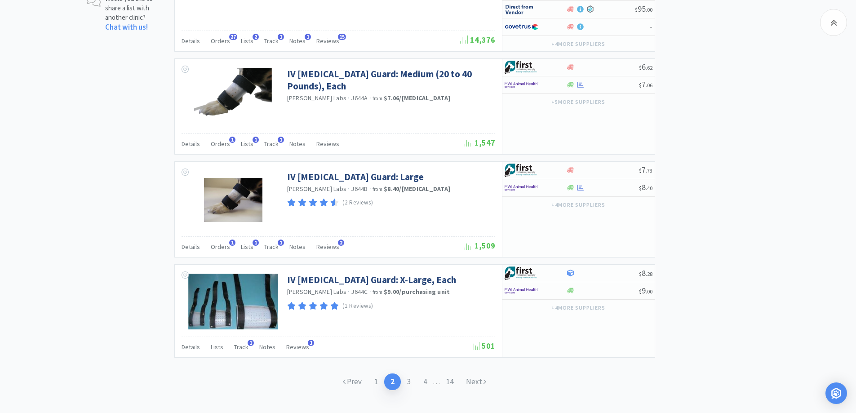
scroll to position [1442, 0]
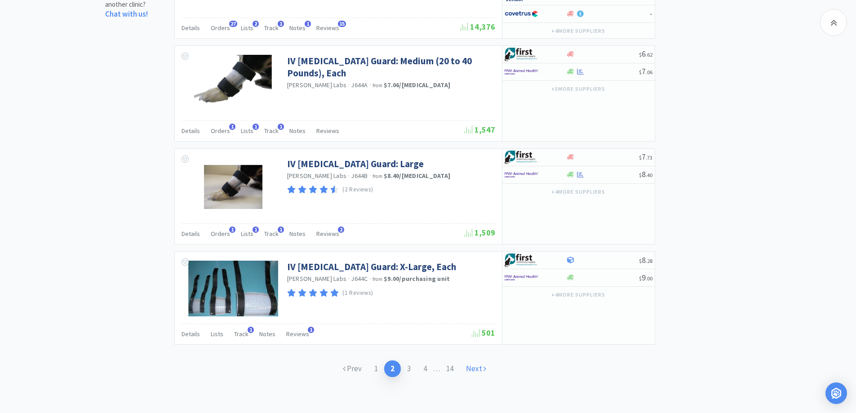
click at [467, 370] on link "Next" at bounding box center [476, 369] width 33 height 17
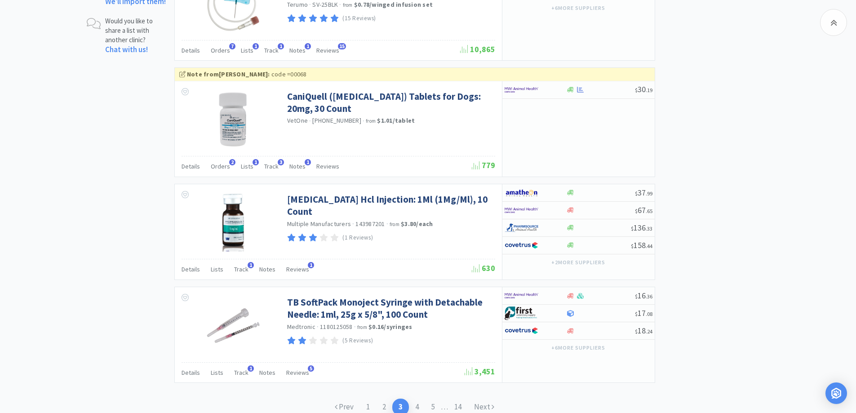
scroll to position [1445, 0]
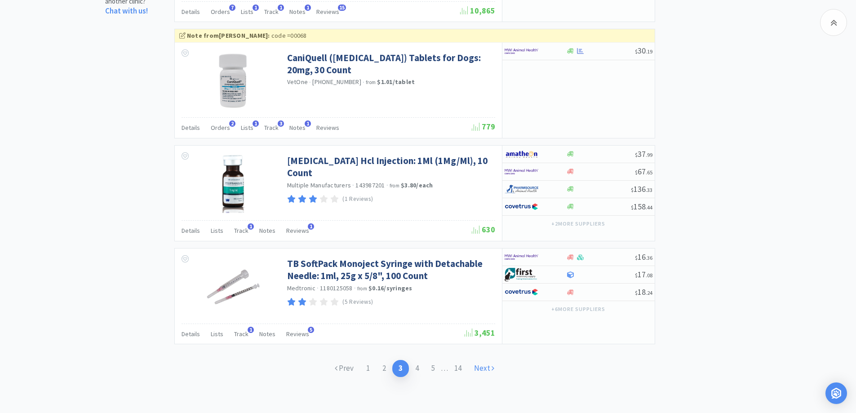
click at [485, 367] on link "Next" at bounding box center [484, 368] width 33 height 17
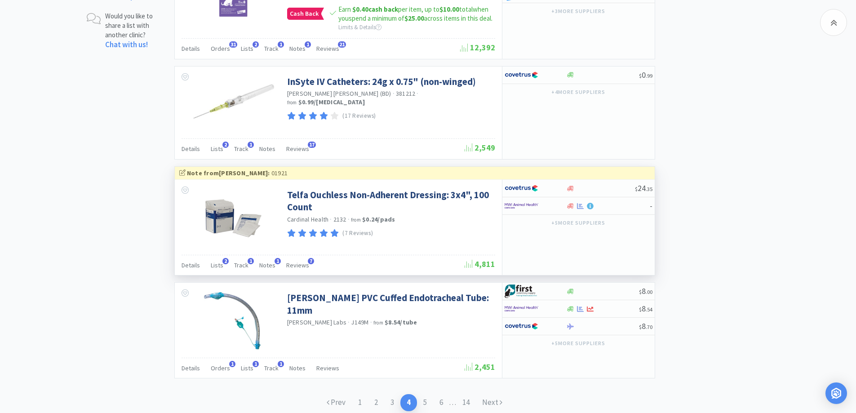
scroll to position [1454, 0]
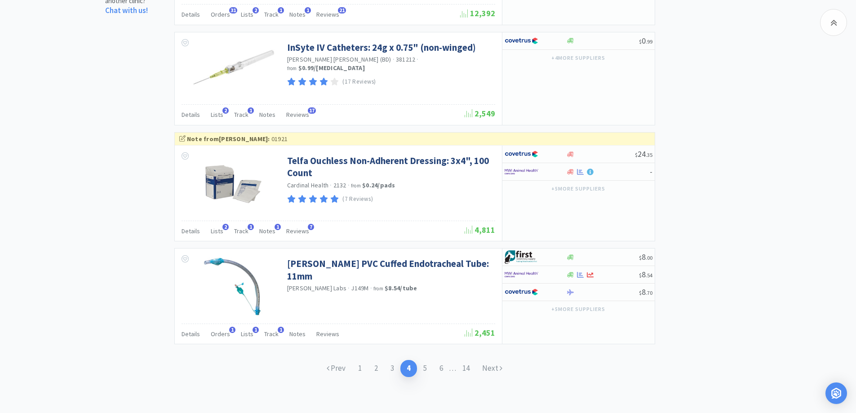
drag, startPoint x: 488, startPoint y: 370, endPoint x: 487, endPoint y: 356, distance: 13.6
click at [488, 370] on link "Next" at bounding box center [492, 368] width 33 height 17
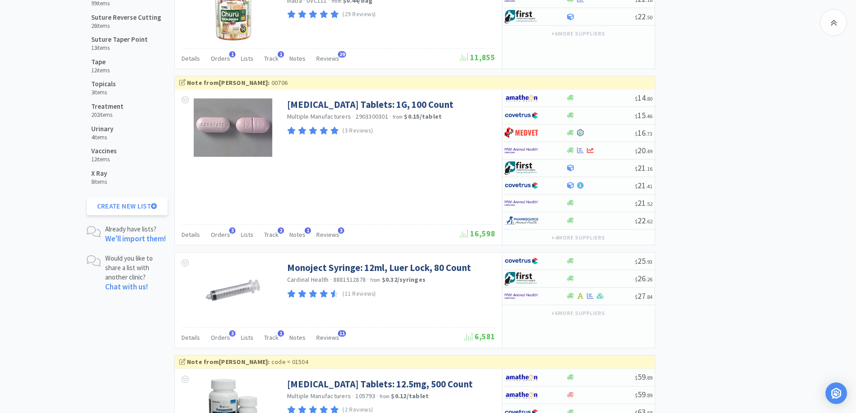
scroll to position [1558, 0]
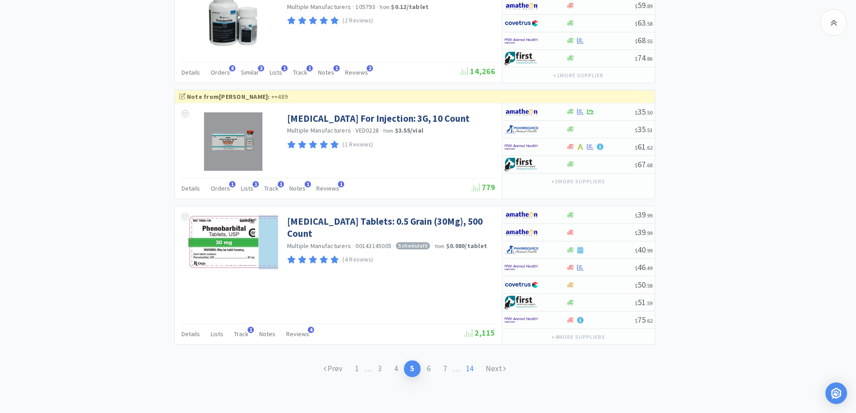
click at [480, 367] on link "14" at bounding box center [470, 369] width 20 height 17
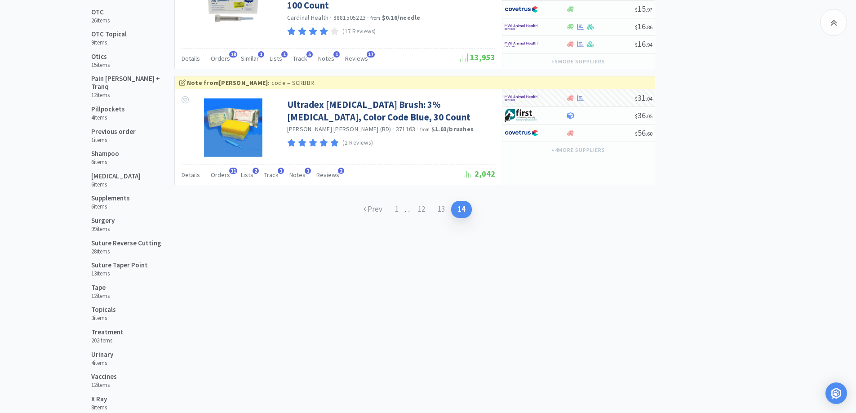
scroll to position [887, 0]
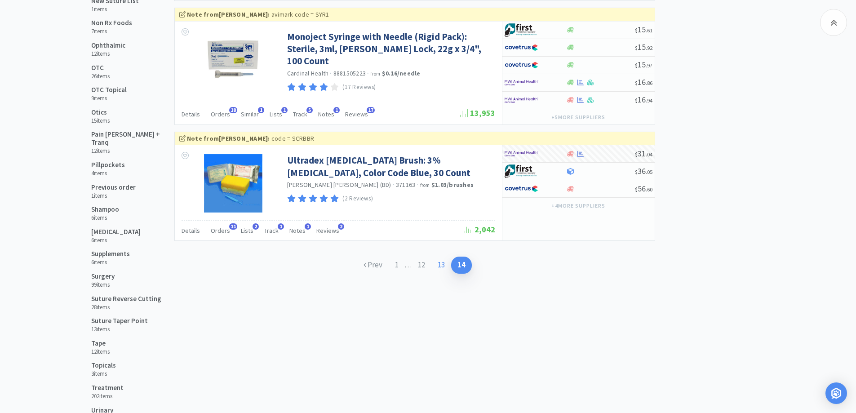
click at [447, 263] on link "13" at bounding box center [442, 265] width 20 height 17
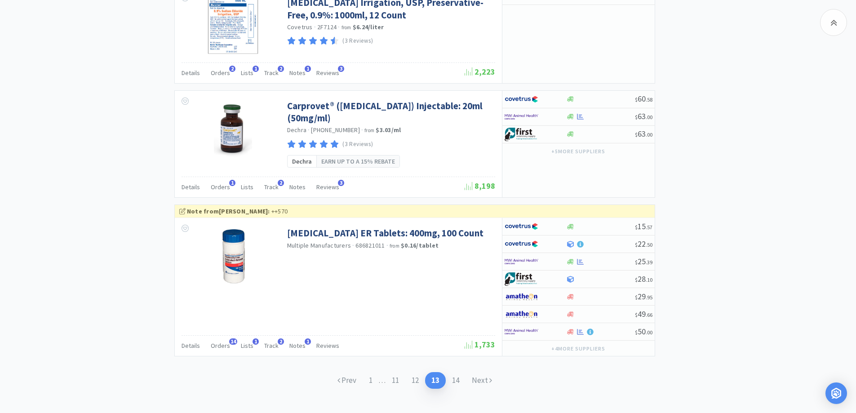
scroll to position [1741, 0]
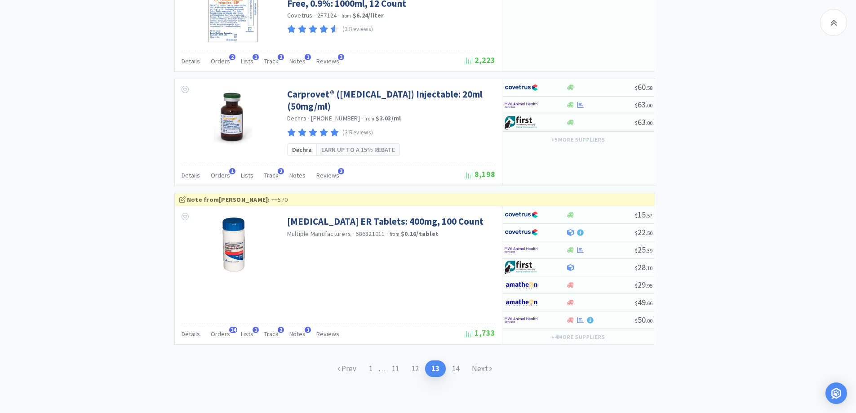
click at [427, 369] on link "13" at bounding box center [435, 369] width 21 height 17
click at [416, 369] on link "12" at bounding box center [415, 369] width 20 height 17
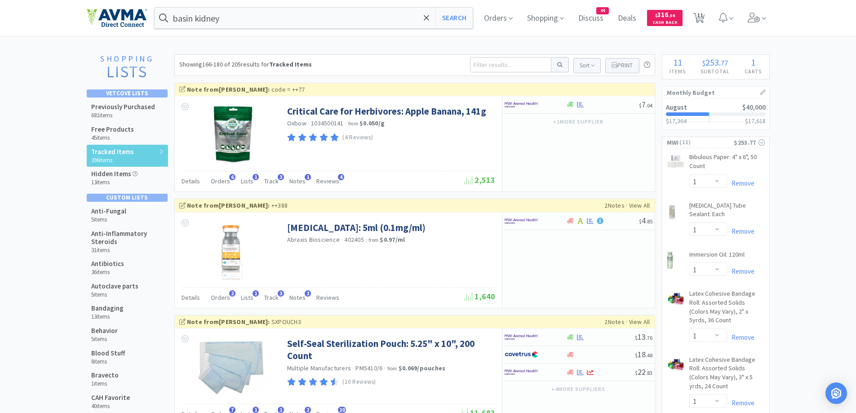
select select "1"
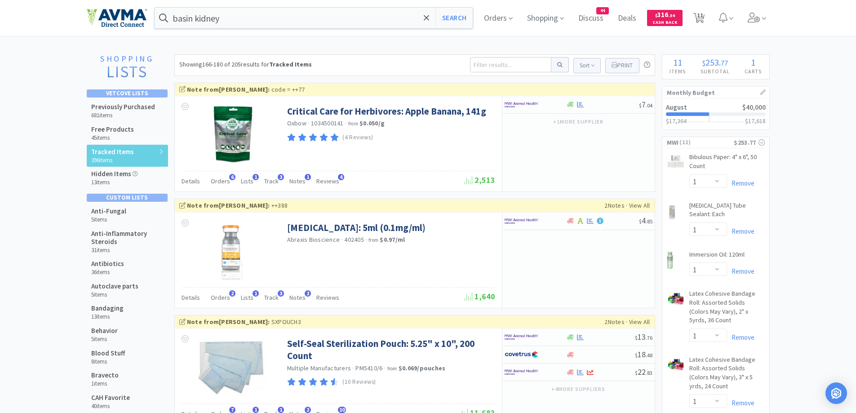
select select "1"
select select "6"
select select "2"
select select "1"
select select "4"
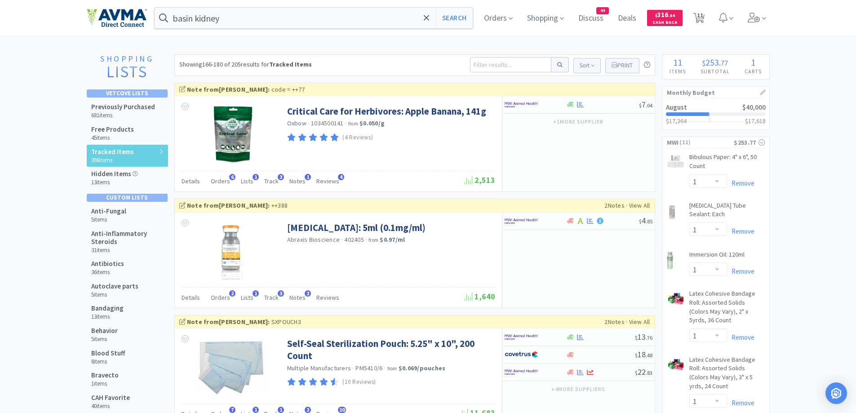
select select "1"
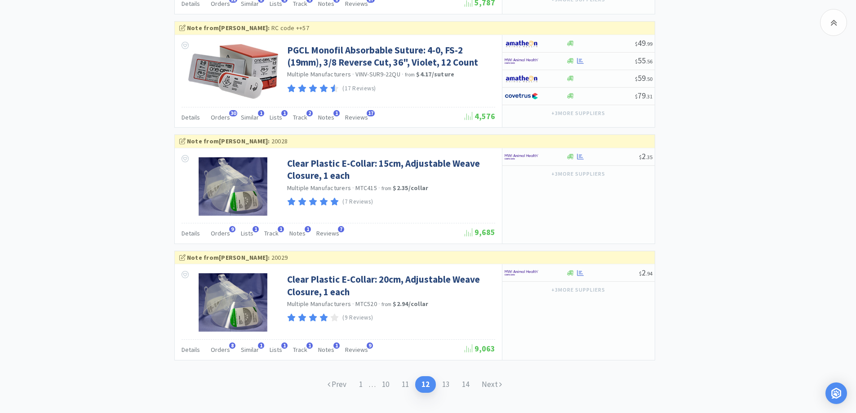
scroll to position [1483, 0]
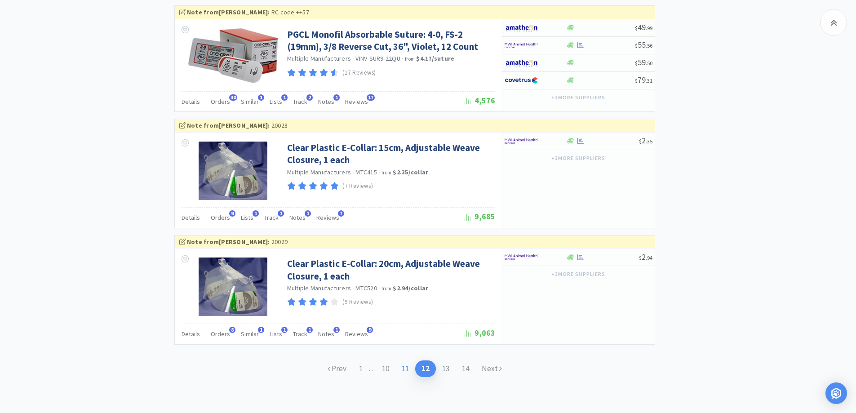
click at [403, 367] on link "11" at bounding box center [406, 369] width 20 height 17
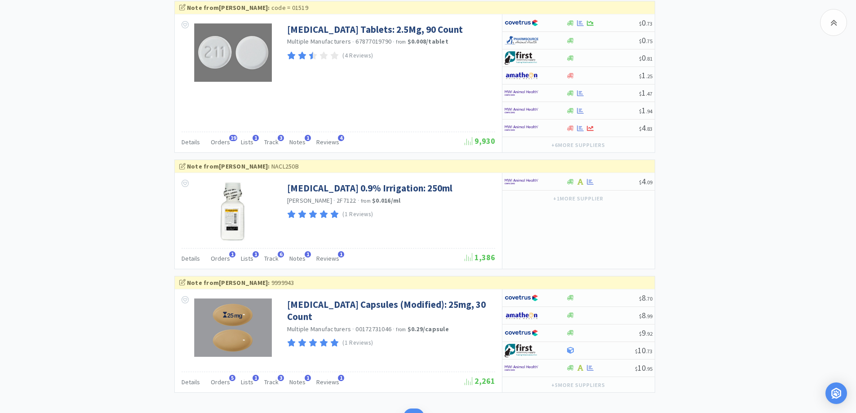
scroll to position [1666, 0]
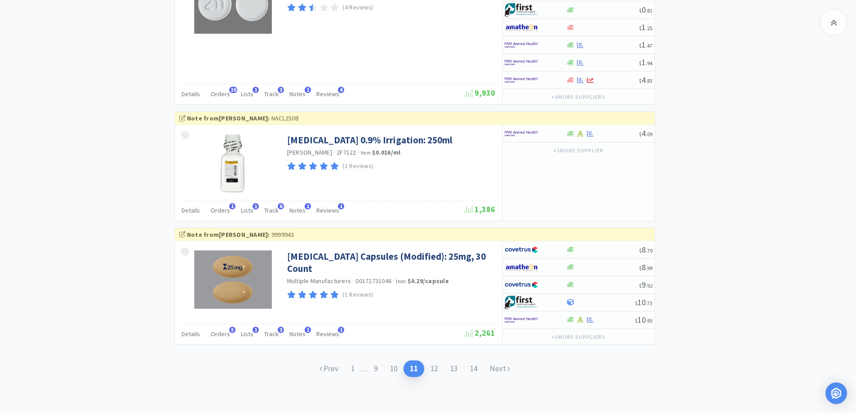
drag, startPoint x: 396, startPoint y: 372, endPoint x: 389, endPoint y: 302, distance: 70.5
click at [396, 372] on link "10" at bounding box center [394, 369] width 20 height 17
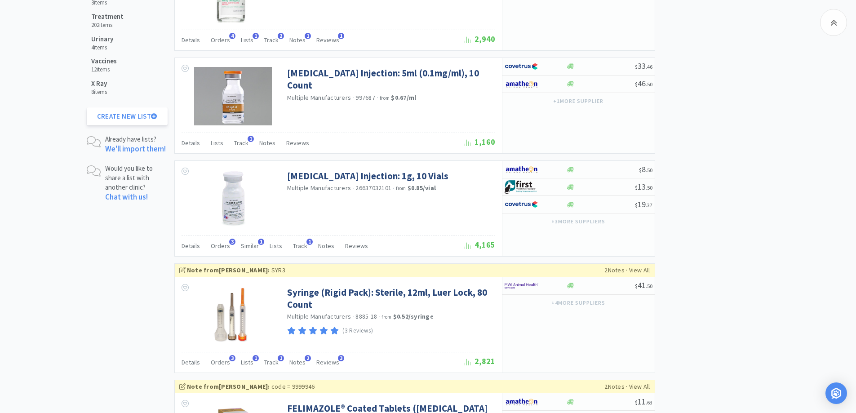
scroll to position [1531, 0]
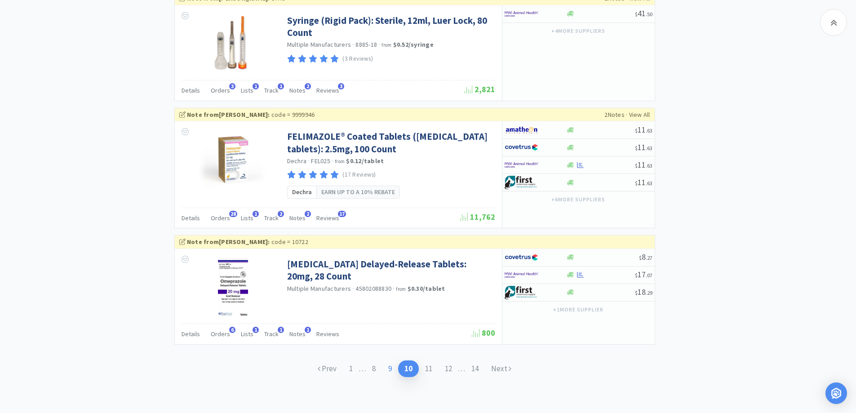
click at [390, 372] on link "9" at bounding box center [390, 369] width 16 height 17
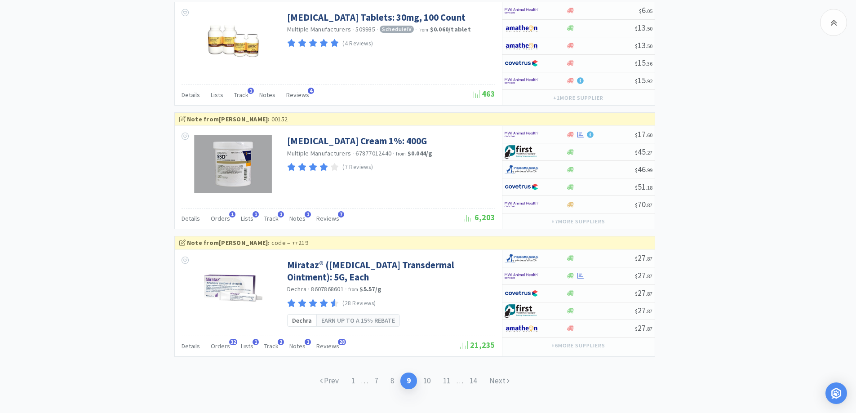
scroll to position [1540, 0]
click at [396, 372] on link "8" at bounding box center [392, 380] width 16 height 17
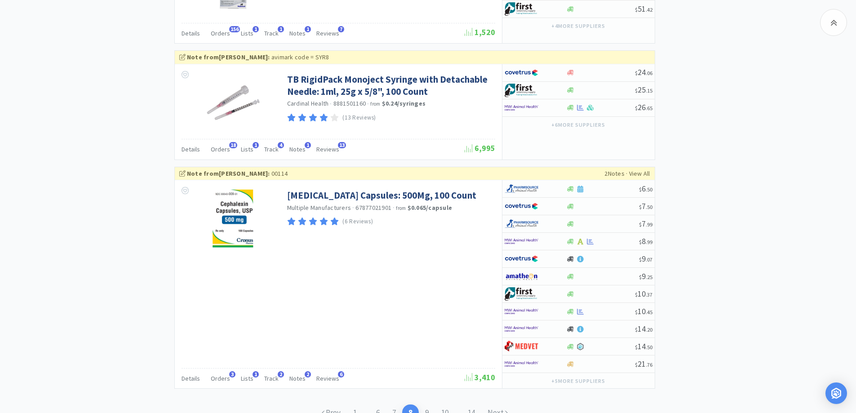
scroll to position [1558, 0]
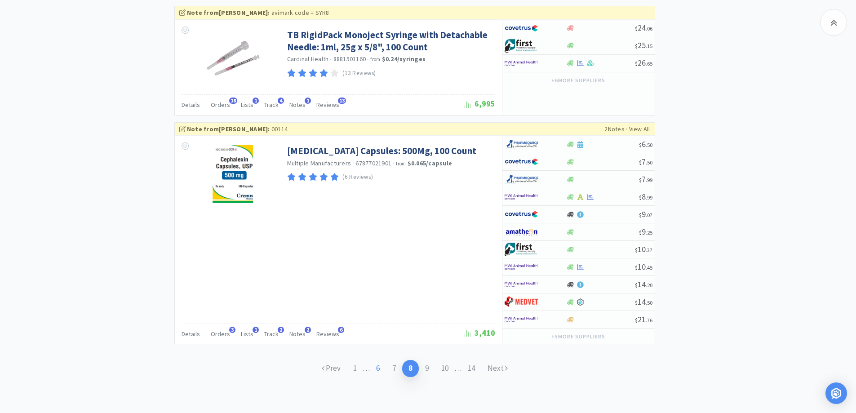
click at [385, 365] on link "6" at bounding box center [378, 368] width 16 height 17
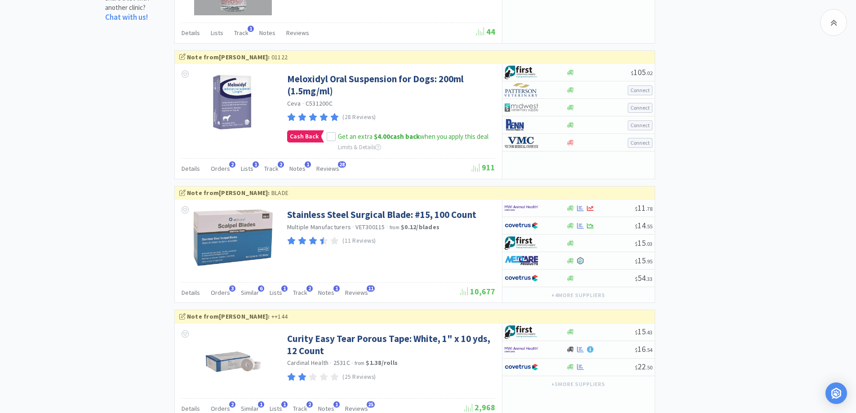
scroll to position [1513, 0]
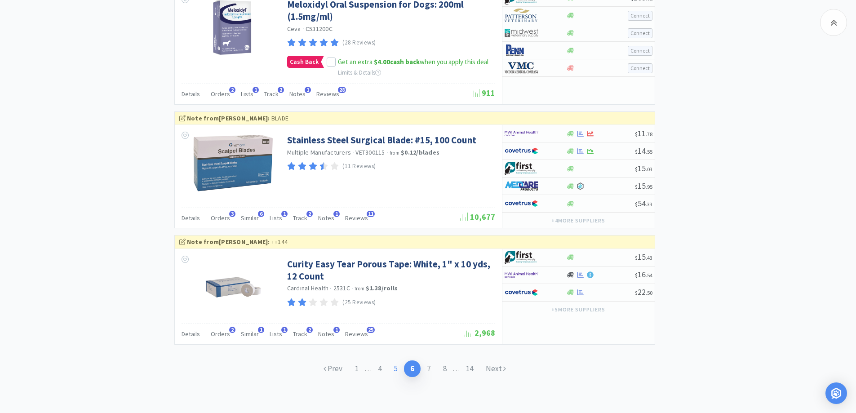
click at [394, 371] on link "5" at bounding box center [396, 369] width 16 height 17
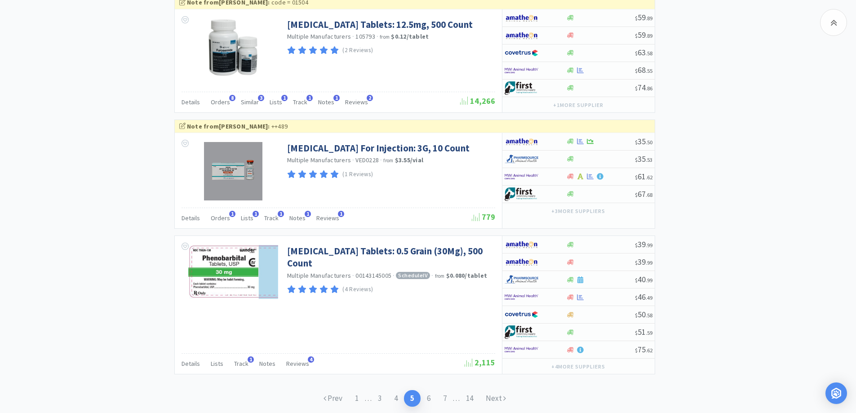
scroll to position [1558, 0]
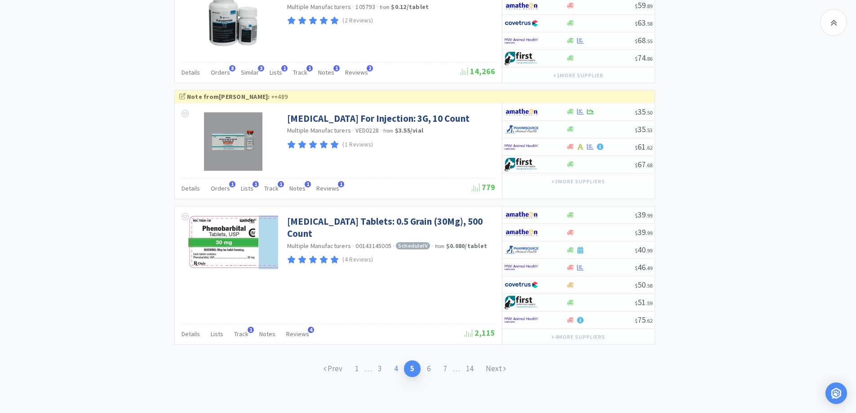
click at [401, 372] on link "4" at bounding box center [396, 369] width 16 height 17
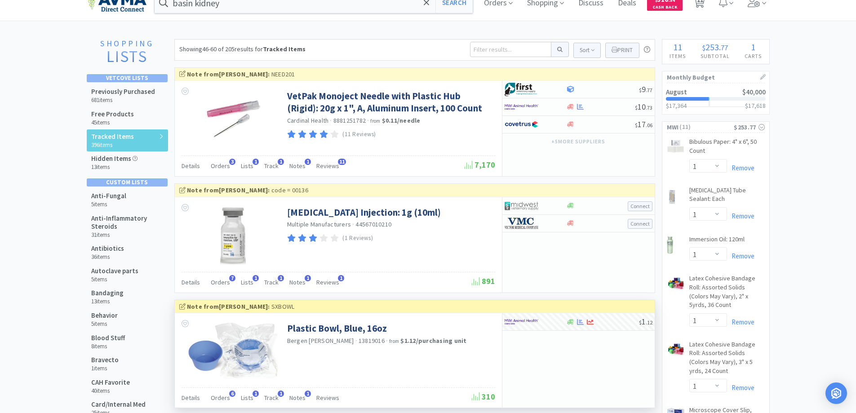
scroll to position [195, 0]
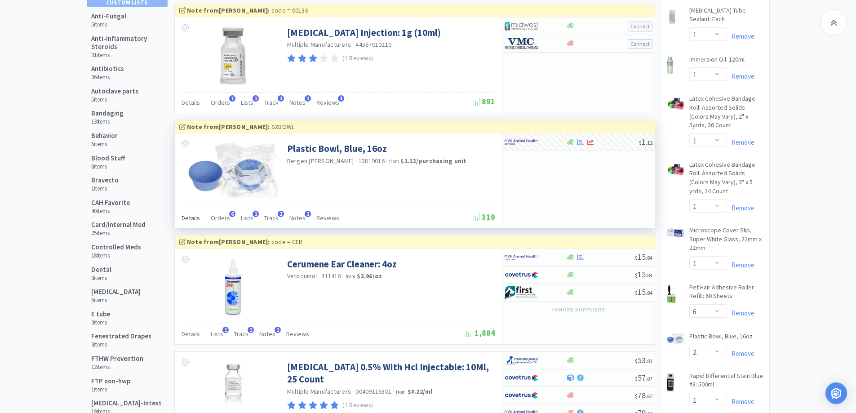
click at [187, 214] on span "Details" at bounding box center [191, 218] width 18 height 8
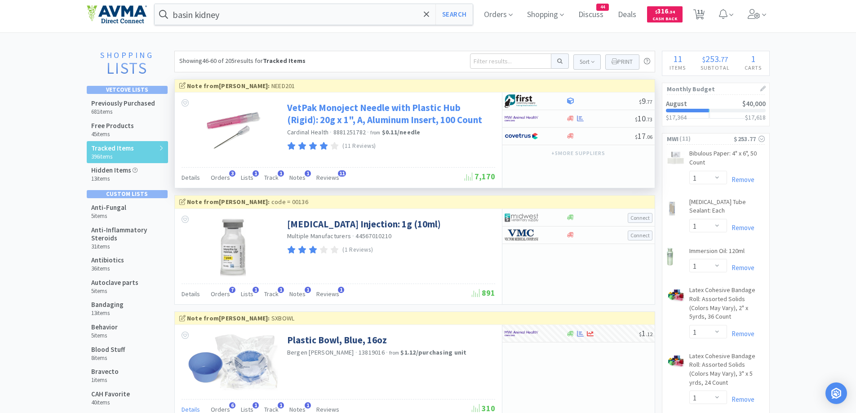
scroll to position [0, 0]
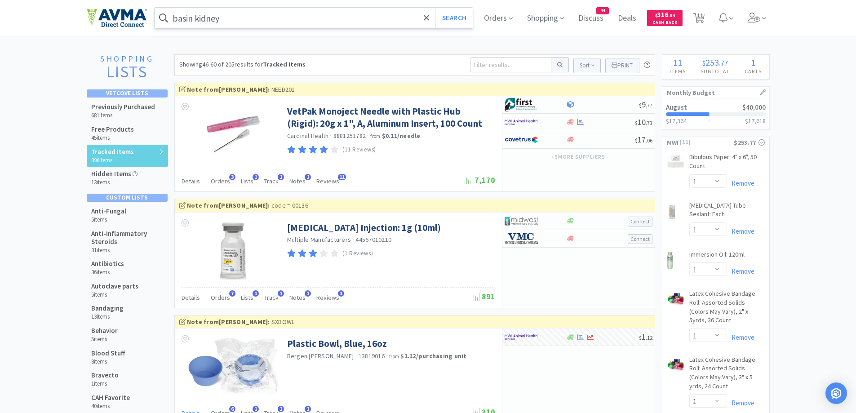
click at [257, 18] on input "basin kidney" at bounding box center [314, 18] width 319 height 21
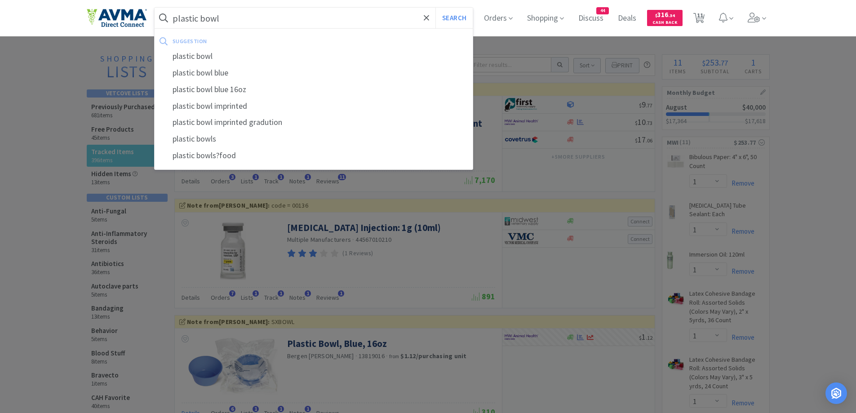
type input "plastic bowl"
click at [436, 8] on button "Search" at bounding box center [454, 18] width 37 height 21
select select "1"
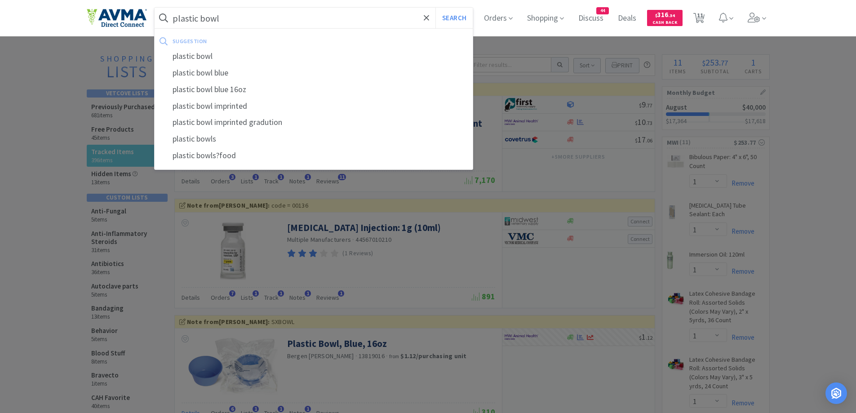
select select "1"
select select "6"
select select "2"
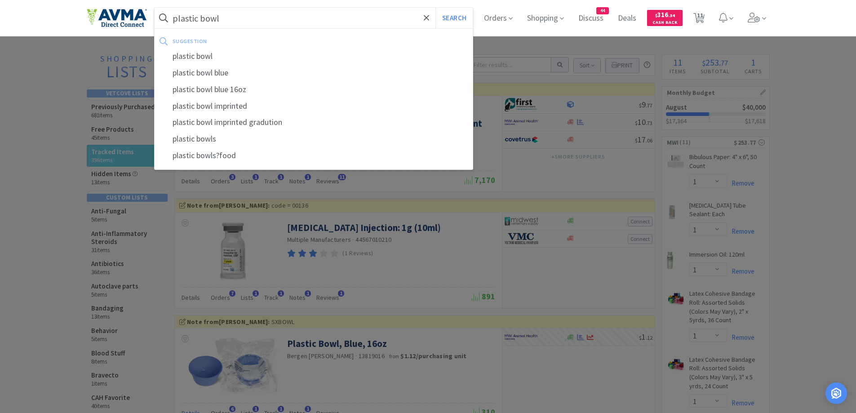
select select "1"
select select "4"
select select "1"
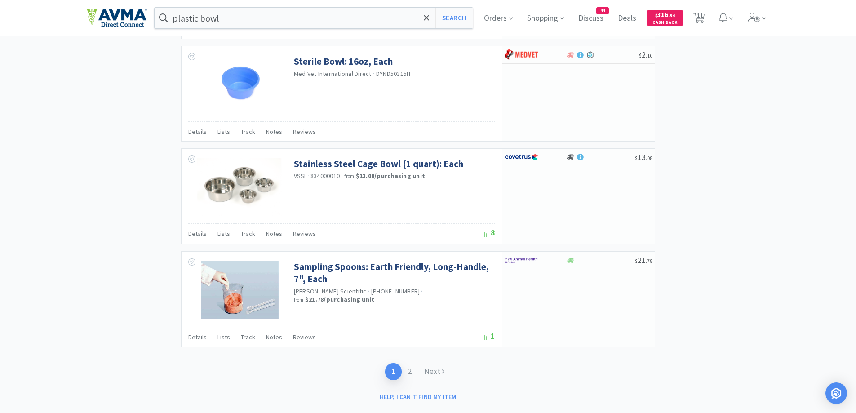
scroll to position [1317, 0]
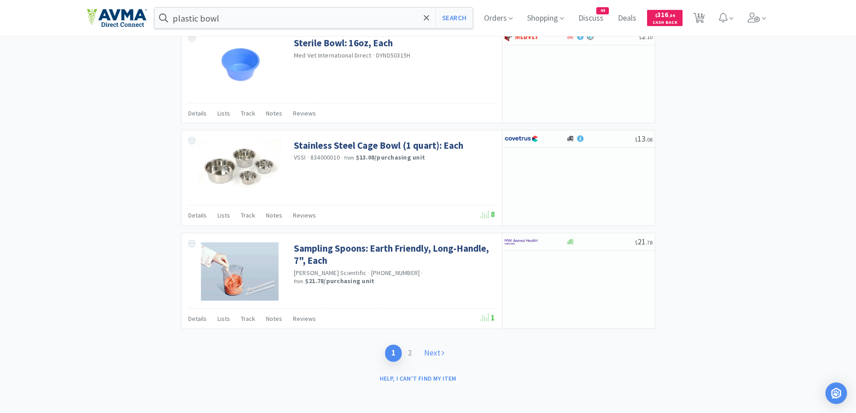
click at [439, 358] on link "Next" at bounding box center [434, 353] width 33 height 17
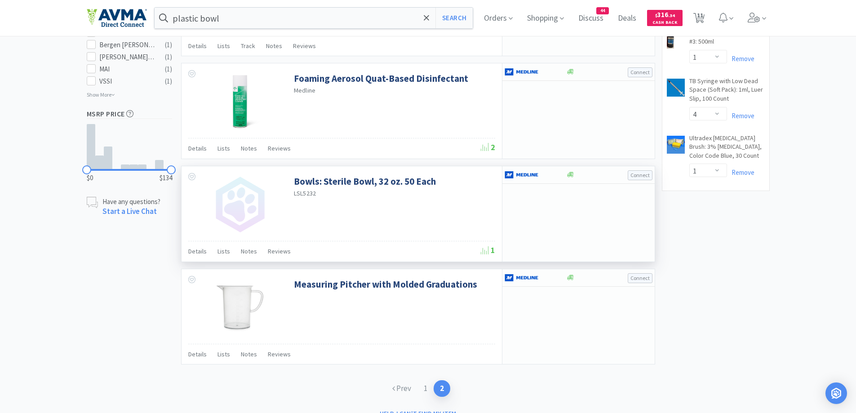
scroll to position [573, 0]
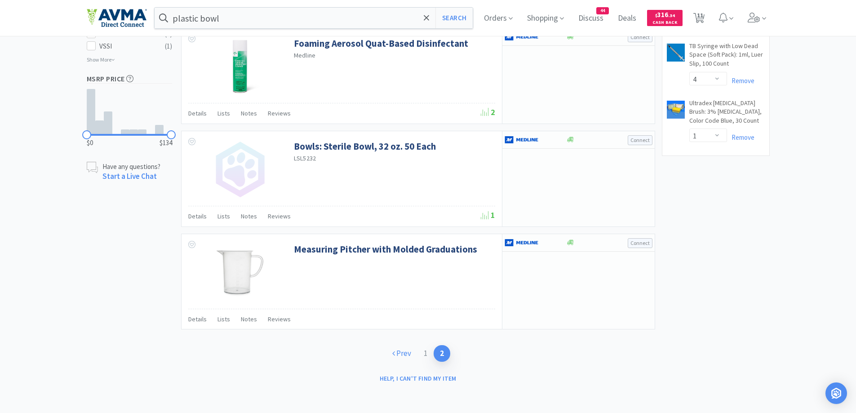
click at [412, 356] on link "Prev" at bounding box center [401, 353] width 31 height 17
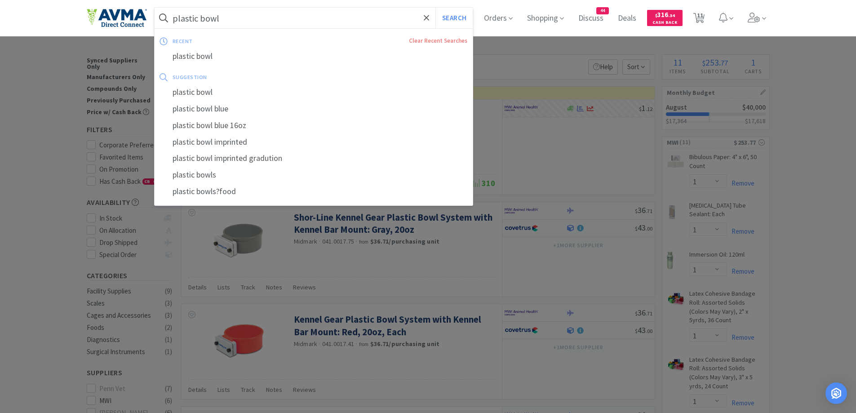
click at [268, 21] on input "plastic bowl" at bounding box center [314, 18] width 319 height 21
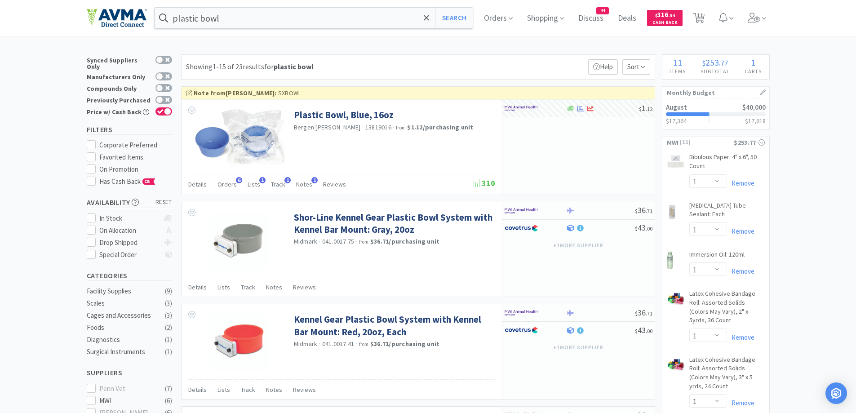
click at [196, 6] on div "plastic bowl Search Orders Shopping Discuss Discuss 44 Deals Deals $ 316 . 34 C…" at bounding box center [428, 18] width 683 height 36
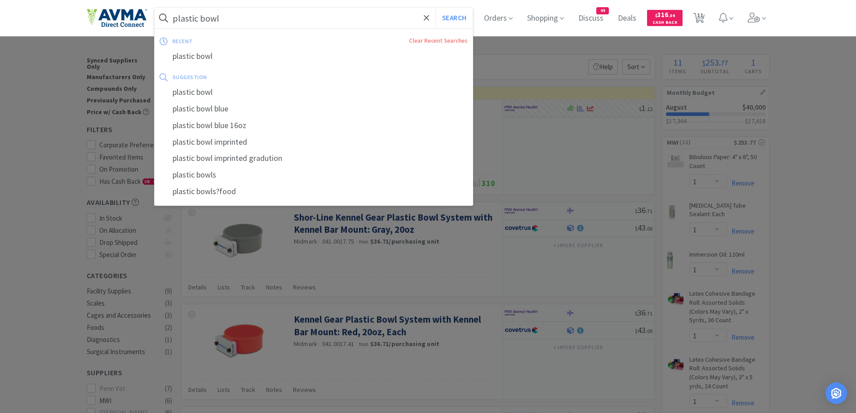
click at [201, 19] on input "plastic bowl" at bounding box center [314, 18] width 319 height 21
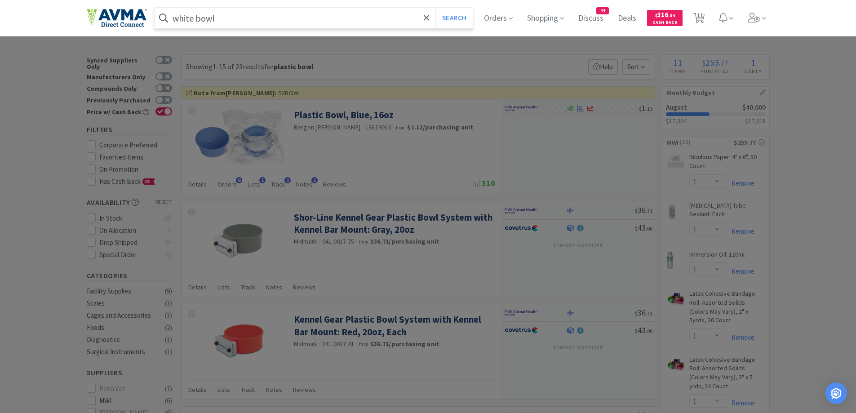
click at [436, 8] on button "Search" at bounding box center [454, 18] width 37 height 21
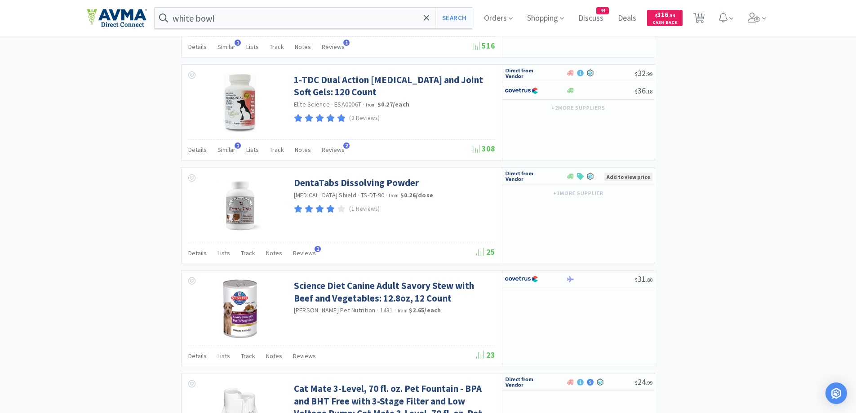
scroll to position [561, 0]
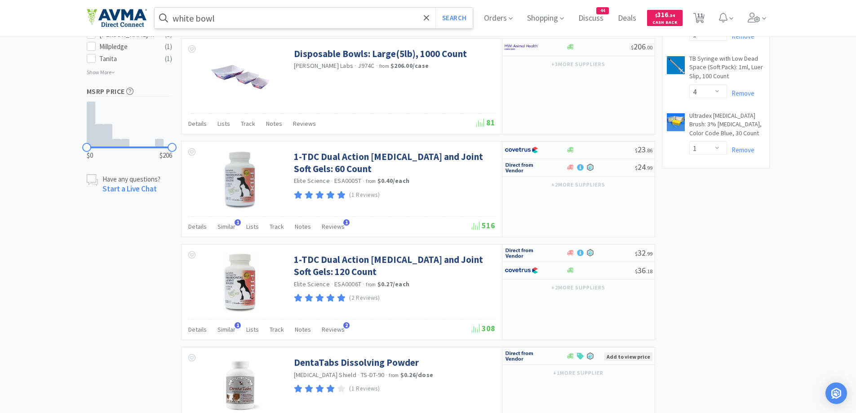
click at [322, 12] on input "white bowl" at bounding box center [314, 18] width 319 height 21
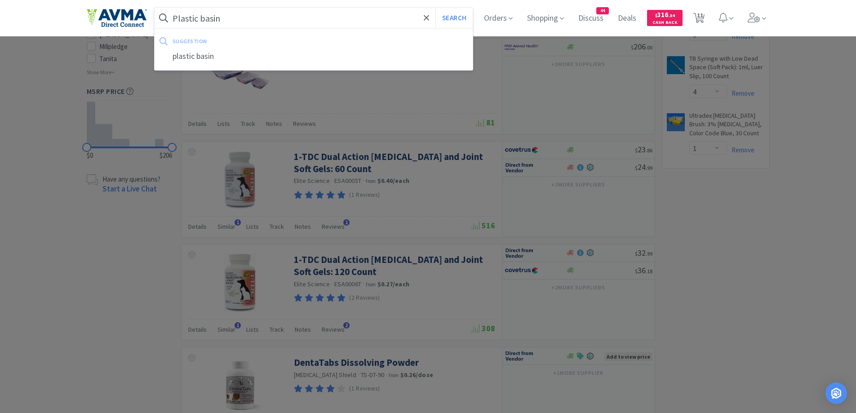
click at [436, 8] on button "Search" at bounding box center [454, 18] width 37 height 21
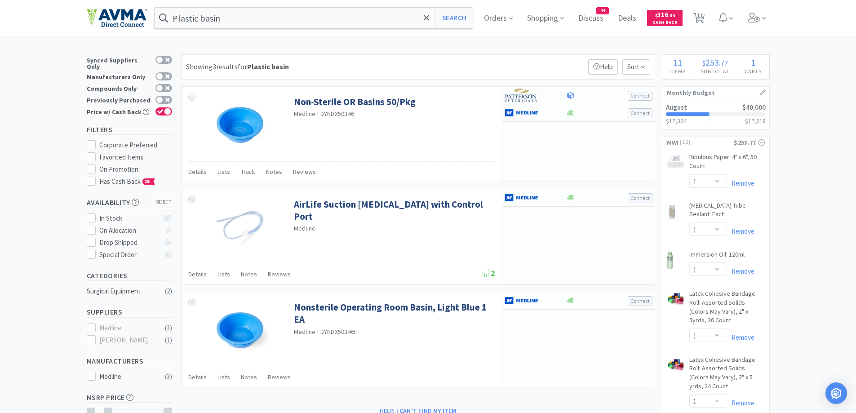
click at [375, 62] on div "Showing 3 results for Plastic basin Filters Help Sort" at bounding box center [418, 66] width 474 height 25
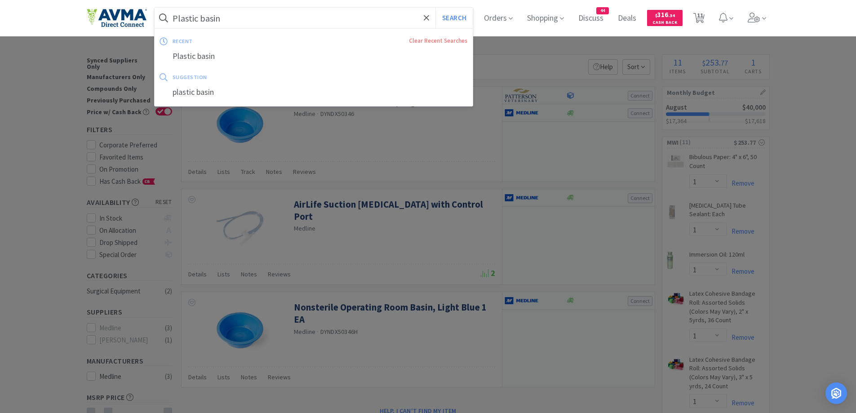
click at [240, 21] on input "Plastic basin" at bounding box center [314, 18] width 319 height 21
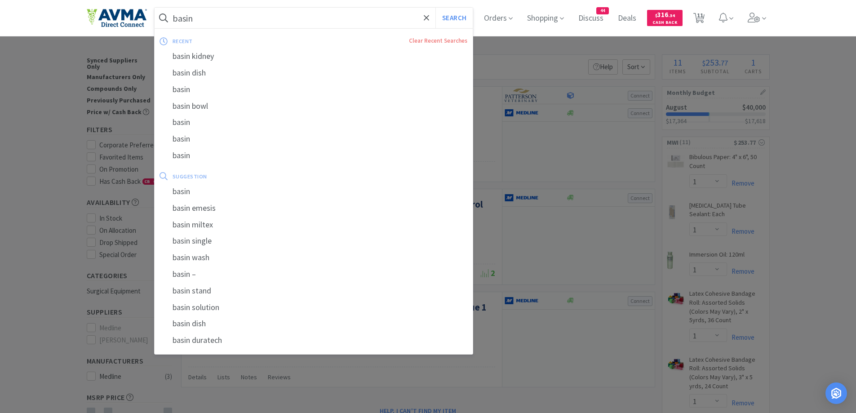
type input "basin"
click at [436, 8] on button "Search" at bounding box center [454, 18] width 37 height 21
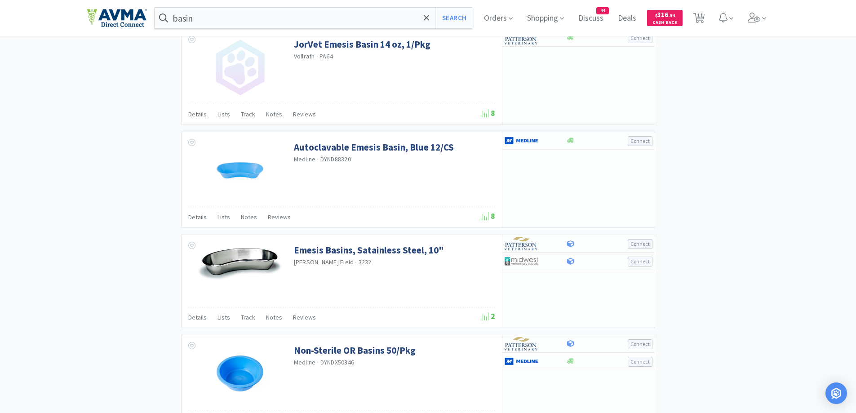
scroll to position [1079, 0]
click at [557, 147] on div at bounding box center [536, 140] width 62 height 15
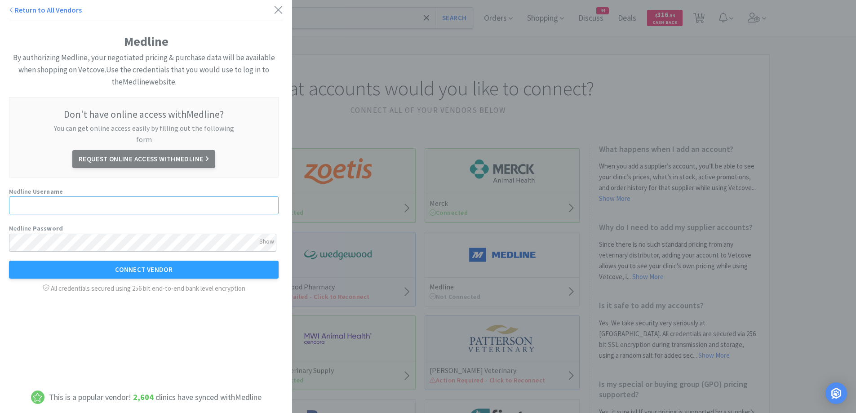
type input "jessicah@chicoanimalhospital.com"
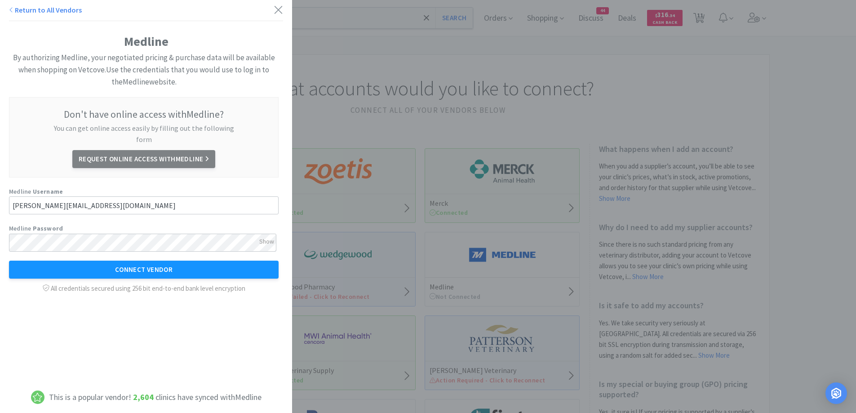
click at [153, 261] on button "Connect Vendor" at bounding box center [144, 270] width 270 height 18
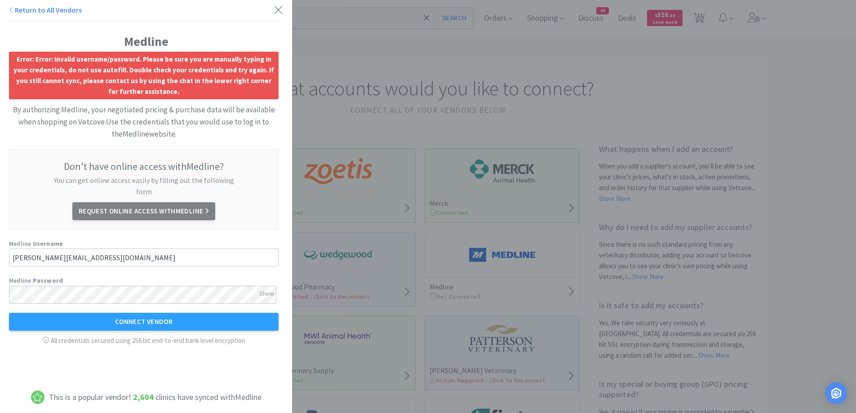
click at [281, 4] on div "Return to All Vendors" at bounding box center [146, 10] width 292 height 21
click at [277, 11] on div "Return to All Vendors" at bounding box center [146, 10] width 292 height 21
click at [275, 10] on icon at bounding box center [279, 10] width 8 height 8
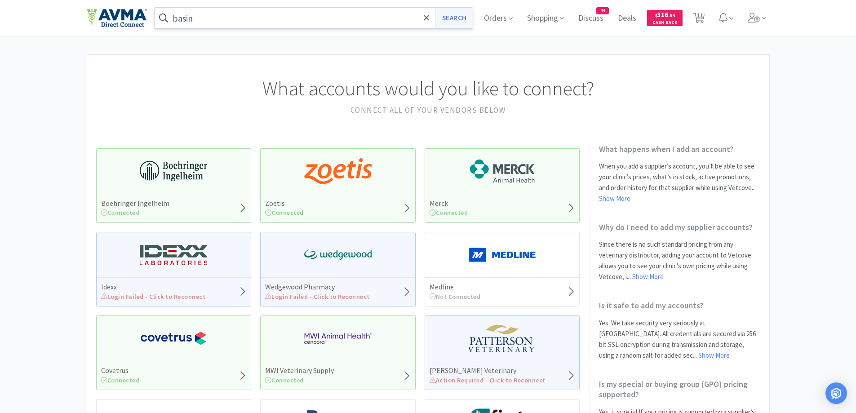
click at [463, 18] on button "Search" at bounding box center [454, 18] width 37 height 21
select select "1"
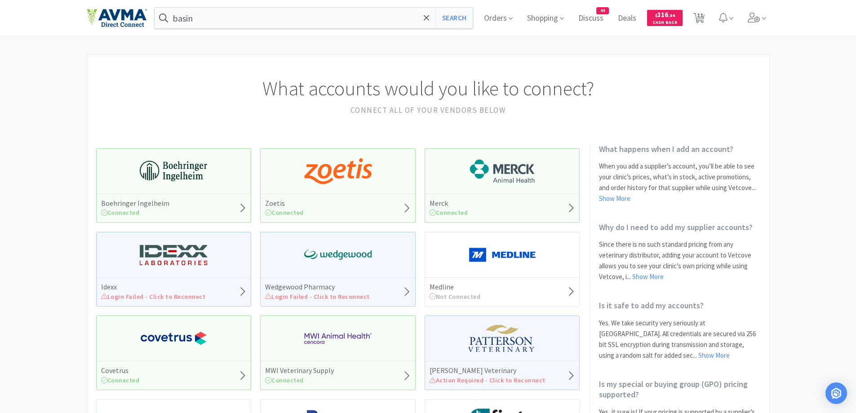
select select "1"
select select "6"
select select "2"
select select "1"
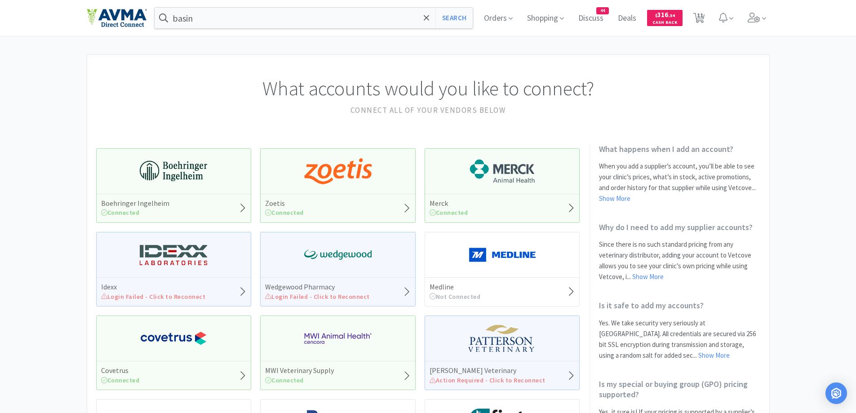
select select "4"
select select "1"
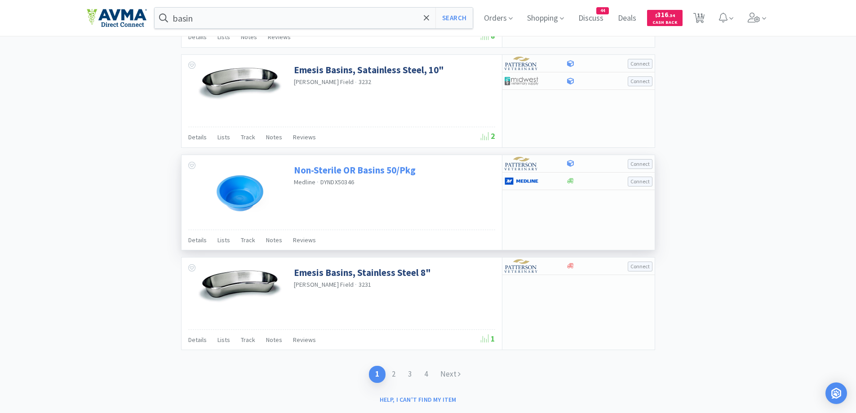
scroll to position [1079, 0]
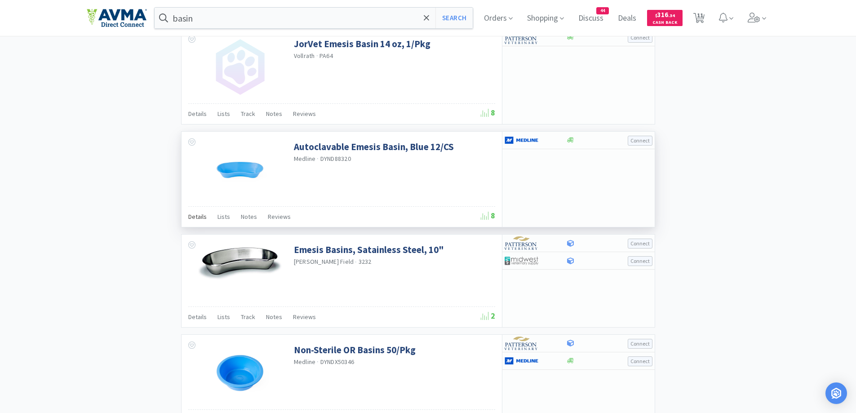
click at [197, 213] on span "Details" at bounding box center [197, 217] width 18 height 8
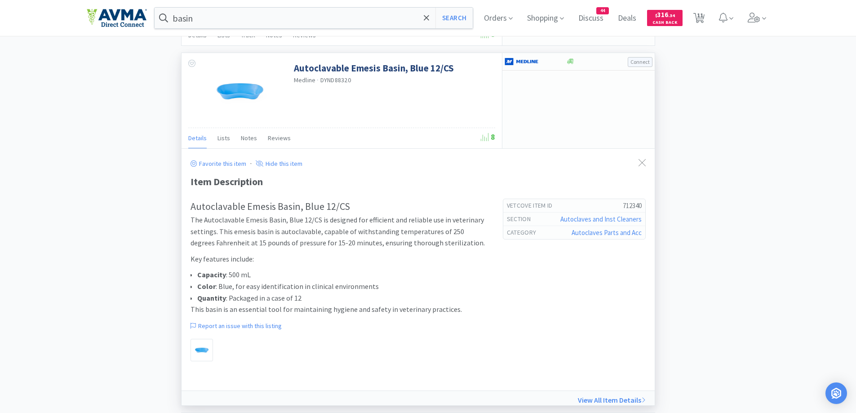
scroll to position [1169, 0]
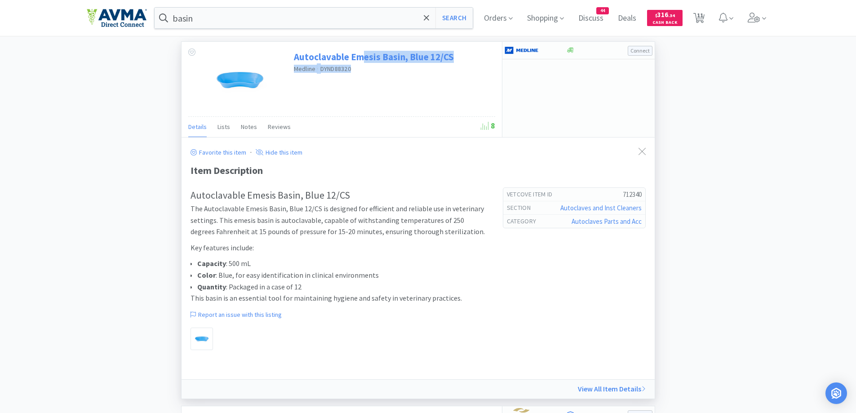
drag, startPoint x: 380, startPoint y: 65, endPoint x: 361, endPoint y: 61, distance: 19.3
click at [361, 58] on div "Autoclavable Emesis Basin, Blue 12/CS Medline · DYND88320" at bounding box center [393, 61] width 199 height 31
click at [371, 84] on div "Autoclavable Emesis Basin, Blue 12/CS Medline · DYND88320" at bounding box center [342, 79] width 321 height 75
drag, startPoint x: 348, startPoint y: 65, endPoint x: 349, endPoint y: 58, distance: 7.7
click at [349, 58] on div "Autoclavable Emesis Basin, Blue 12/CS Medline · DYND88320" at bounding box center [393, 61] width 199 height 31
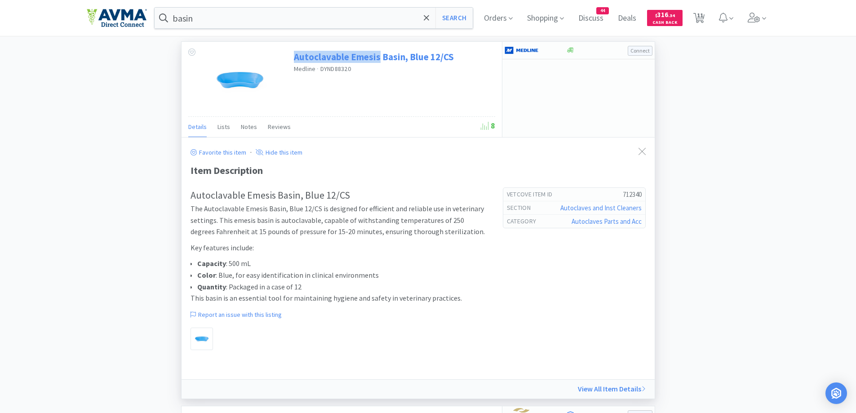
drag, startPoint x: 345, startPoint y: 48, endPoint x: 379, endPoint y: 58, distance: 35.7
click at [379, 58] on div "Autoclavable Emesis Basin, Blue 12/CS Medline · DYND88320" at bounding box center [393, 61] width 199 height 31
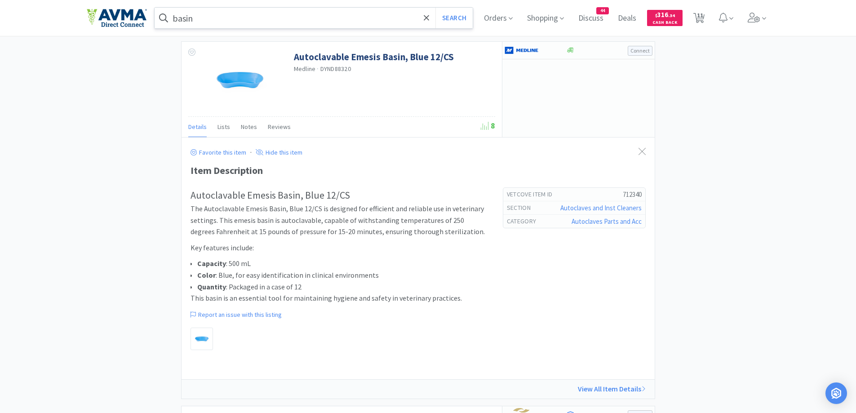
click at [259, 24] on input "basin" at bounding box center [314, 18] width 319 height 21
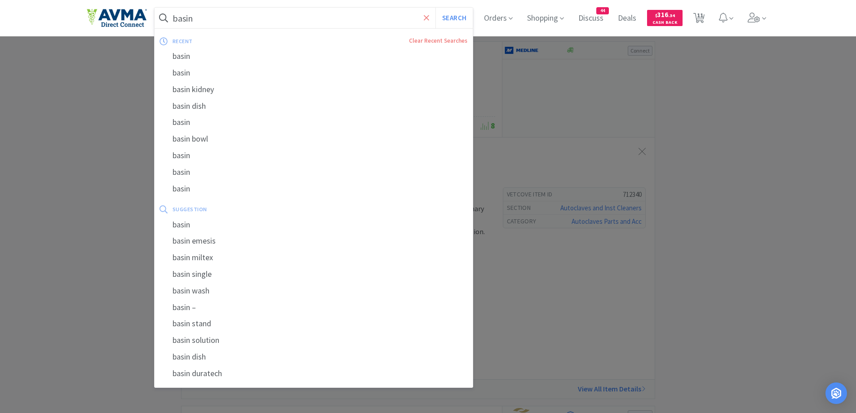
click at [424, 14] on span at bounding box center [427, 18] width 10 height 19
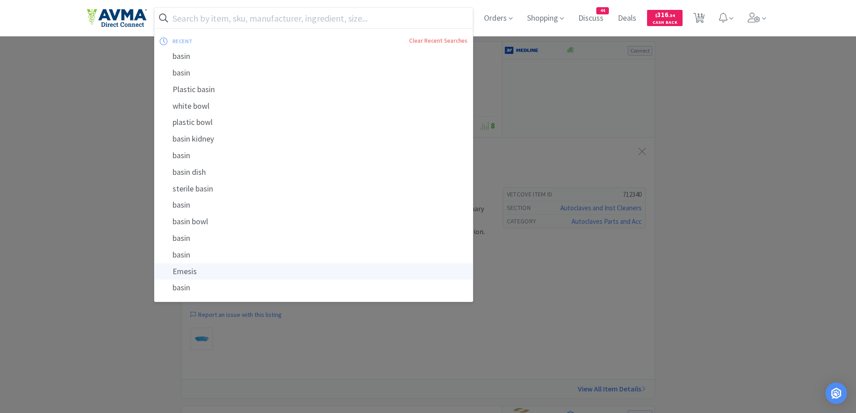
click at [191, 268] on div "Emesis" at bounding box center [314, 271] width 319 height 17
type input "Emesis"
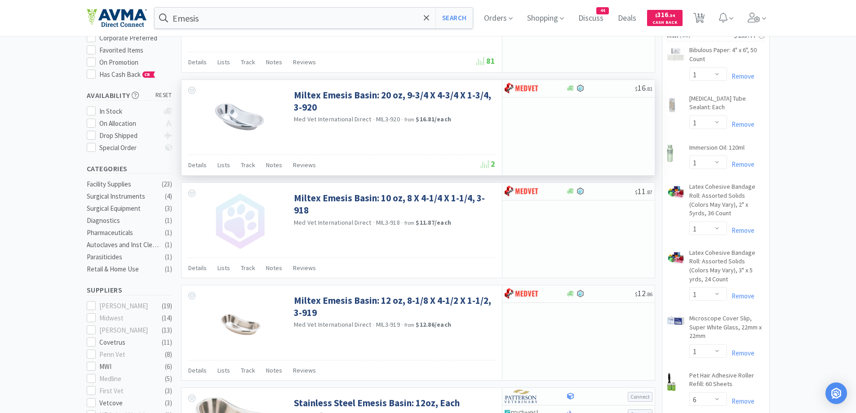
scroll to position [90, 0]
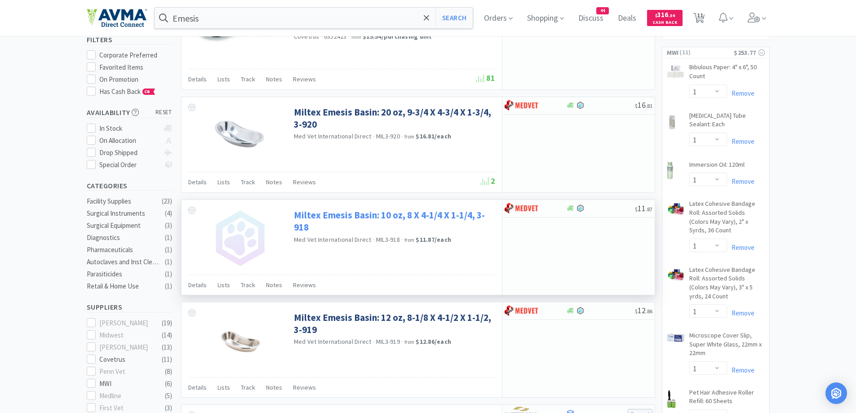
click at [316, 212] on link "Miltex Emesis Basin: 10 oz, 8 X 4-1/4 X 1-1/4, 3-918" at bounding box center [393, 221] width 199 height 25
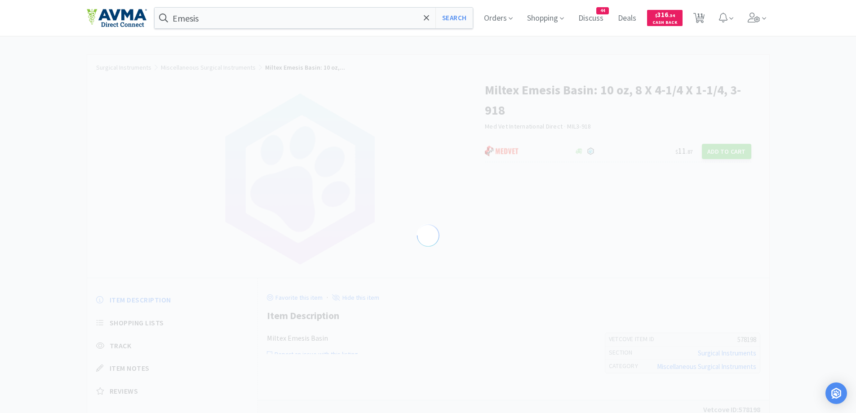
select select "578198"
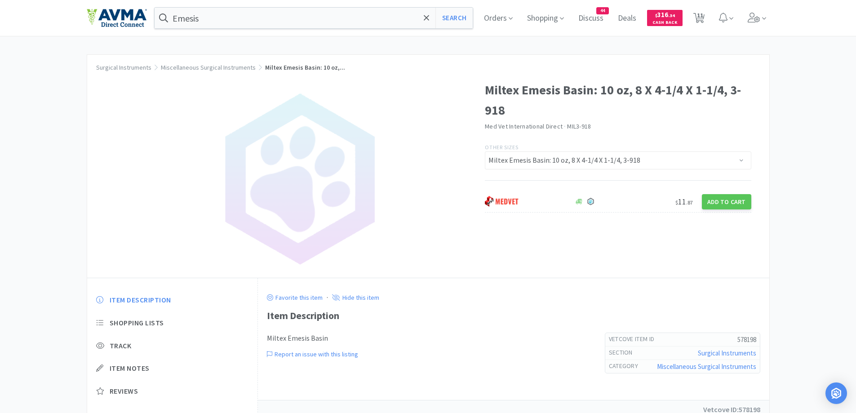
select select "1"
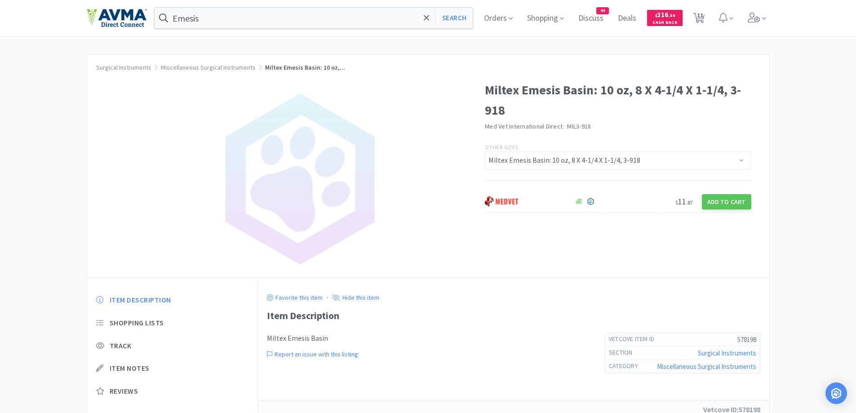
select select "1"
select select "6"
select select "2"
select select "1"
select select "4"
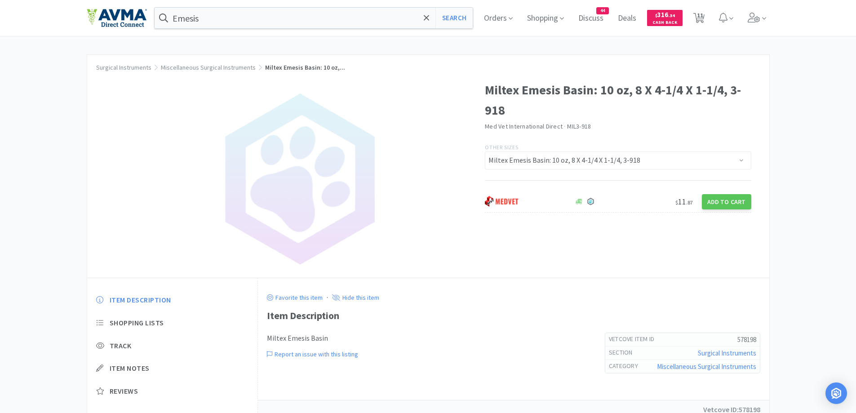
select select "1"
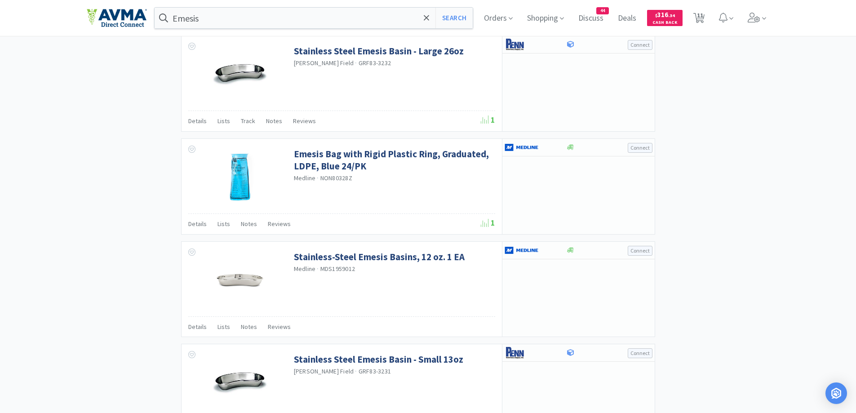
scroll to position [1079, 0]
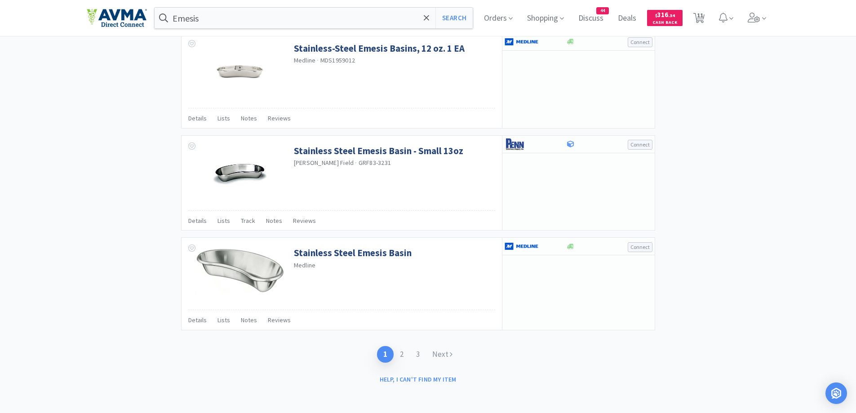
scroll to position [1278, 0]
click at [450, 346] on link "Next" at bounding box center [442, 353] width 33 height 17
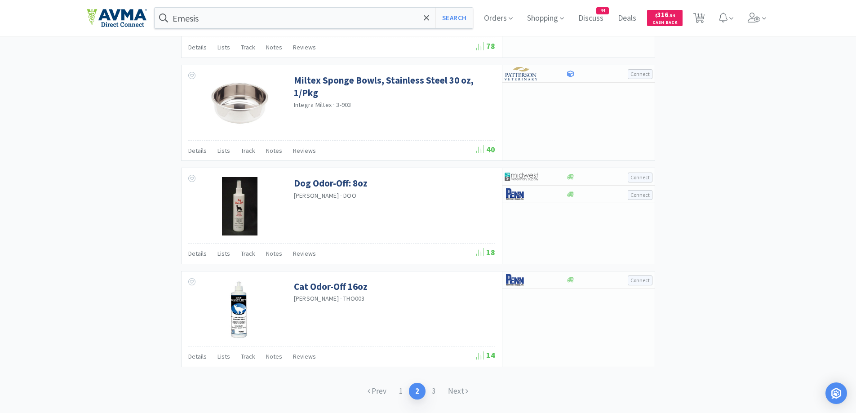
scroll to position [1296, 0]
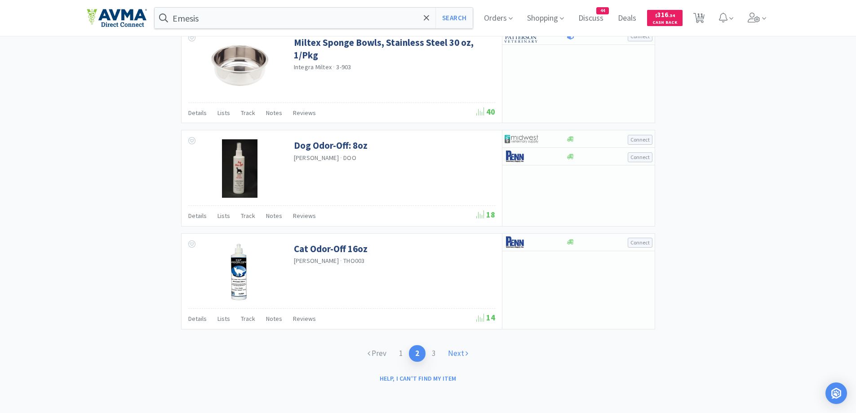
click at [451, 349] on link "Next" at bounding box center [458, 353] width 33 height 17
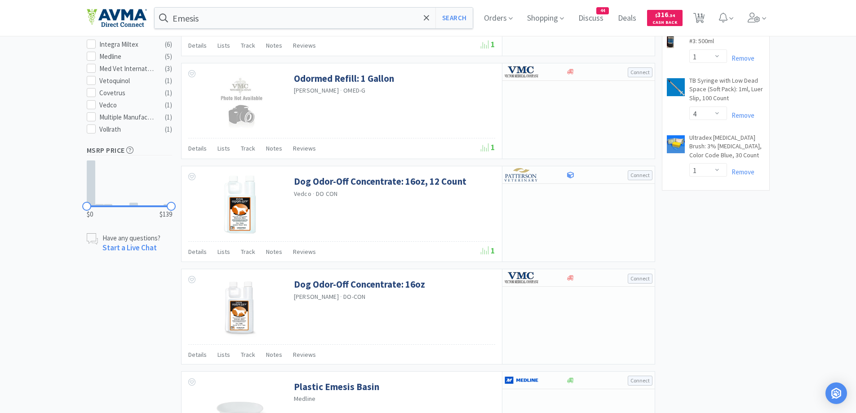
scroll to position [676, 0]
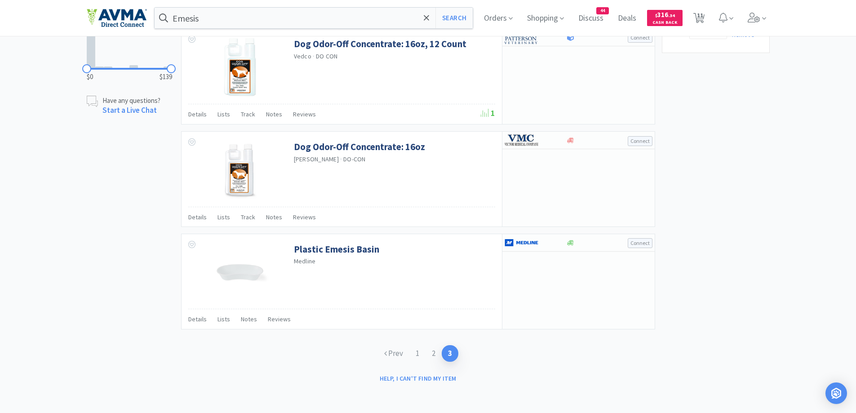
click at [639, 365] on div "Prev 1 2 3" at bounding box center [418, 353] width 474 height 35
click at [278, 268] on icon at bounding box center [276, 272] width 7 height 11
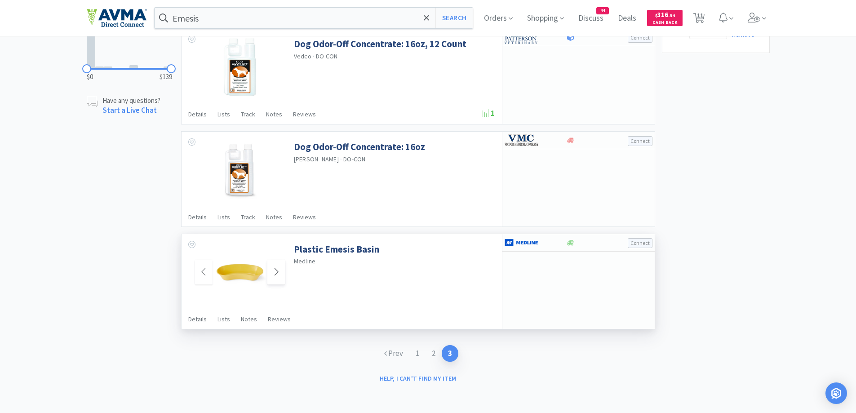
click at [278, 269] on icon at bounding box center [276, 272] width 7 height 11
click at [276, 272] on icon at bounding box center [276, 272] width 7 height 11
click at [199, 319] on span "Details" at bounding box center [197, 319] width 18 height 8
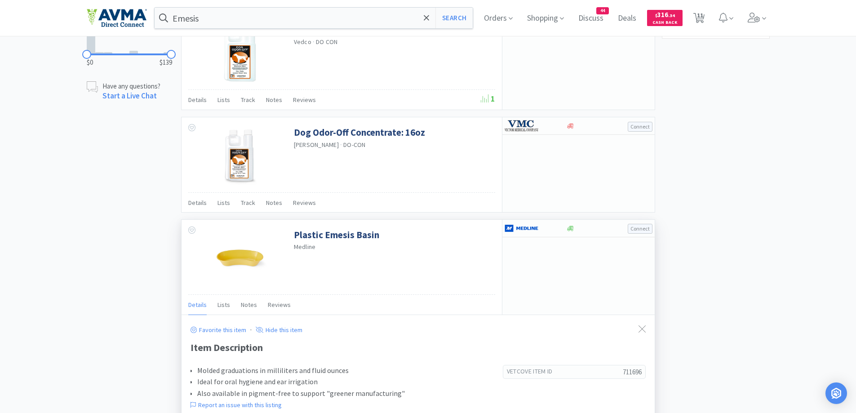
scroll to position [850, 0]
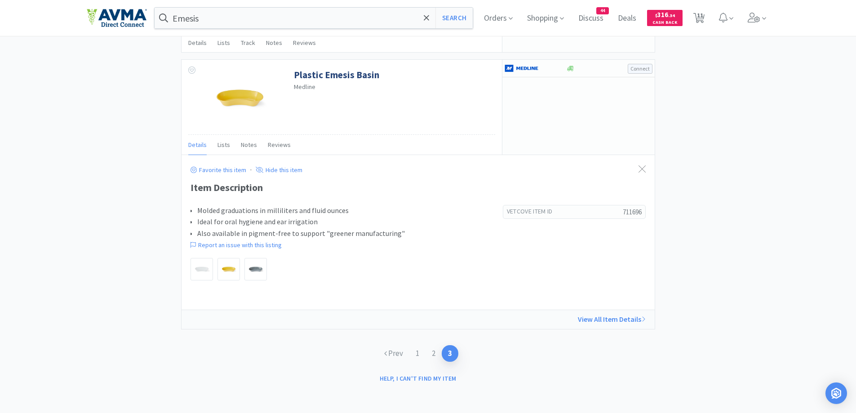
click at [219, 147] on span "Lists" at bounding box center [224, 145] width 13 height 8
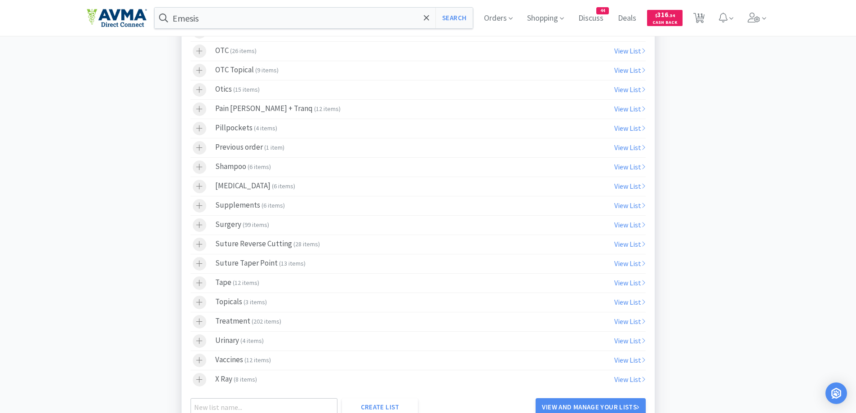
scroll to position [1660, 0]
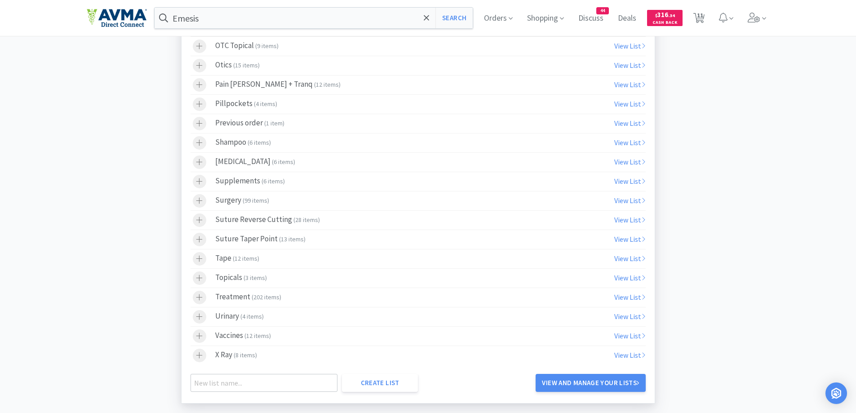
click at [194, 294] on div at bounding box center [199, 297] width 13 height 13
click at [606, 388] on link "View and Manage Your Lists" at bounding box center [591, 383] width 110 height 18
select select "1"
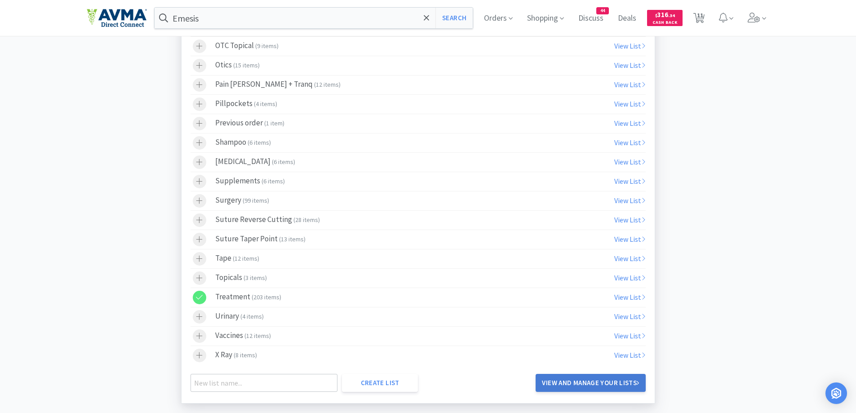
select select "1"
select select "6"
select select "2"
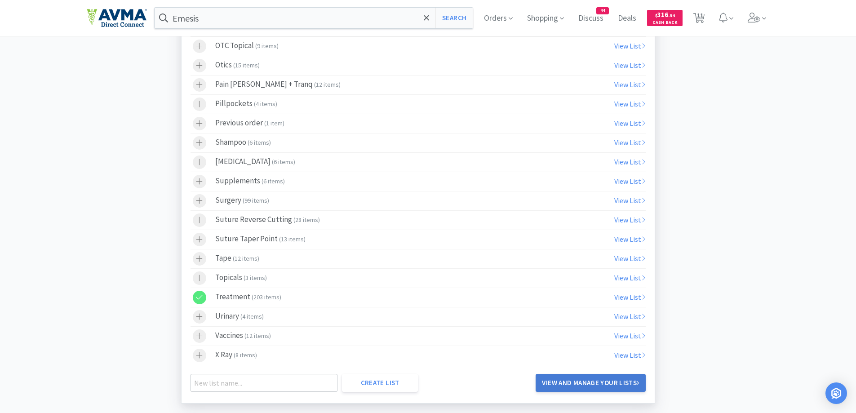
select select "1"
select select "4"
select select "1"
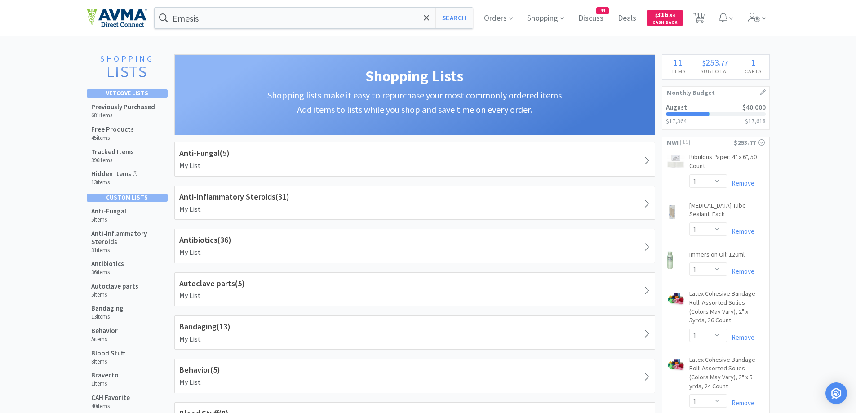
select select "1"
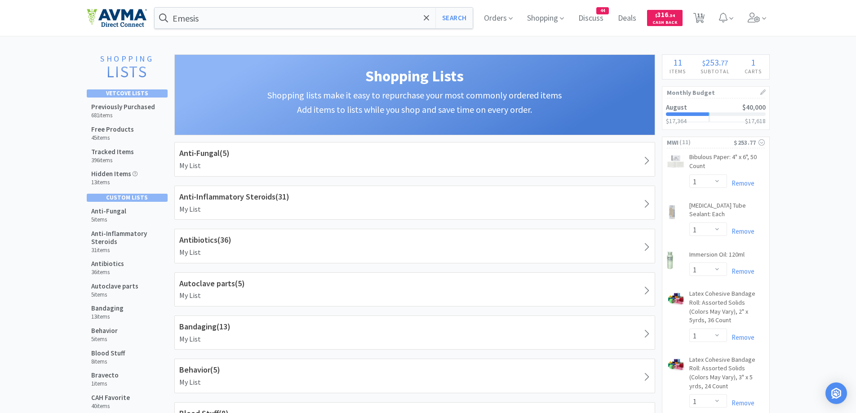
select select "1"
select select "6"
select select "2"
select select "1"
select select "4"
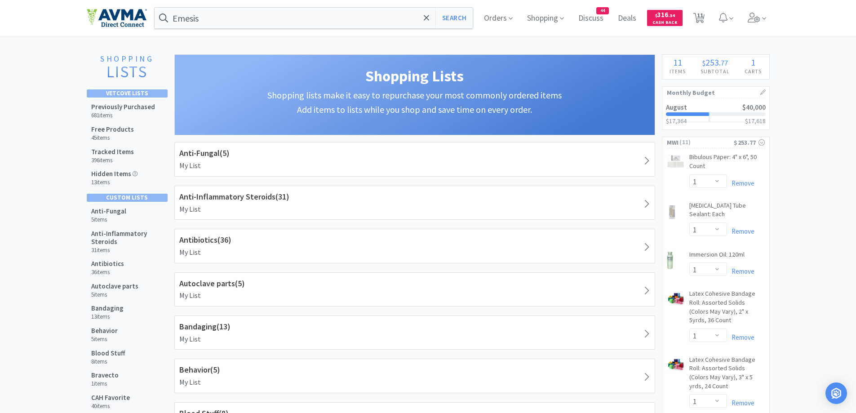
select select "1"
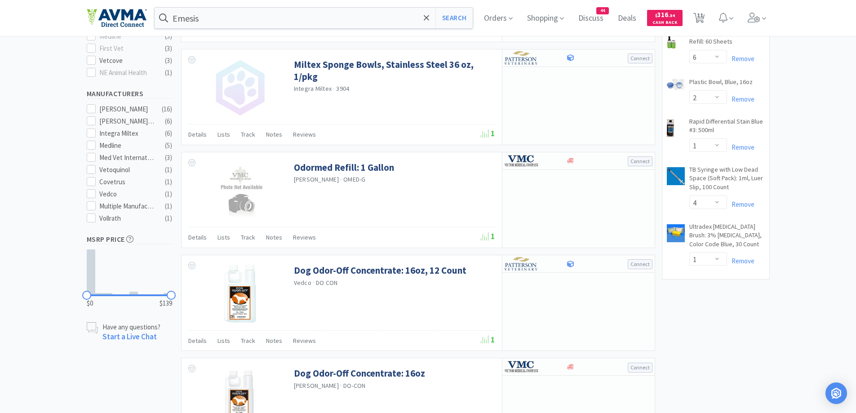
scroll to position [676, 0]
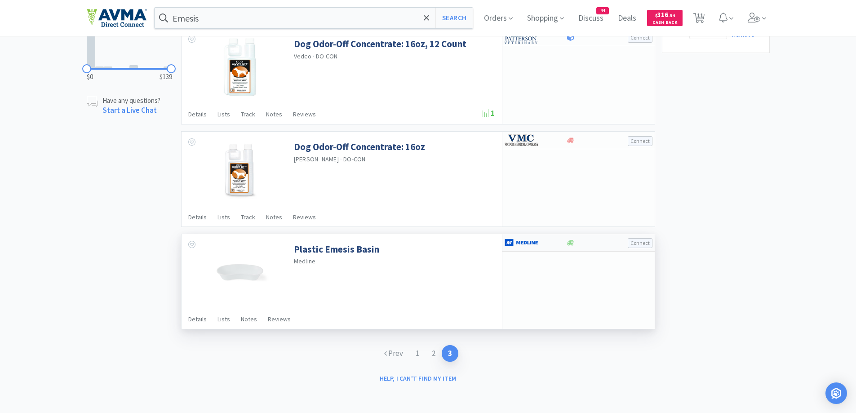
click at [602, 250] on div "Connect" at bounding box center [579, 243] width 152 height 18
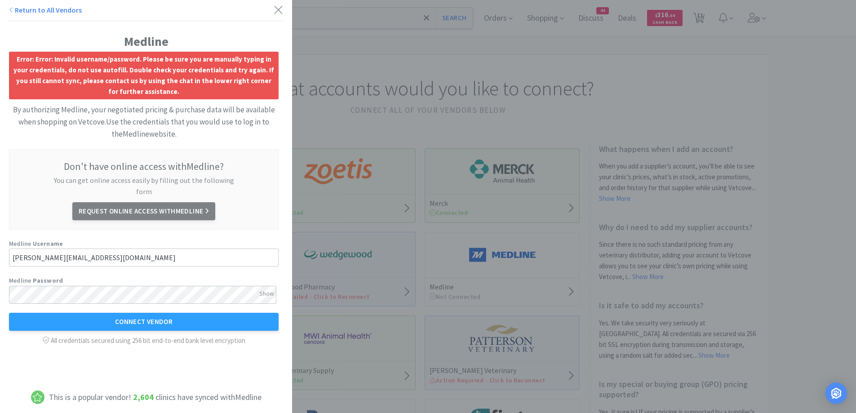
type input "jessicah@chicoanimalhospital.com"
click at [274, 11] on icon at bounding box center [278, 10] width 9 height 13
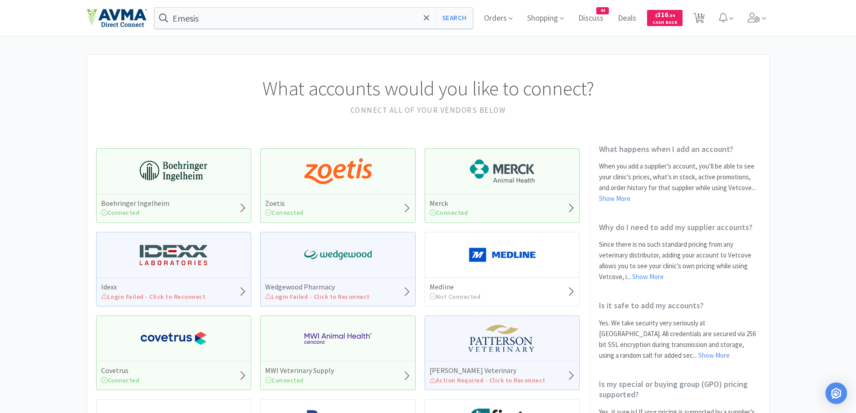
select select "1"
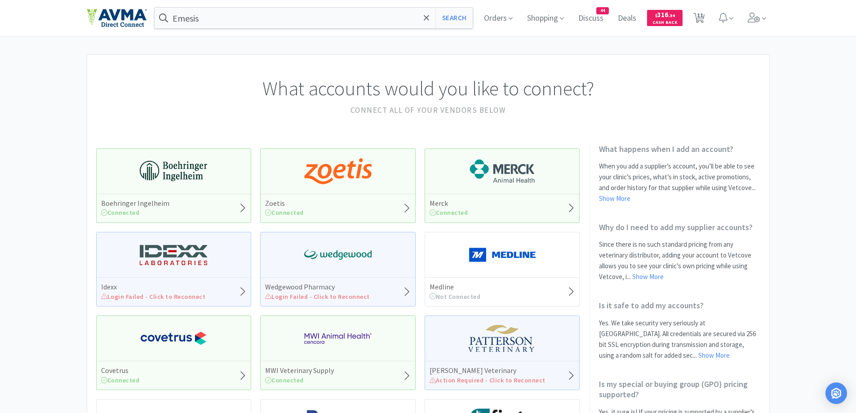
select select "1"
select select "6"
select select "2"
select select "1"
select select "4"
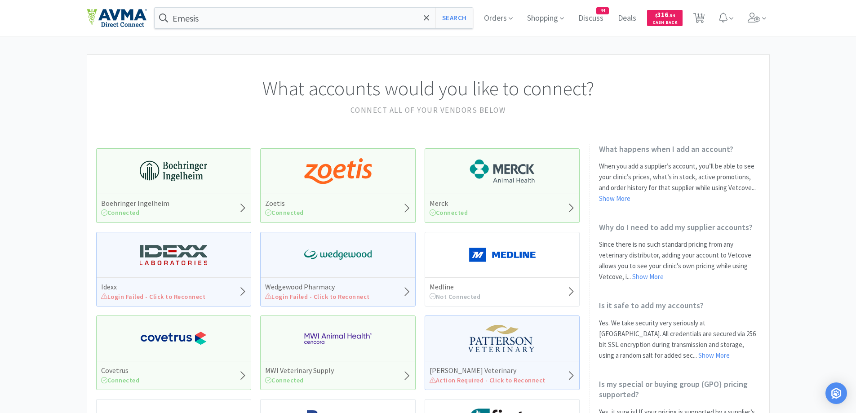
select select "1"
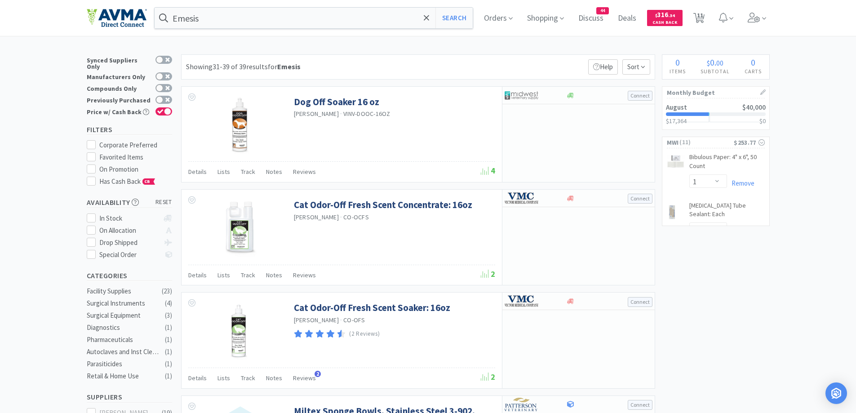
scroll to position [676, 0]
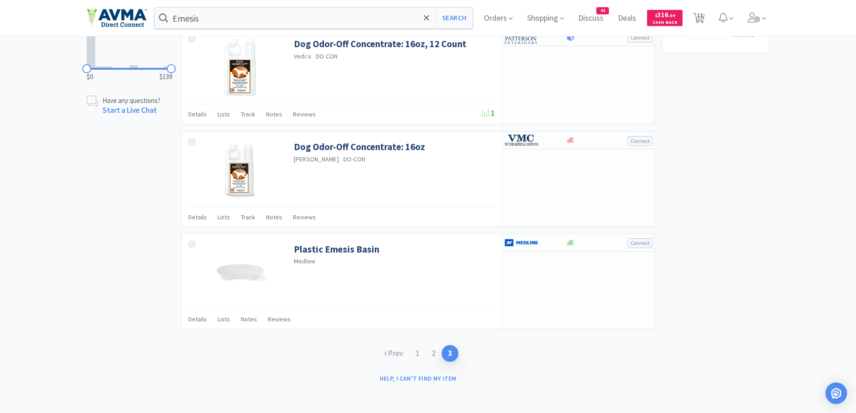
click at [547, 245] on div at bounding box center [529, 242] width 49 height 15
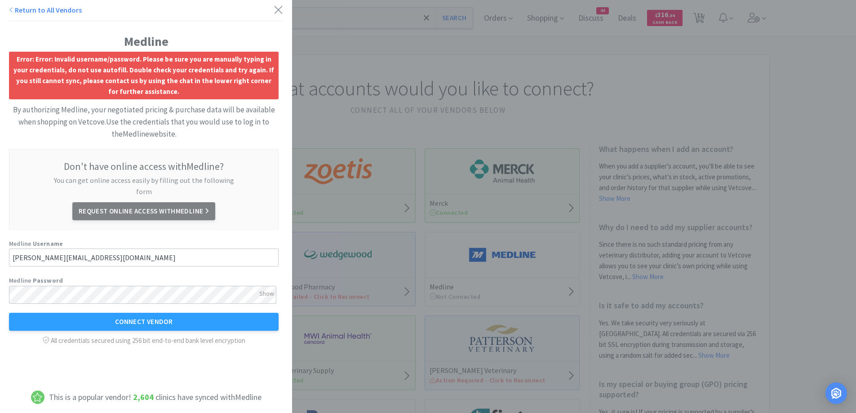
type input "jessicah@chicoanimalhospital.com"
click at [276, 5] on icon at bounding box center [278, 10] width 9 height 13
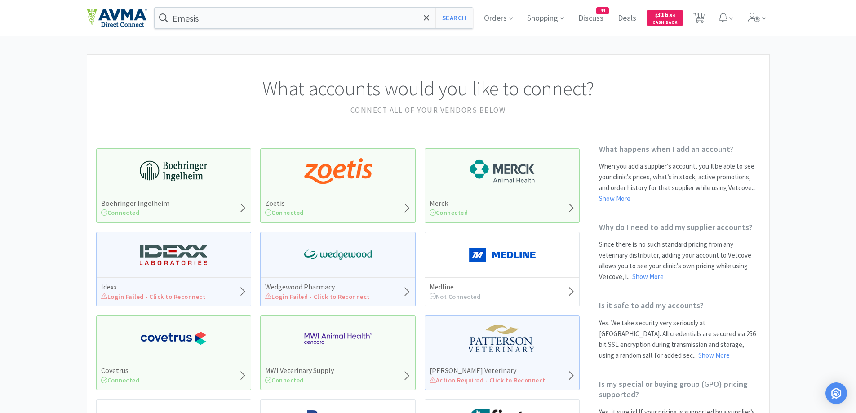
select select "1"
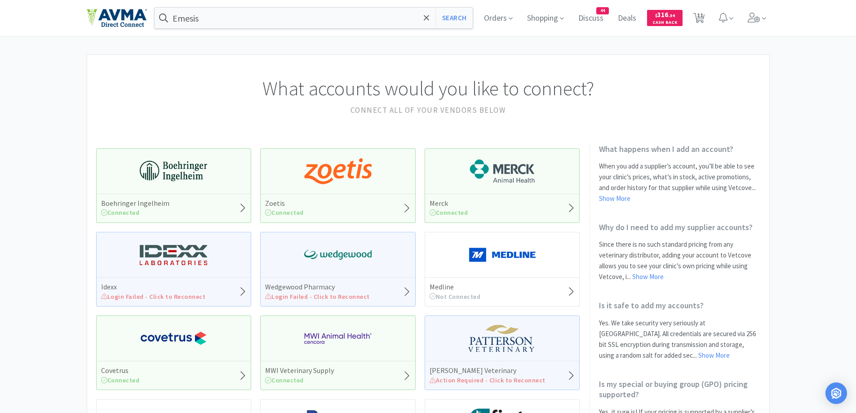
select select "1"
select select "6"
select select "2"
select select "1"
select select "4"
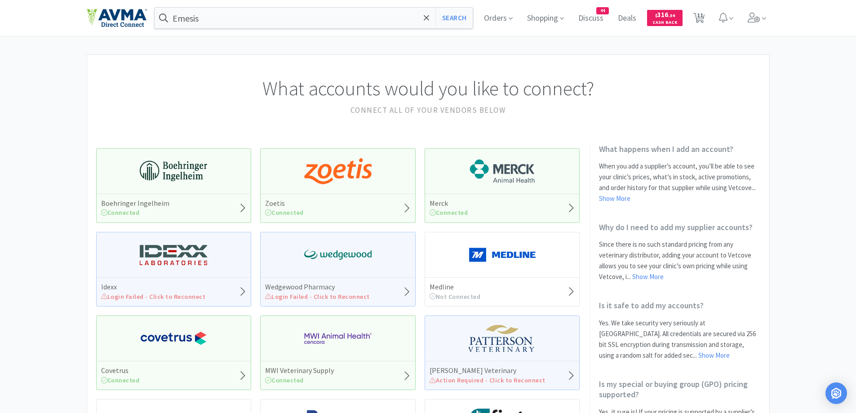
select select "1"
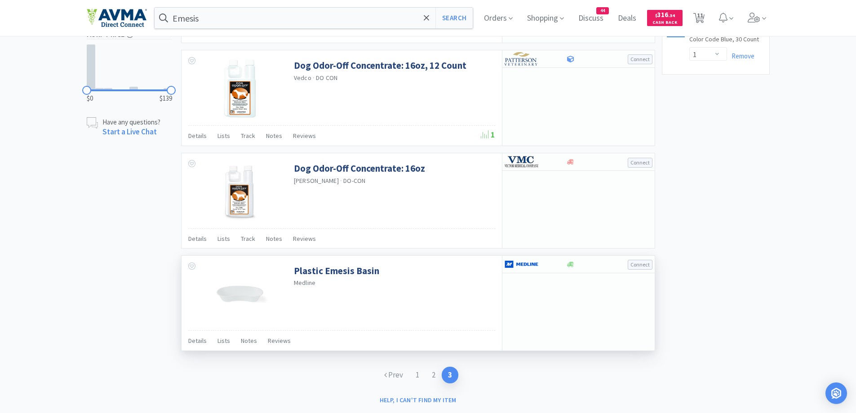
scroll to position [676, 0]
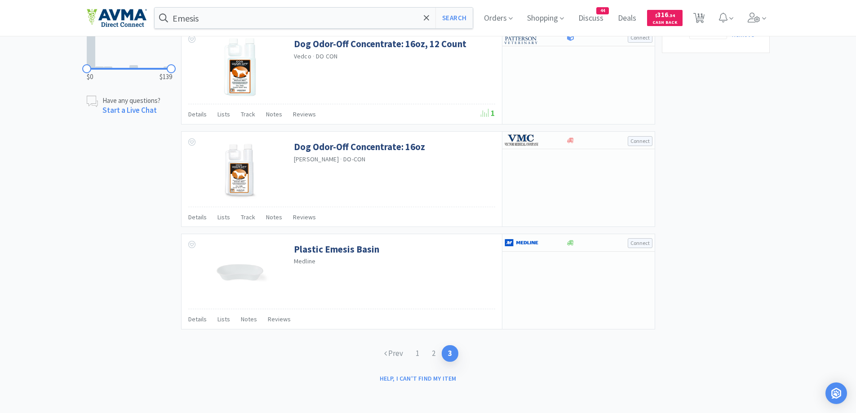
click at [621, 353] on div "Prev 1 2 3" at bounding box center [418, 353] width 474 height 35
click at [223, 319] on span "Lists" at bounding box center [224, 319] width 13 height 8
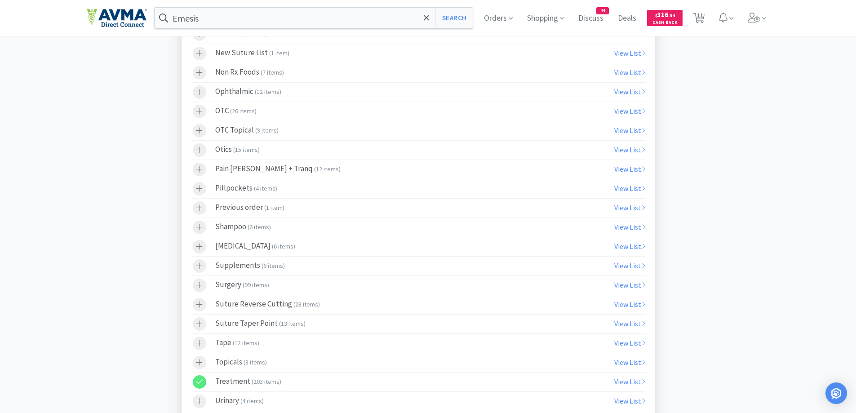
scroll to position [1734, 0]
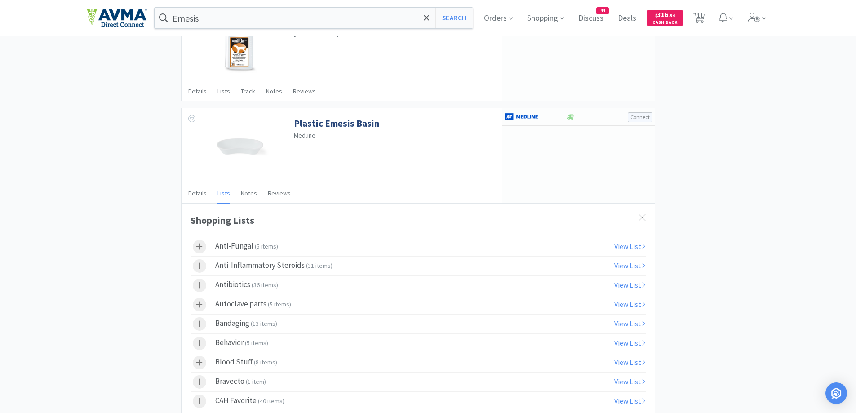
scroll to position [745, 0]
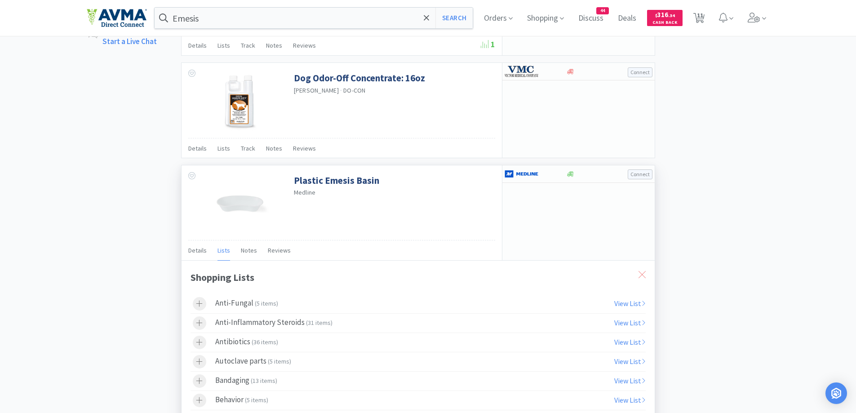
click at [642, 268] on div at bounding box center [642, 275] width 16 height 21
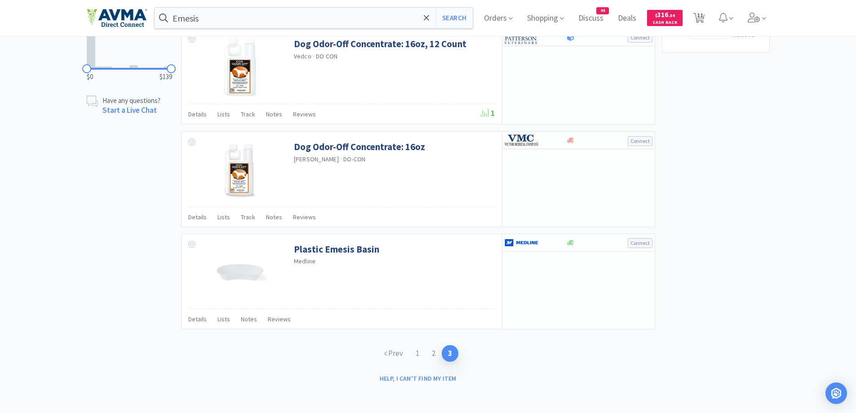
scroll to position [676, 0]
click at [420, 352] on link "1" at bounding box center [418, 353] width 16 height 17
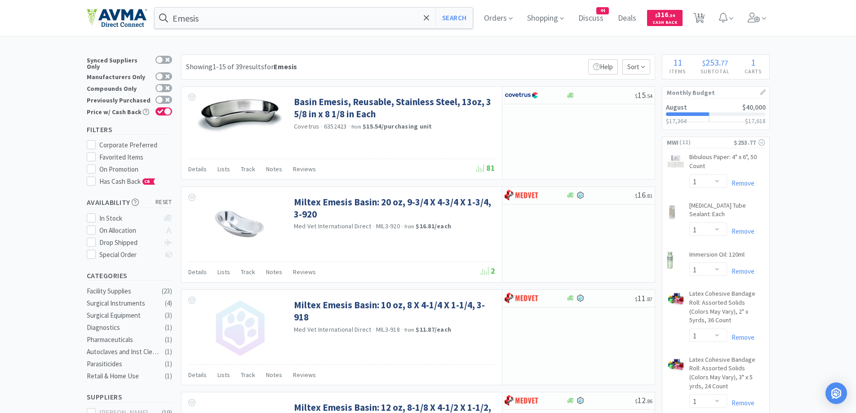
click at [433, 61] on div "Showing 1-15 of 39 results for Emesis Filters Help Sort" at bounding box center [418, 66] width 474 height 25
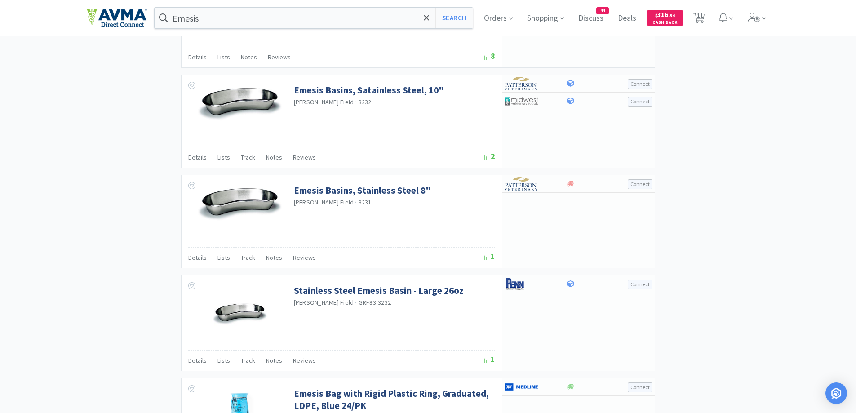
scroll to position [899, 0]
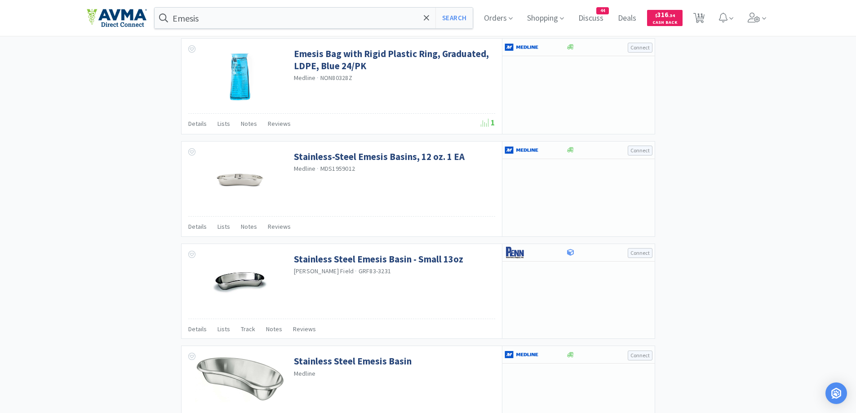
scroll to position [1278, 0]
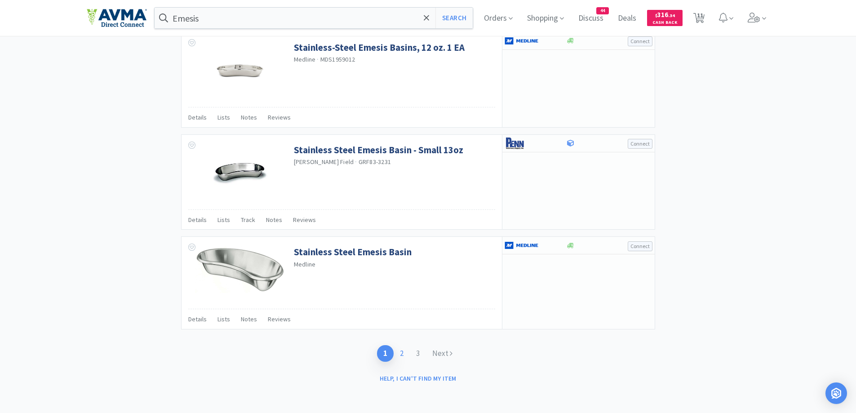
click at [403, 358] on link "2" at bounding box center [402, 353] width 16 height 17
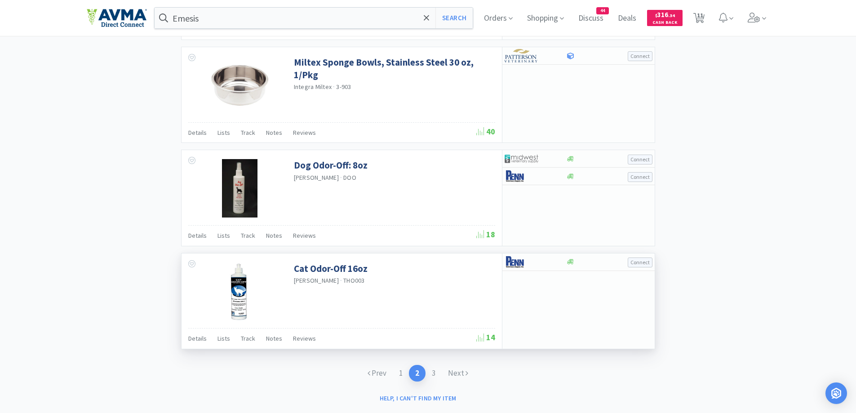
scroll to position [1296, 0]
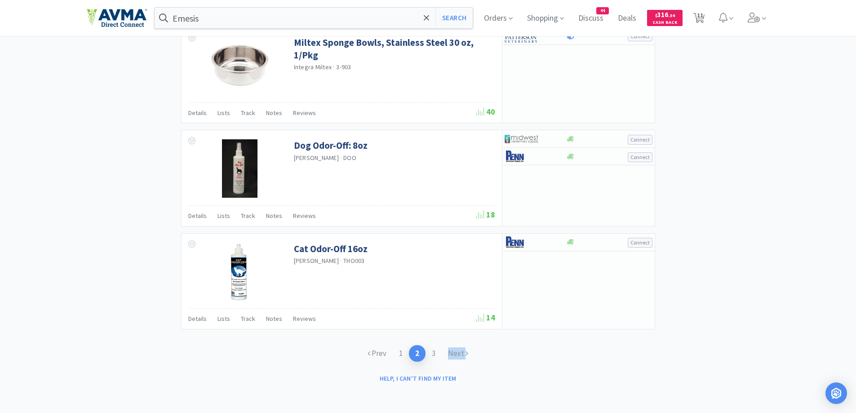
click at [443, 362] on div "Prev 1 2 3 Next" at bounding box center [418, 353] width 474 height 35
click at [453, 355] on link "Next" at bounding box center [458, 353] width 33 height 17
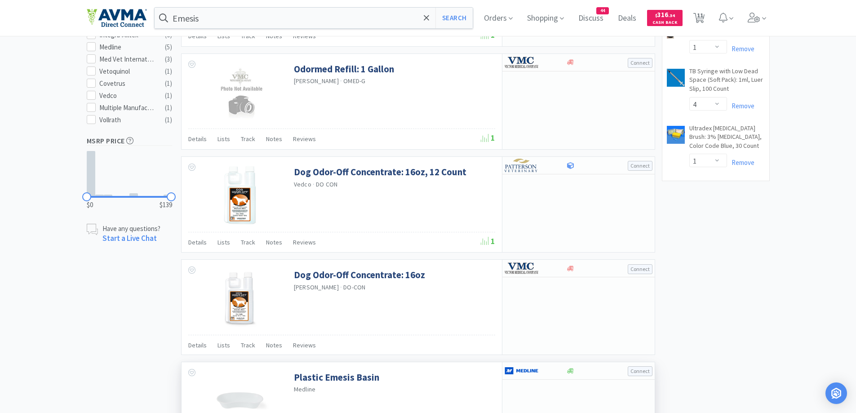
scroll to position [676, 0]
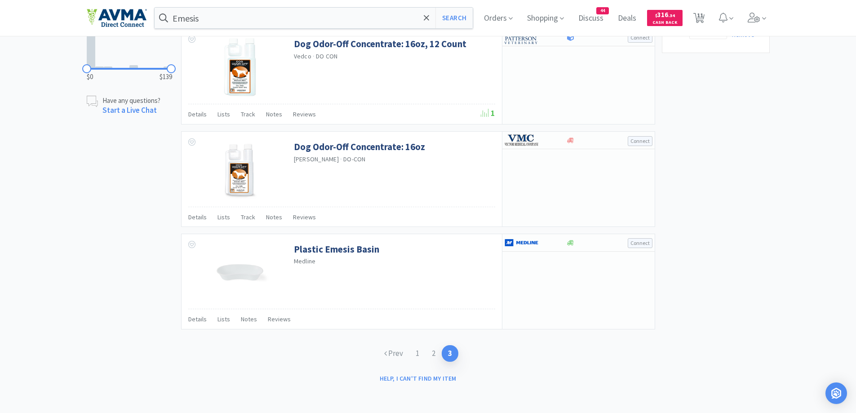
click at [401, 354] on link "Prev" at bounding box center [393, 353] width 31 height 17
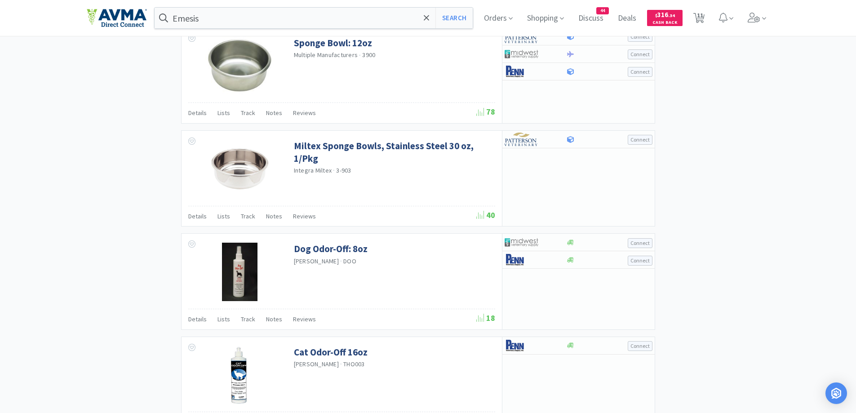
scroll to position [1296, 0]
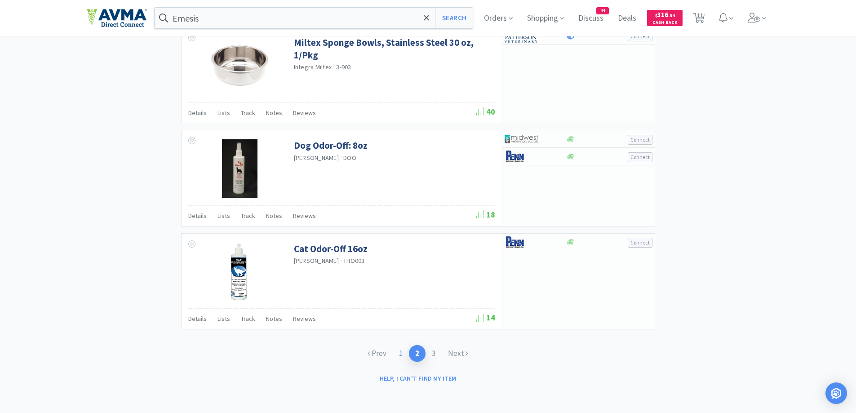
click at [399, 351] on link "1" at bounding box center [401, 353] width 16 height 17
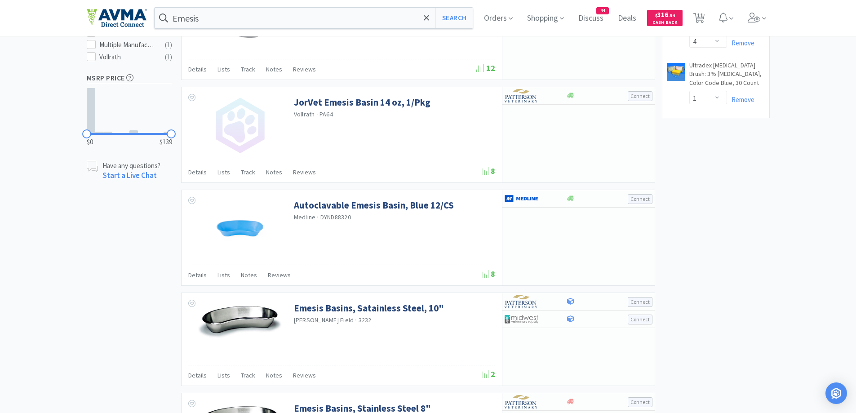
scroll to position [719, 0]
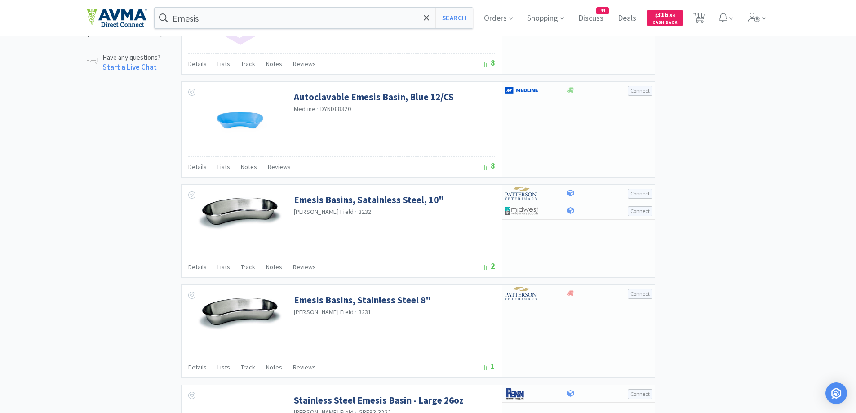
click at [129, 280] on div "× Filter Results Synced Suppliers Only Manufacturers Only Compounds Only Previo…" at bounding box center [428, 140] width 683 height 1610
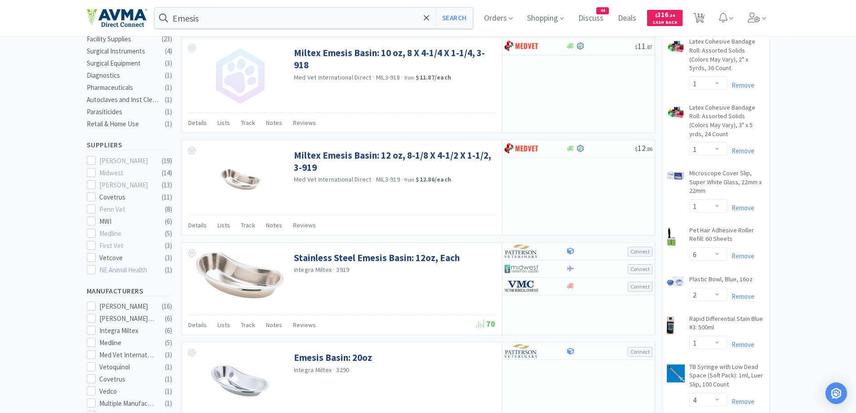
scroll to position [270, 0]
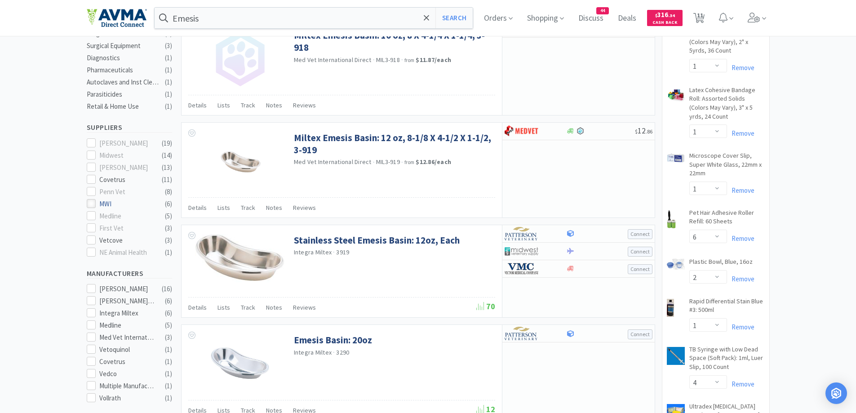
click at [89, 200] on icon at bounding box center [91, 203] width 7 height 7
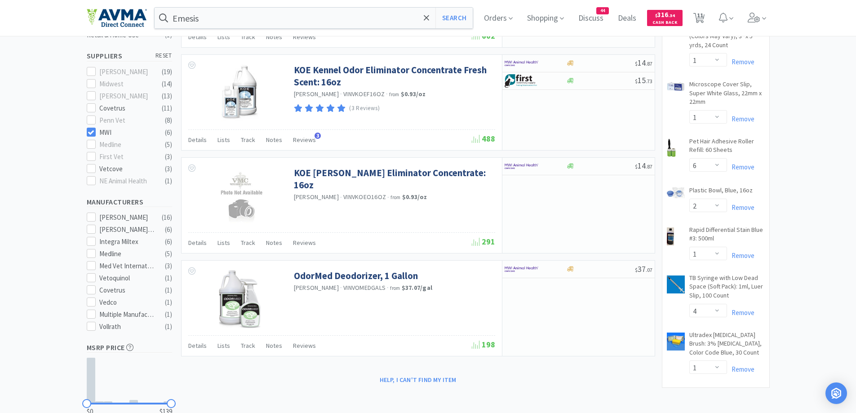
scroll to position [360, 0]
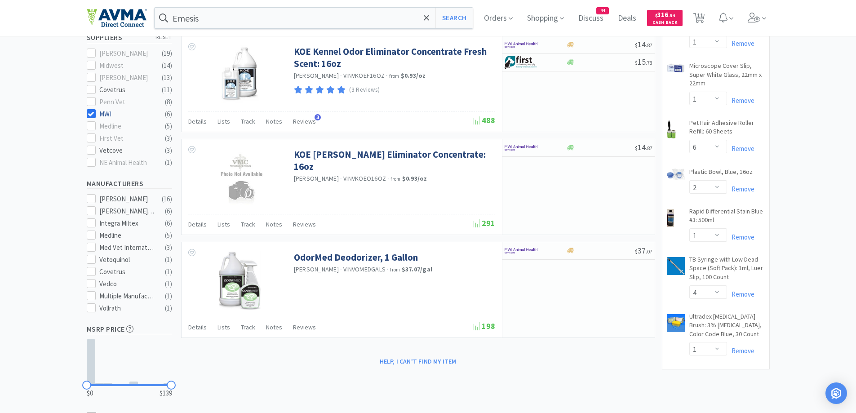
click at [89, 111] on icon at bounding box center [91, 114] width 7 height 7
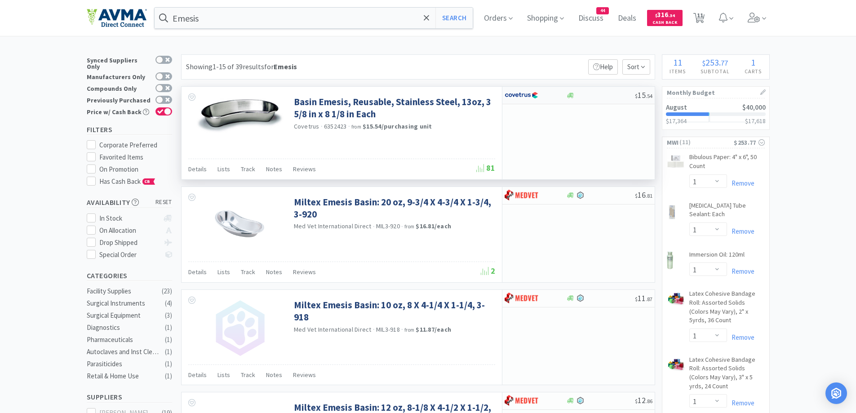
click at [562, 94] on div at bounding box center [536, 95] width 62 height 15
select select "1"
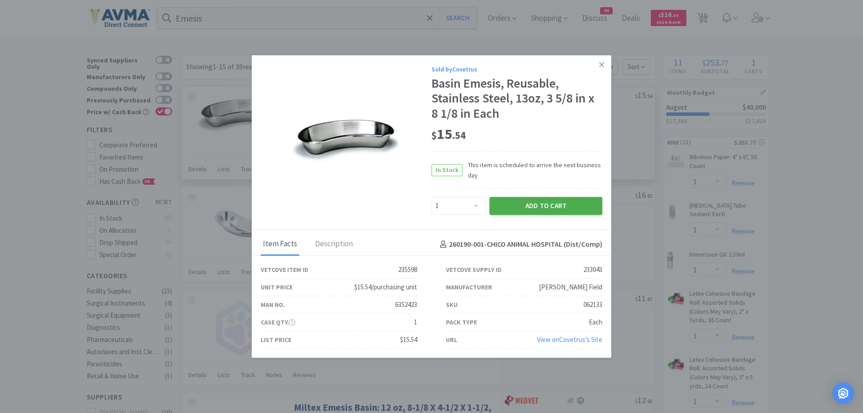
click at [550, 214] on button "Add to Cart" at bounding box center [546, 206] width 113 height 18
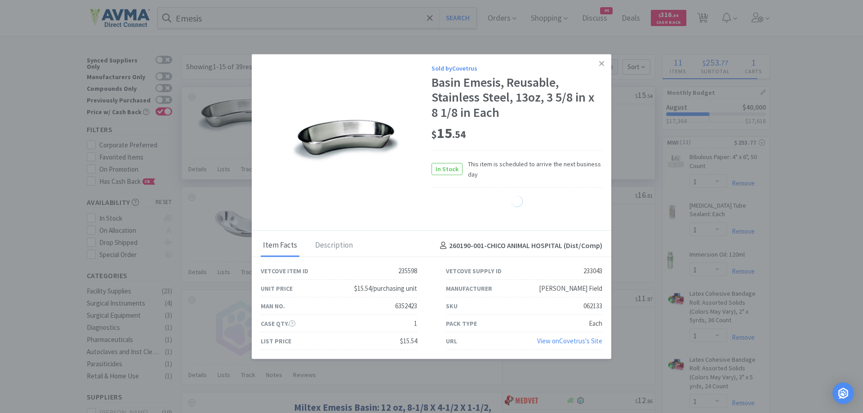
select select "1"
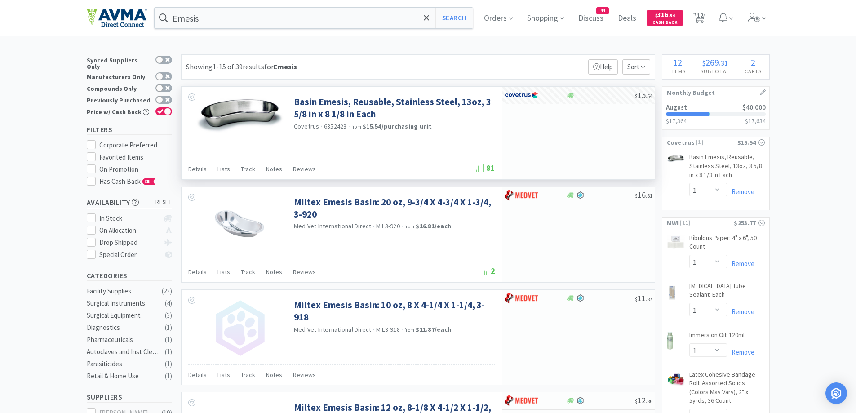
click at [455, 58] on div "Showing 1-15 of 39 results for Emesis Filters Help Sort" at bounding box center [418, 66] width 474 height 25
click at [704, 20] on span "12" at bounding box center [700, 15] width 6 height 36
select select "1"
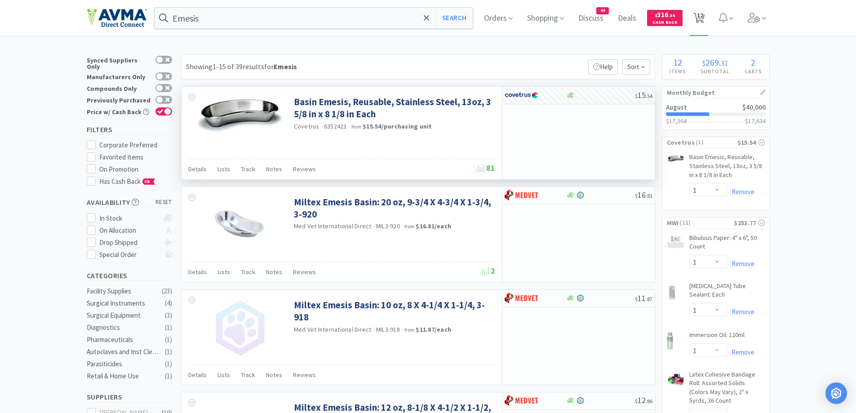
select select "1"
select select "6"
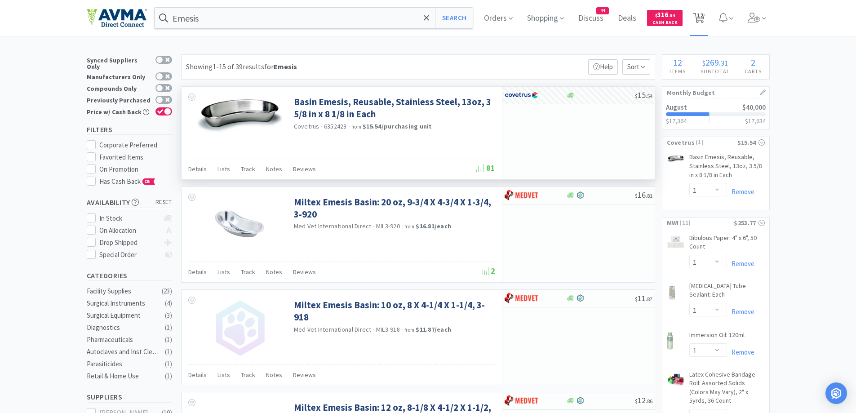
select select "2"
select select "1"
select select "4"
select select "1"
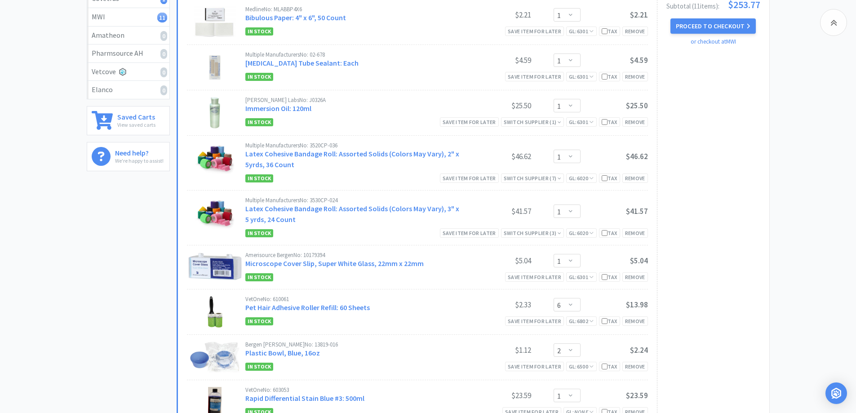
scroll to position [270, 0]
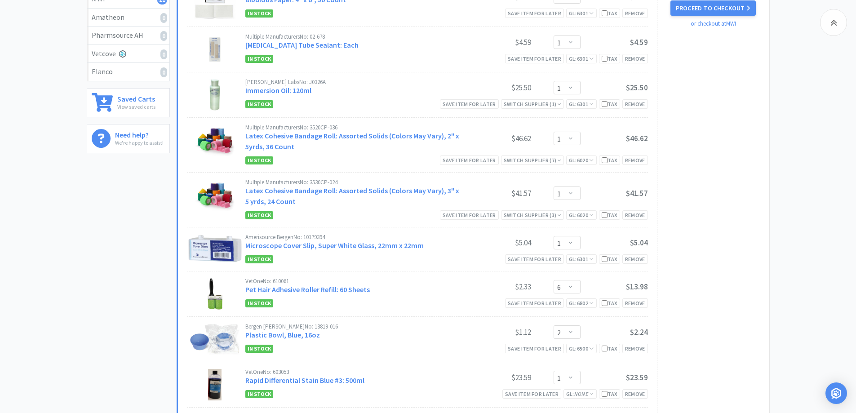
click at [741, 212] on div "Subtotal ( 11 item s ): $253.77 Proceed to Checkout or checkout at MWI" at bounding box center [708, 245] width 103 height 526
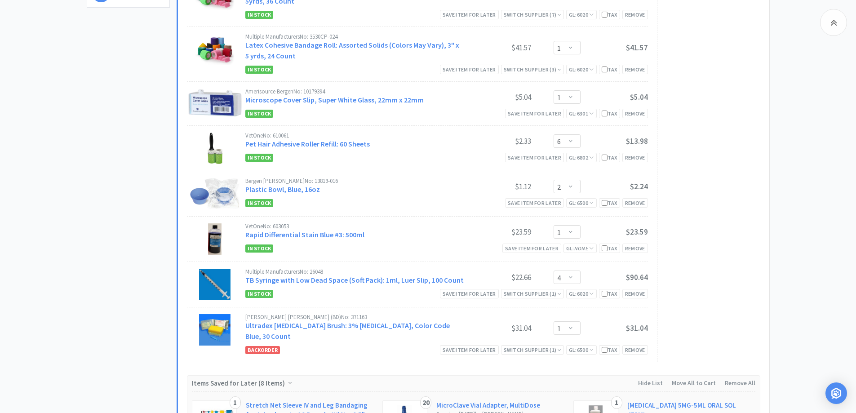
scroll to position [450, 0]
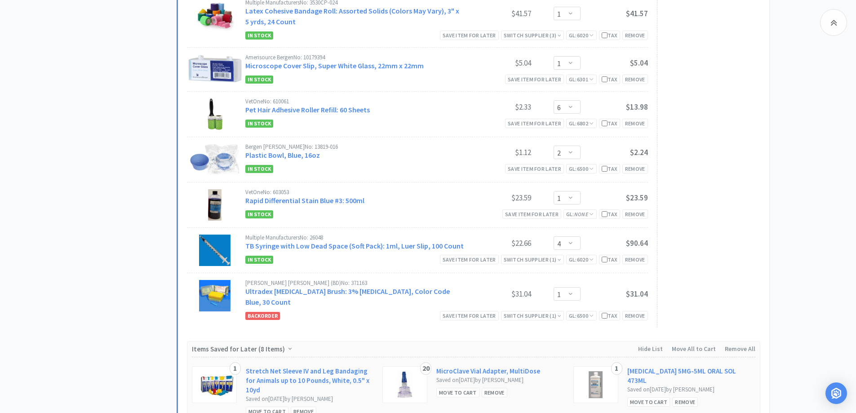
drag, startPoint x: 166, startPoint y: 225, endPoint x: 320, endPoint y: 213, distance: 153.8
click at [166, 226] on div "All Carts 12 Items $ 269 . 31 Subtotal 2 Carts How It Works Monthly Budget Augu…" at bounding box center [132, 82] width 90 height 954
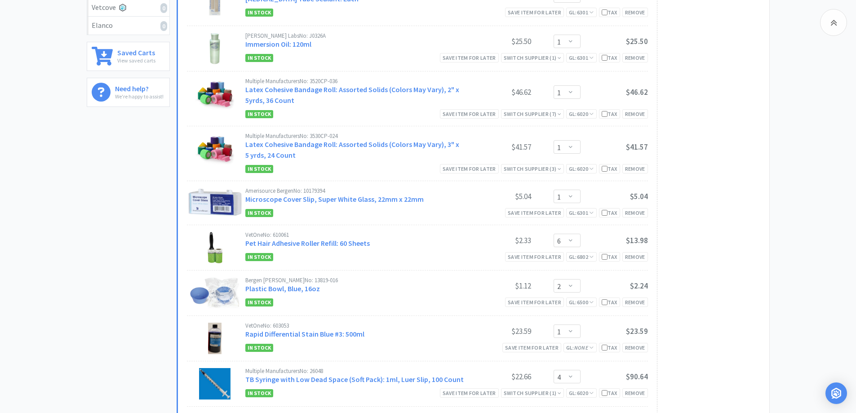
scroll to position [270, 0]
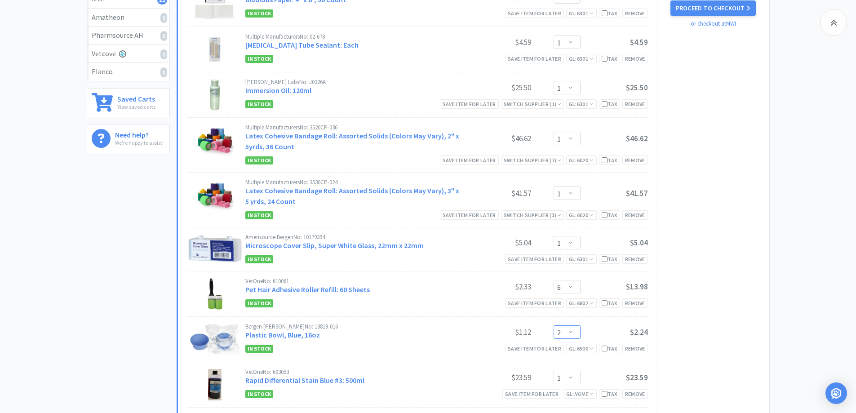
click at [576, 332] on select "Enter Quantity 1 2 3 4 5 6 7 8 9 10 11 12 13 14 15 16 17 18 19 20 Enter Quantity" at bounding box center [567, 331] width 27 height 13
click at [554, 325] on select "Enter Quantity 1 2 3 4 5 6 7 8 9 10 11 12 13 14 15 16 17 18 19 20 Enter Quantity" at bounding box center [567, 331] width 27 height 13
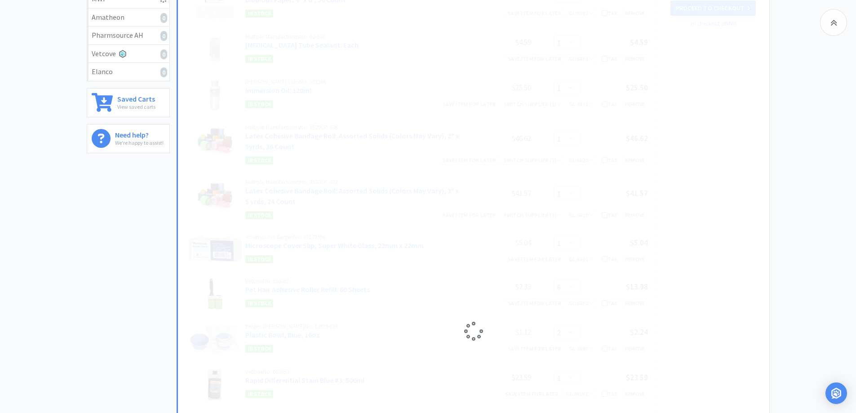
select select "1"
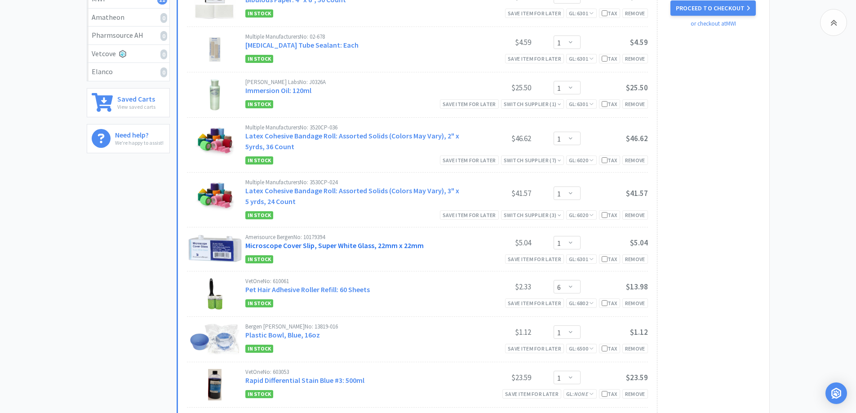
scroll to position [0, 0]
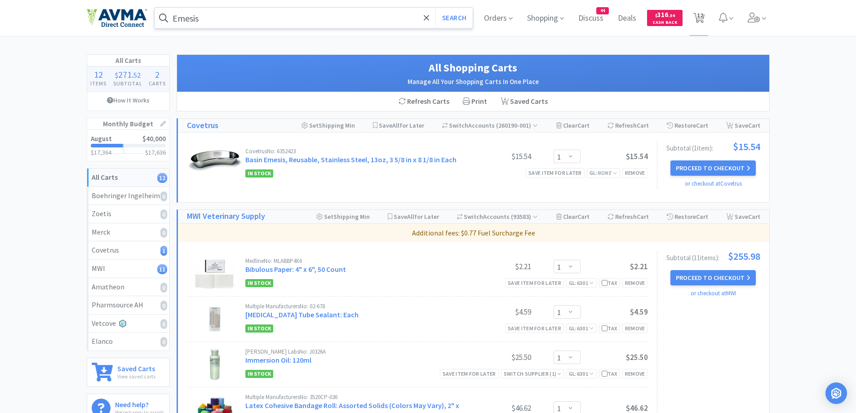
click at [292, 20] on input "Emesis" at bounding box center [314, 18] width 319 height 21
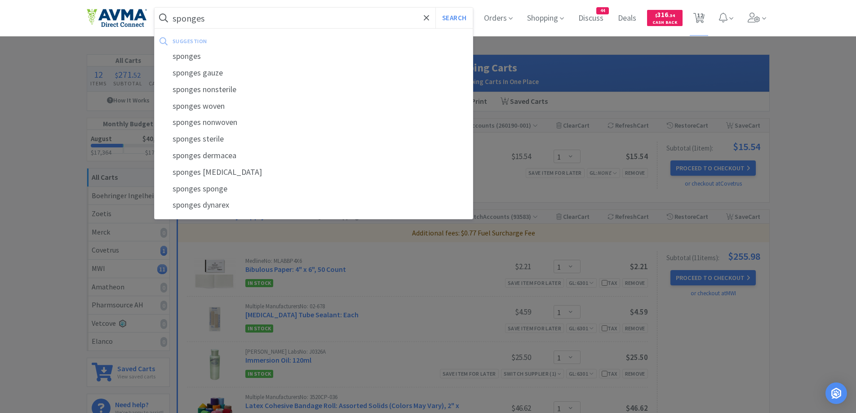
type input "sponges"
click at [436, 8] on button "Search" at bounding box center [454, 18] width 37 height 21
select select "1"
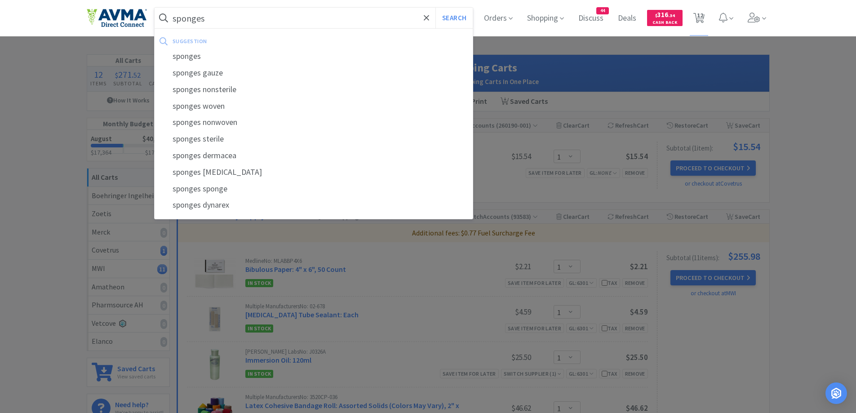
select select "1"
select select "6"
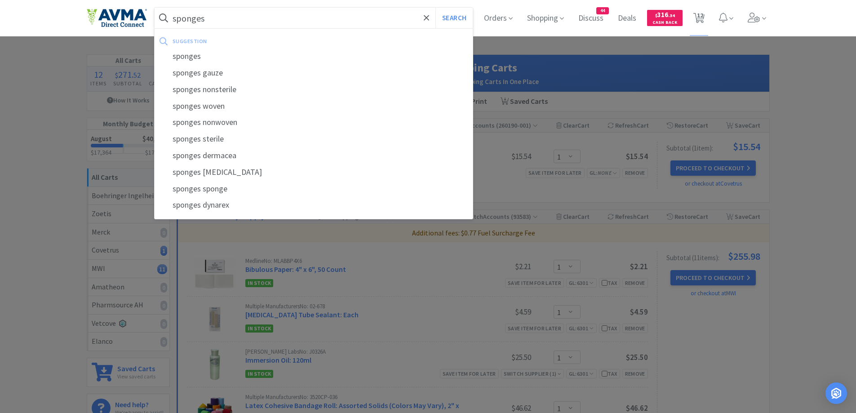
select select "1"
select select "4"
select select "1"
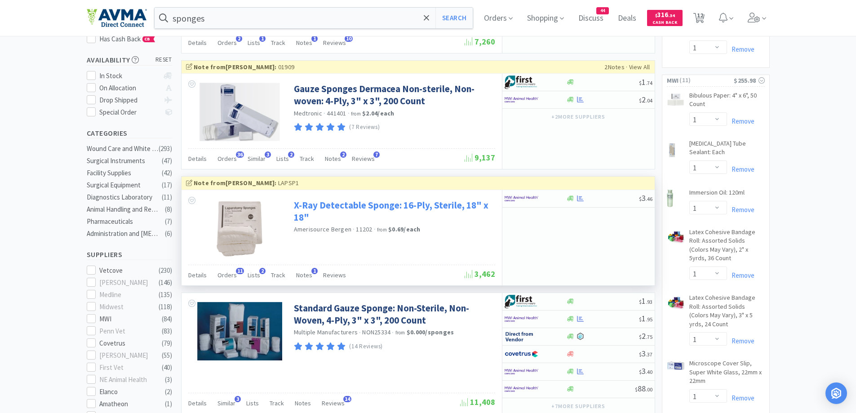
scroll to position [180, 0]
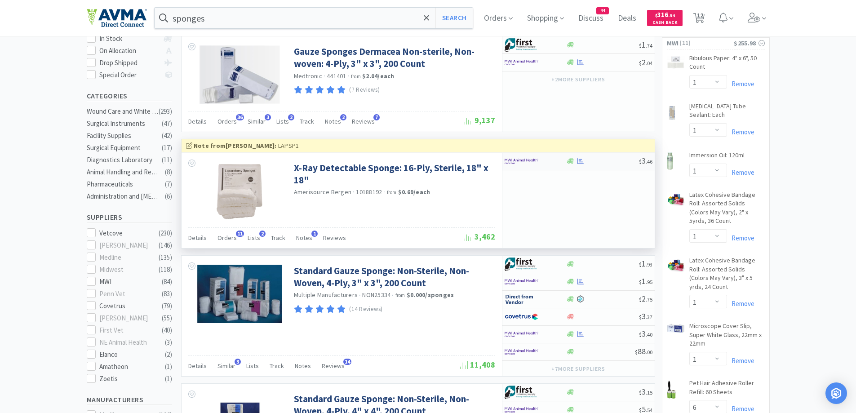
click at [563, 159] on div at bounding box center [536, 161] width 62 height 15
select select "1"
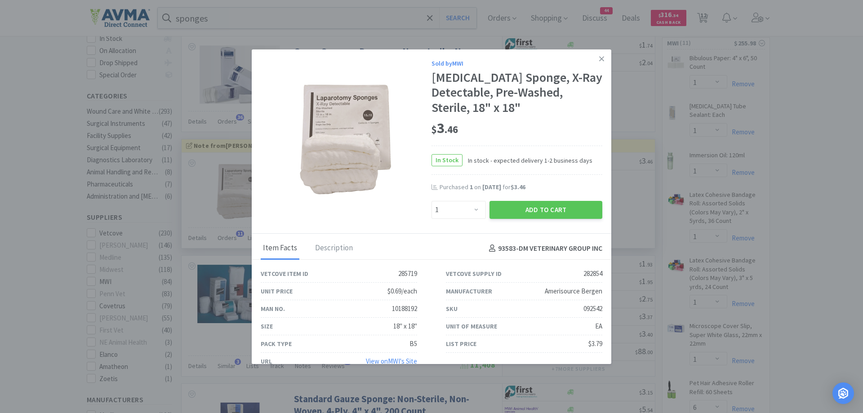
click at [570, 141] on div "$ 3 . 46" at bounding box center [517, 131] width 171 height 31
click at [518, 208] on button "Add to Cart" at bounding box center [546, 210] width 113 height 18
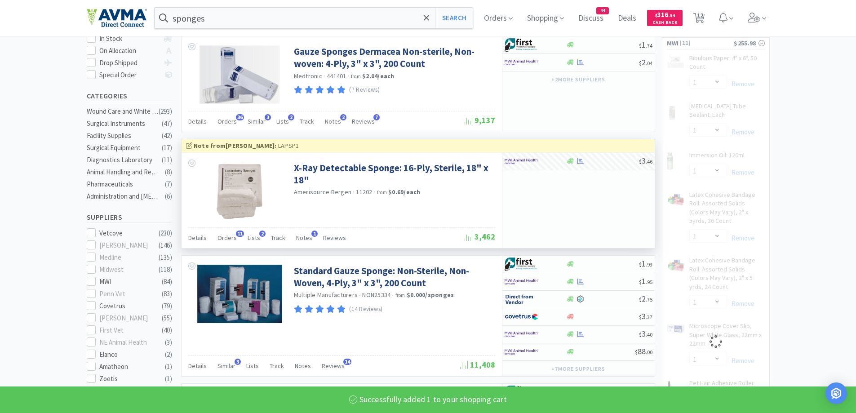
select select "1"
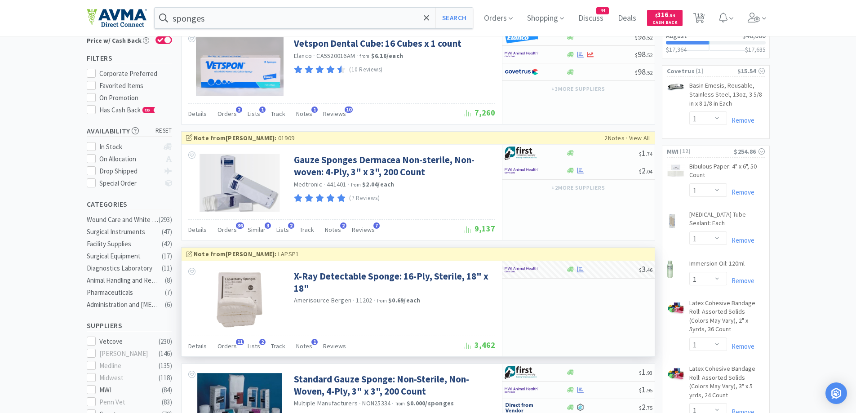
scroll to position [90, 0]
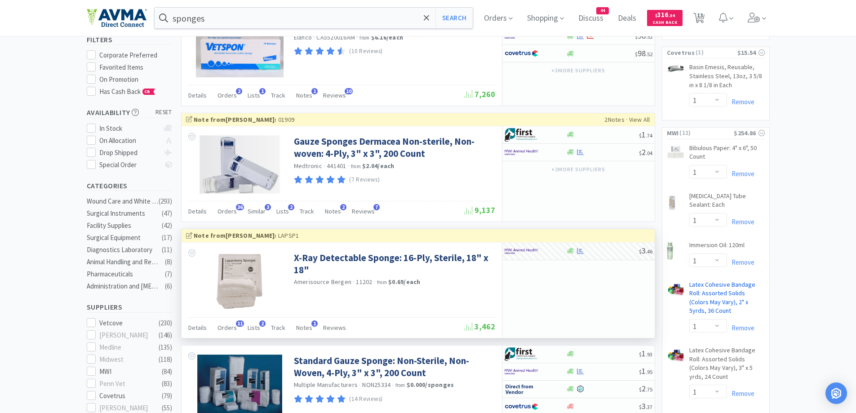
click at [709, 286] on link "Latex Cohesive Bandage Roll: Assorted Solids (Colors May Vary), 2" x 5yrds, 36 …" at bounding box center [728, 300] width 76 height 39
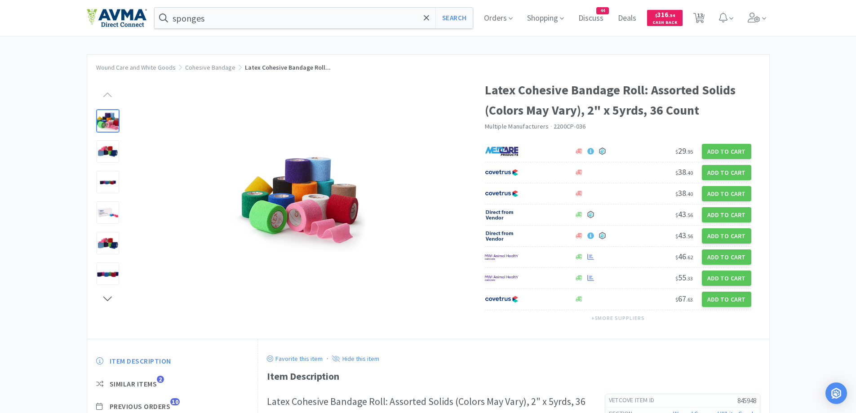
click at [691, 19] on div "Orders Shopping Discuss Discuss 44 Deals Deals $ 316 . 34 Cash Back 13 13" at bounding box center [623, 18] width 293 height 36
click at [701, 18] on span "13" at bounding box center [700, 15] width 6 height 36
select select "1"
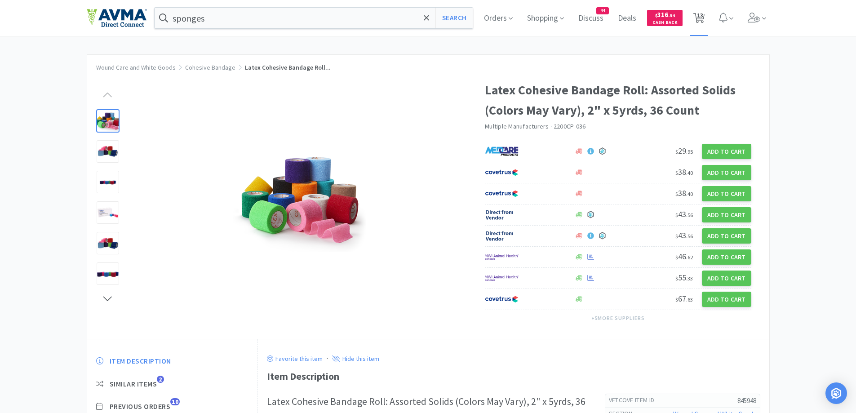
select select "1"
select select "6"
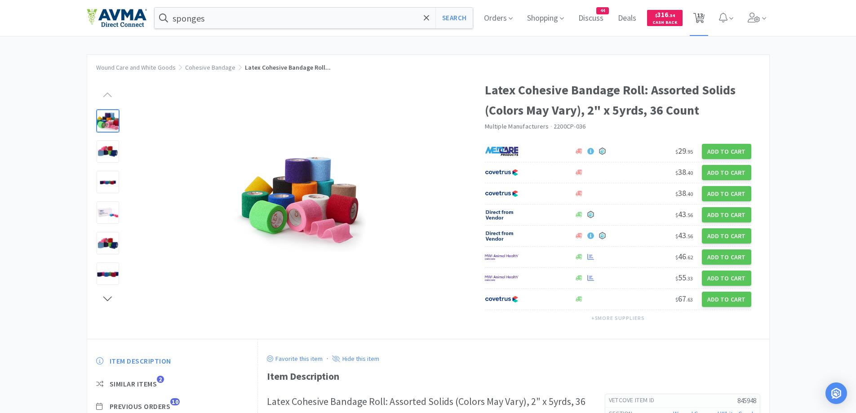
select select "1"
select select "4"
select select "1"
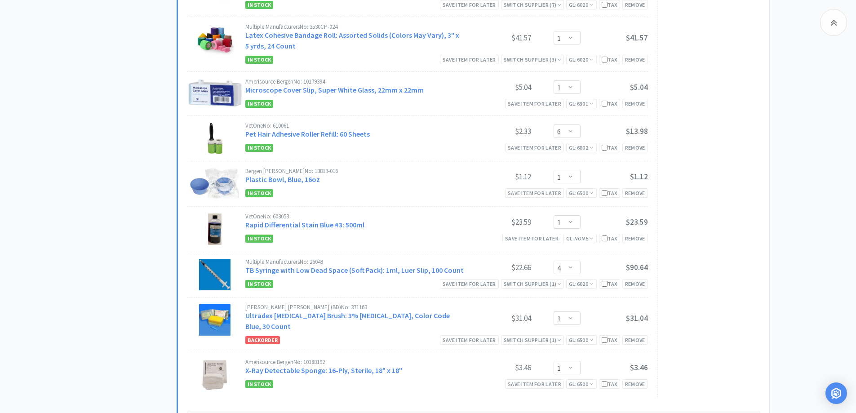
scroll to position [539, 0]
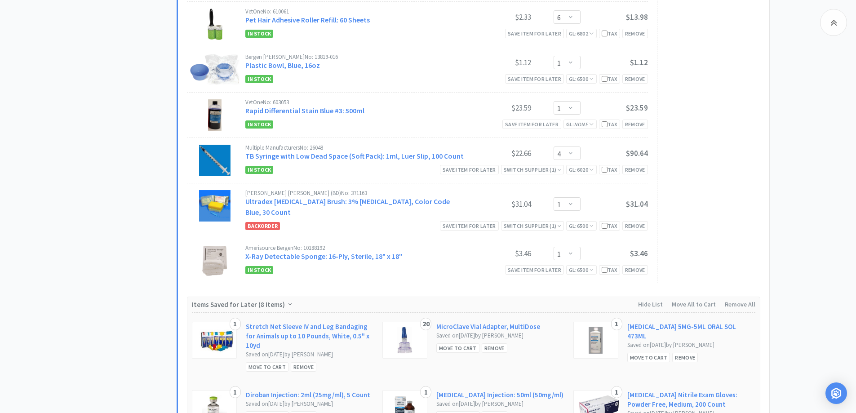
click at [127, 232] on div "All Carts 13 Items $ 270 . 40 Subtotal 2 Carts How It Works Monthly Budget Augu…" at bounding box center [132, 15] width 90 height 1000
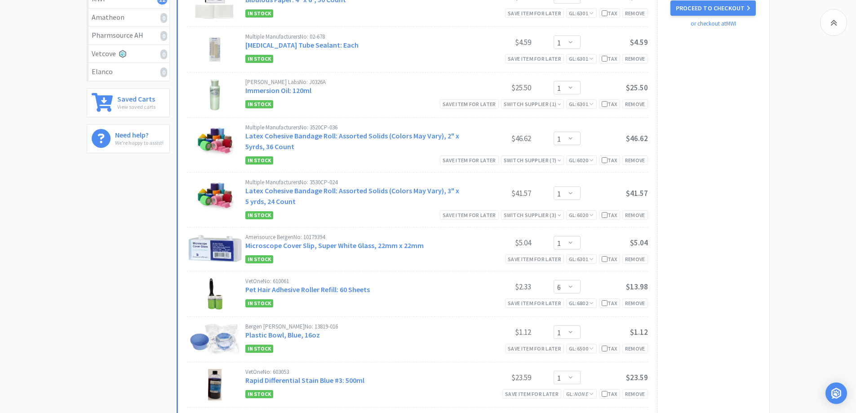
scroll to position [0, 0]
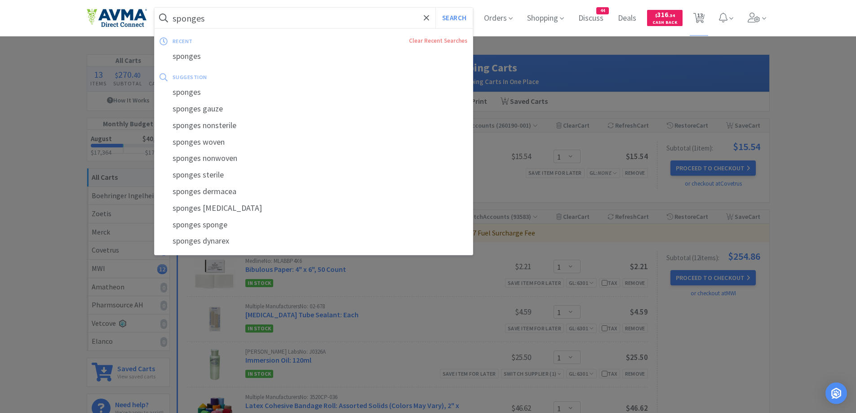
click at [287, 17] on input "sponges" at bounding box center [314, 18] width 319 height 21
paste input "Cerenia"
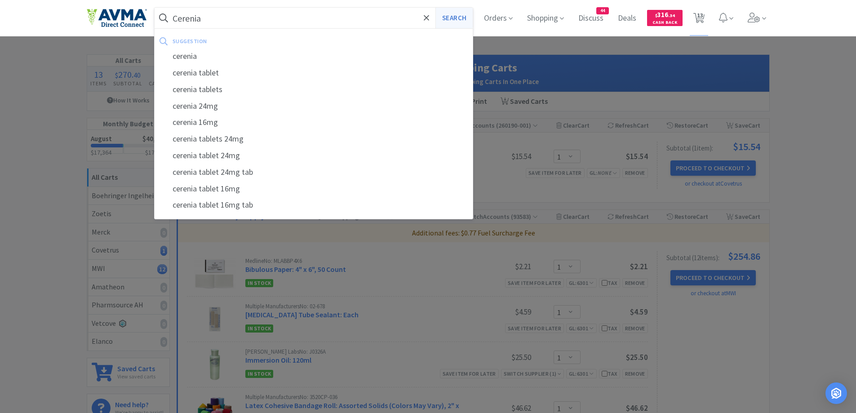
type input "Cerenia"
click at [451, 13] on button "Search" at bounding box center [454, 18] width 37 height 21
select select "1"
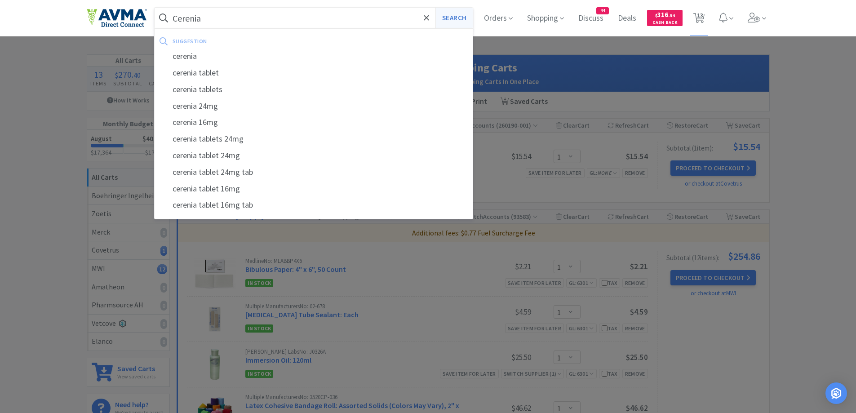
select select "1"
select select "6"
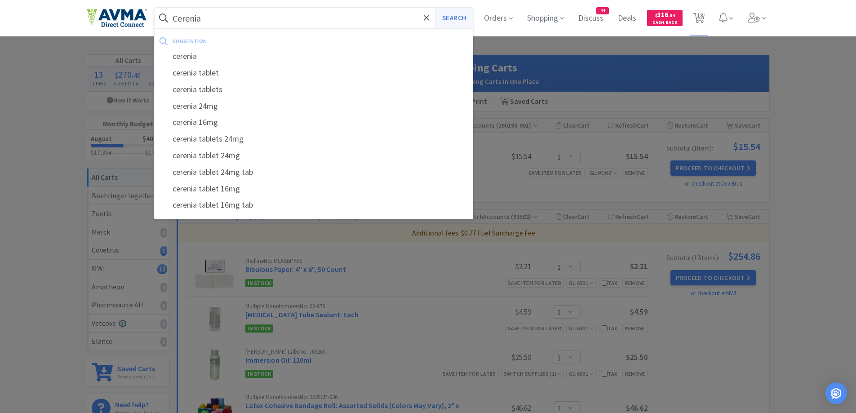
select select "1"
select select "4"
select select "1"
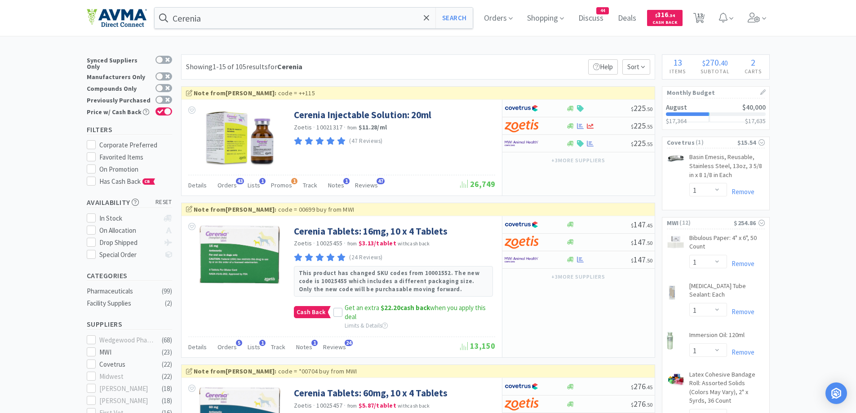
click at [506, 54] on div "Showing 1-15 of 105 results for Cerenia Filters Help Sort" at bounding box center [418, 66] width 474 height 25
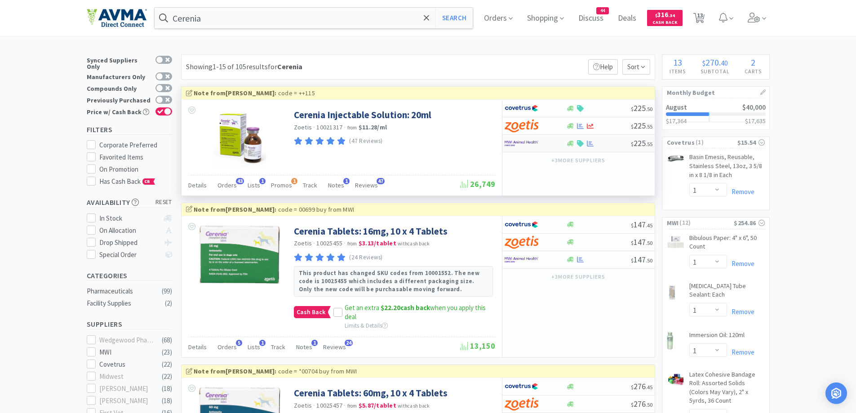
click at [554, 149] on div at bounding box center [529, 143] width 49 height 15
select select "1"
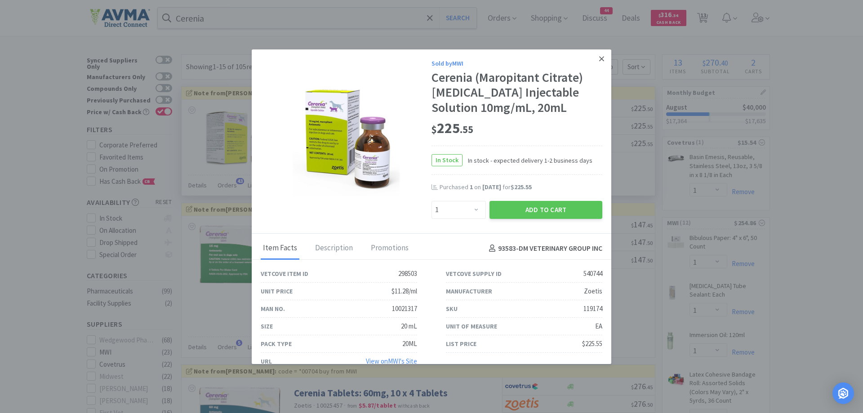
click at [594, 62] on link at bounding box center [602, 58] width 16 height 19
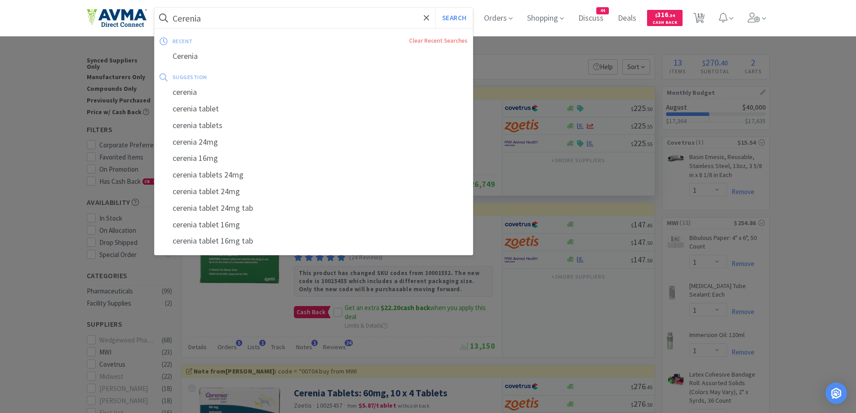
click at [251, 12] on input "Cerenia" at bounding box center [314, 18] width 319 height 21
drag, startPoint x: 251, startPoint y: 12, endPoint x: 131, endPoint y: 13, distance: 120.0
click at [131, 13] on div "Cerenia Search recent Clear Recent Searches Cerenia suggestion cerenia cerenia …" at bounding box center [428, 18] width 683 height 36
paste input "092433"
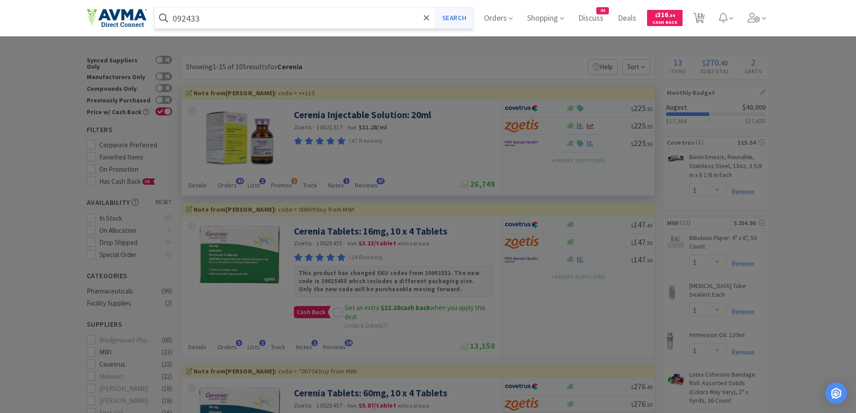
click at [457, 17] on button "Search" at bounding box center [454, 18] width 37 height 21
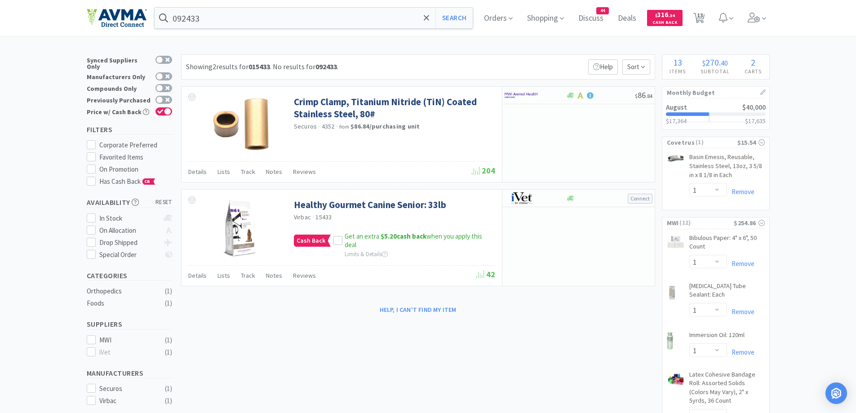
click at [229, 15] on input "092433" at bounding box center [314, 18] width 319 height 21
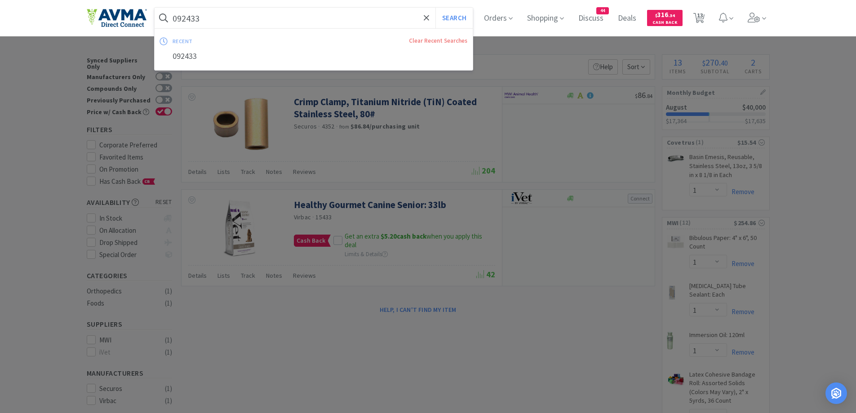
paste input "378889"
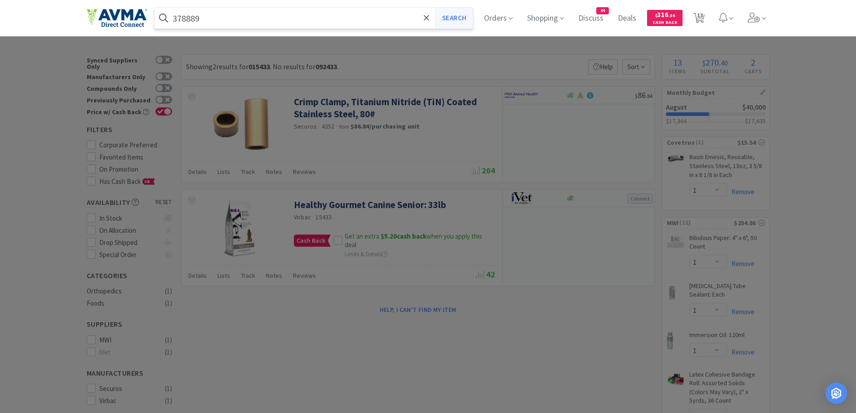
click at [457, 23] on button "Search" at bounding box center [454, 18] width 37 height 21
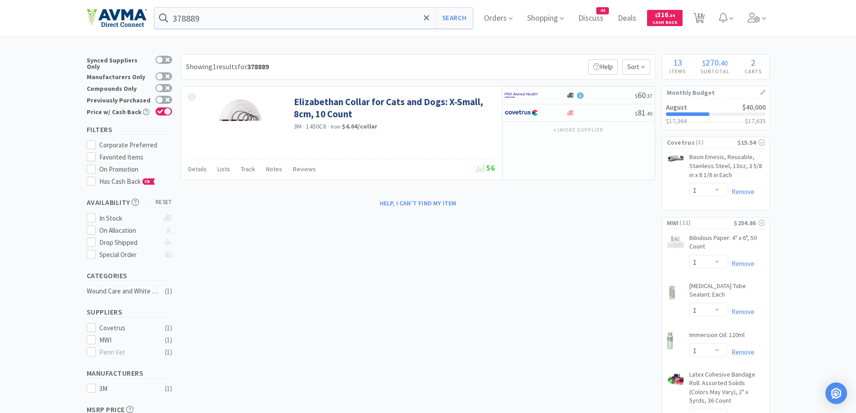
click at [271, 23] on input "378889" at bounding box center [314, 18] width 319 height 21
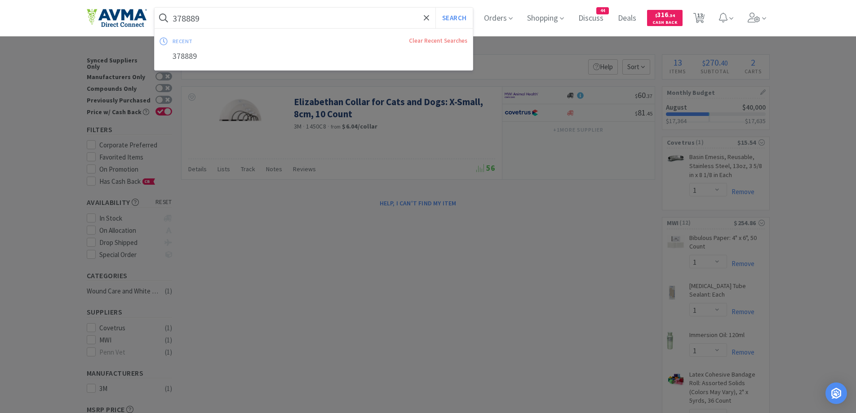
paste input "Cerenia"
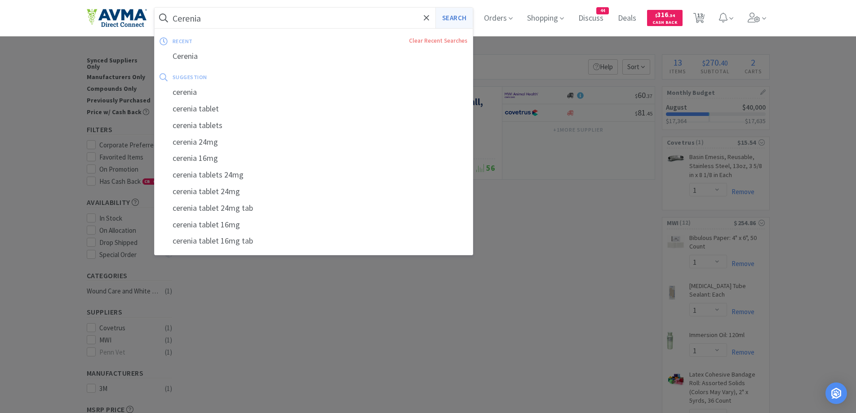
type input "Cerenia"
click at [458, 15] on button "Search" at bounding box center [454, 18] width 37 height 21
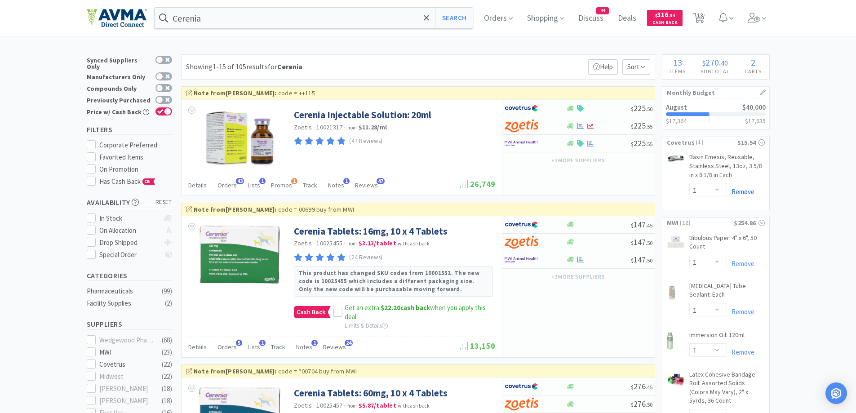
click at [734, 194] on link "Remove" at bounding box center [740, 191] width 27 height 9
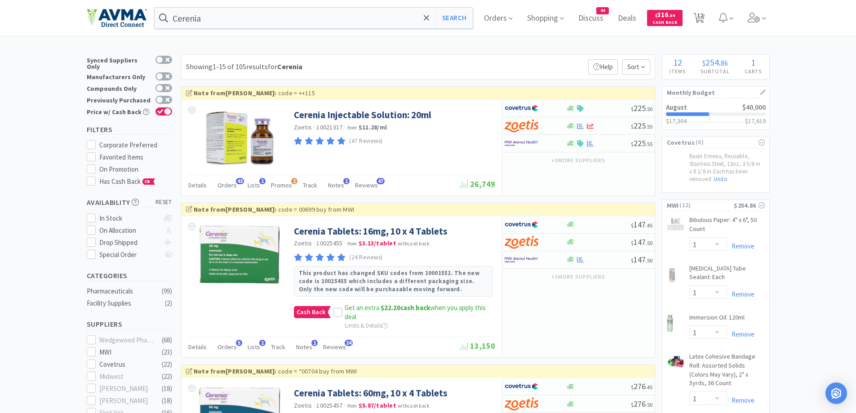
click at [526, 70] on div "Showing 1-15 of 105 results for Cerenia Filters Help Sort" at bounding box center [418, 66] width 474 height 25
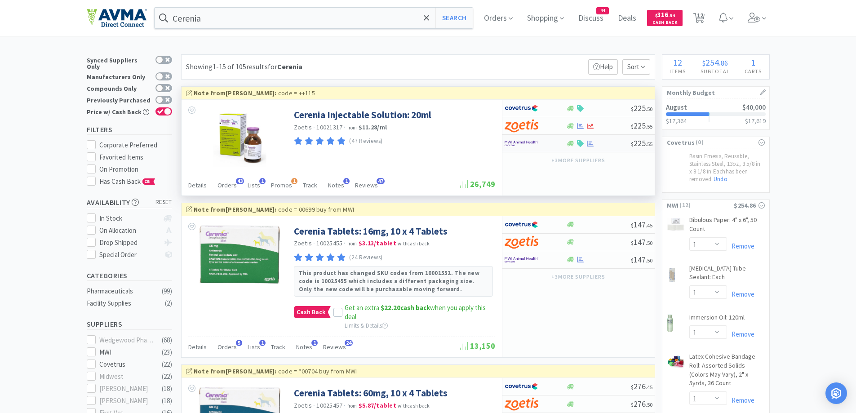
click at [550, 140] on div at bounding box center [529, 143] width 49 height 15
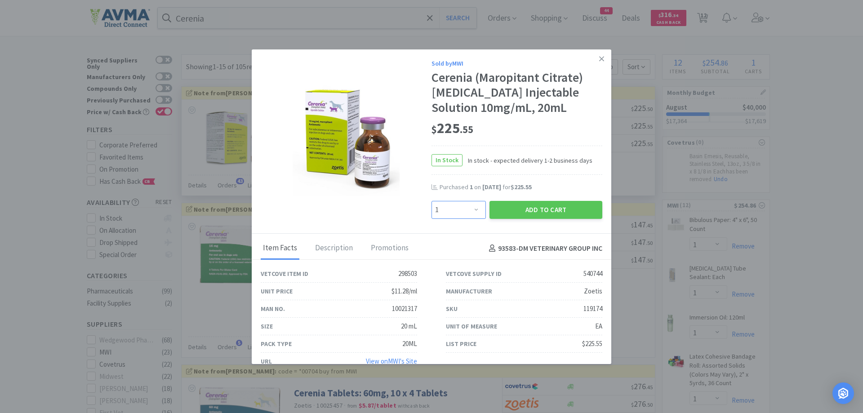
click at [471, 208] on select "Enter Quantity 1 2 3 4 5 6 7 8 9 10 11 12 13 14 15 16 17 18 19 20 Enter Quantity" at bounding box center [459, 210] width 54 height 18
select select "2"
click at [432, 201] on select "Enter Quantity 1 2 3 4 5 6 7 8 9 10 11 12 13 14 15 16 17 18 19 20 Enter Quantity" at bounding box center [459, 210] width 54 height 18
click at [538, 209] on button "Add to Cart" at bounding box center [546, 210] width 113 height 18
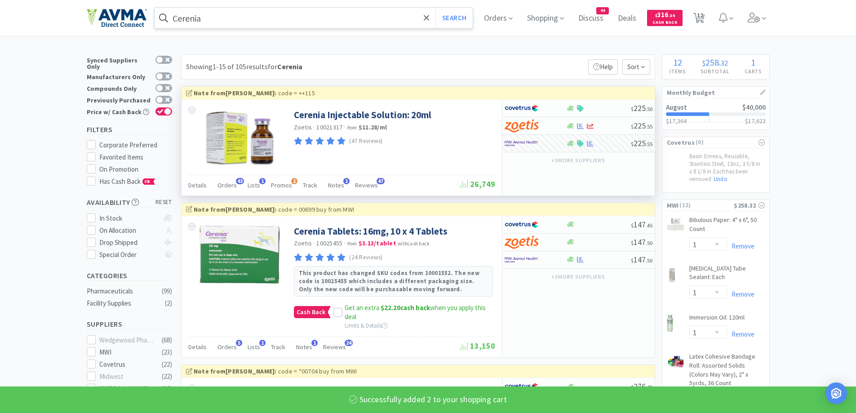
click at [325, 19] on input "Cerenia" at bounding box center [314, 18] width 319 height 21
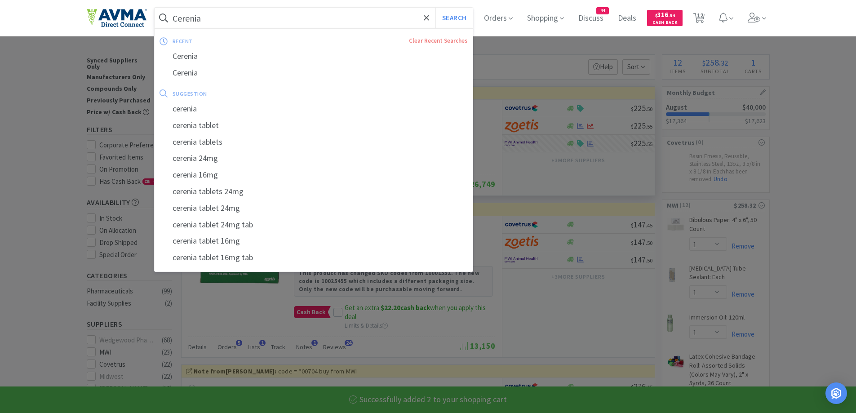
paste input "Elizabethan collar 25cm"
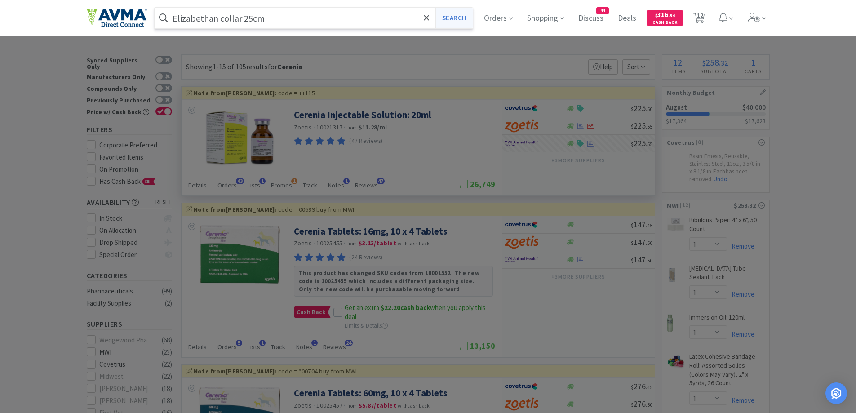
click at [465, 14] on button "Search" at bounding box center [454, 18] width 37 height 21
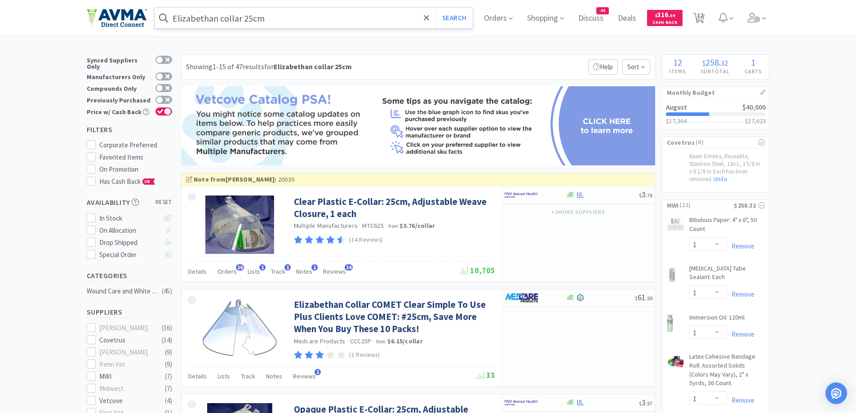
click at [257, 16] on input "Elizabethan collar 25cm" at bounding box center [314, 18] width 319 height 21
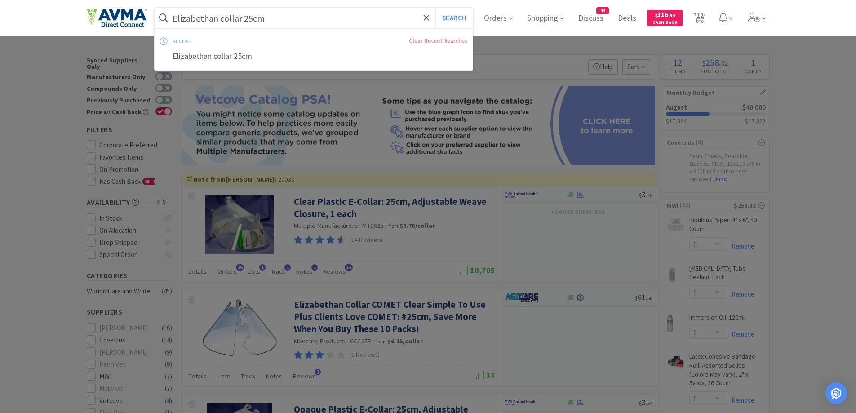
paste input "378786"
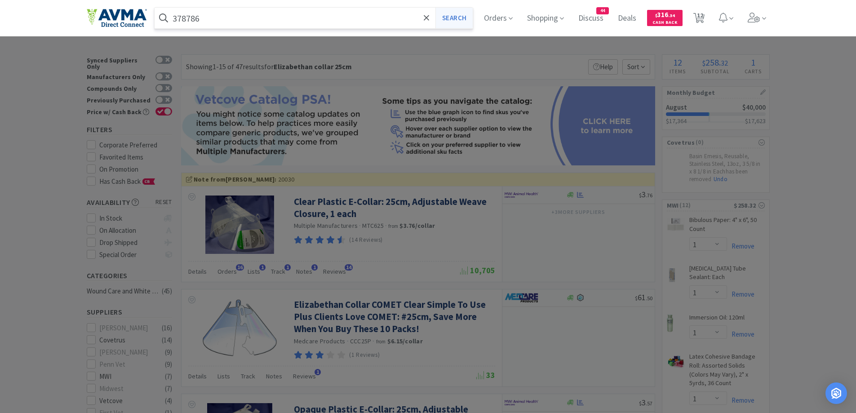
click at [469, 16] on button "Search" at bounding box center [454, 18] width 37 height 21
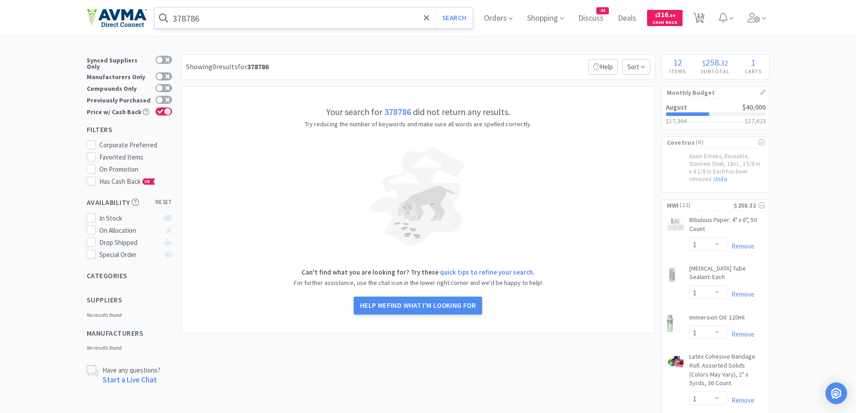
click at [335, 14] on input "378786" at bounding box center [314, 18] width 319 height 21
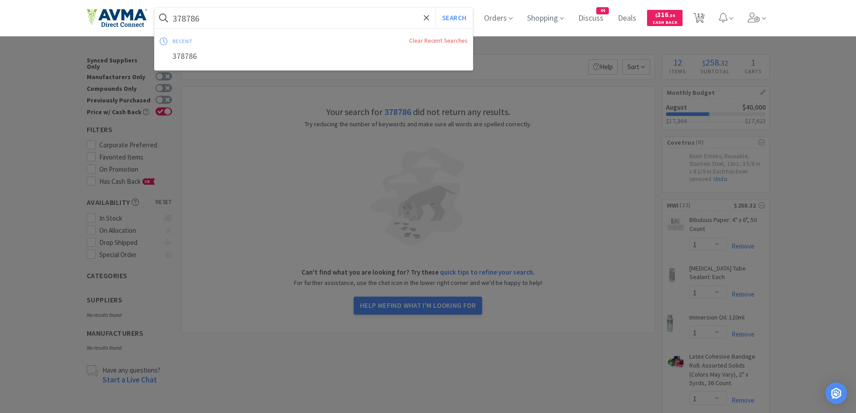
paste input "Elizabethan collar 25cm"
type input "Elizabethan collar 25cm"
click at [463, 14] on button "Search" at bounding box center [454, 18] width 37 height 21
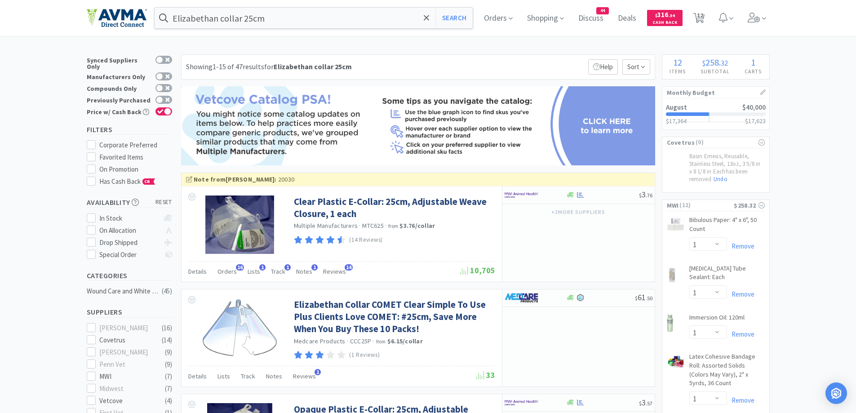
click at [400, 58] on div "Showing 1-15 of 47 results for Elizabethan collar 25cm Filters Help Sort" at bounding box center [418, 66] width 474 height 25
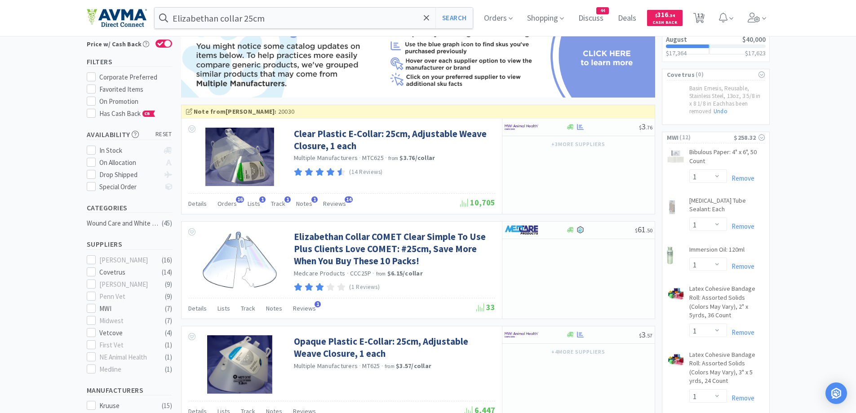
scroll to position [90, 0]
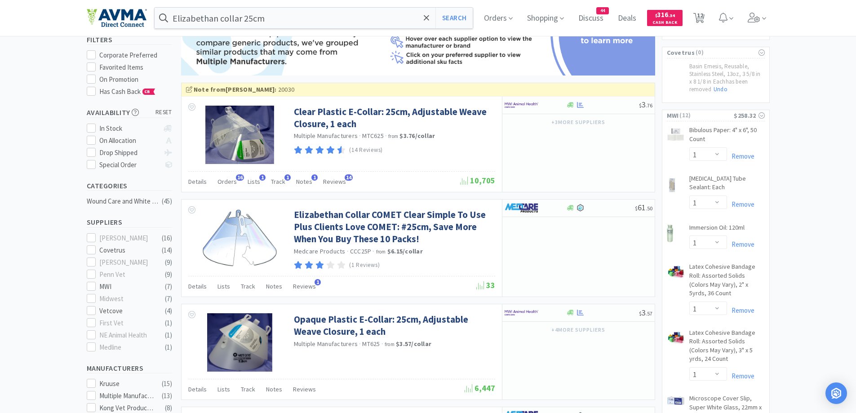
click at [547, 102] on div at bounding box center [529, 105] width 49 height 15
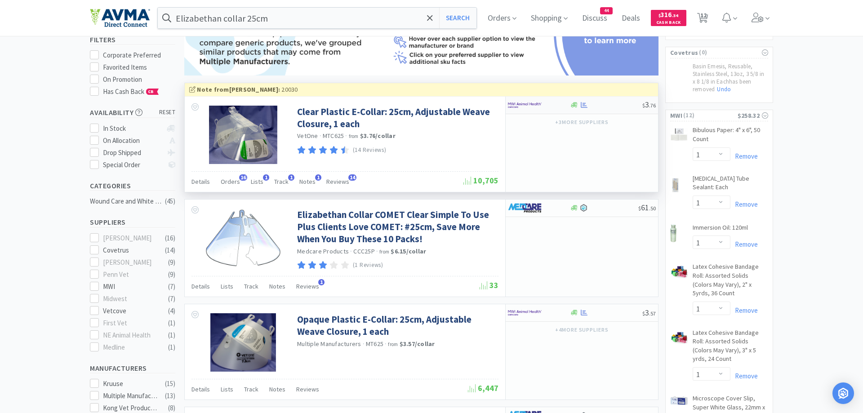
select select "10"
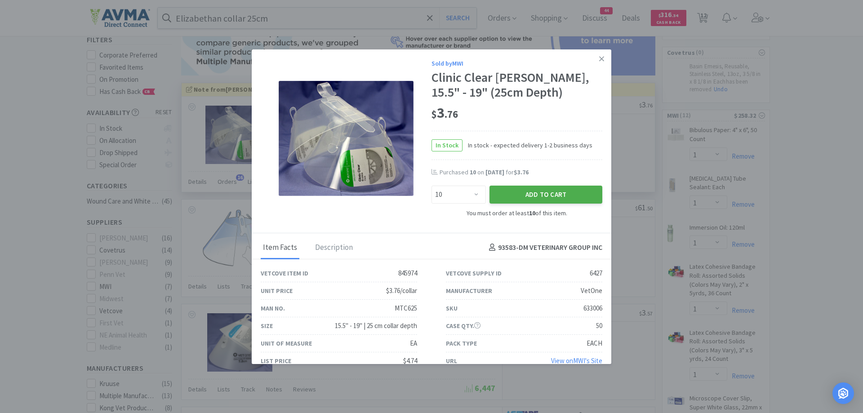
click at [520, 202] on button "Add to Cart" at bounding box center [546, 195] width 113 height 18
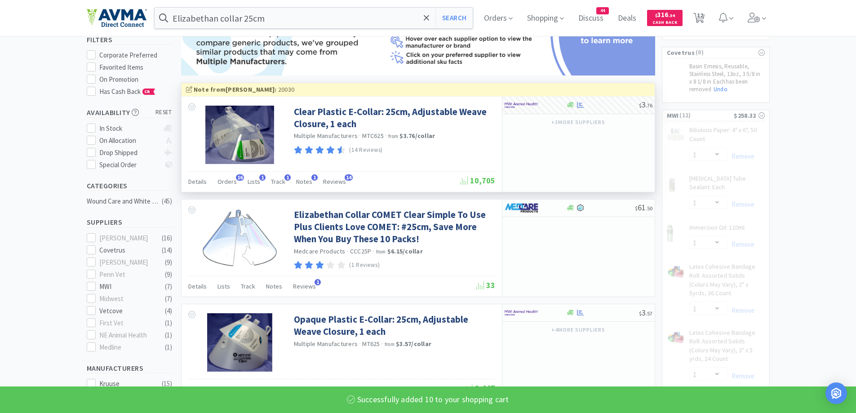
select select "2"
select select "10"
select select "6"
select select "1"
select select "4"
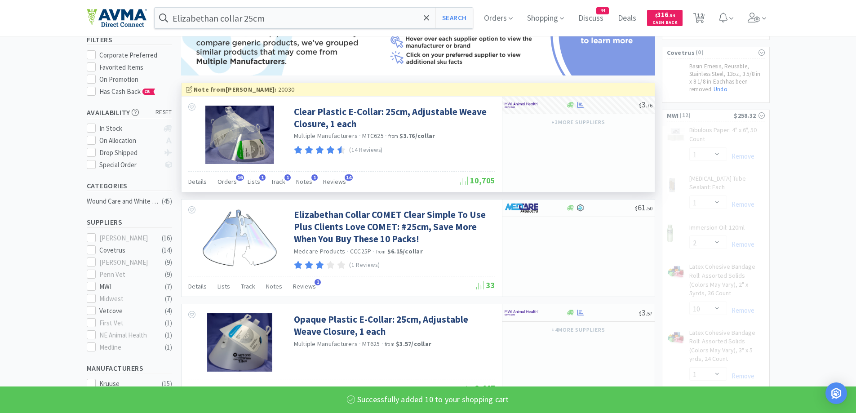
select select "1"
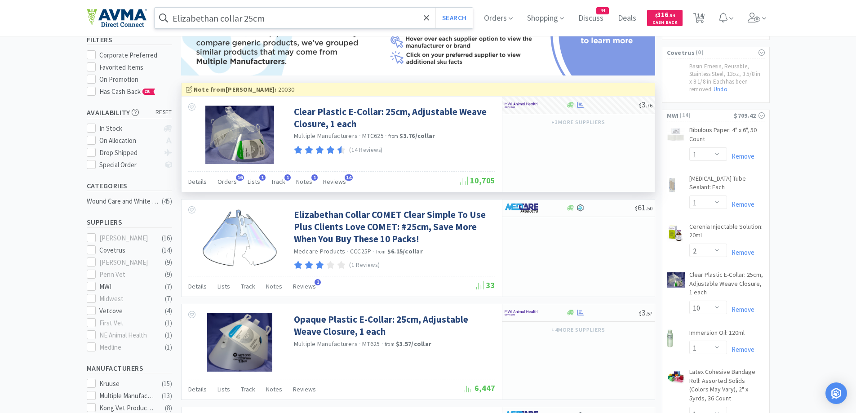
click at [287, 11] on input "Elizabethan collar 25cm" at bounding box center [314, 18] width 319 height 21
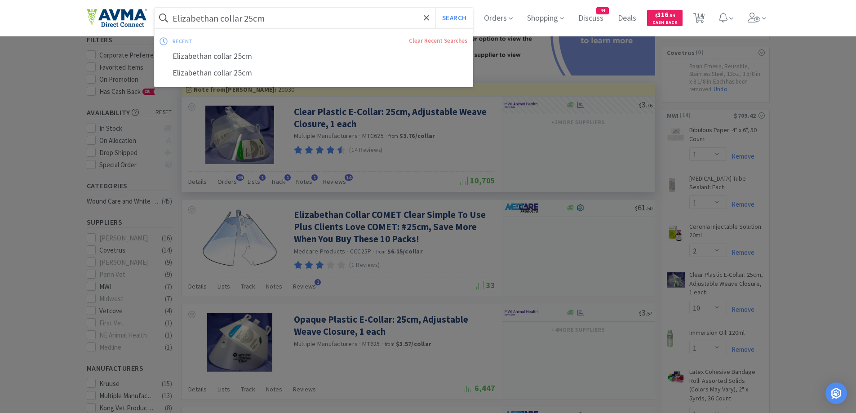
paste input "Gloves"
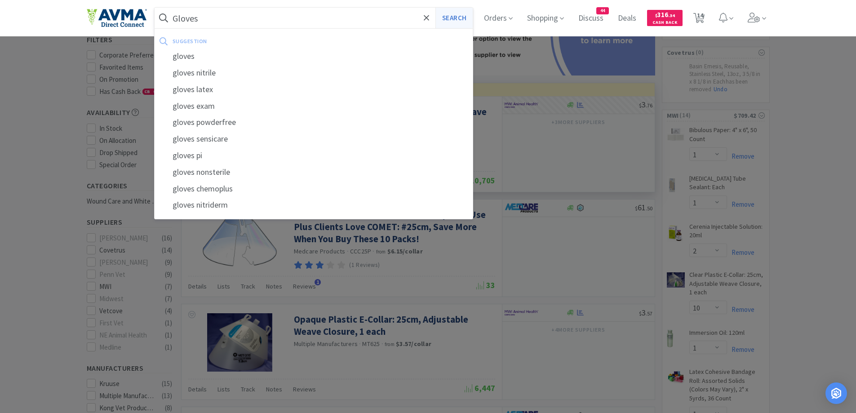
type input "Gloves"
click at [466, 18] on button "Search" at bounding box center [454, 18] width 37 height 21
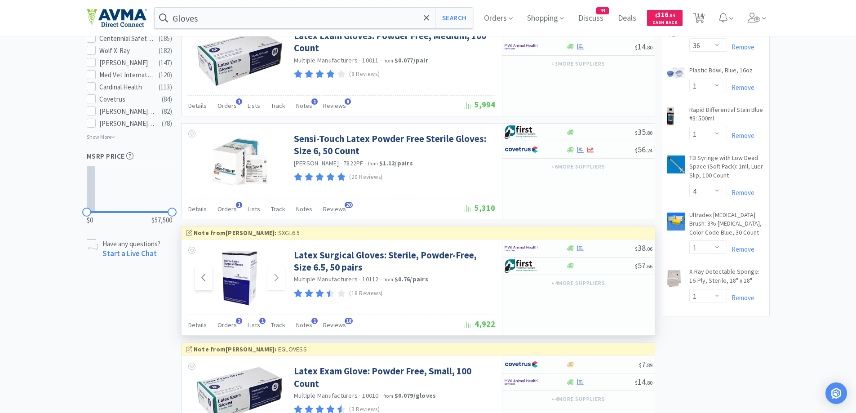
scroll to position [719, 0]
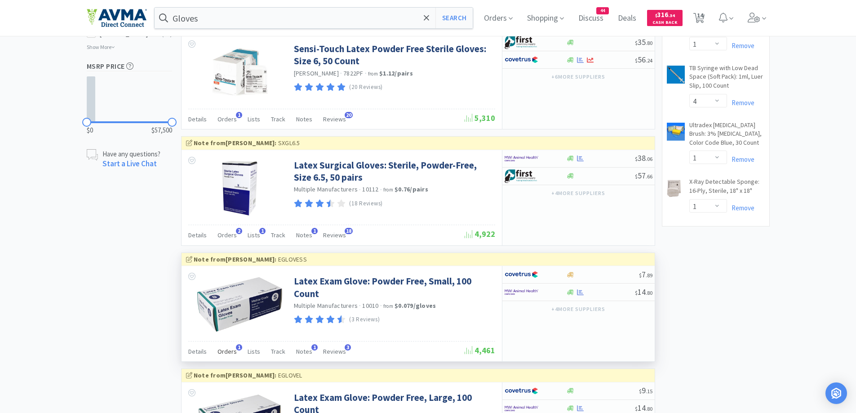
click at [229, 354] on span "Orders" at bounding box center [227, 351] width 19 height 8
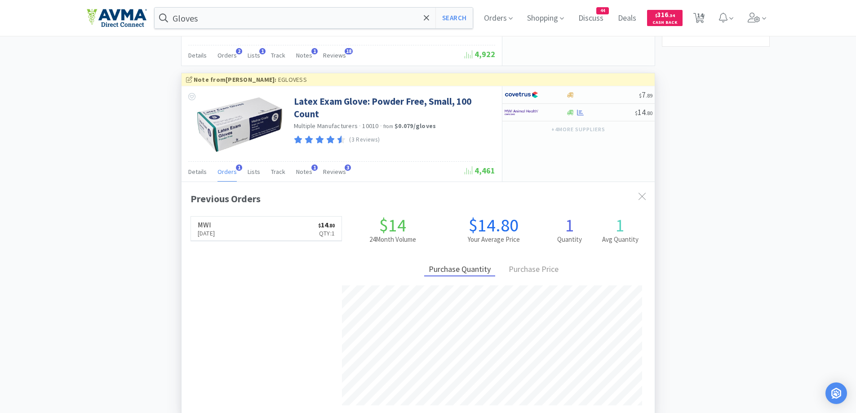
scroll to position [809, 0]
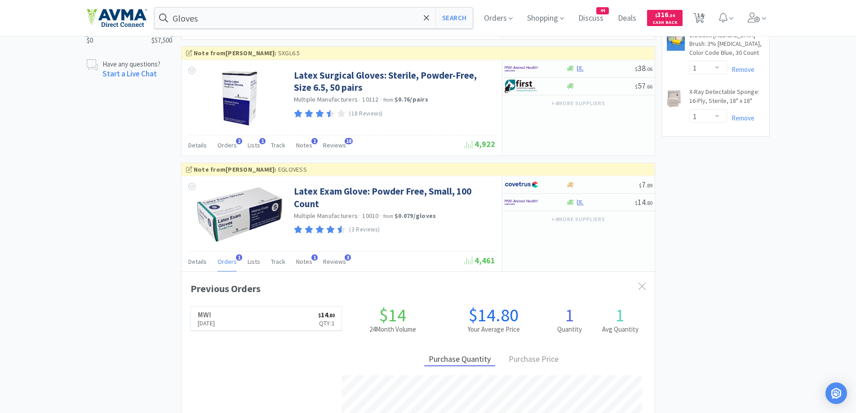
click at [718, 254] on div "× Filter Results Synced Suppliers Only Manufacturers Only Compounds Only Previo…" at bounding box center [428, 353] width 683 height 2217
click at [548, 205] on div at bounding box center [529, 202] width 49 height 15
select select "1"
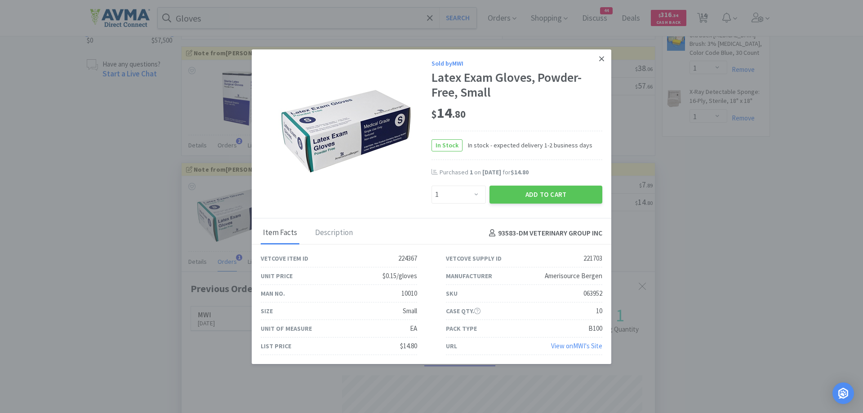
click at [600, 53] on link at bounding box center [602, 58] width 16 height 19
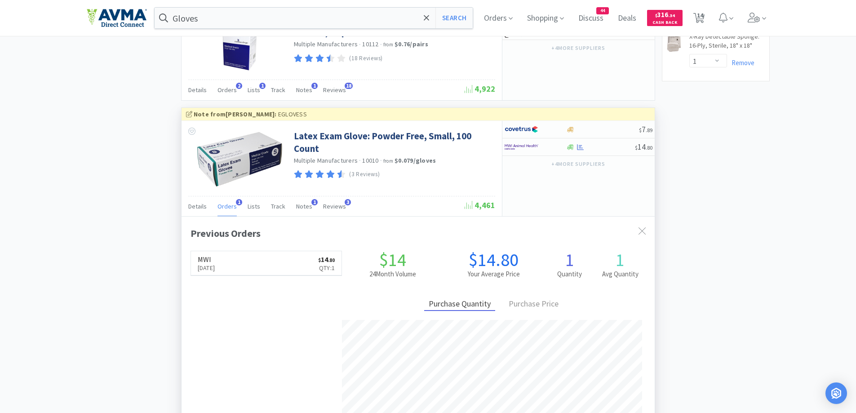
scroll to position [807, 0]
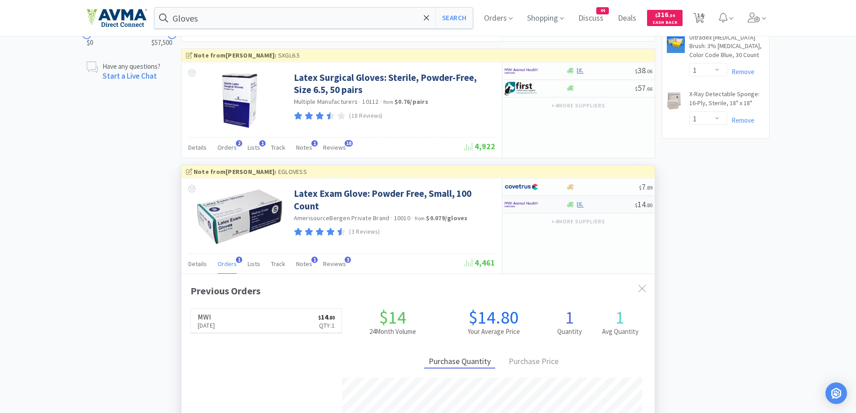
click at [552, 200] on div at bounding box center [529, 204] width 49 height 15
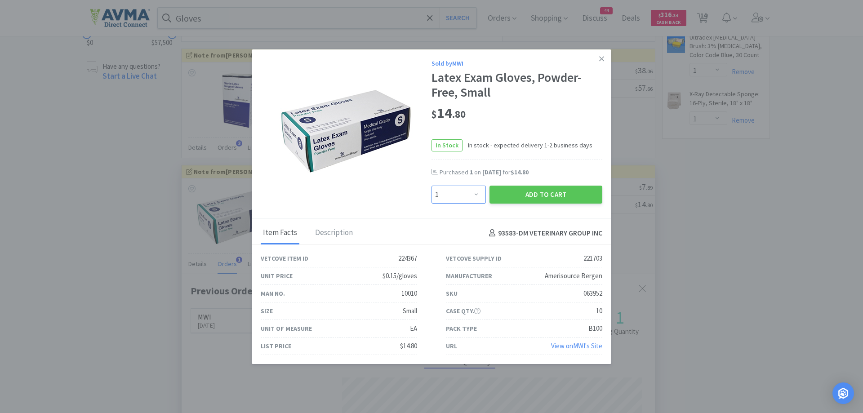
click at [467, 192] on select "Enter Quantity 1 2 3 4 5 6 7 8 9 10 11 12 13 14 15 16 17 18 19 20 Enter Quantity" at bounding box center [459, 195] width 54 height 18
select select "4"
click at [432, 186] on select "Enter Quantity 1 2 3 4 5 6 7 8 9 10 11 12 13 14 15 16 17 18 19 20 Enter Quantity" at bounding box center [459, 195] width 54 height 18
click at [517, 194] on button "Add to Cart" at bounding box center [546, 195] width 113 height 18
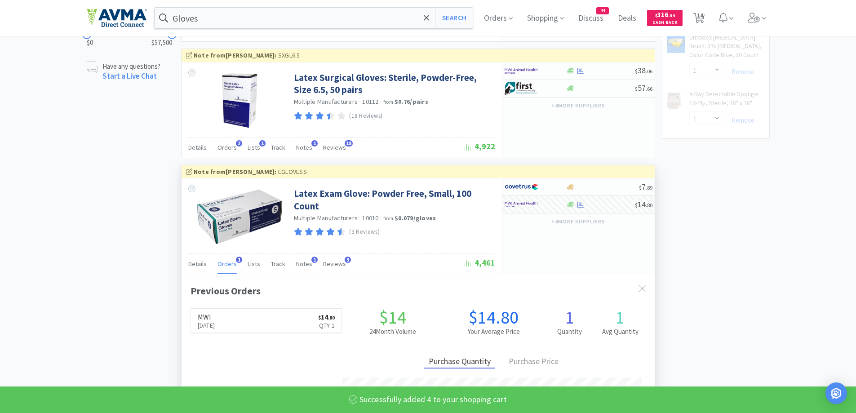
select select "4"
select select "6"
select select "1"
select select "4"
select select "1"
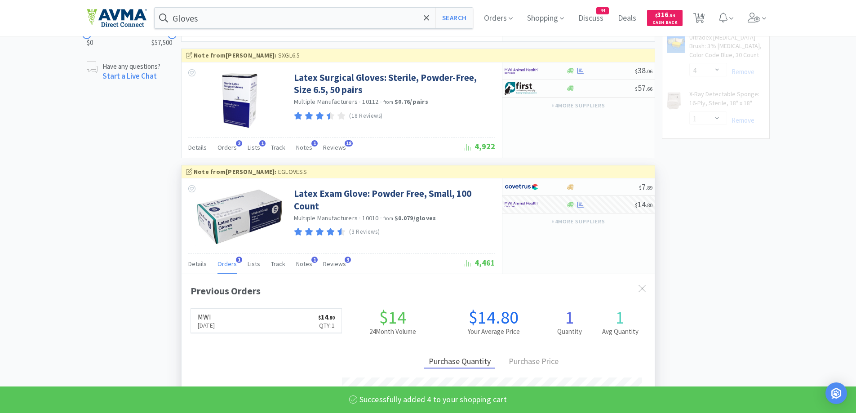
select select "1"
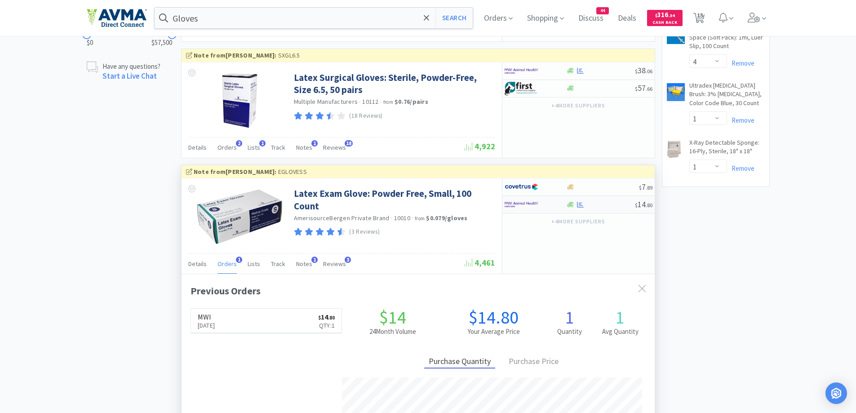
click at [558, 211] on div at bounding box center [536, 204] width 62 height 15
select select "1"
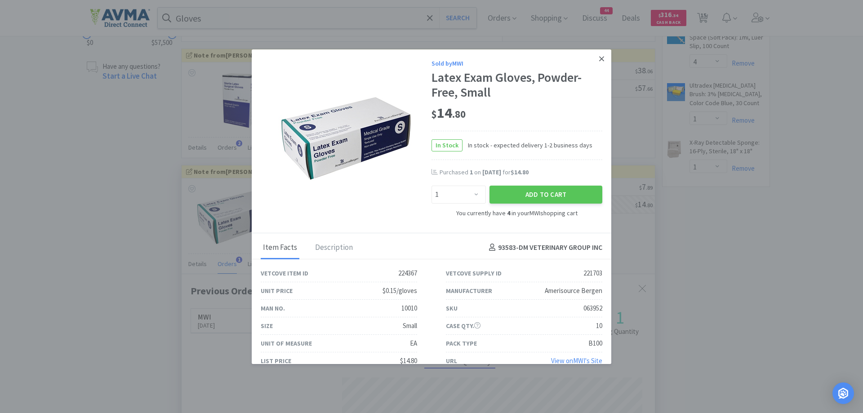
click at [599, 56] on icon at bounding box center [601, 59] width 5 height 8
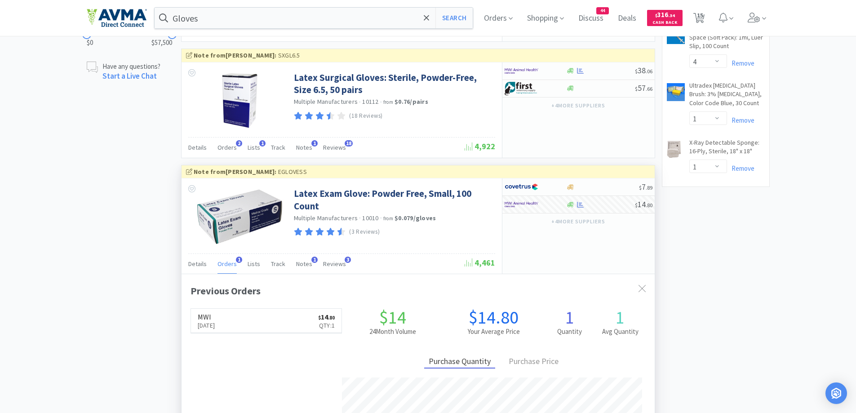
click at [140, 233] on div "× Filter Results Synced Suppliers Only Manufacturers Only Compounds Only Previo…" at bounding box center [428, 356] width 683 height 2217
click at [227, 18] on input "Gloves" at bounding box center [314, 18] width 319 height 21
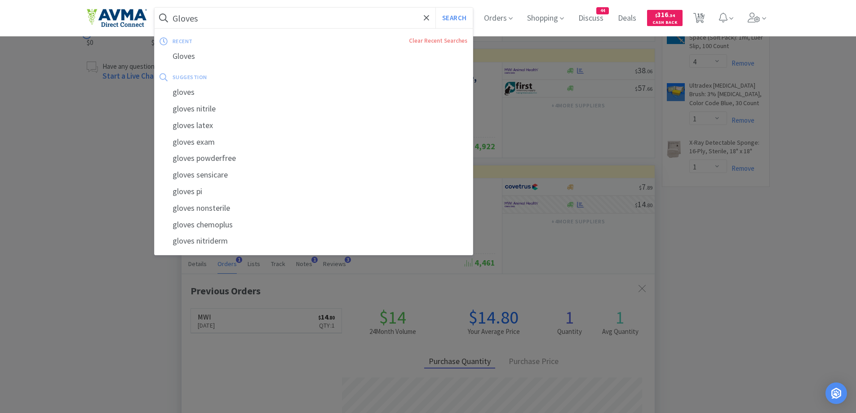
paste input "Catheter 24 g"
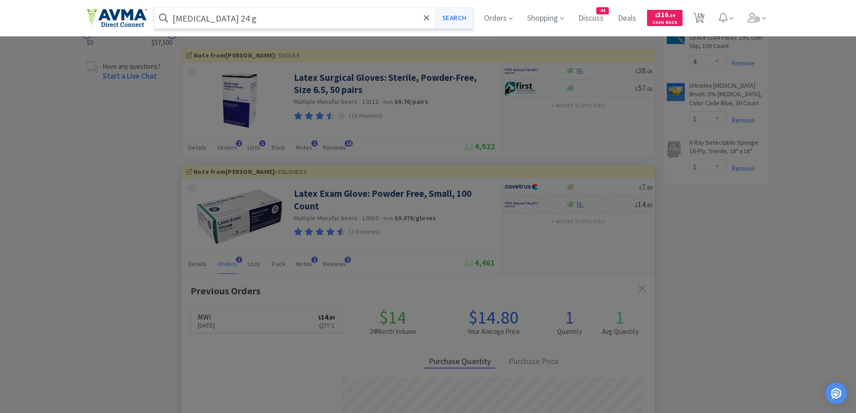
type input "Catheter 24 g"
click at [451, 21] on button "Search" at bounding box center [454, 18] width 37 height 21
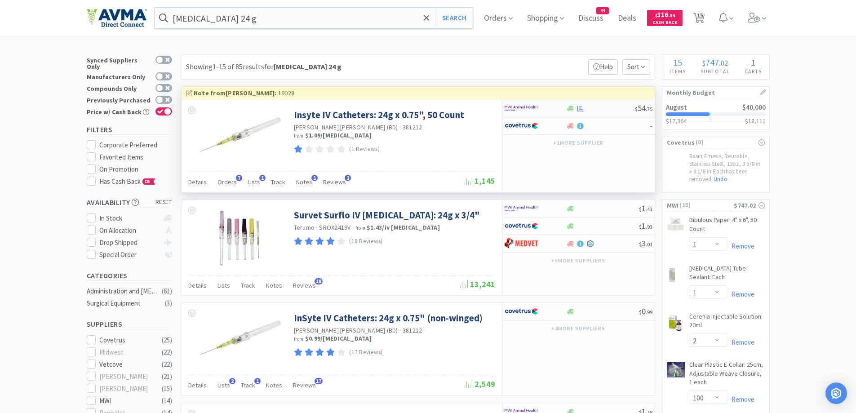
click at [551, 104] on div at bounding box center [529, 108] width 49 height 15
select select "1"
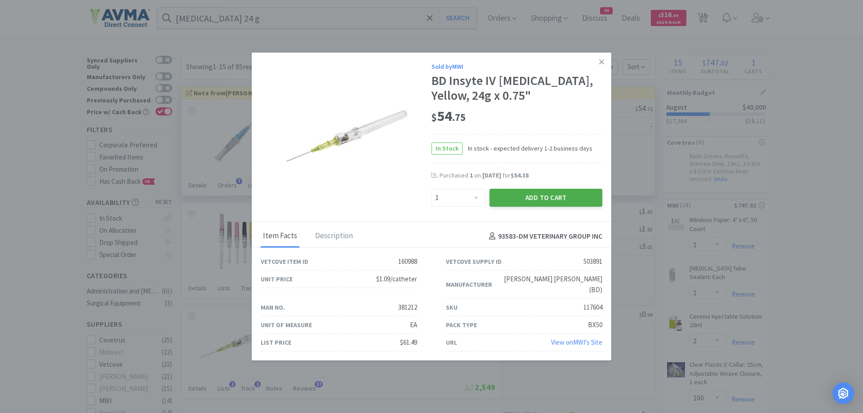
click at [503, 203] on button "Add to Cart" at bounding box center [546, 198] width 113 height 18
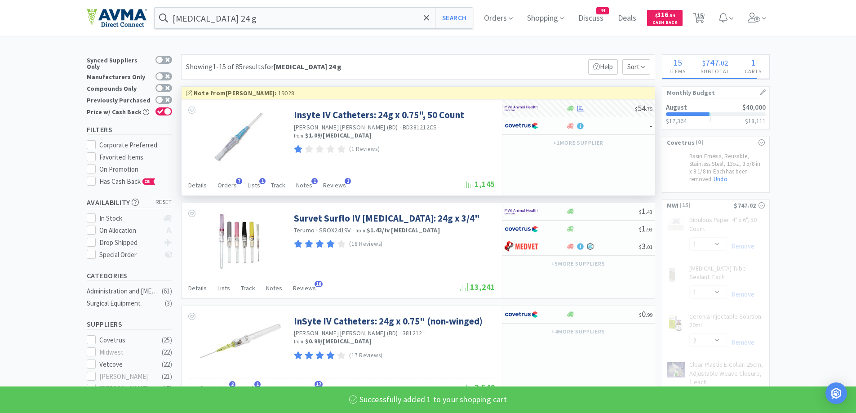
select select "1"
select select "4"
select select "6"
select select "1"
select select "4"
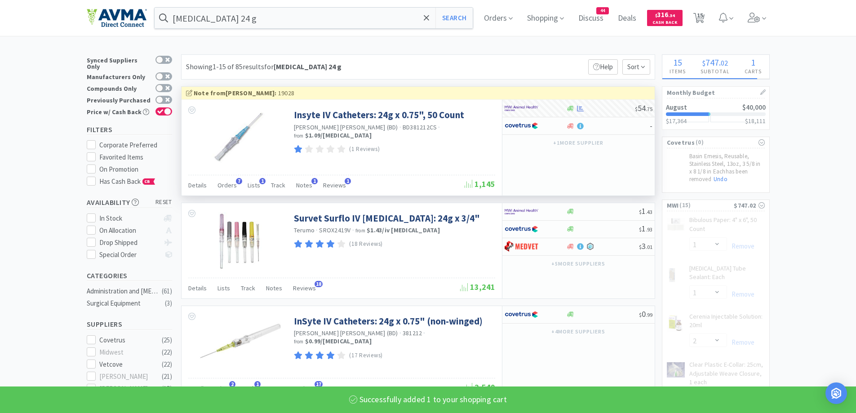
select select "1"
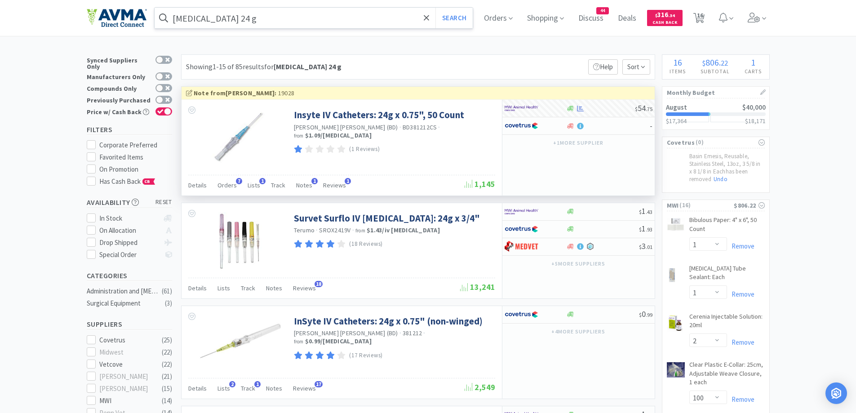
click at [286, 18] on input "Catheter 24 g" at bounding box center [314, 18] width 319 height 21
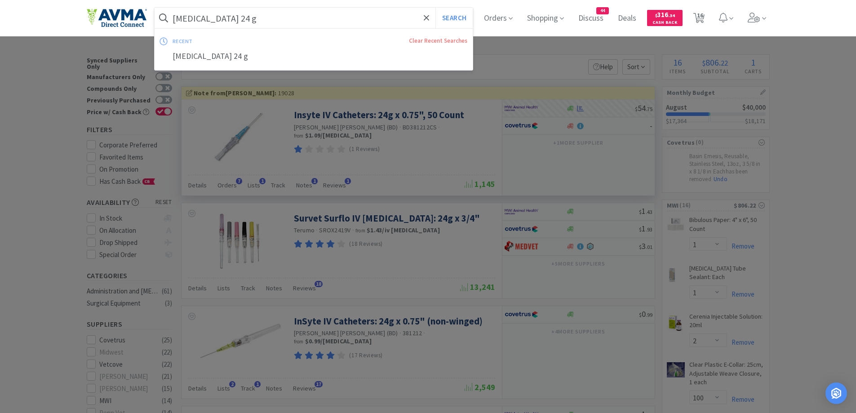
paste input "Meloxicam"
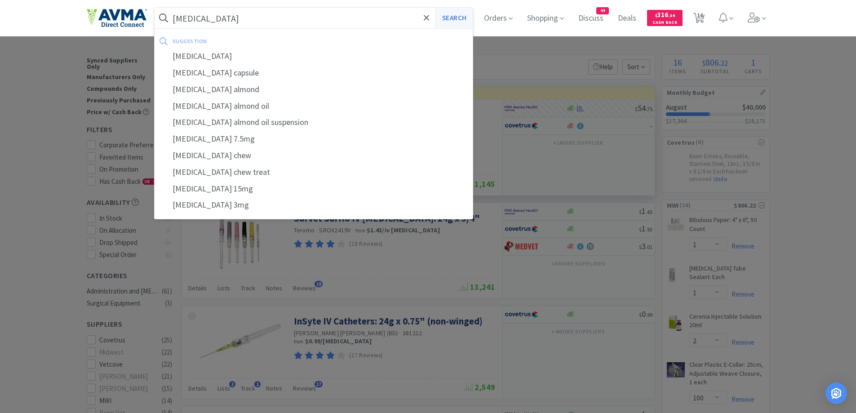
type input "Meloxicam"
click at [465, 21] on button "Search" at bounding box center [454, 18] width 37 height 21
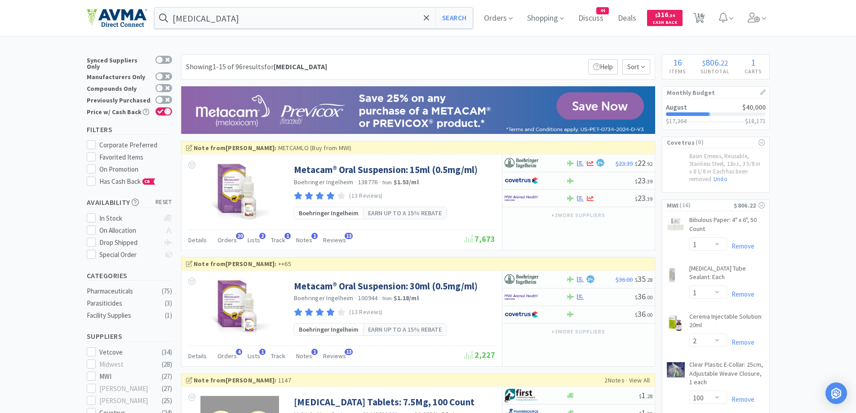
click at [441, 56] on div "Showing 1-15 of 96 results for Meloxicam Filters Help Sort" at bounding box center [418, 66] width 474 height 25
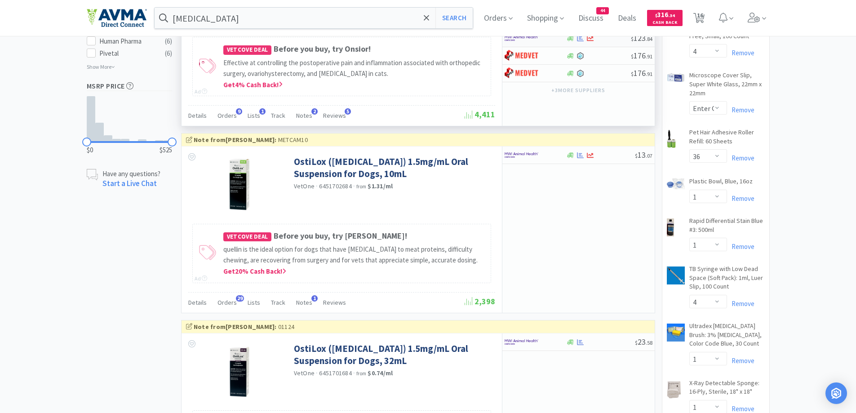
scroll to position [629, 0]
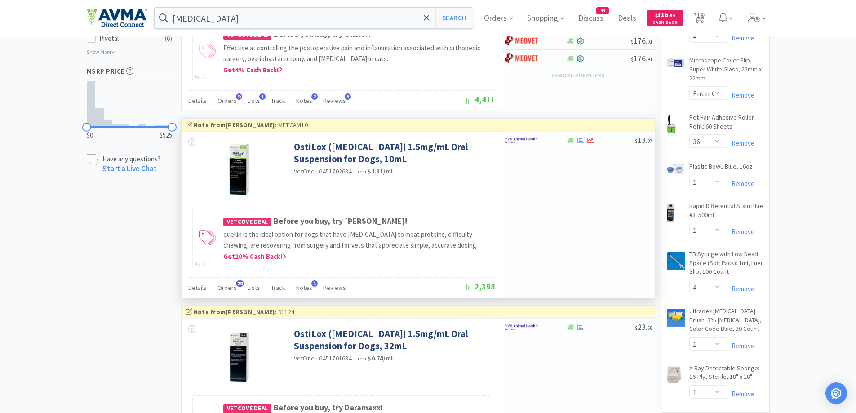
click at [579, 186] on div "$ 13 . 07" at bounding box center [578, 215] width 153 height 166
click at [553, 139] on div at bounding box center [529, 140] width 49 height 15
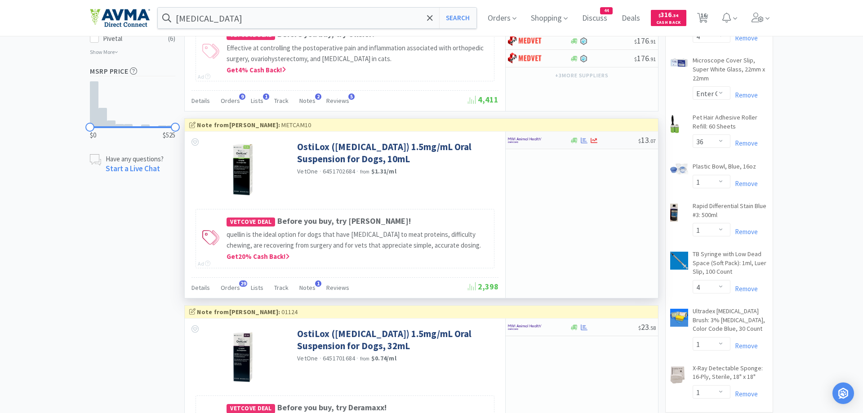
select select "1"
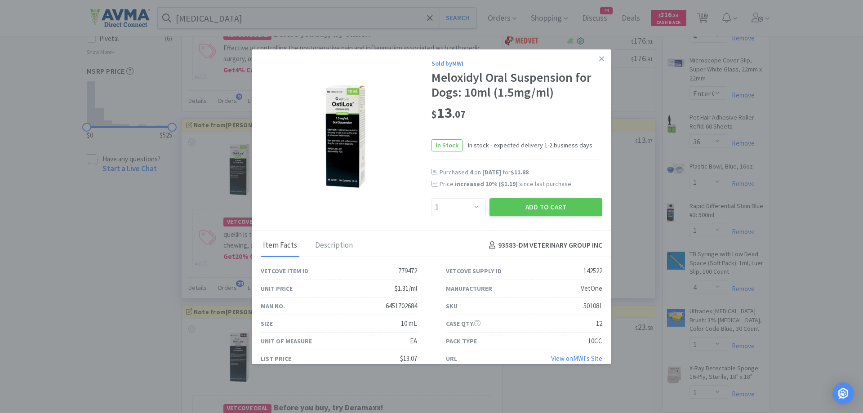
click at [564, 158] on div "In Stock In stock - expected delivery 1-2 business days" at bounding box center [517, 145] width 171 height 29
click at [599, 56] on icon at bounding box center [601, 59] width 5 height 8
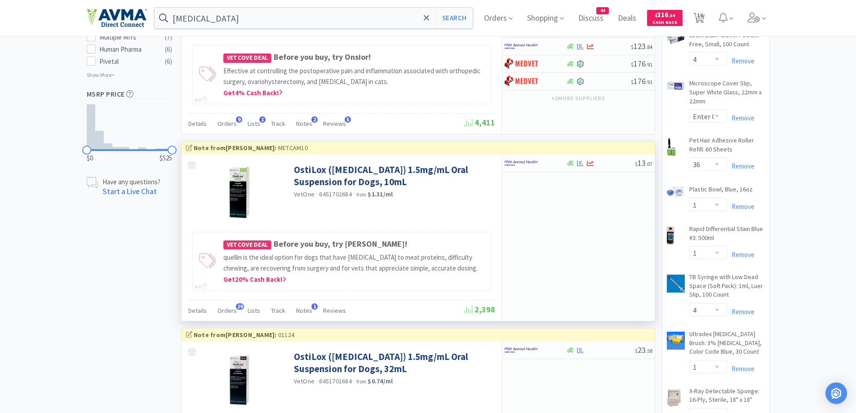
scroll to position [719, 0]
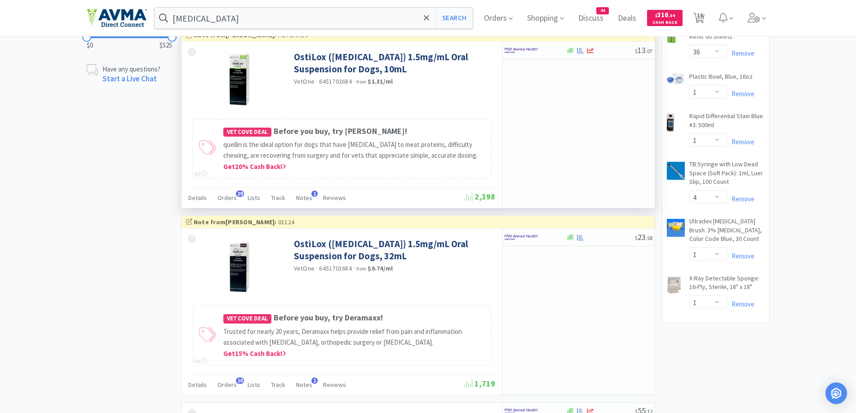
click at [705, 350] on div "× Filter Results Synced Suppliers Only Manufacturers Only Compounds Only Previo…" at bounding box center [428, 379] width 683 height 2088
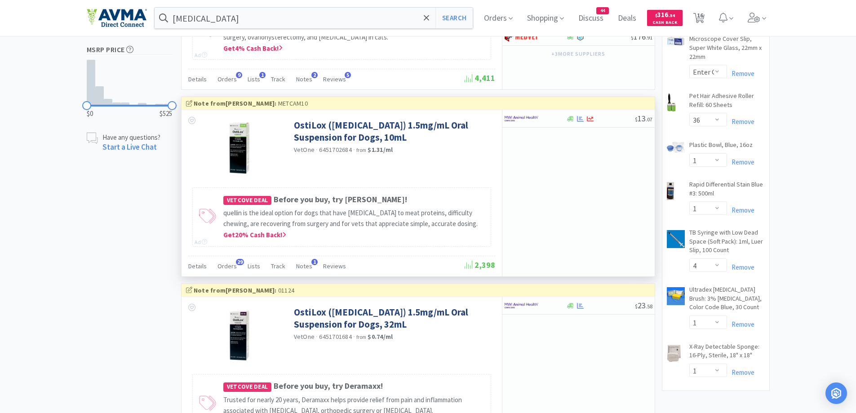
scroll to position [629, 0]
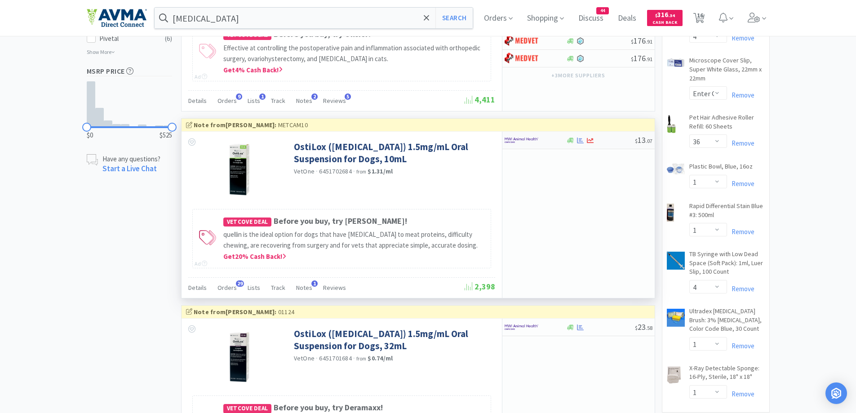
click at [558, 141] on div at bounding box center [536, 140] width 62 height 15
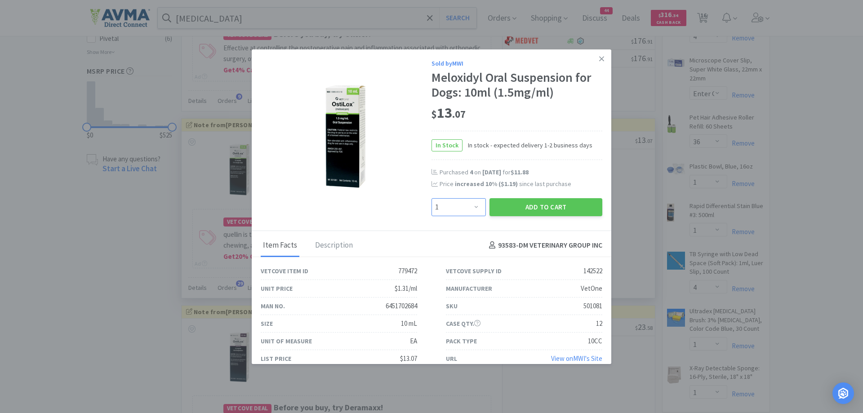
drag, startPoint x: 461, startPoint y: 211, endPoint x: 463, endPoint y: 201, distance: 10.0
click at [461, 211] on select "Enter Quantity 1 2 3 4 5 6 7 8 9 10 11 12 13 14 15 16 17 18 19 20 Enter Quantity" at bounding box center [459, 207] width 54 height 18
select select "2"
click at [432, 198] on select "Enter Quantity 1 2 3 4 5 6 7 8 9 10 11 12 13 14 15 16 17 18 19 20 Enter Quantity" at bounding box center [459, 207] width 54 height 18
click at [539, 208] on button "Add to Cart" at bounding box center [546, 207] width 113 height 18
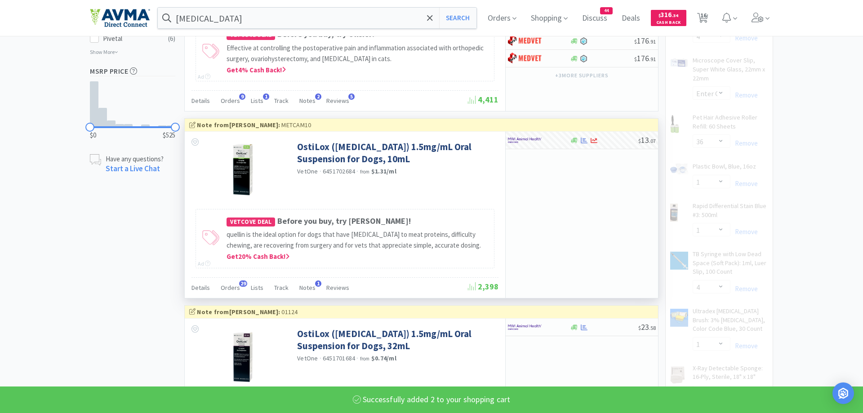
select select "2"
select select "6"
select select "1"
select select "4"
select select "1"
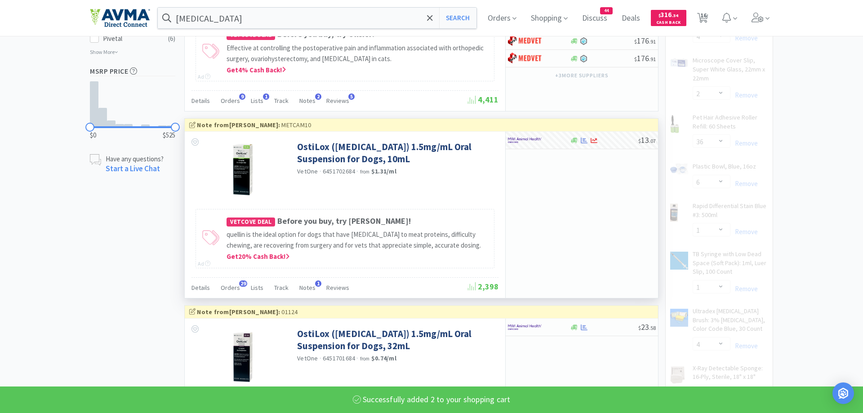
select select "1"
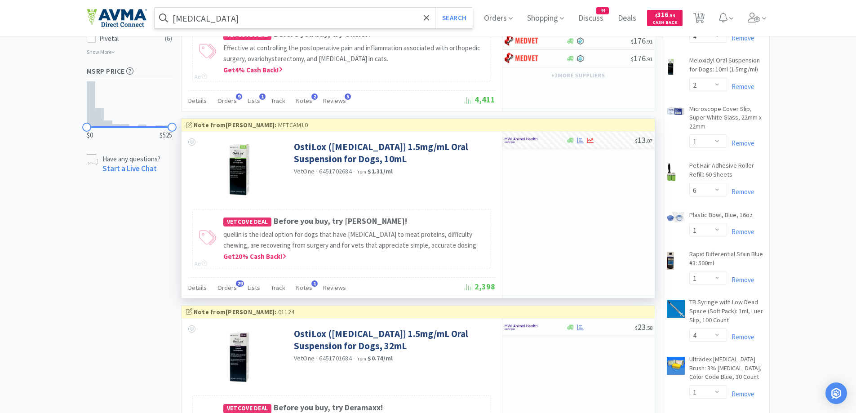
click at [260, 13] on input "Meloxicam" at bounding box center [314, 18] width 319 height 21
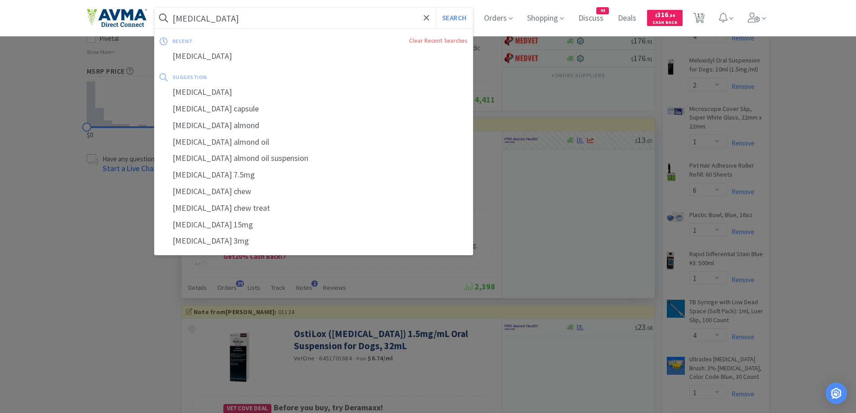
paste input "Needle 22"
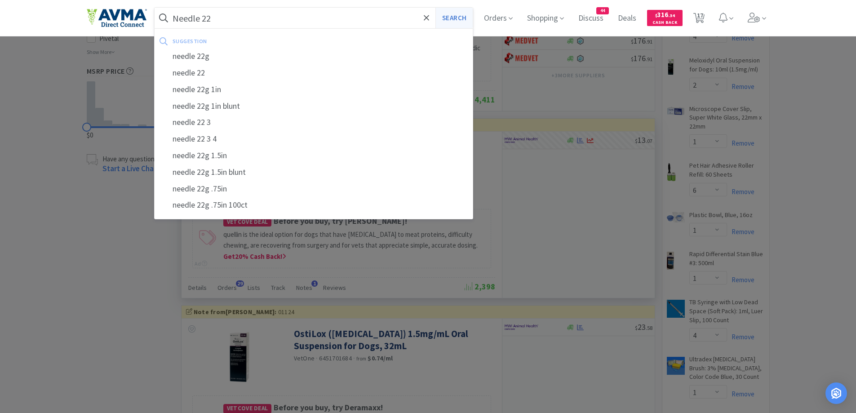
type input "Needle 22"
click at [453, 19] on button "Search" at bounding box center [454, 18] width 37 height 21
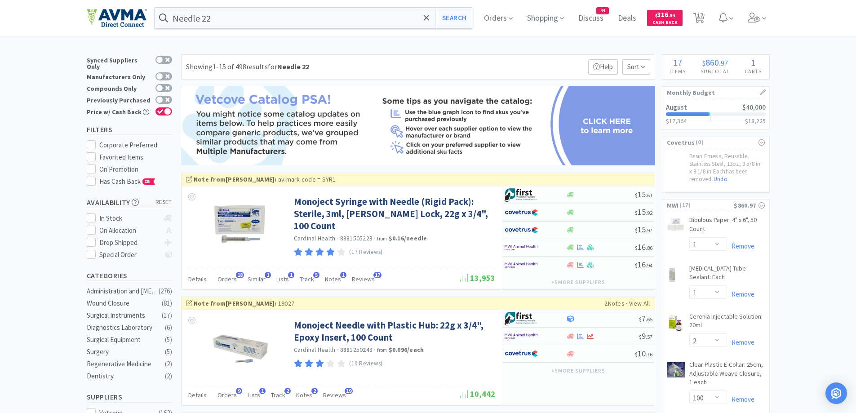
click at [447, 58] on div "Showing 1-15 of 498 results for Needle 22 Filters Help Sort" at bounding box center [418, 66] width 474 height 25
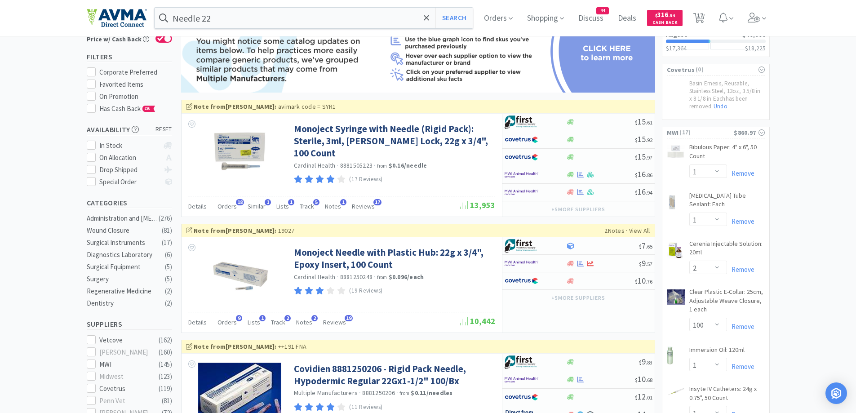
scroll to position [90, 0]
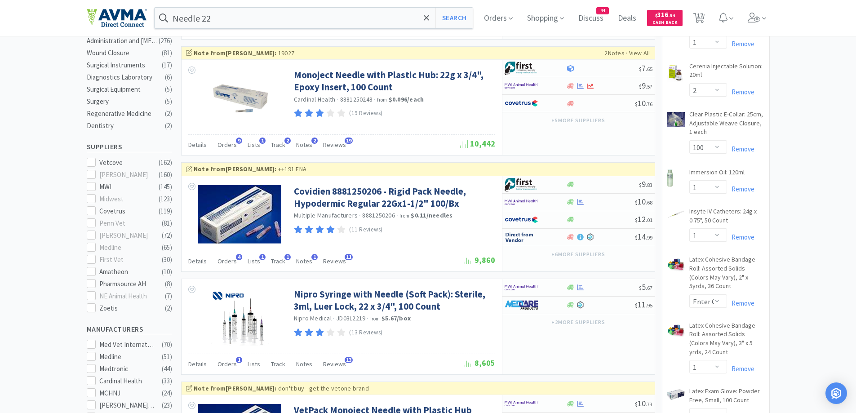
scroll to position [270, 0]
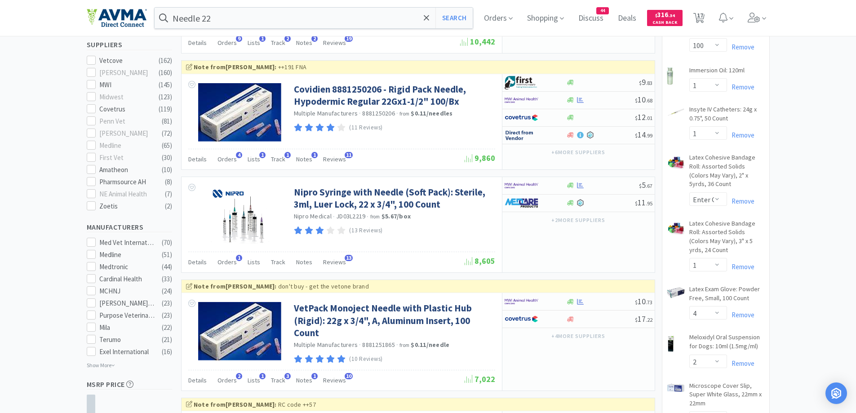
scroll to position [450, 0]
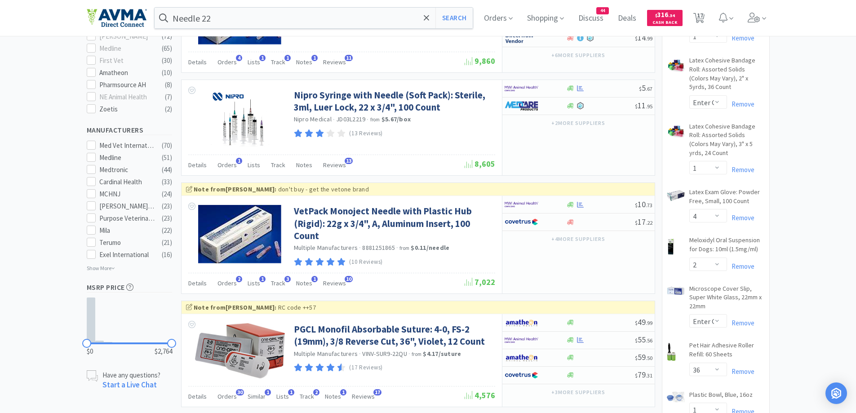
click at [564, 202] on div at bounding box center [536, 204] width 62 height 15
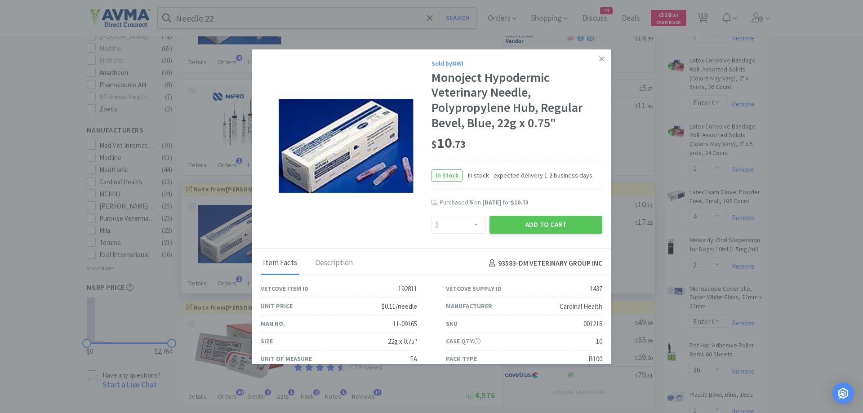
click at [521, 152] on div "$ 10 . 73" at bounding box center [517, 143] width 171 height 19
click at [563, 137] on div "$ 10 . 73" at bounding box center [517, 143] width 171 height 19
click at [477, 225] on select "Enter Quantity 1 2 3 4 5 6 7 8 9 10 11 12 13 14 15 16 17 18 19 20 Enter Quantity" at bounding box center [459, 225] width 54 height 18
select select "5"
click at [432, 216] on select "Enter Quantity 1 2 3 4 5 6 7 8 9 10 11 12 13 14 15 16 17 18 19 20 Enter Quantity" at bounding box center [459, 225] width 54 height 18
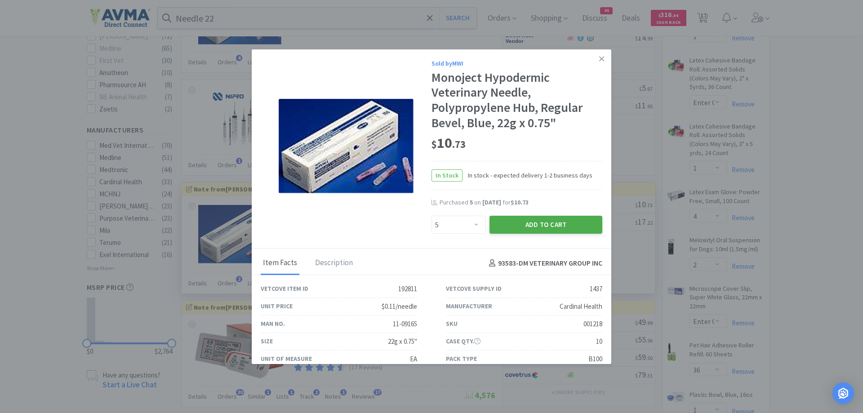
click at [542, 221] on button "Add to Cart" at bounding box center [546, 225] width 113 height 18
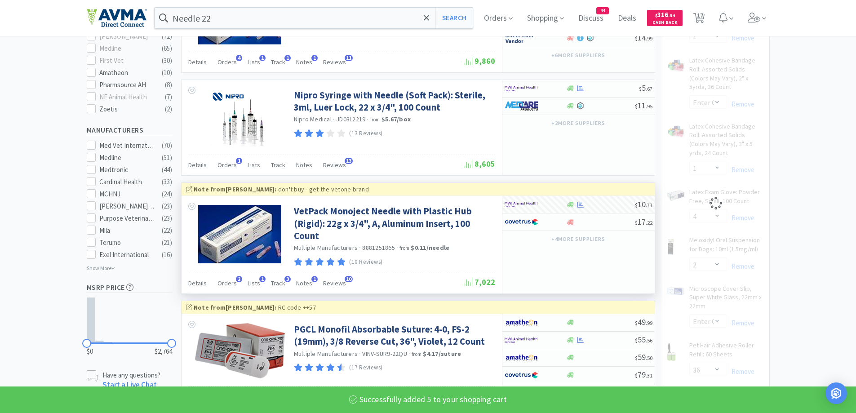
select select "5"
select select "1"
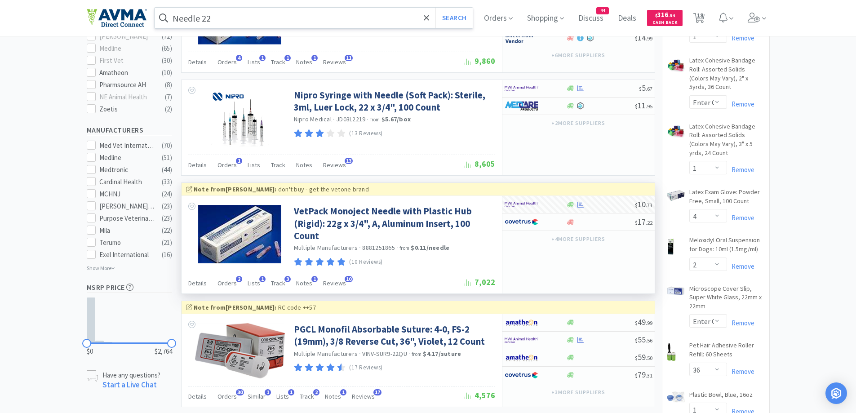
click at [219, 15] on input "Needle 22" at bounding box center [314, 18] width 319 height 21
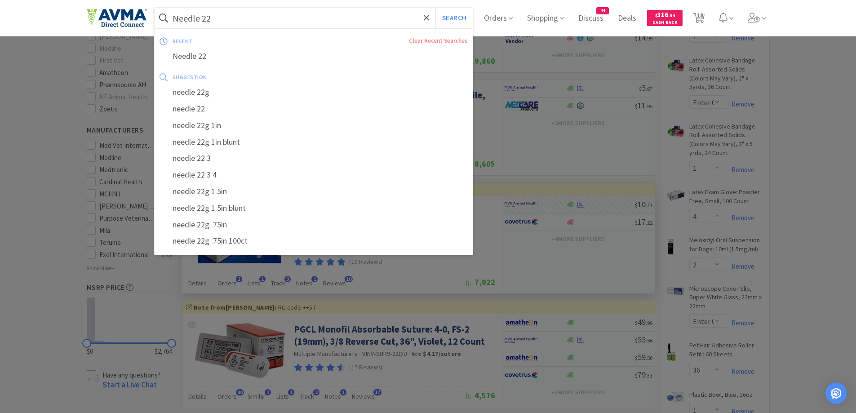
click at [215, 18] on input "Needle 22" at bounding box center [314, 18] width 319 height 21
drag, startPoint x: 206, startPoint y: 20, endPoint x: 220, endPoint y: 19, distance: 13.9
click at [220, 19] on input "Needle 22" at bounding box center [314, 18] width 319 height 21
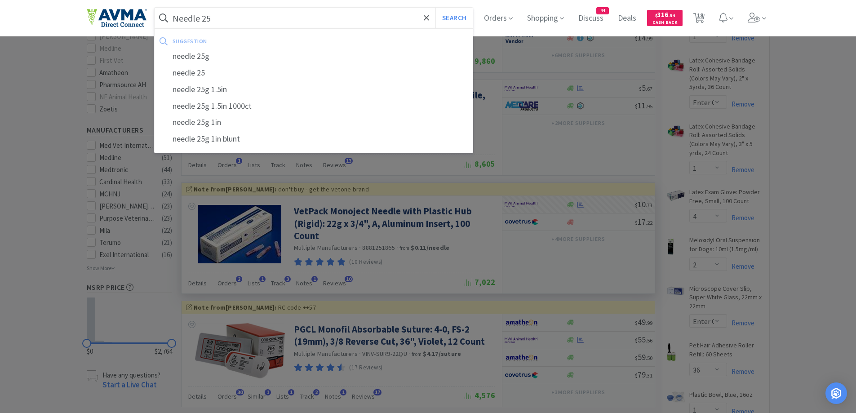
type input "Needle 25"
click at [436, 8] on button "Search" at bounding box center [454, 18] width 37 height 21
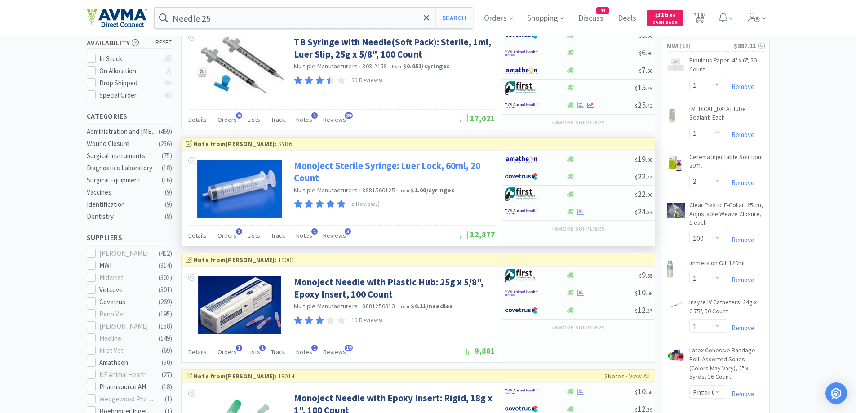
scroll to position [180, 0]
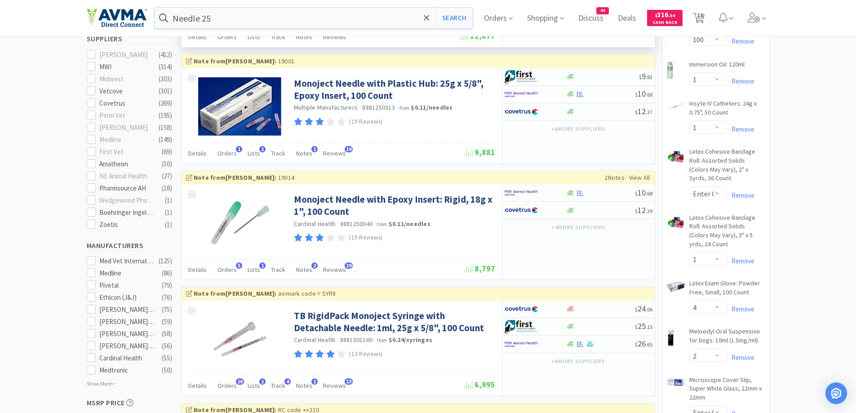
scroll to position [360, 0]
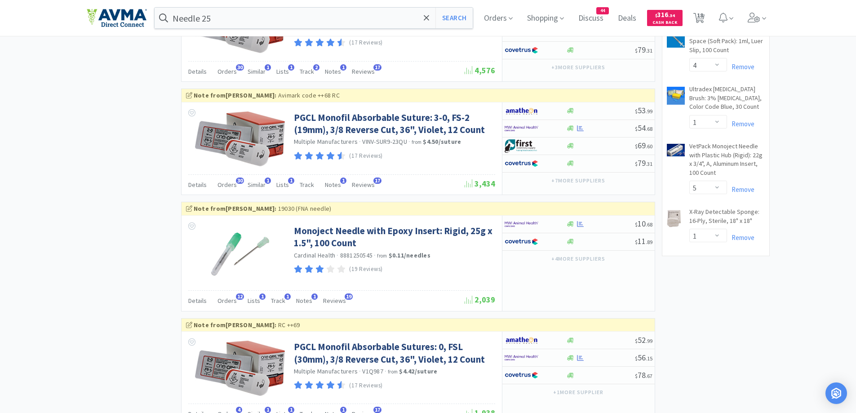
scroll to position [989, 0]
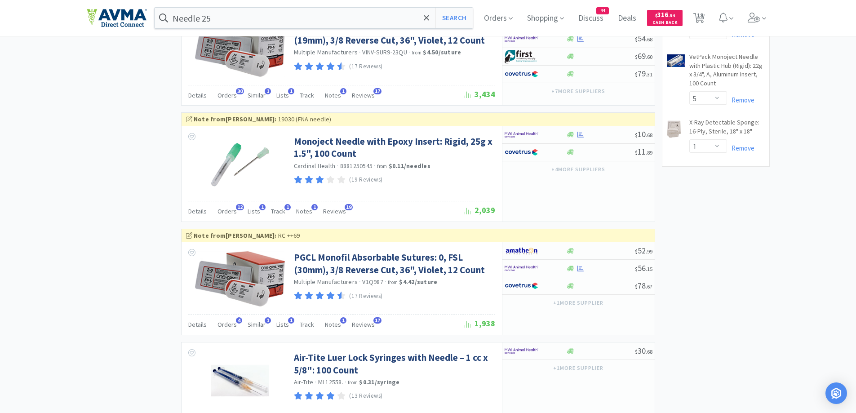
click at [141, 184] on div "× Filter Results Synced Suppliers Only Manufacturers Only Compounds Only Previo…" at bounding box center [428, 6] width 683 height 1882
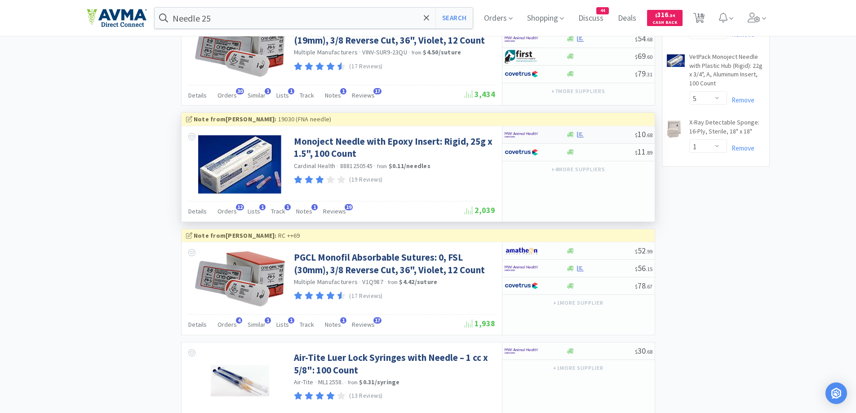
click at [551, 130] on div at bounding box center [529, 134] width 49 height 15
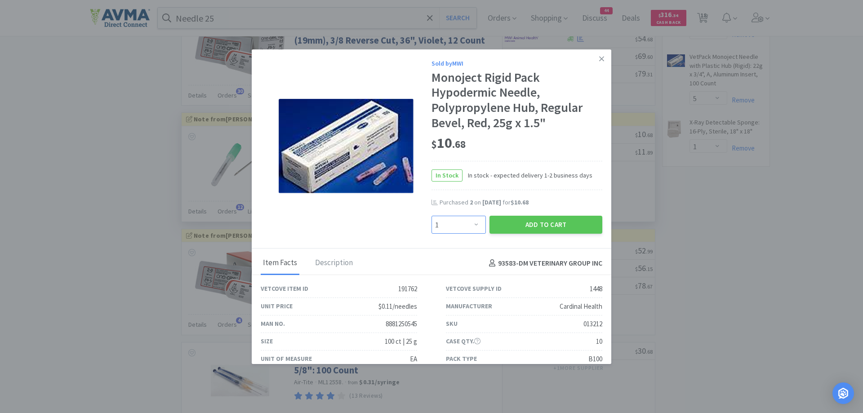
click at [469, 226] on select "Enter Quantity 1 2 3 4 5 6 7 8 9 10 11 12 13 14 15 16 17 18 19 20 Enter Quantity" at bounding box center [459, 225] width 54 height 18
select select "2"
click at [432, 216] on select "Enter Quantity 1 2 3 4 5 6 7 8 9 10 11 12 13 14 15 16 17 18 19 20 Enter Quantity" at bounding box center [459, 225] width 54 height 18
click at [532, 229] on button "Add to Cart" at bounding box center [546, 225] width 113 height 18
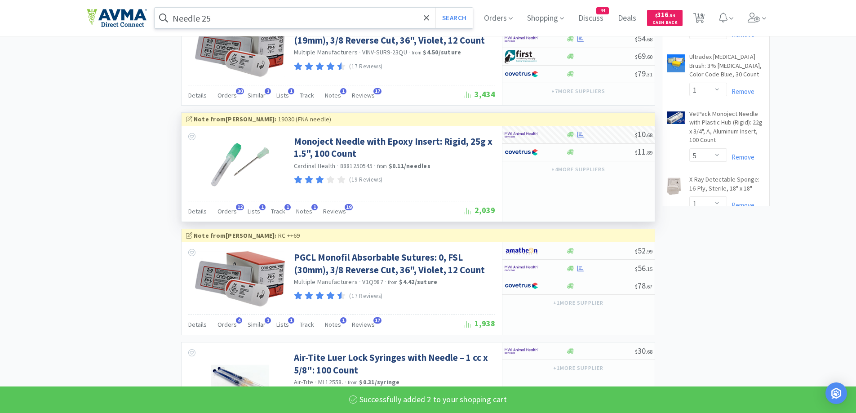
click at [249, 18] on input "Needle 25" at bounding box center [314, 18] width 319 height 21
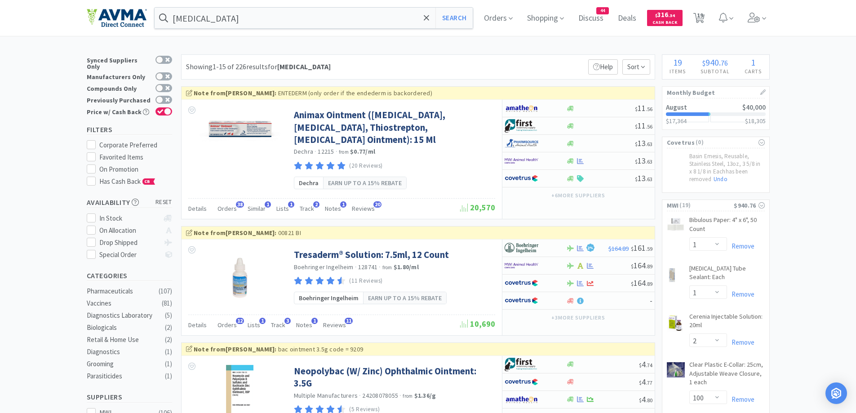
click at [420, 66] on div "Showing 1-15 of 226 results for neomycin Filters Help Sort" at bounding box center [418, 66] width 474 height 25
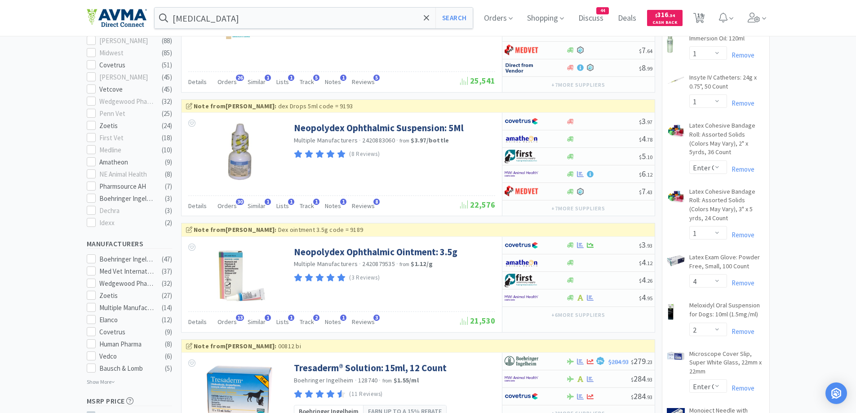
scroll to position [450, 0]
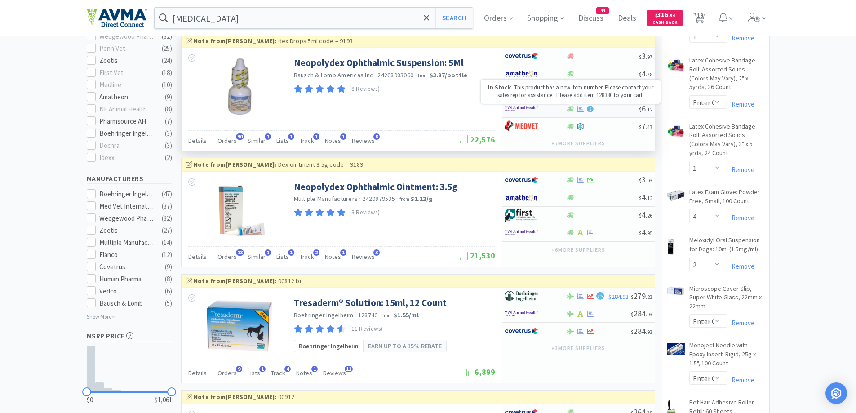
click at [568, 108] on icon at bounding box center [570, 109] width 7 height 7
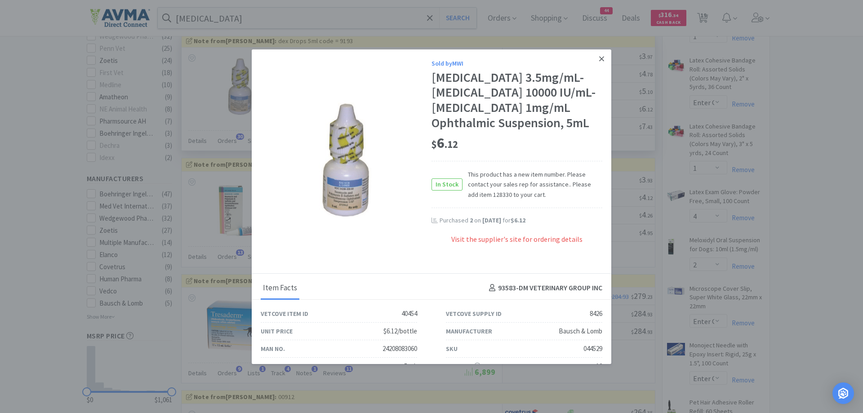
click at [599, 56] on icon at bounding box center [601, 59] width 5 height 8
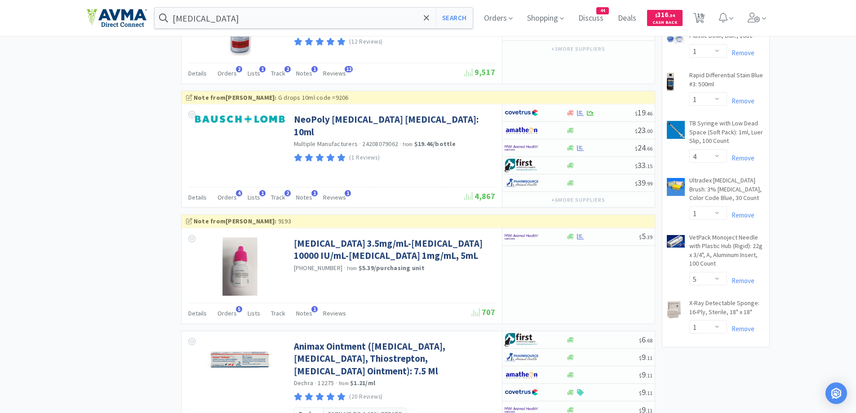
scroll to position [803, 0]
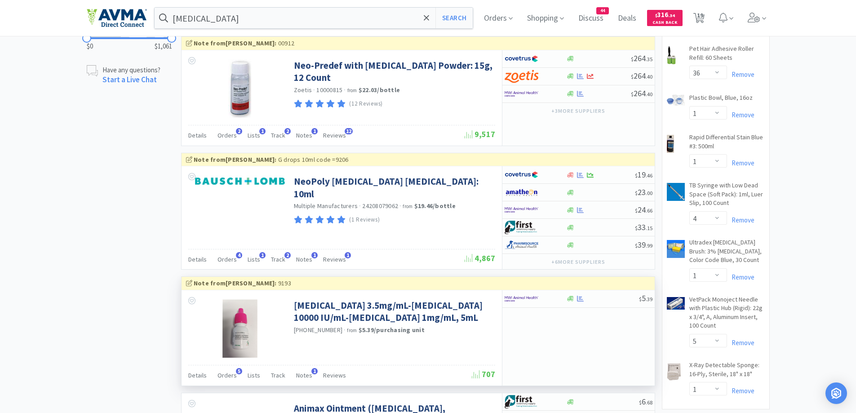
click at [588, 327] on div "$ 5 . 39" at bounding box center [578, 337] width 153 height 95
click at [571, 295] on div at bounding box center [571, 295] width 4 height 2
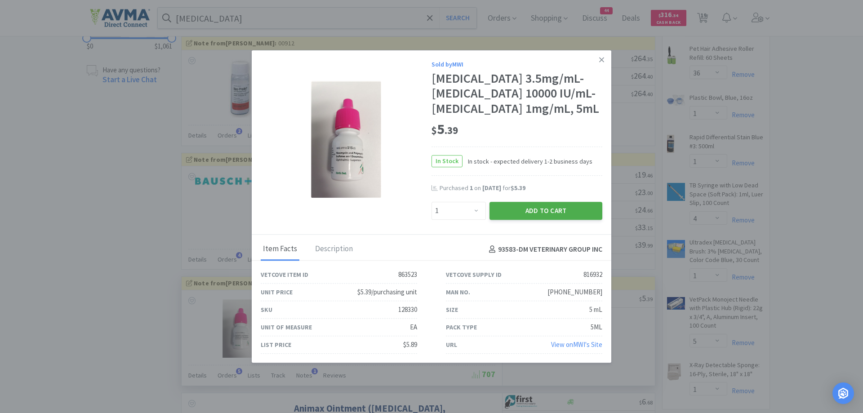
click at [530, 220] on button "Add to Cart" at bounding box center [546, 211] width 113 height 18
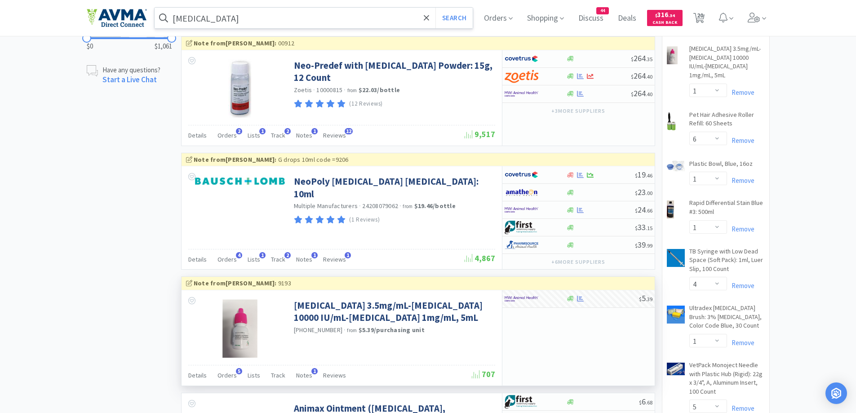
click at [270, 16] on input "neomycin" at bounding box center [314, 18] width 319 height 21
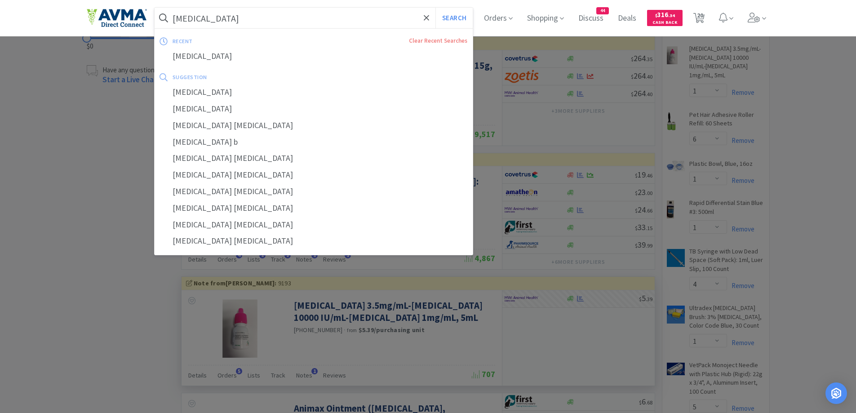
paste input "Selarid"
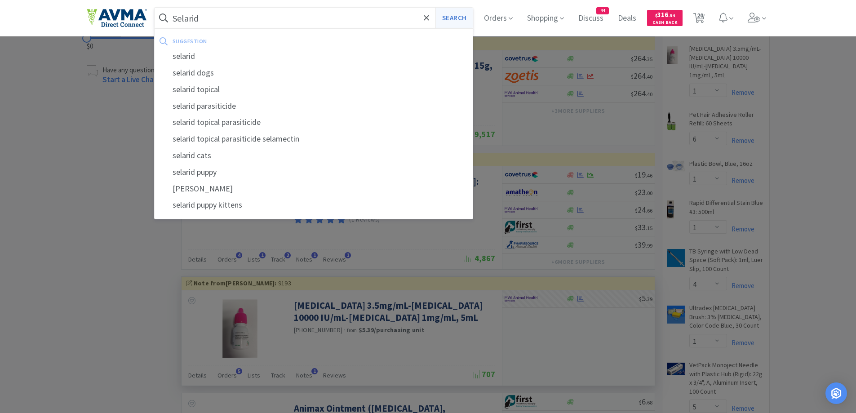
click at [468, 22] on button "Search" at bounding box center [454, 18] width 37 height 21
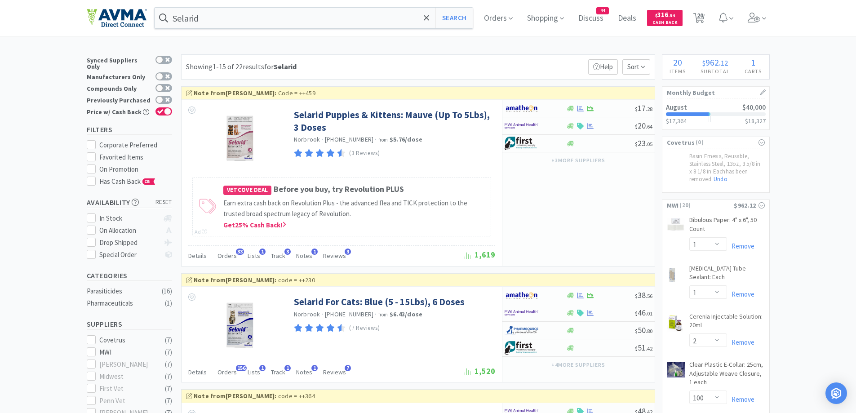
click at [393, 55] on div "Showing 1-15 of 22 results for Selarid Filters Help Sort" at bounding box center [418, 66] width 474 height 25
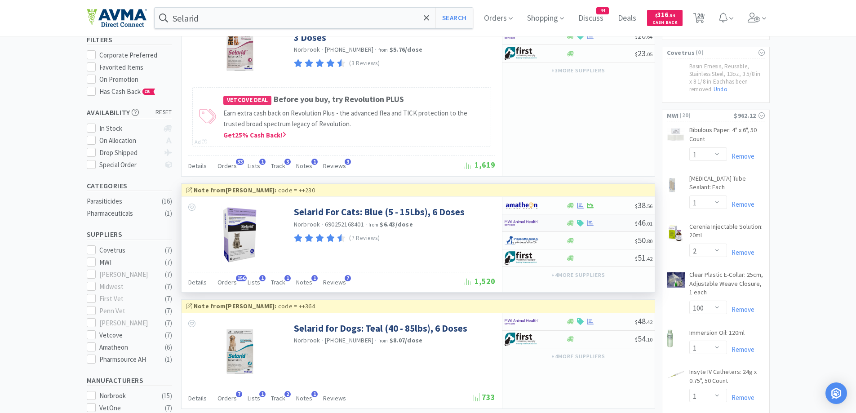
click at [553, 223] on div at bounding box center [529, 222] width 49 height 15
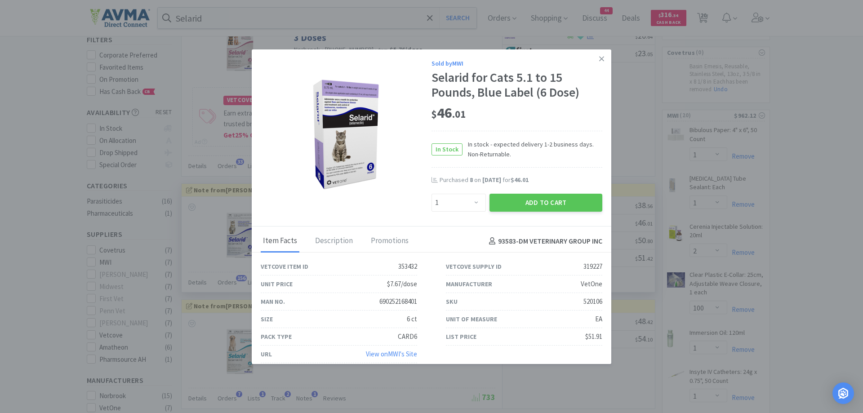
click at [485, 124] on div "$ 46 . 01" at bounding box center [517, 115] width 171 height 31
click at [467, 200] on select "Enter Quantity 1 2 3 4 5 6 7 8 9 10 11 12 13 14 15 16 17 18 19 20 Enter Quantity" at bounding box center [459, 203] width 54 height 18
click at [432, 194] on select "Enter Quantity 1 2 3 4 5 6 7 8 9 10 11 12 13 14 15 16 17 18 19 20 Enter Quantity" at bounding box center [459, 203] width 54 height 18
click at [541, 206] on button "Add to Cart" at bounding box center [546, 203] width 113 height 18
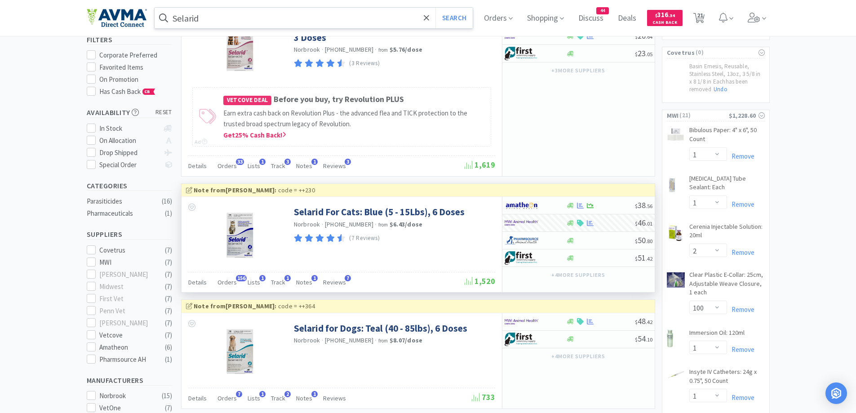
click at [218, 14] on input "Selarid" at bounding box center [314, 18] width 319 height 21
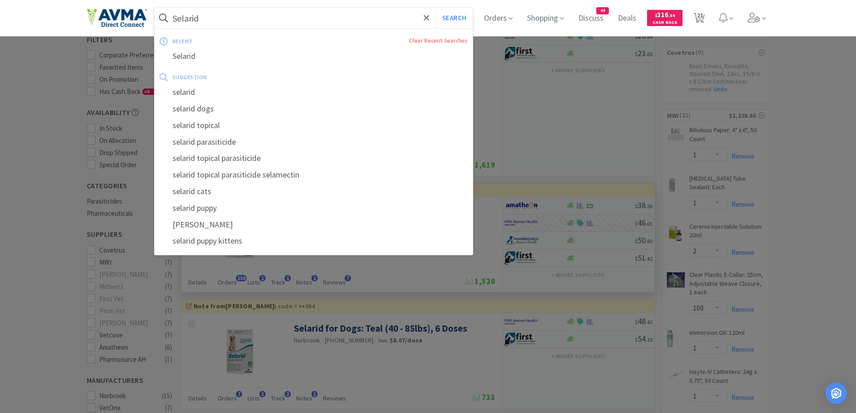
paste input "Cefpodoxime 200mg"
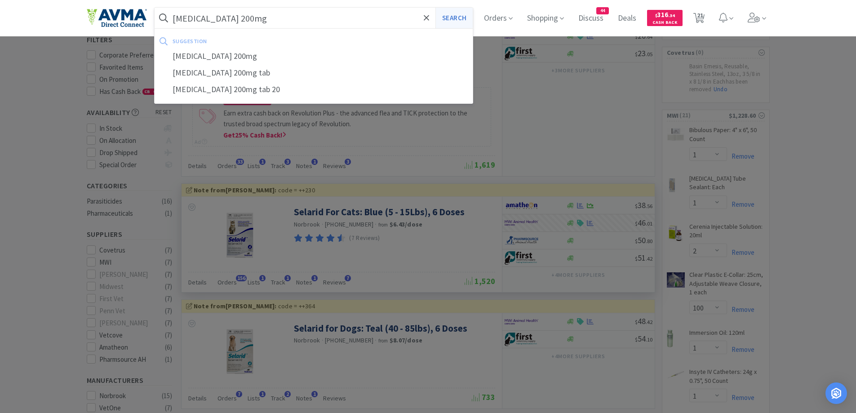
click at [452, 20] on button "Search" at bounding box center [454, 18] width 37 height 21
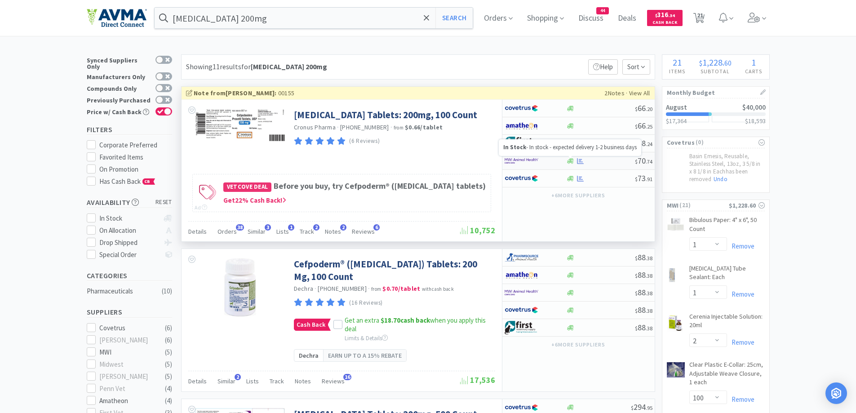
click at [568, 162] on icon at bounding box center [570, 160] width 7 height 5
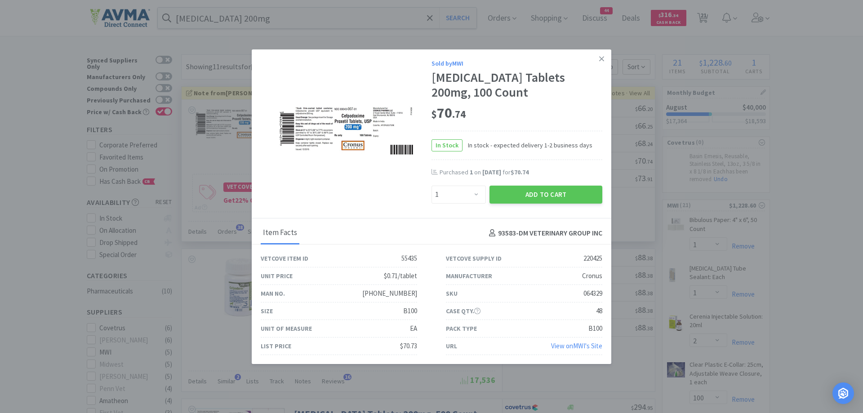
click at [514, 120] on div "$ 70 . 74" at bounding box center [517, 113] width 171 height 19
click at [468, 191] on select "Enter Quantity 1 2 3 4 5 6 7 8 9 10 11 12 13 14 15 16 17 18 19 20 Enter Quantity" at bounding box center [459, 195] width 54 height 18
click at [432, 186] on select "Enter Quantity 1 2 3 4 5 6 7 8 9 10 11 12 13 14 15 16 17 18 19 20 Enter Quantity" at bounding box center [459, 195] width 54 height 18
click at [535, 197] on button "Add to Cart" at bounding box center [546, 195] width 113 height 18
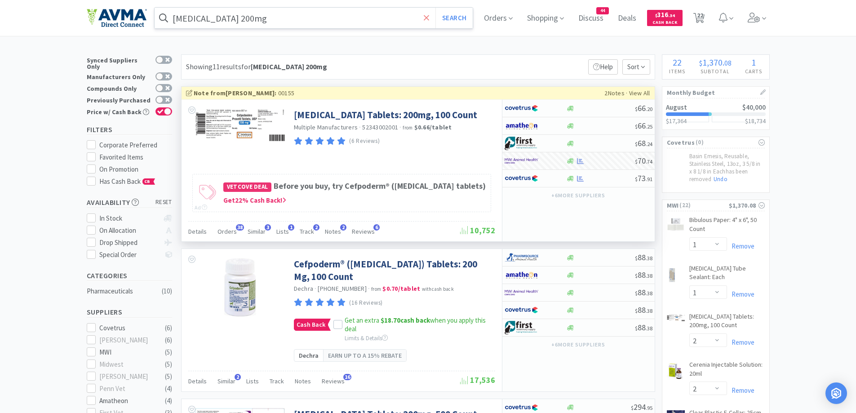
click at [432, 17] on span at bounding box center [427, 18] width 10 height 19
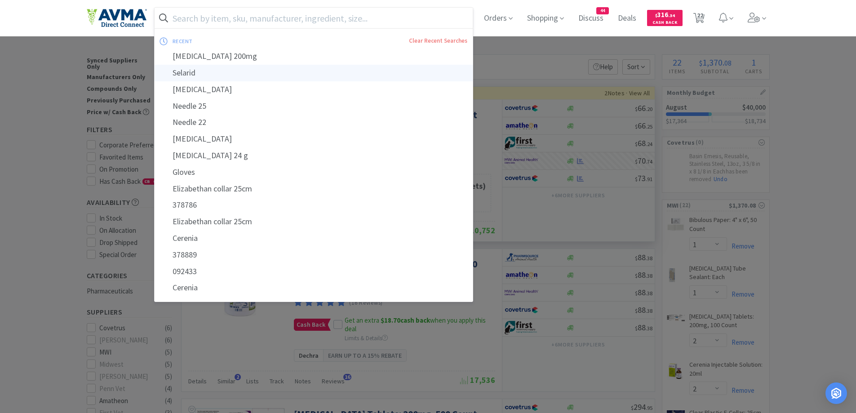
click at [182, 77] on div "Selarid" at bounding box center [314, 73] width 319 height 17
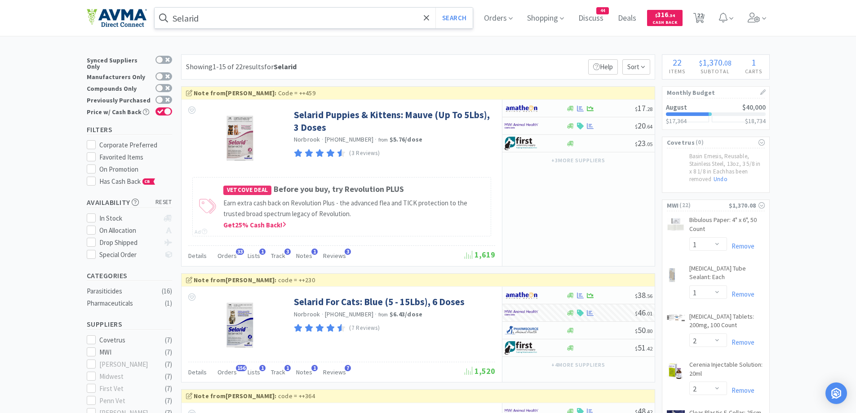
click at [436, 60] on div "Showing 1-15 of 22 results for Selarid Filters Help Sort" at bounding box center [418, 66] width 474 height 25
click at [570, 123] on icon at bounding box center [570, 126] width 7 height 7
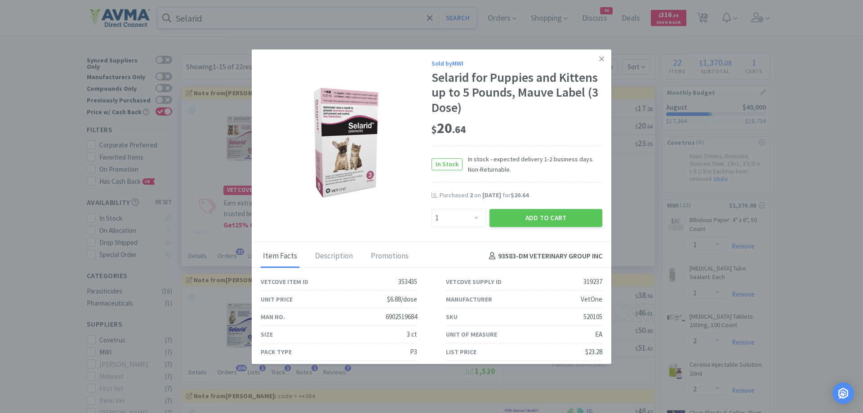
click at [542, 130] on div "$ 20 . 64" at bounding box center [517, 128] width 171 height 19
drag, startPoint x: 545, startPoint y: 178, endPoint x: 540, endPoint y: 166, distance: 13.3
click at [545, 178] on div "In Stock In stock - expected delivery 1-2 business days. Non-Returnable." at bounding box center [517, 164] width 171 height 37
click at [533, 223] on button "Add to Cart" at bounding box center [546, 218] width 113 height 18
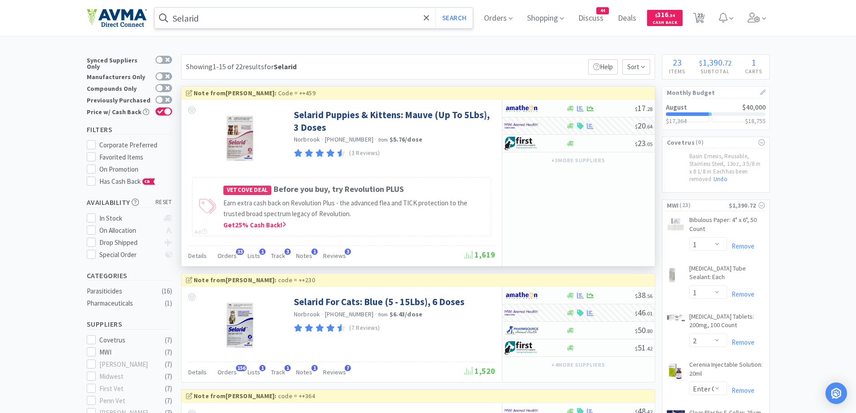
drag, startPoint x: 497, startPoint y: 64, endPoint x: 573, endPoint y: 70, distance: 76.2
click at [497, 64] on div "Showing 1-15 of 22 results for Selarid Filters Help Sort" at bounding box center [418, 66] width 474 height 25
click at [704, 14] on span "23" at bounding box center [700, 15] width 6 height 36
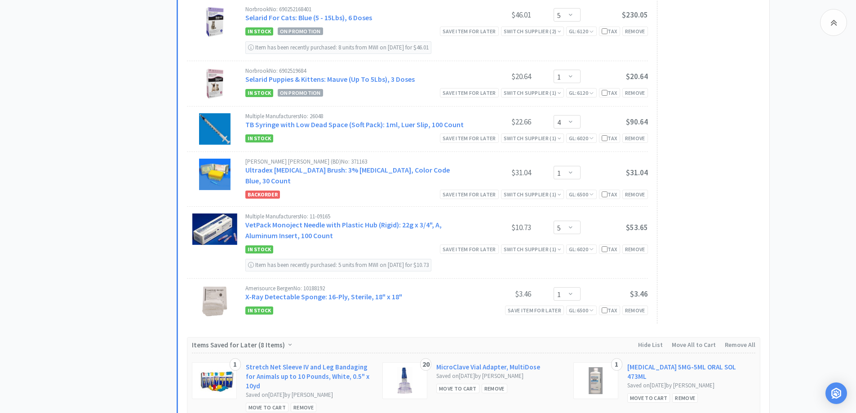
scroll to position [989, 0]
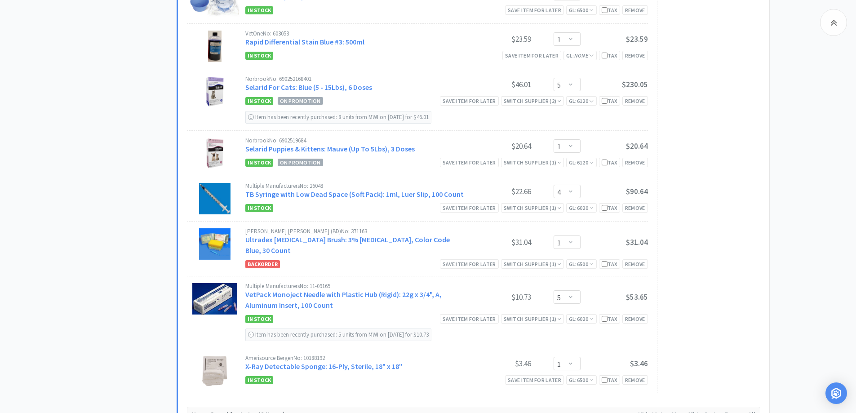
scroll to position [899, 0]
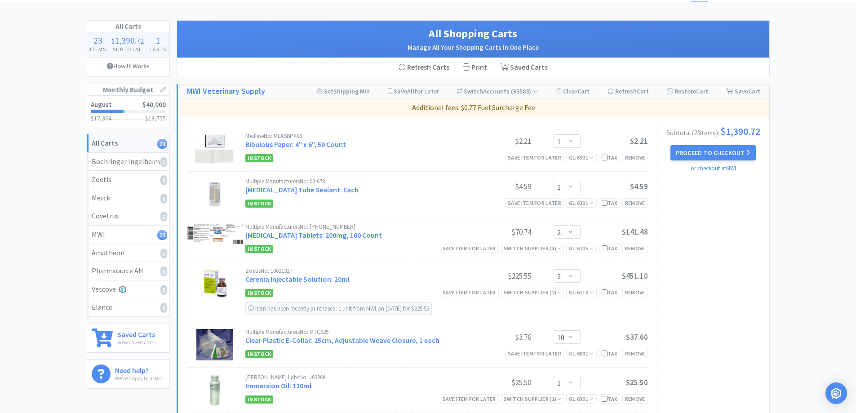
scroll to position [0, 0]
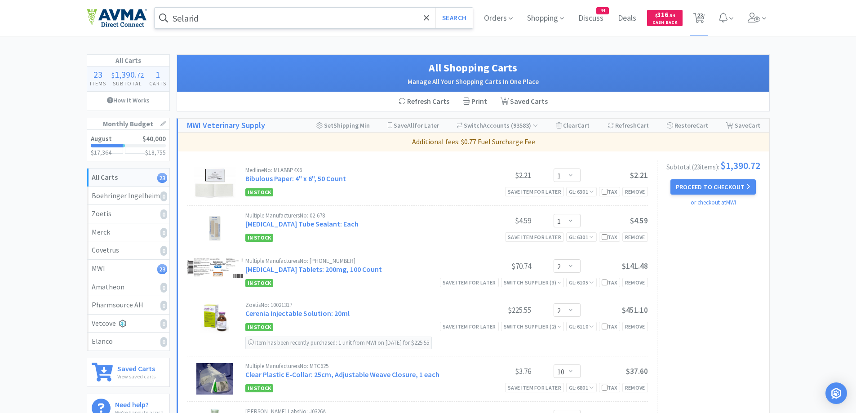
click at [246, 19] on input "Selarid" at bounding box center [314, 18] width 319 height 21
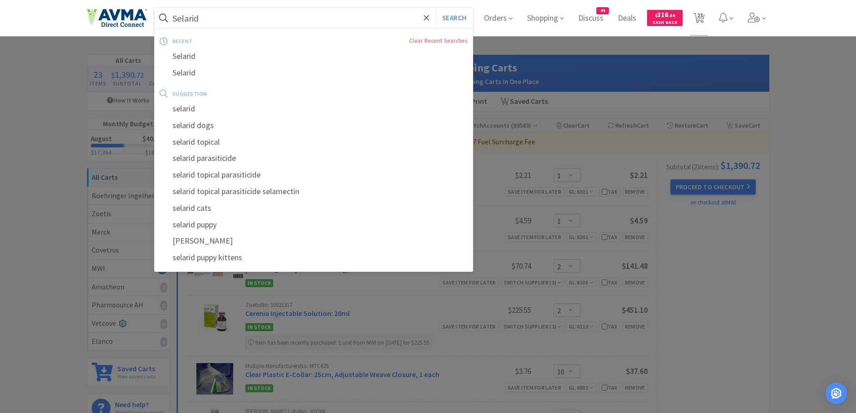
paste input "Thyrosyn 0.6mg"
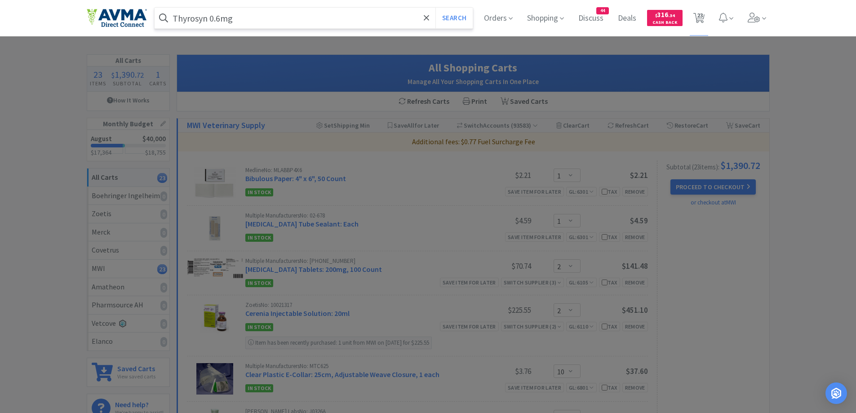
click at [436, 8] on button "Search" at bounding box center [454, 18] width 37 height 21
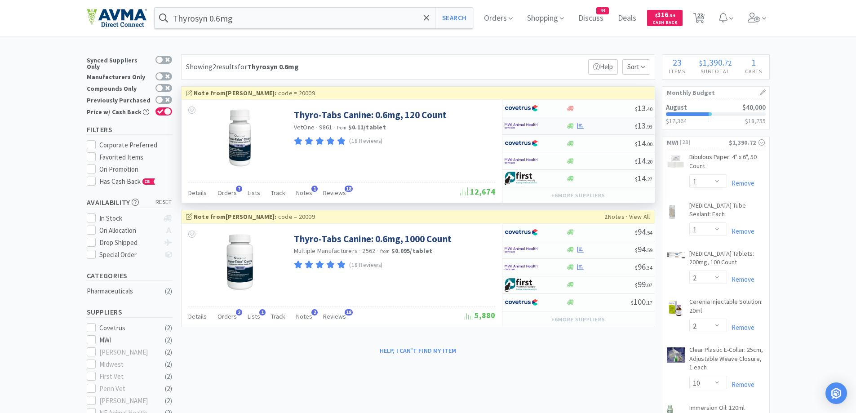
click at [557, 124] on div at bounding box center [536, 125] width 62 height 15
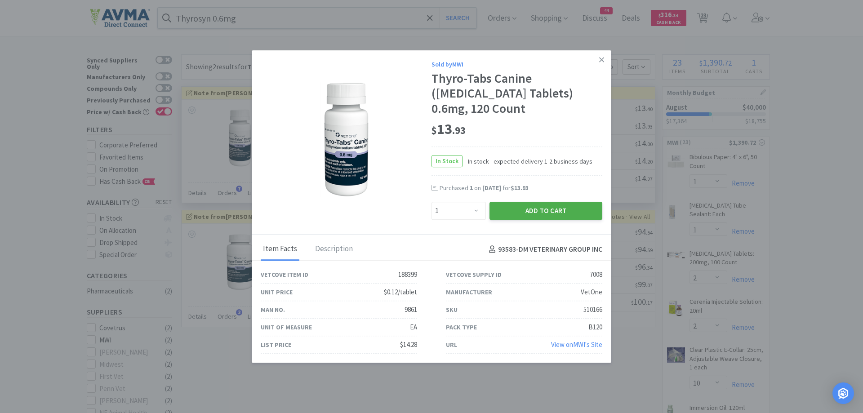
click at [541, 214] on button "Add to Cart" at bounding box center [546, 211] width 113 height 18
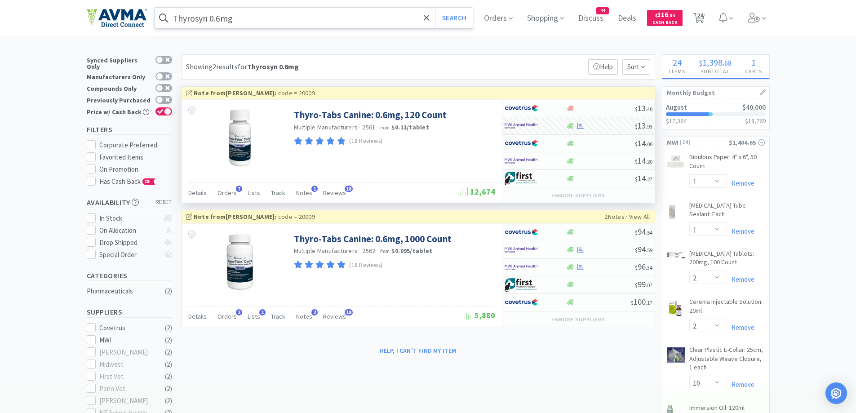
click at [263, 17] on input "Thyrosyn 0.6mg" at bounding box center [314, 18] width 319 height 21
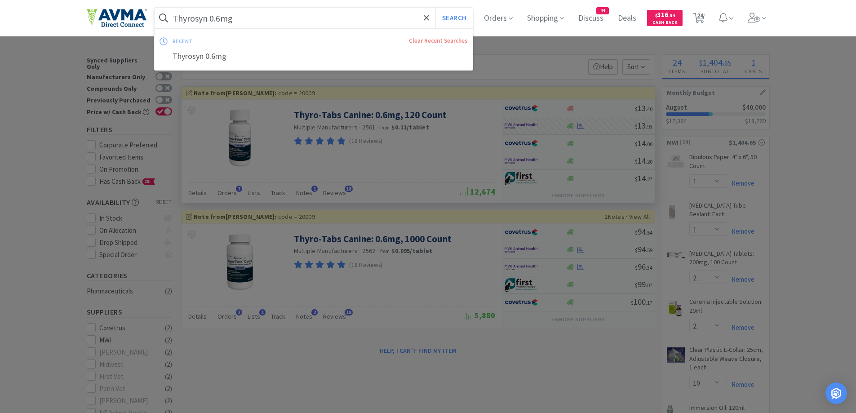
paste input "razodone 100"
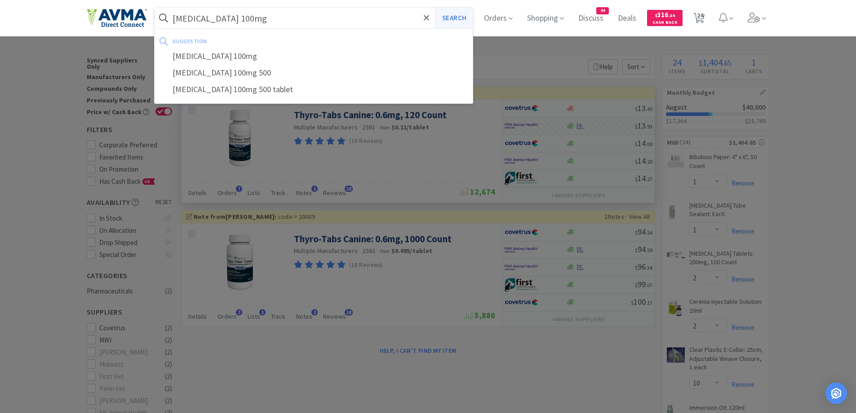
click at [457, 10] on button "Search" at bounding box center [454, 18] width 37 height 21
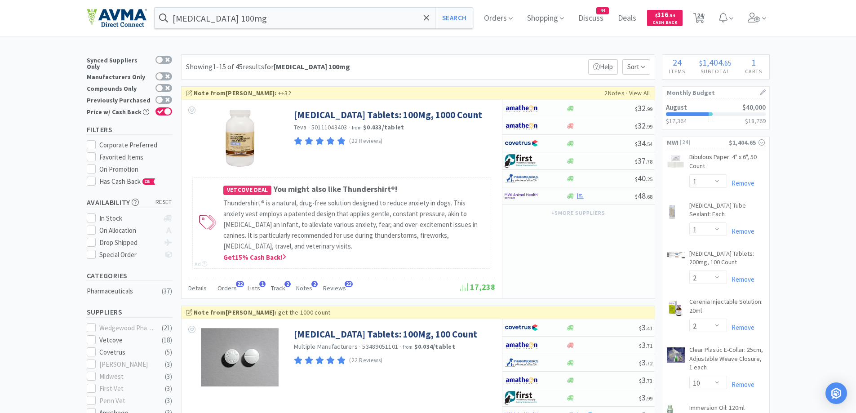
click at [507, 58] on div "Showing 1-15 of 45 results for Trazodone 100mg Filters Help Sort" at bounding box center [418, 66] width 474 height 25
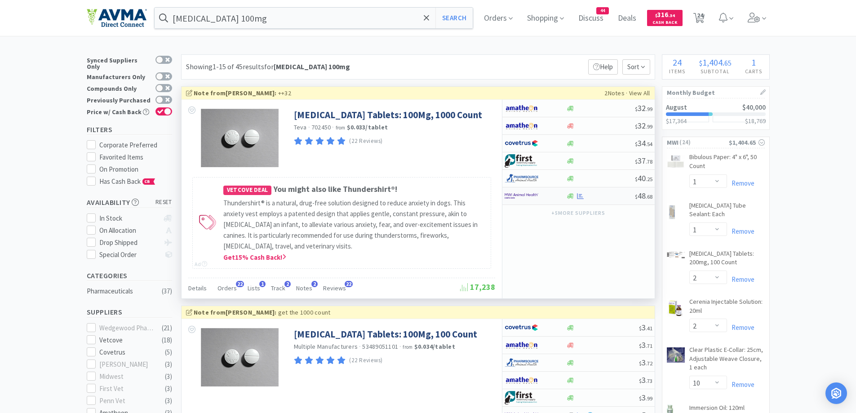
click at [565, 203] on div at bounding box center [536, 195] width 62 height 15
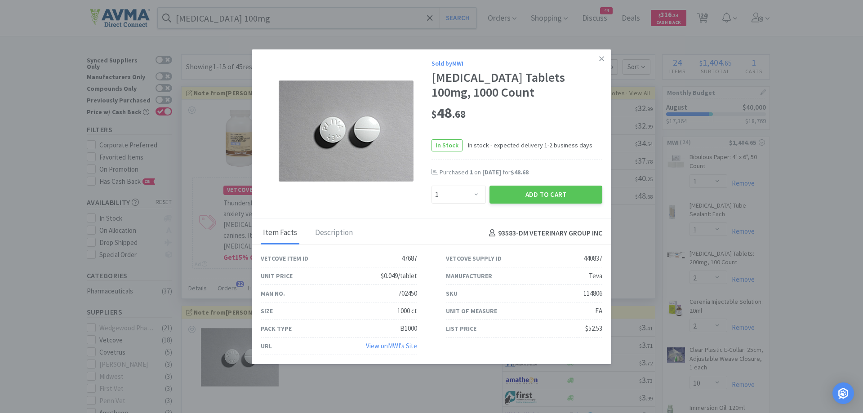
click at [558, 108] on div "$ 48 . 68" at bounding box center [517, 113] width 171 height 19
click at [512, 194] on button "Add to Cart" at bounding box center [546, 195] width 113 height 18
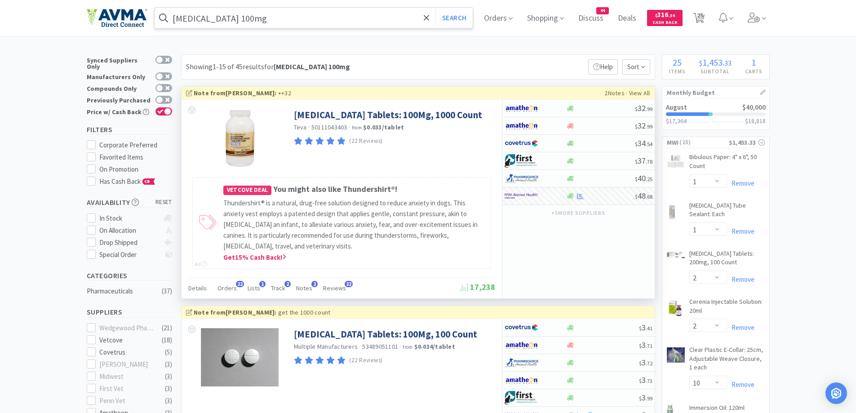
click at [287, 15] on input "Trazodone 100mg" at bounding box center [314, 18] width 319 height 21
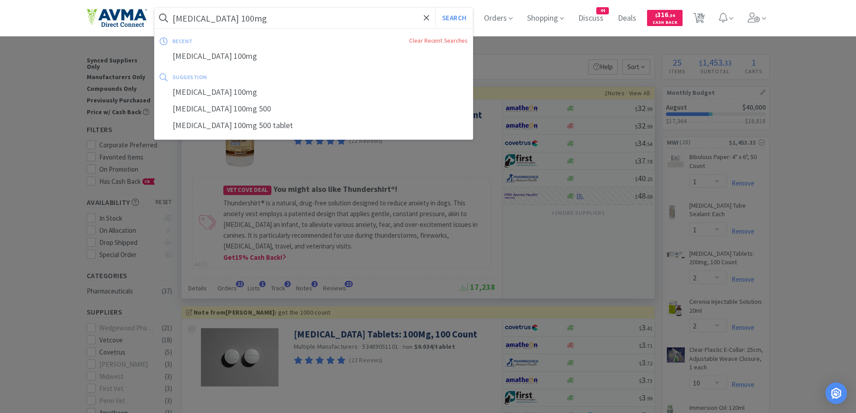
paste input "5"
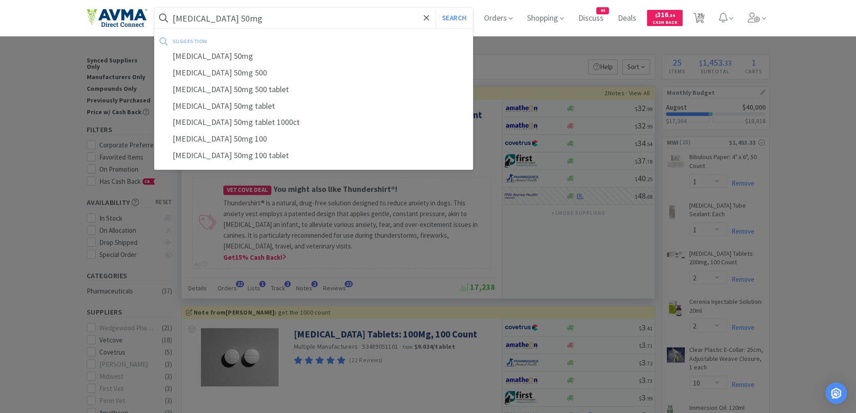
click at [436, 8] on button "Search" at bounding box center [454, 18] width 37 height 21
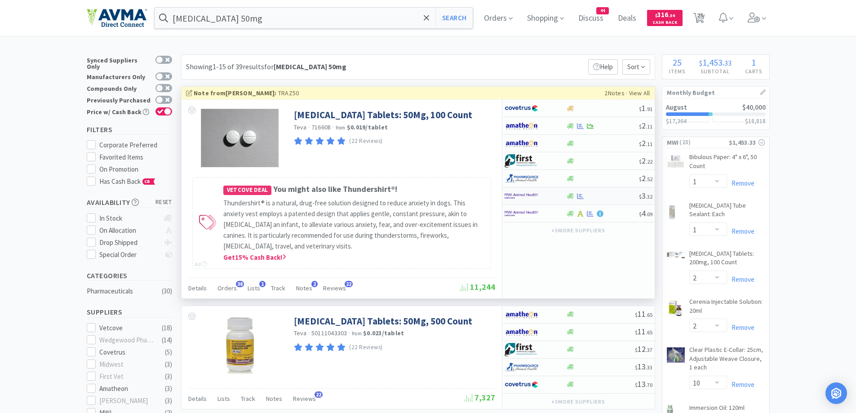
click at [550, 194] on div at bounding box center [529, 195] width 49 height 15
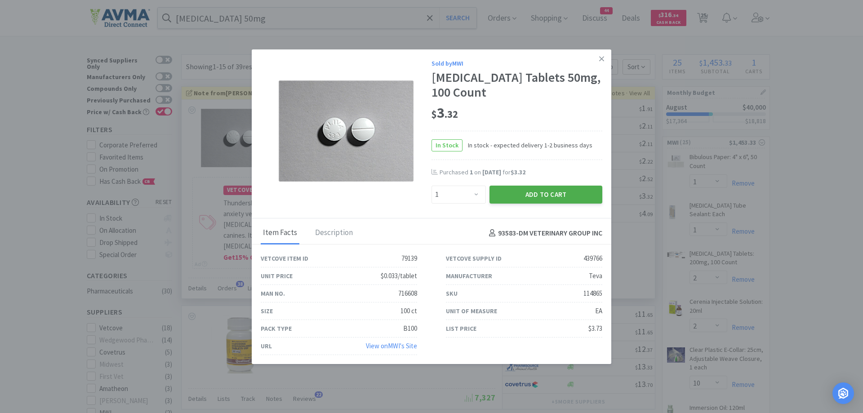
click at [516, 197] on button "Add to Cart" at bounding box center [546, 195] width 113 height 18
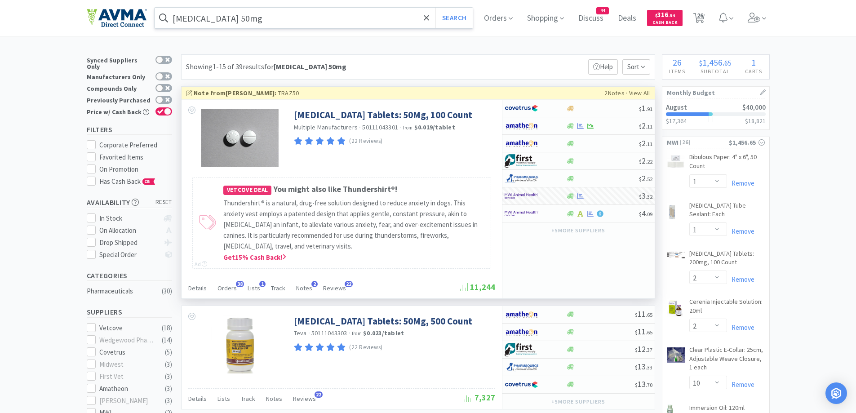
click at [272, 18] on input "Trazodone 50mg" at bounding box center [314, 18] width 319 height 21
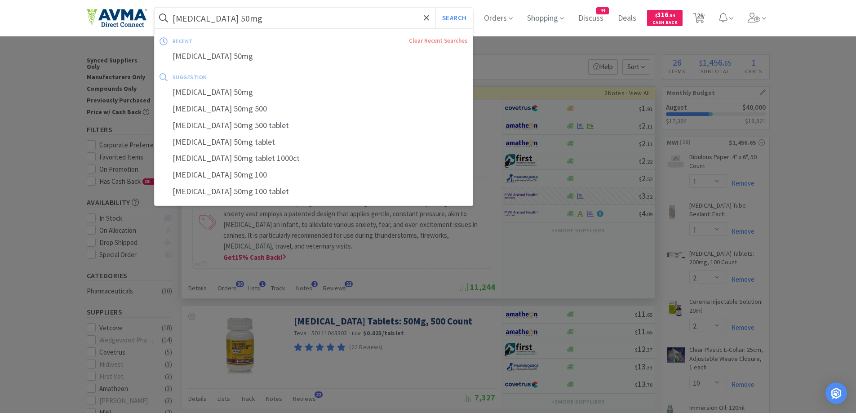
paste input "Amoxicillin"
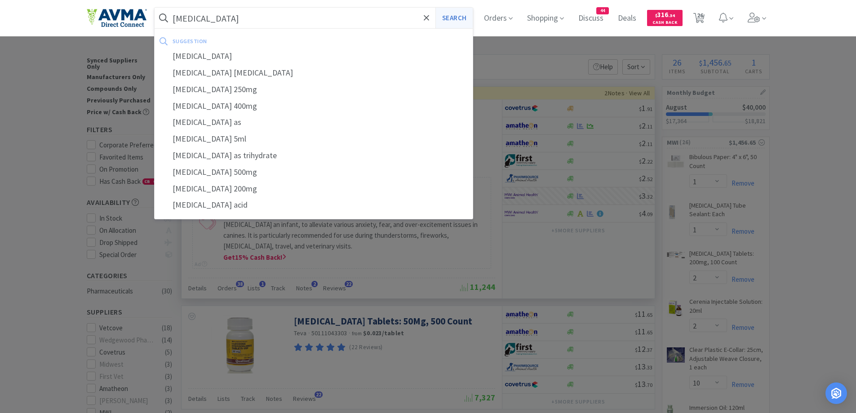
click at [465, 11] on button "Search" at bounding box center [454, 18] width 37 height 21
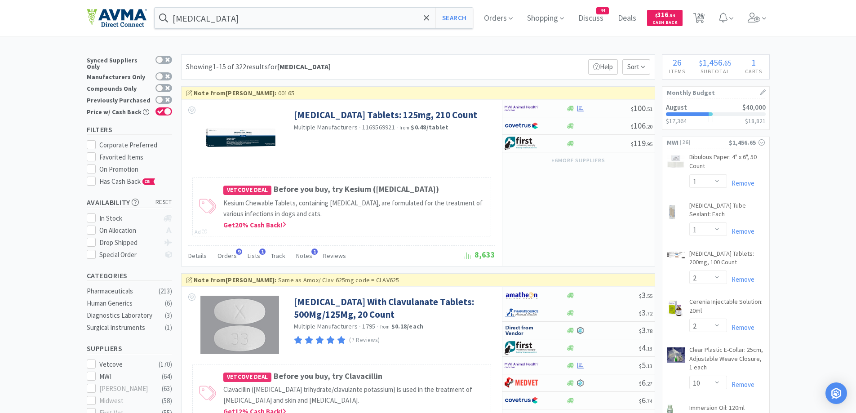
click at [456, 67] on div "Showing 1-15 of 322 results for Amoxicillin Filters Help Sort" at bounding box center [418, 66] width 474 height 25
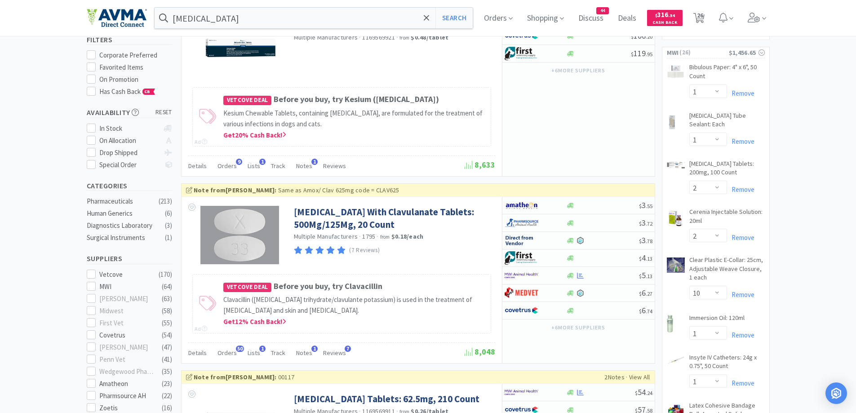
scroll to position [180, 0]
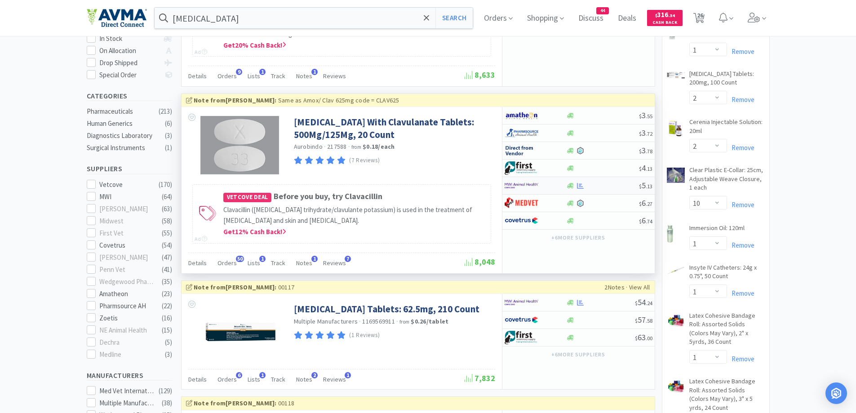
click at [555, 193] on div at bounding box center [536, 185] width 62 height 15
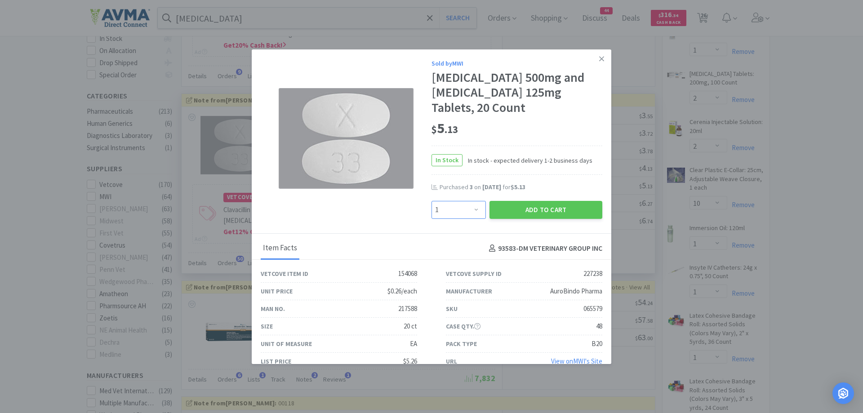
click at [460, 209] on select "Enter Quantity 1 2 3 4 5 6 7 8 9 10 11 12 13 14 15 16 17 18 19 20 Enter Quantity" at bounding box center [459, 210] width 54 height 18
click at [432, 201] on select "Enter Quantity 1 2 3 4 5 6 7 8 9 10 11 12 13 14 15 16 17 18 19 20 Enter Quantity" at bounding box center [459, 210] width 54 height 18
click at [516, 224] on div "Sold by MWI Amoxicillin 500mg and Clavulanate Potassium 125mg Tablets, 20 Count…" at bounding box center [432, 141] width 360 height 184
click at [529, 210] on button "Add to Cart" at bounding box center [546, 210] width 113 height 18
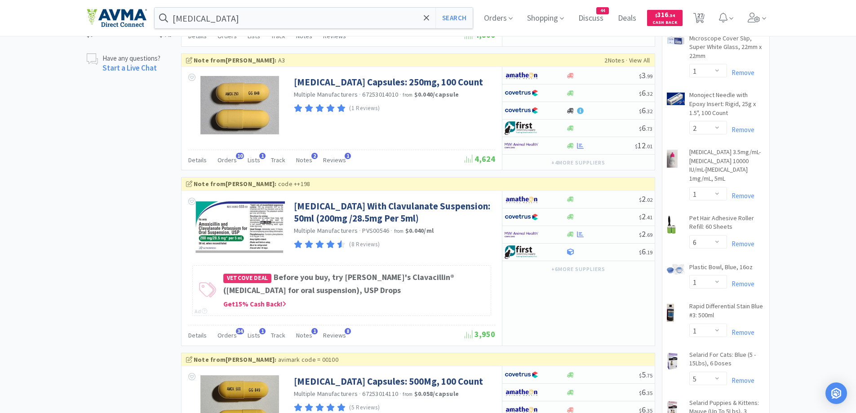
scroll to position [809, 0]
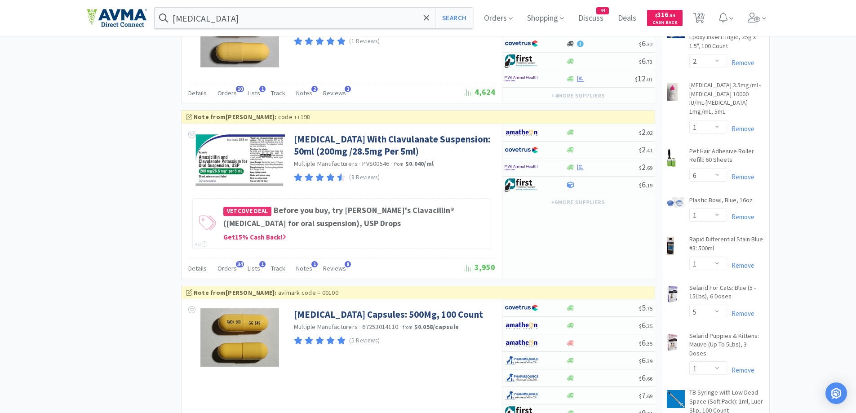
click at [565, 175] on div at bounding box center [536, 167] width 62 height 15
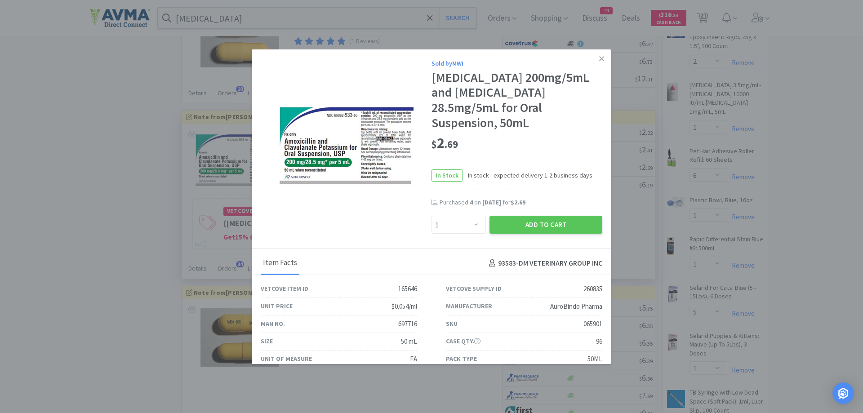
click at [527, 139] on div "$ 2 . 69" at bounding box center [517, 143] width 171 height 19
drag, startPoint x: 465, startPoint y: 227, endPoint x: 465, endPoint y: 219, distance: 8.1
click at [465, 227] on select "Enter Quantity 1 2 3 4 5 6 7 8 9 10 11 12 13 14 15 16 17 18 19 20 Enter Quantity" at bounding box center [459, 225] width 54 height 18
click at [432, 216] on select "Enter Quantity 1 2 3 4 5 6 7 8 9 10 11 12 13 14 15 16 17 18 19 20 Enter Quantity" at bounding box center [459, 225] width 54 height 18
click at [530, 227] on button "Add to Cart" at bounding box center [546, 225] width 113 height 18
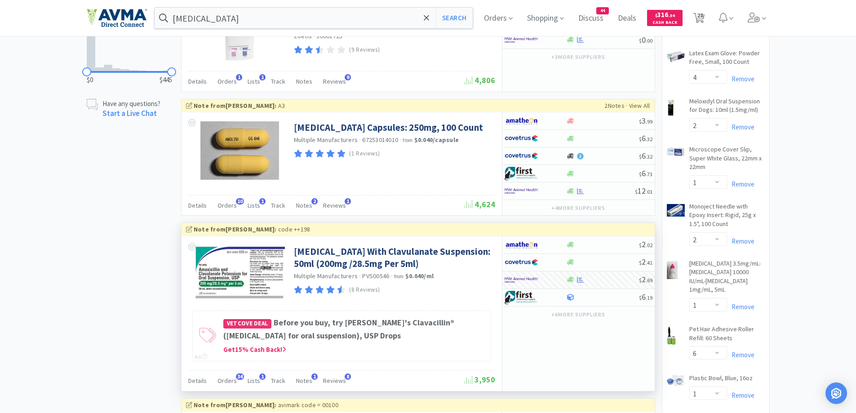
scroll to position [629, 0]
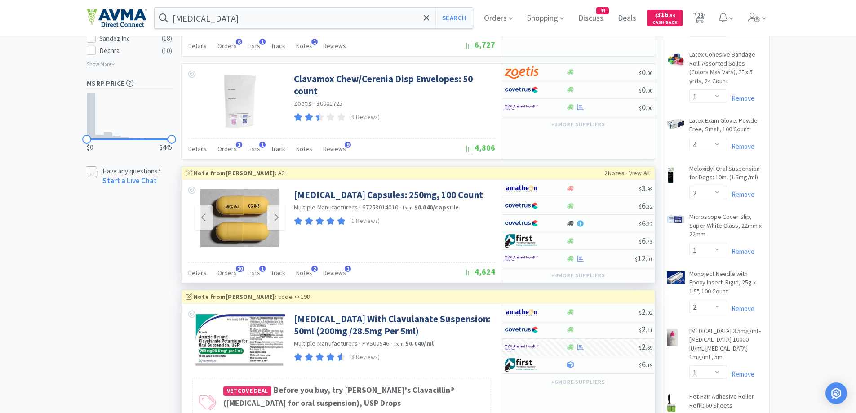
drag, startPoint x: 132, startPoint y: 238, endPoint x: 218, endPoint y: 248, distance: 86.9
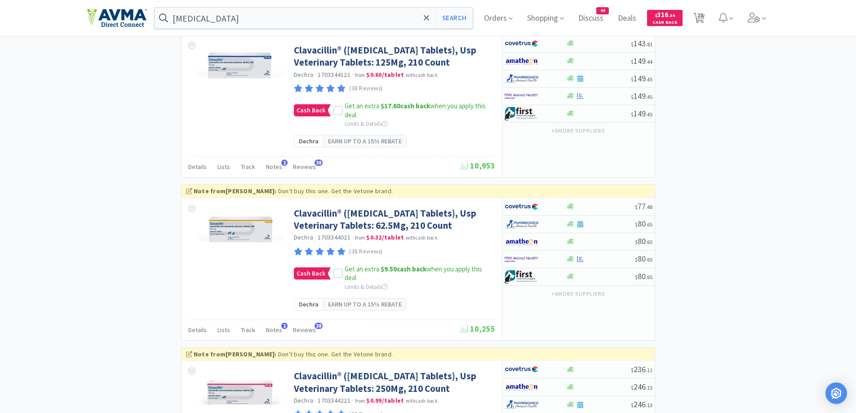
scroll to position [1259, 0]
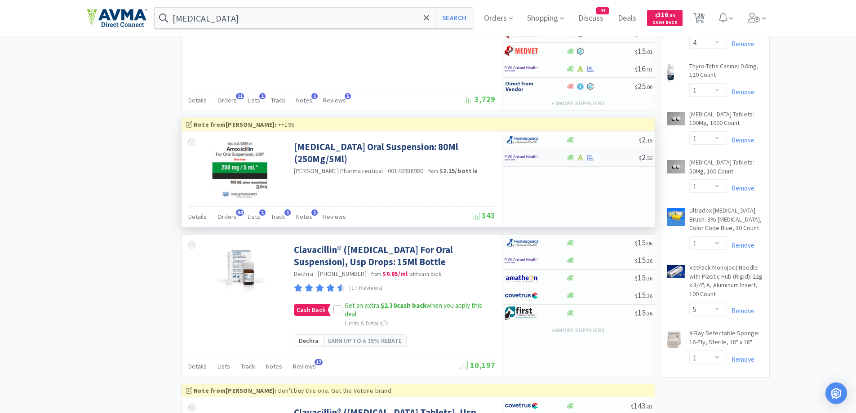
click at [557, 165] on div at bounding box center [536, 157] width 62 height 15
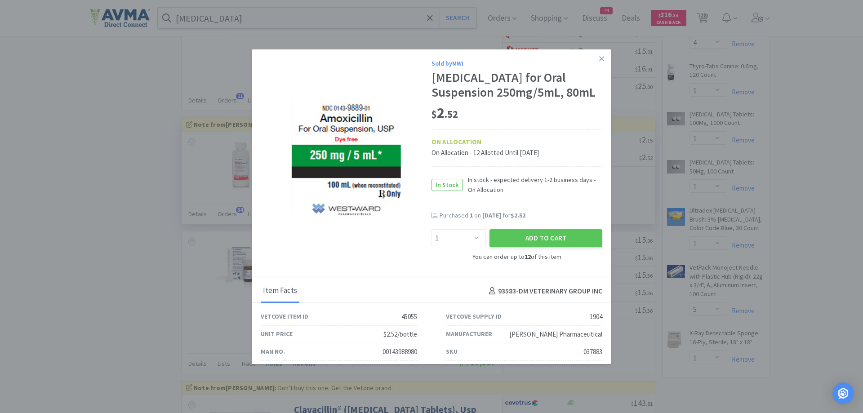
click at [536, 117] on div "$ 2 . 52" at bounding box center [517, 113] width 171 height 19
click at [536, 239] on button "Add to Cart" at bounding box center [546, 238] width 113 height 18
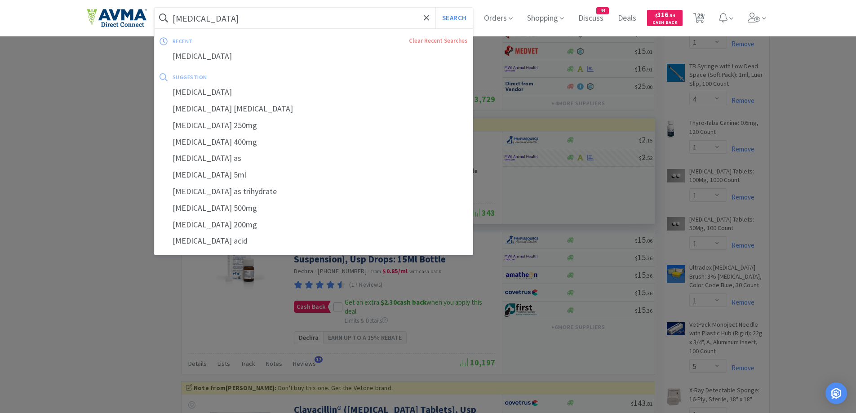
click at [227, 16] on input "Amoxicillin" at bounding box center [314, 18] width 319 height 21
paste input "urocin"
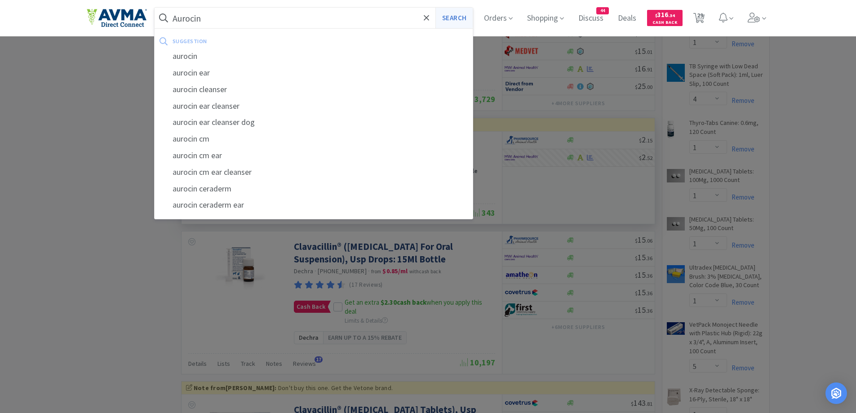
click at [455, 18] on button "Search" at bounding box center [454, 18] width 37 height 21
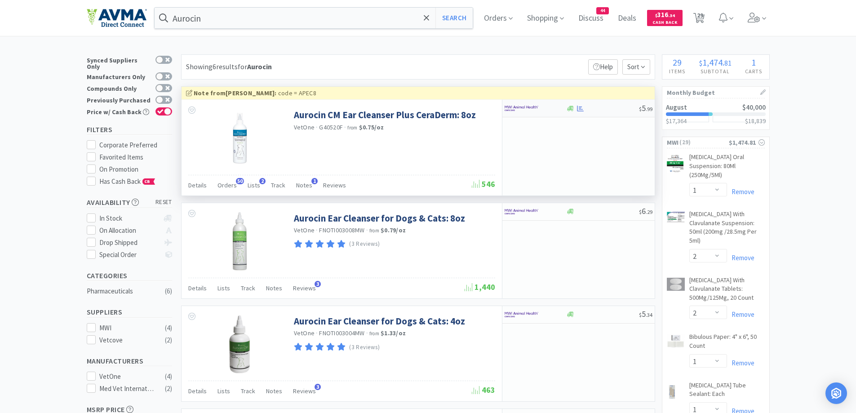
click at [540, 110] on div at bounding box center [529, 108] width 49 height 15
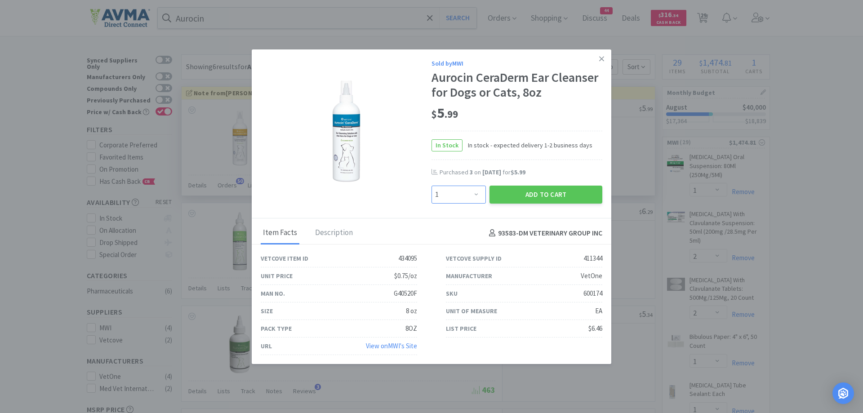
click at [468, 193] on select "Enter Quantity 1 2 3 4 5 6 7 8 9 10 11 12 13 14 15 16 17 18 19 20 Enter Quantity" at bounding box center [459, 195] width 54 height 18
click at [432, 186] on select "Enter Quantity 1 2 3 4 5 6 7 8 9 10 11 12 13 14 15 16 17 18 19 20 Enter Quantity" at bounding box center [459, 195] width 54 height 18
click at [533, 122] on div "$ 5 . 99" at bounding box center [517, 113] width 171 height 19
click at [532, 197] on button "Add to Cart" at bounding box center [546, 195] width 113 height 18
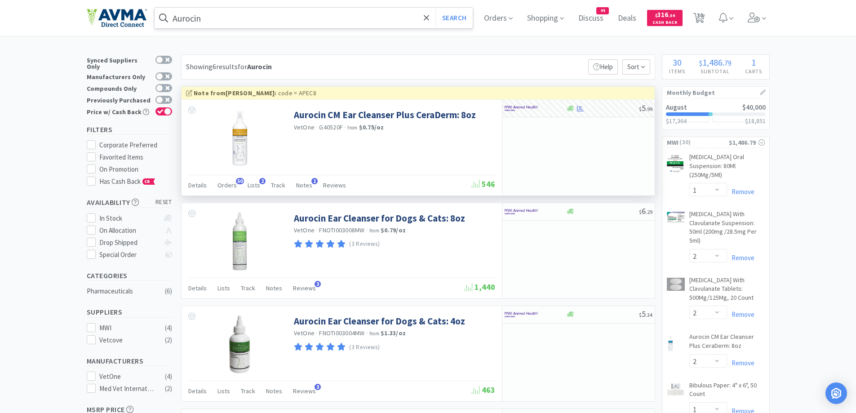
click at [218, 17] on input "Aurocin" at bounding box center [314, 18] width 319 height 21
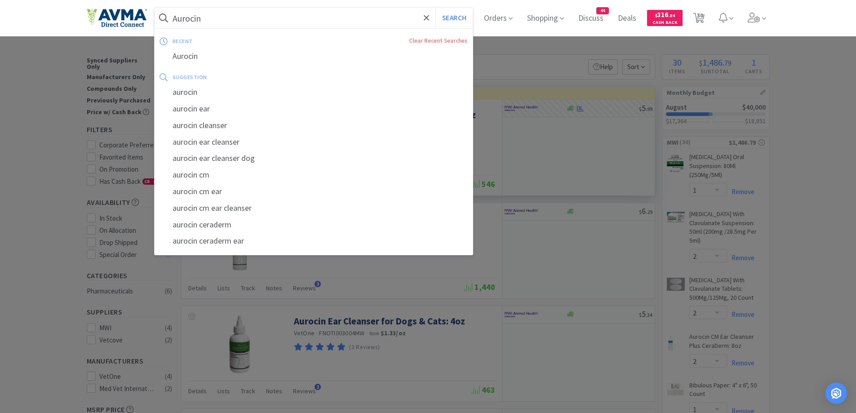
paste input "Carprofen 100mg"
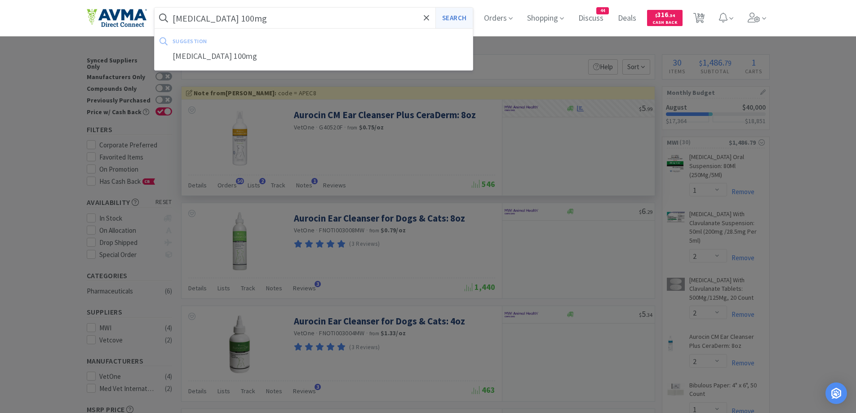
click at [452, 11] on button "Search" at bounding box center [454, 18] width 37 height 21
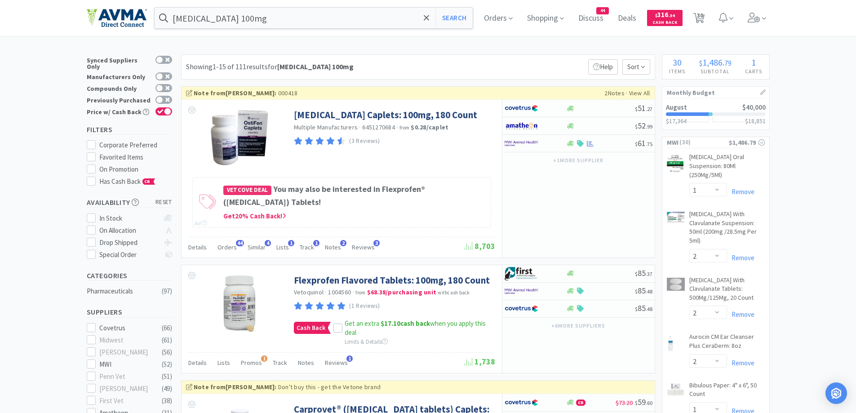
click at [446, 60] on div "Showing 1-15 of 111 results for Carprofen 100mg Filters Help Sort" at bounding box center [418, 66] width 474 height 25
click at [561, 143] on div at bounding box center [536, 143] width 62 height 15
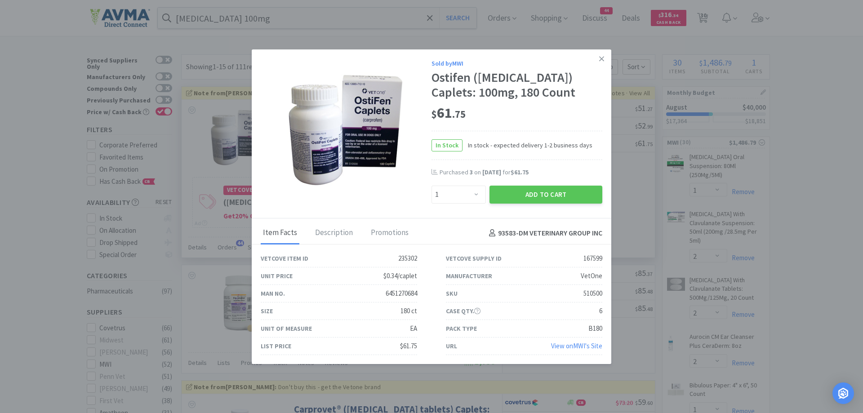
drag, startPoint x: 528, startPoint y: 198, endPoint x: 483, endPoint y: 217, distance: 48.6
click at [528, 198] on button "Add to Cart" at bounding box center [546, 195] width 113 height 18
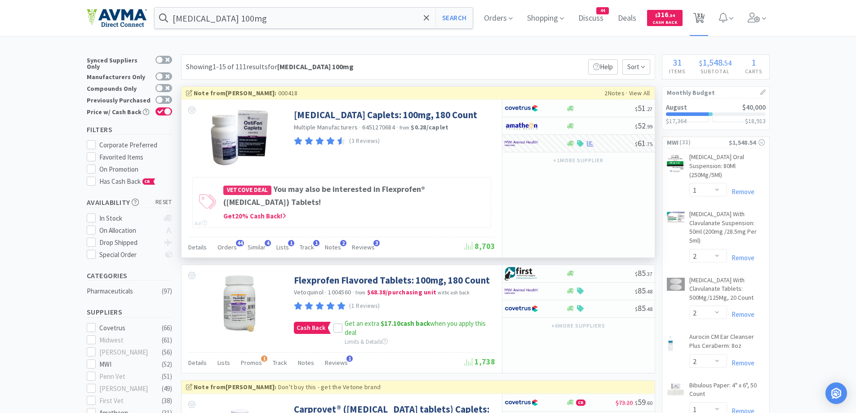
click at [702, 12] on span "31" at bounding box center [700, 15] width 6 height 36
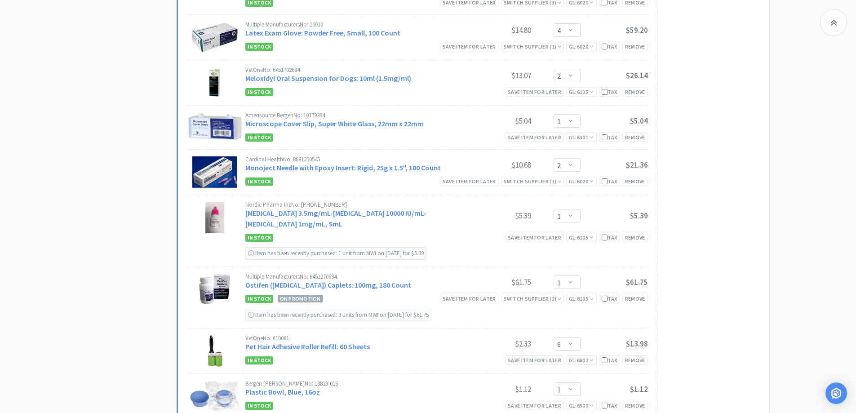
scroll to position [989, 0]
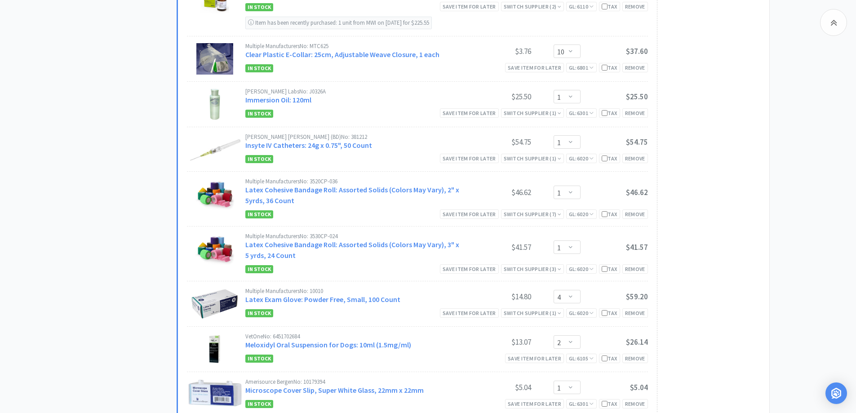
scroll to position [629, 0]
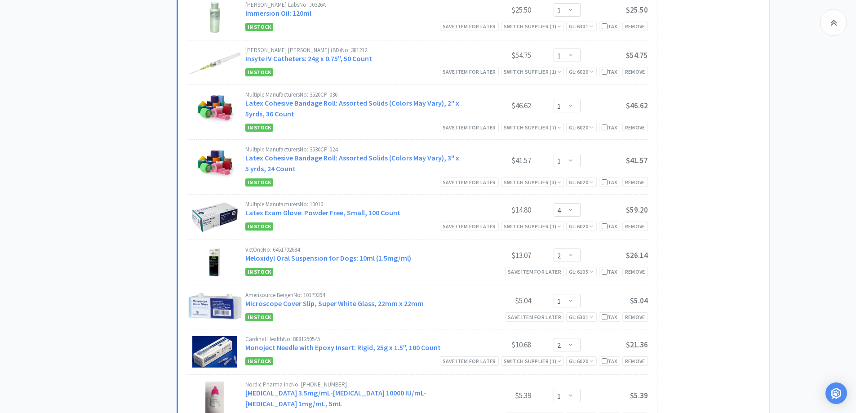
click at [767, 178] on div "West-Ward Pharmaceutical No: 00143988980 Amoxicillin Oral Suspension: 80Ml (250…" at bounding box center [474, 320] width 592 height 1597
click at [636, 183] on div "Remove" at bounding box center [636, 182] width 26 height 9
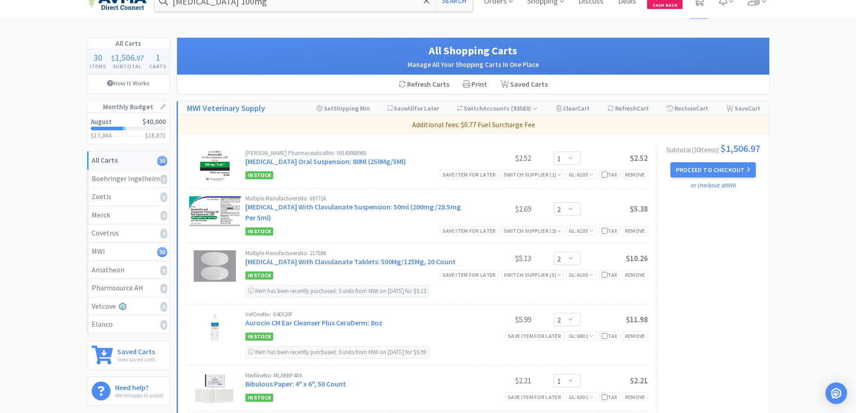
scroll to position [0, 0]
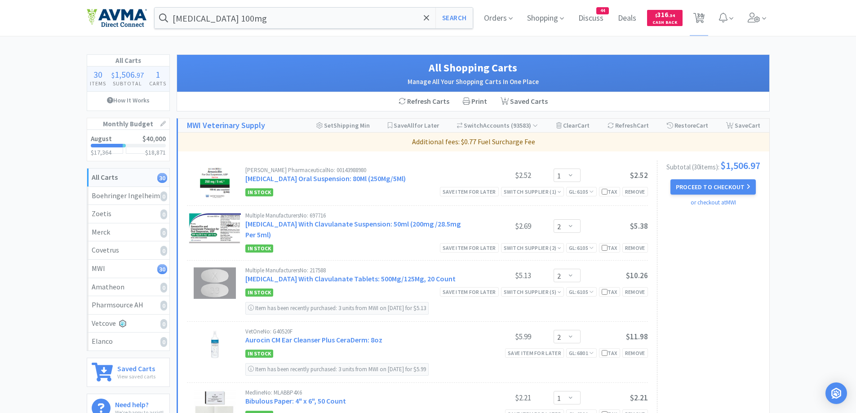
click at [256, 25] on input "Carprofen 100mg" at bounding box center [314, 18] width 319 height 21
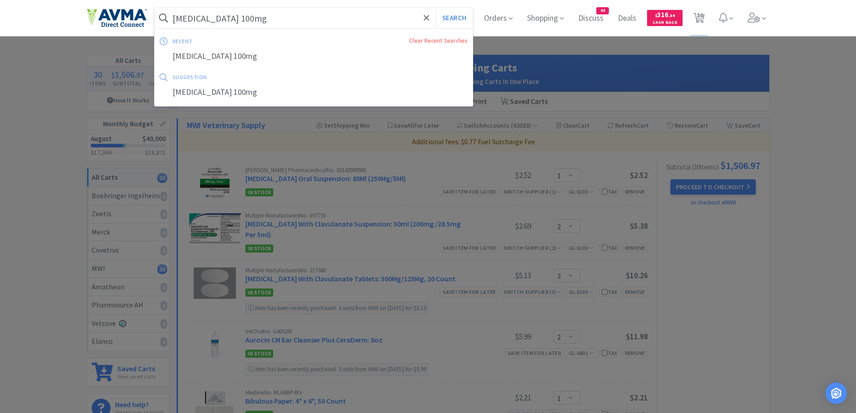
paste input "Apoquel 5.4"
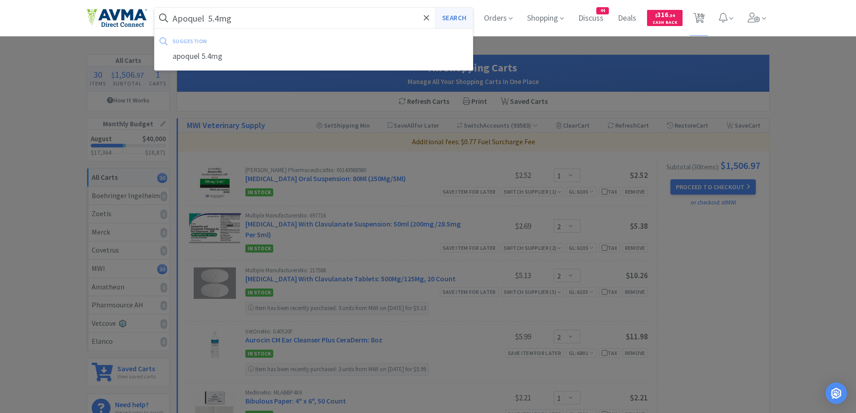
click at [457, 13] on button "Search" at bounding box center [454, 18] width 37 height 21
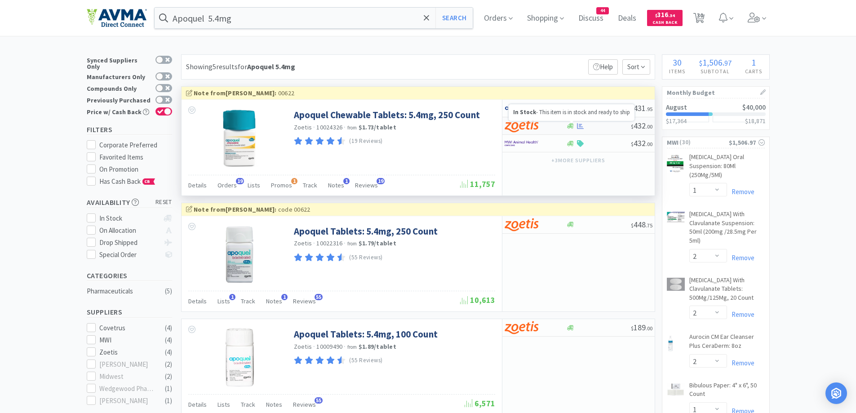
click at [568, 129] on icon at bounding box center [570, 126] width 7 height 7
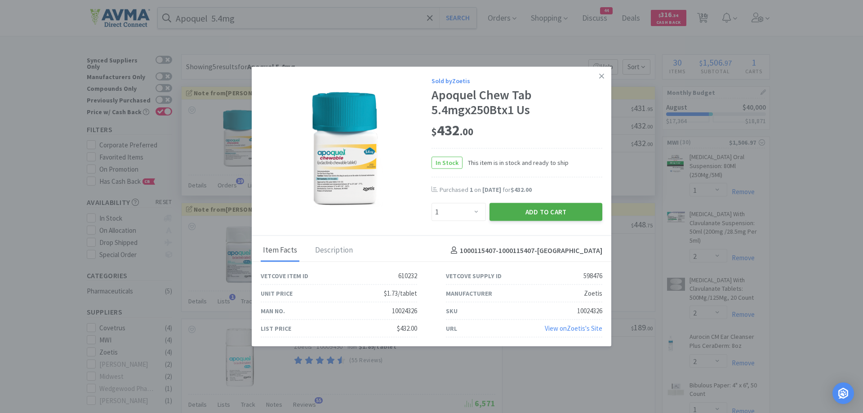
click at [533, 208] on button "Add to Cart" at bounding box center [546, 212] width 113 height 18
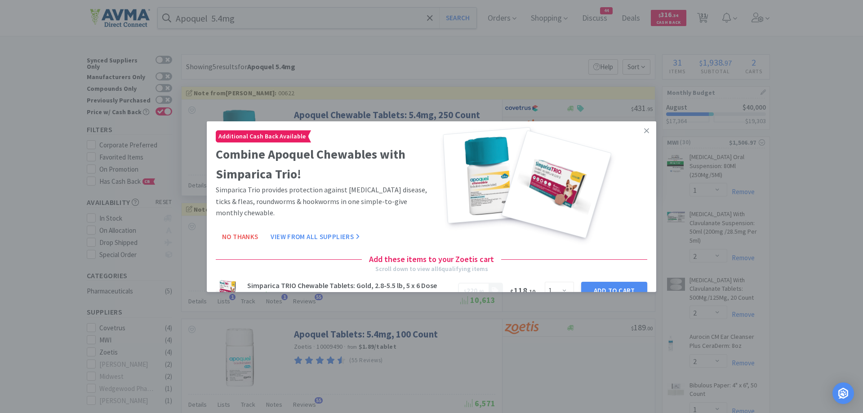
click at [644, 129] on icon at bounding box center [646, 130] width 5 height 8
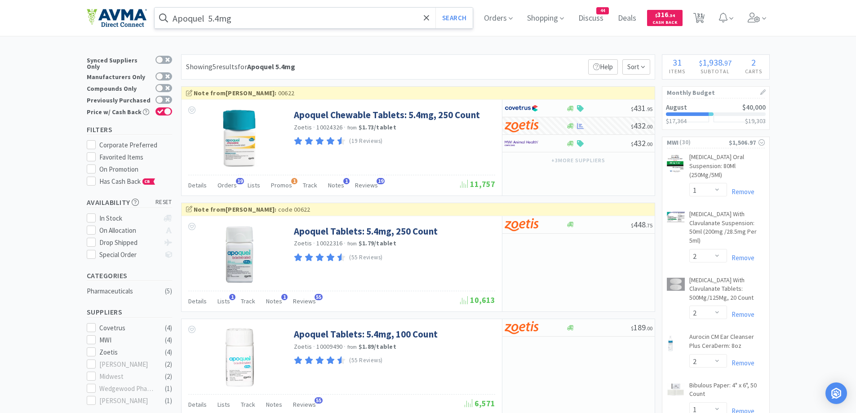
click at [274, 18] on input "Apoquel 5.4mg" at bounding box center [314, 18] width 319 height 21
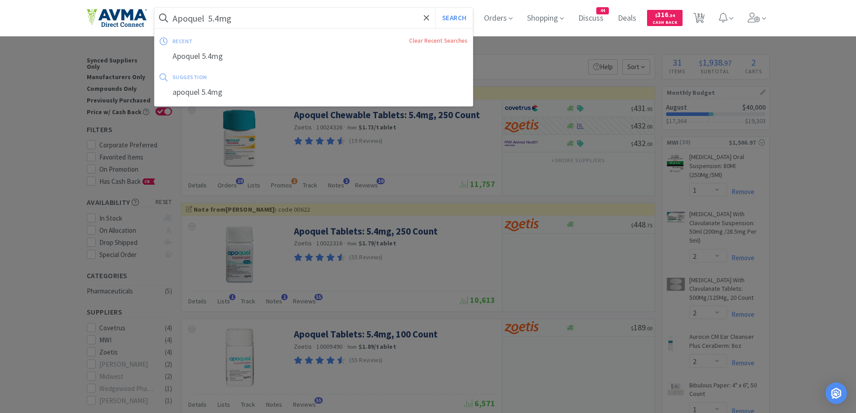
paste input "16"
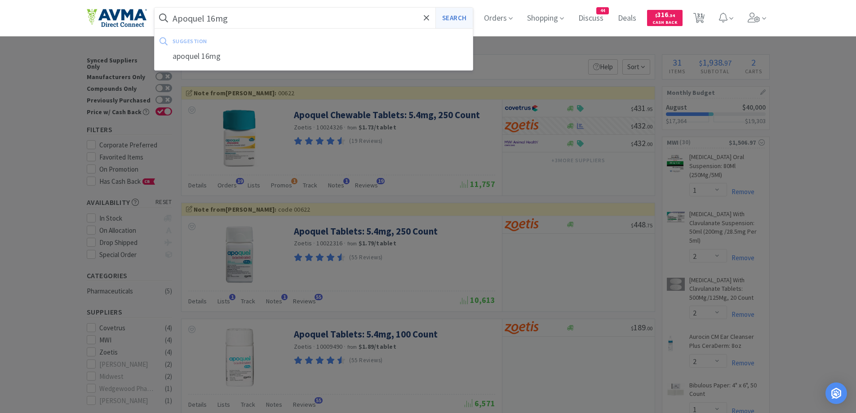
click at [461, 14] on button "Search" at bounding box center [454, 18] width 37 height 21
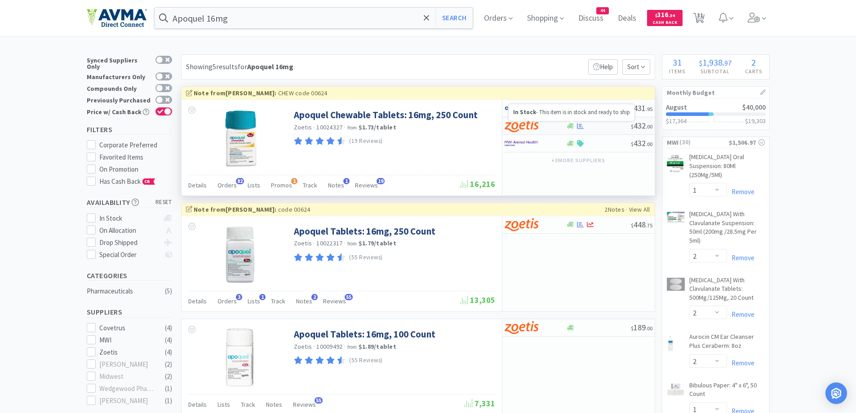
click at [569, 123] on icon at bounding box center [570, 126] width 7 height 7
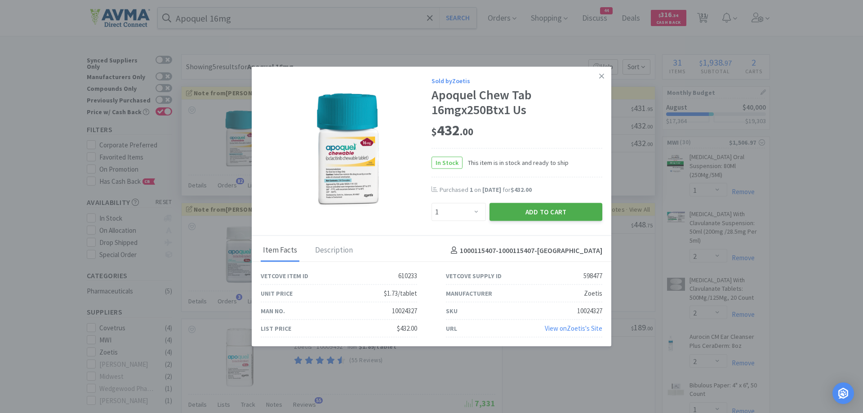
click at [560, 212] on button "Add to Cart" at bounding box center [546, 212] width 113 height 18
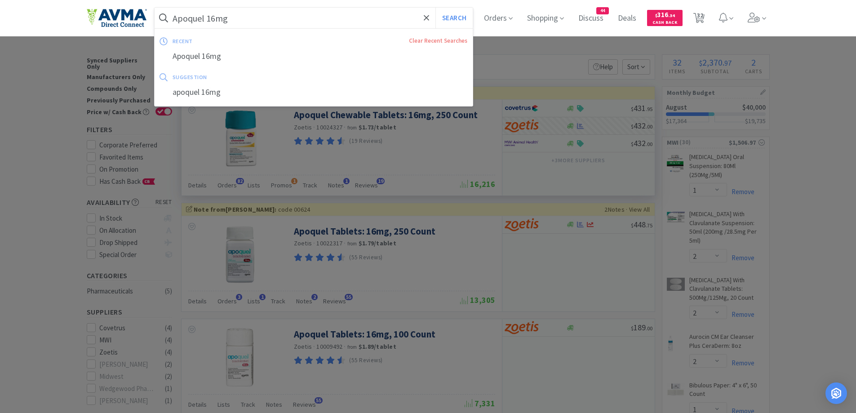
click at [255, 14] on input "Apoquel 16mg" at bounding box center [314, 18] width 319 height 21
paste input "Solensia"
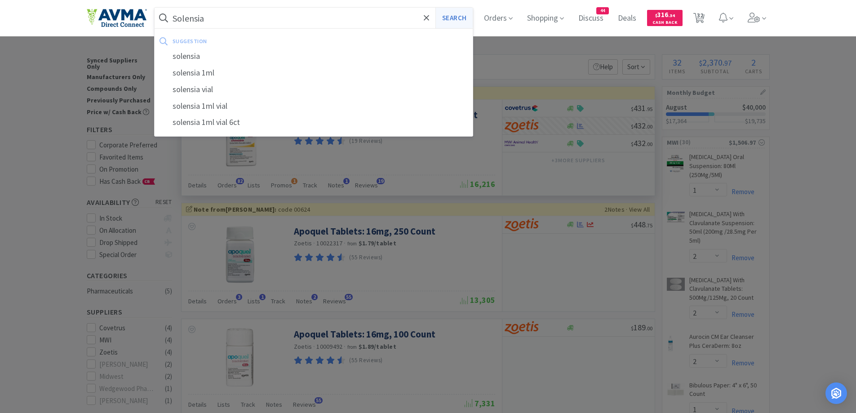
click at [458, 17] on button "Search" at bounding box center [454, 18] width 37 height 21
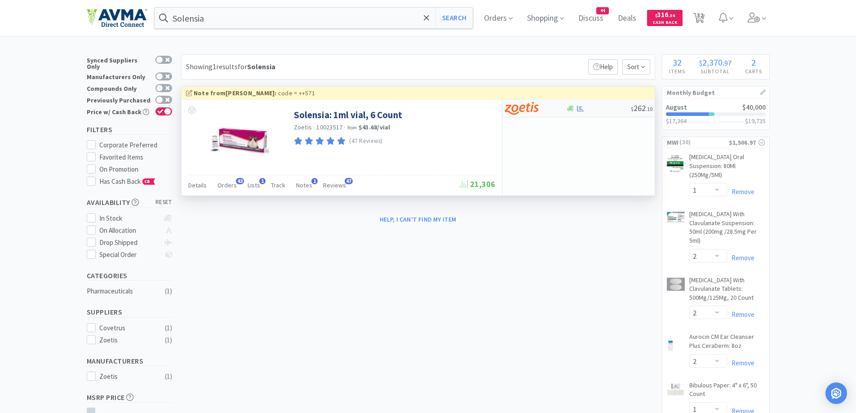
click at [556, 116] on div "$ 262 . 10" at bounding box center [579, 109] width 152 height 18
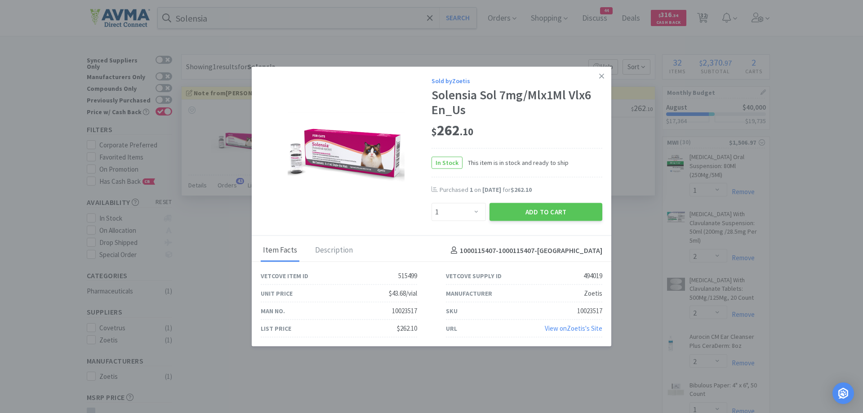
click at [541, 125] on div "$ 262 . 10" at bounding box center [517, 130] width 171 height 19
click at [553, 131] on div "$ 262 . 10" at bounding box center [517, 130] width 171 height 19
click at [542, 209] on button "Add to Cart" at bounding box center [546, 212] width 113 height 18
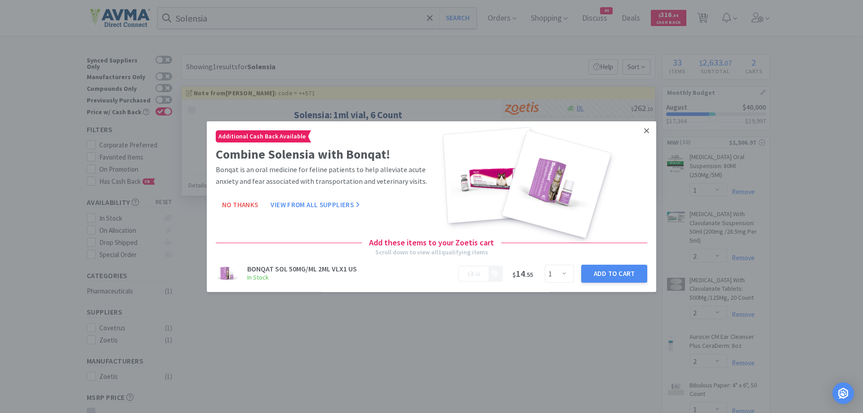
click at [644, 130] on link at bounding box center [647, 130] width 16 height 19
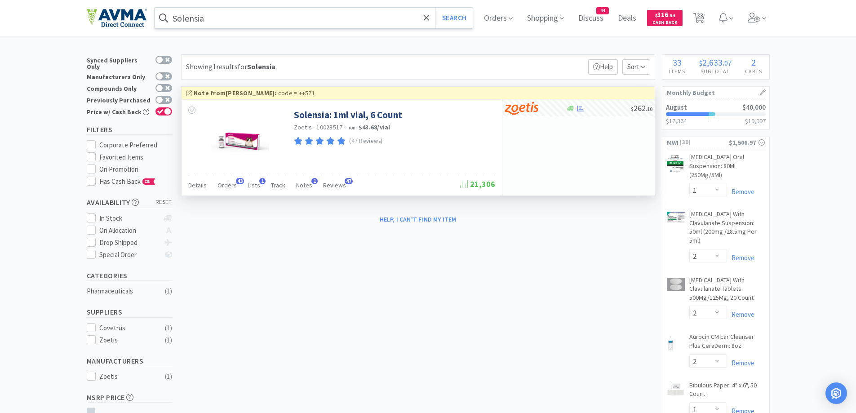
click at [231, 20] on input "Solensia" at bounding box center [314, 18] width 319 height 21
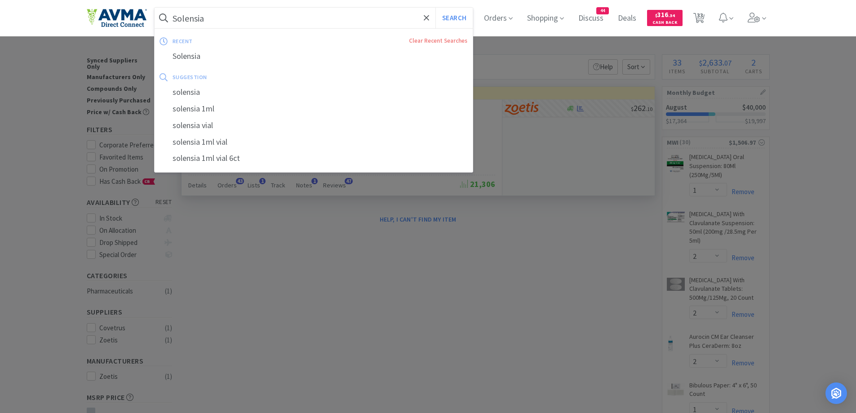
paste input "Proviable-DC"
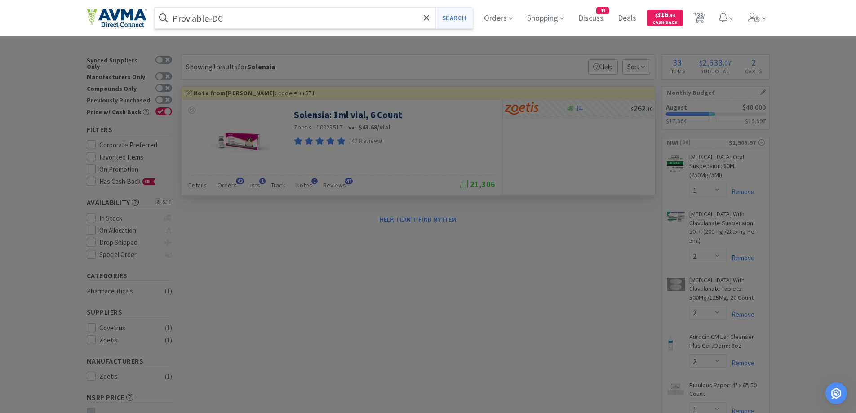
click at [462, 11] on button "Search" at bounding box center [454, 18] width 37 height 21
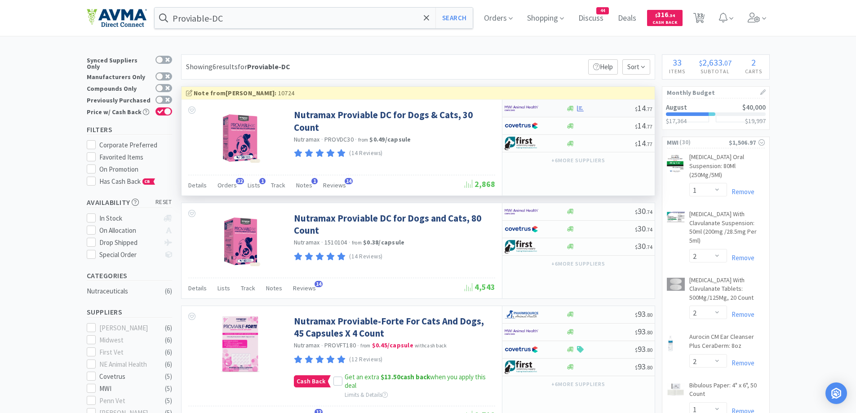
drag, startPoint x: 504, startPoint y: 56, endPoint x: 539, endPoint y: 112, distance: 66.0
click at [504, 56] on div "Showing 6 results for Proviable-DC Filters Help Sort" at bounding box center [418, 66] width 474 height 25
click at [532, 107] on img at bounding box center [522, 108] width 34 height 13
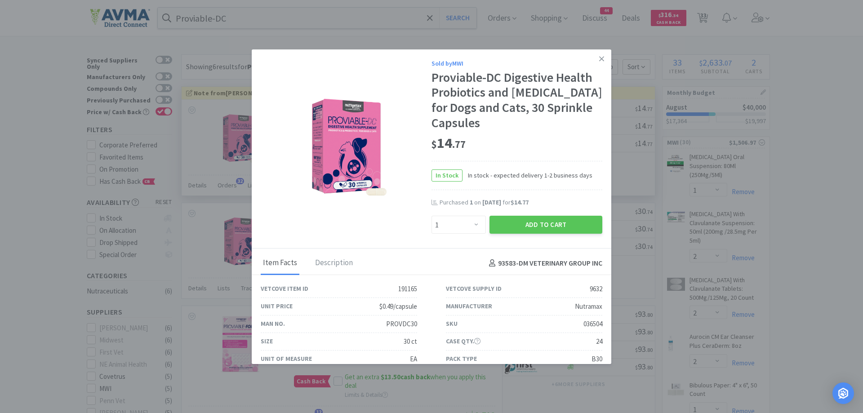
click at [525, 153] on div "$ 14 . 77" at bounding box center [517, 145] width 171 height 31
click at [551, 231] on button "Add to Cart" at bounding box center [546, 225] width 113 height 18
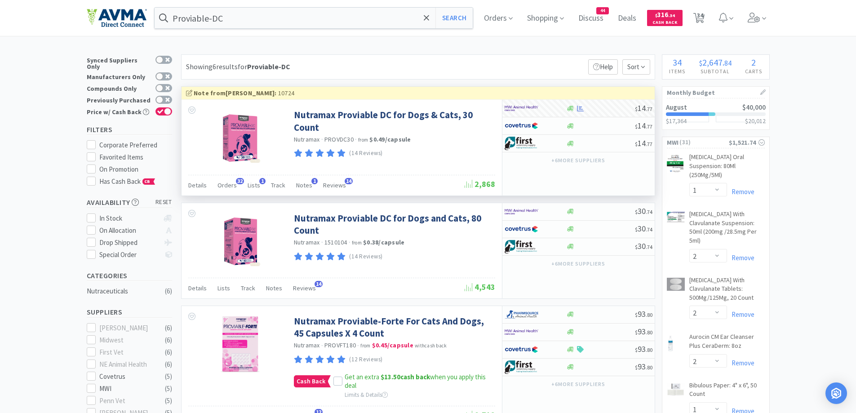
click at [460, 54] on div "Showing 6 results for Proviable-DC Filters Help Sort" at bounding box center [418, 66] width 474 height 25
click at [561, 102] on div at bounding box center [536, 108] width 62 height 15
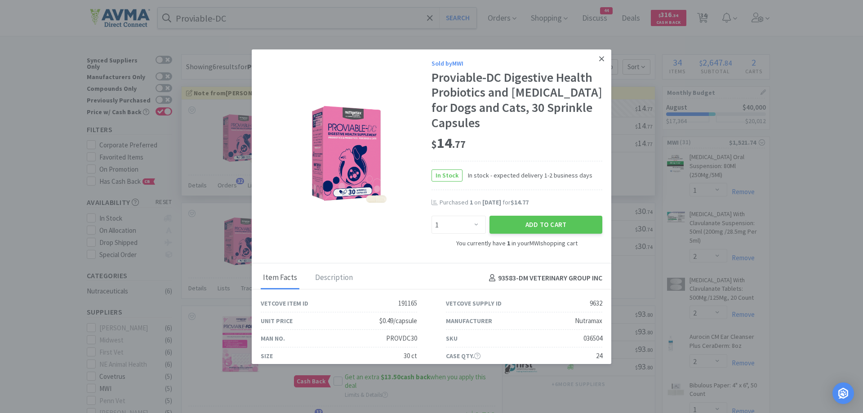
click at [599, 56] on icon at bounding box center [601, 59] width 5 height 8
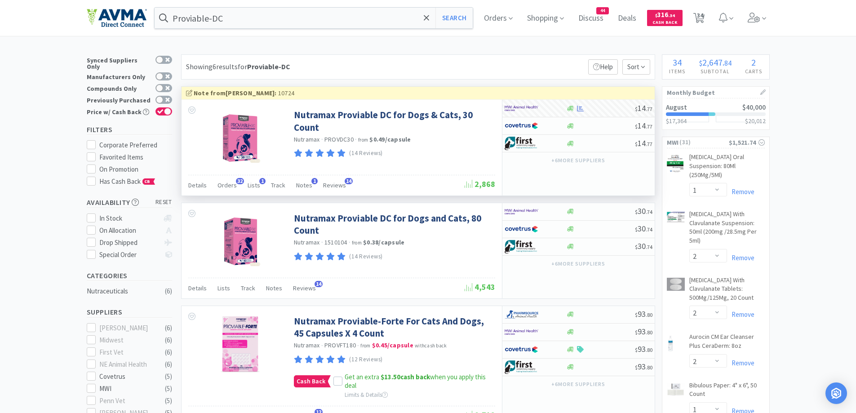
click at [708, 25] on span "34" at bounding box center [699, 18] width 18 height 36
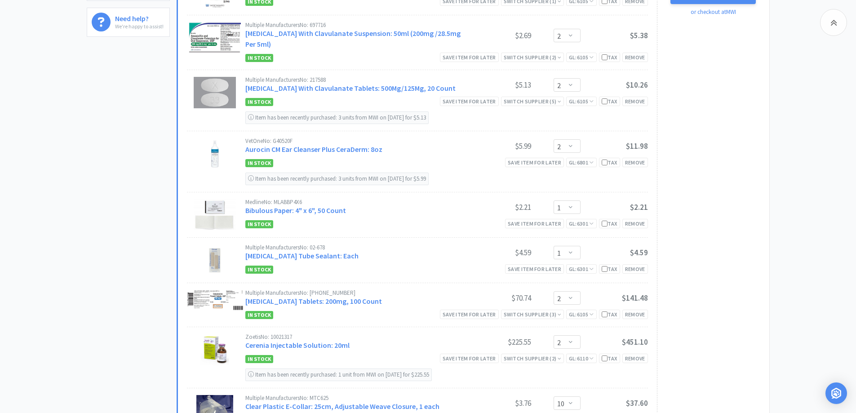
scroll to position [450, 0]
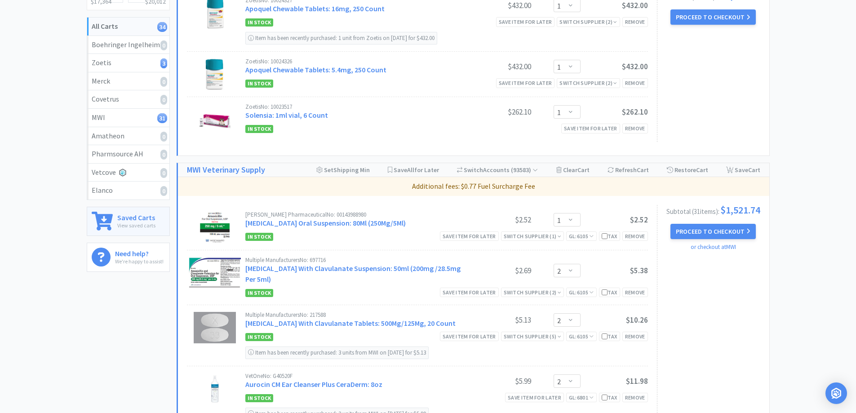
scroll to position [0, 0]
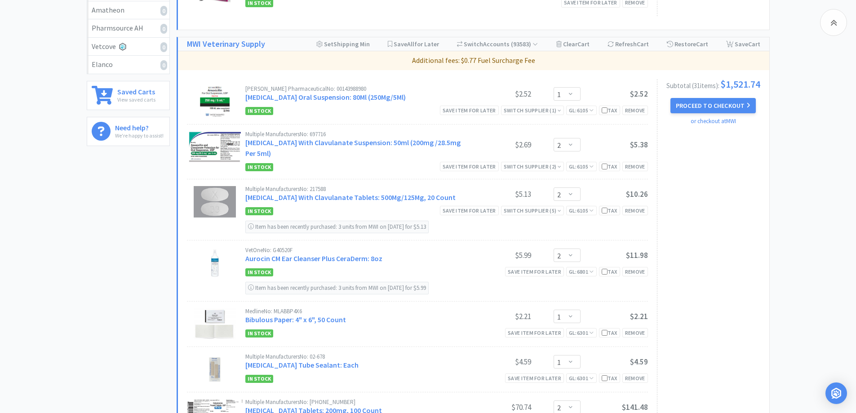
scroll to position [210, 0]
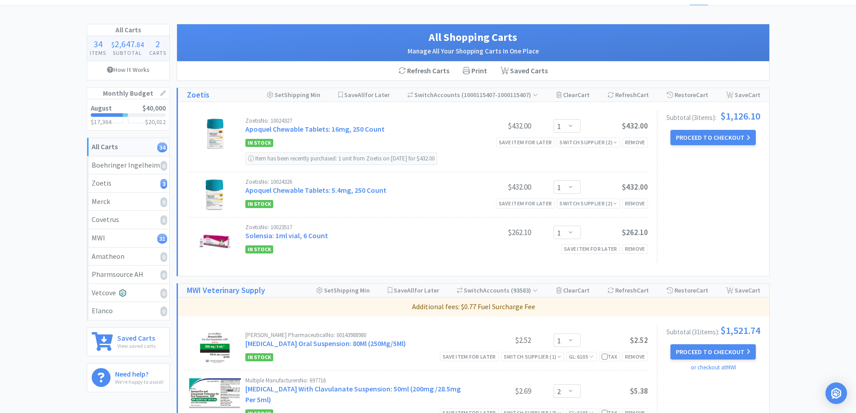
scroll to position [0, 0]
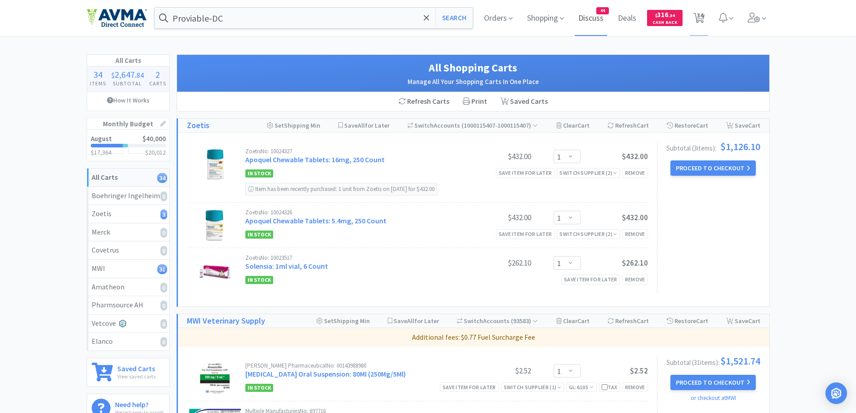
click at [597, 20] on span "Discuss" at bounding box center [591, 18] width 32 height 36
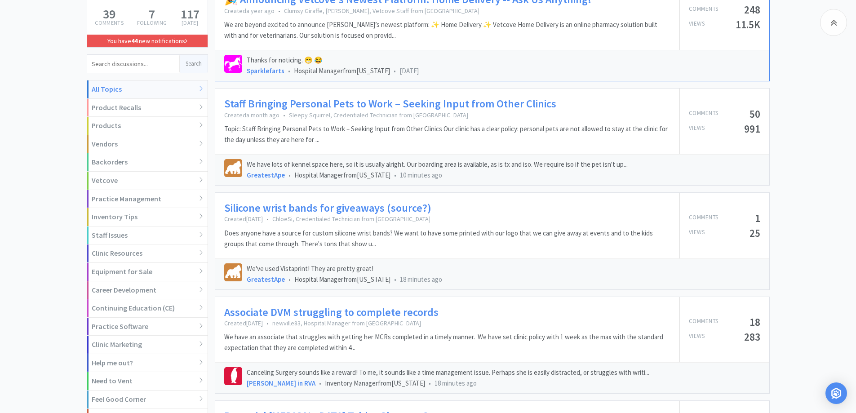
scroll to position [180, 0]
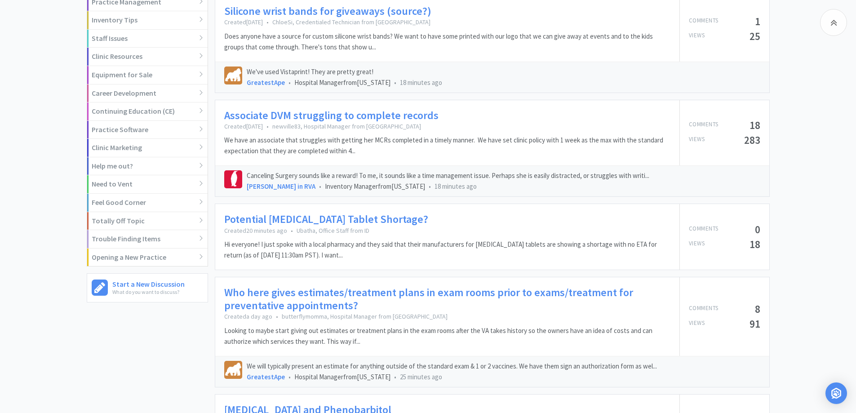
scroll to position [450, 0]
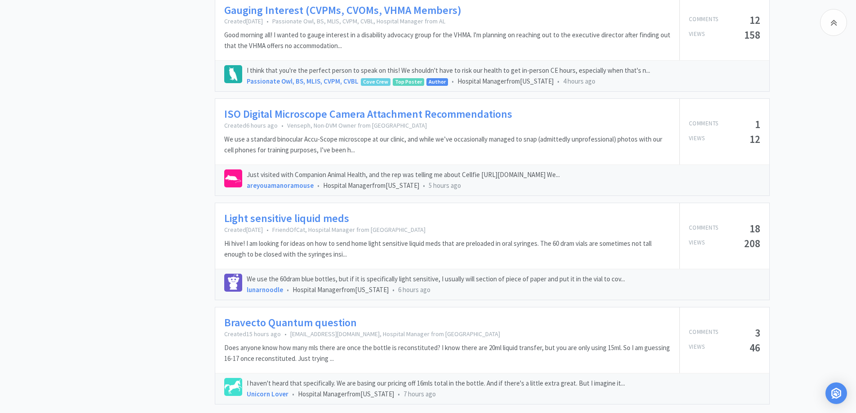
scroll to position [1327, 0]
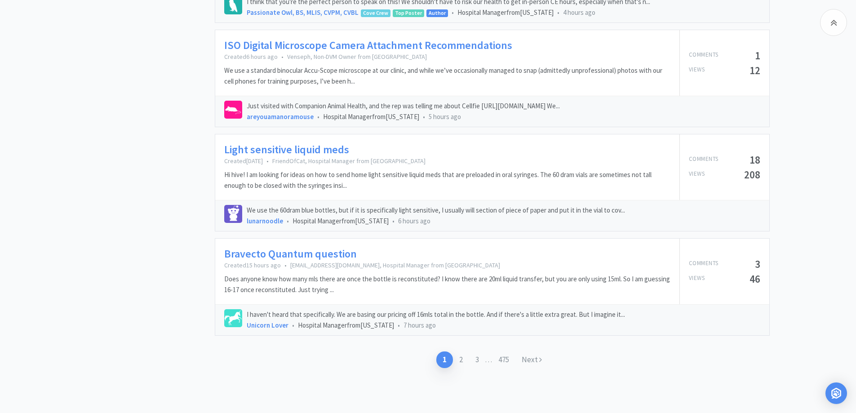
click at [463, 361] on link "2" at bounding box center [461, 360] width 16 height 17
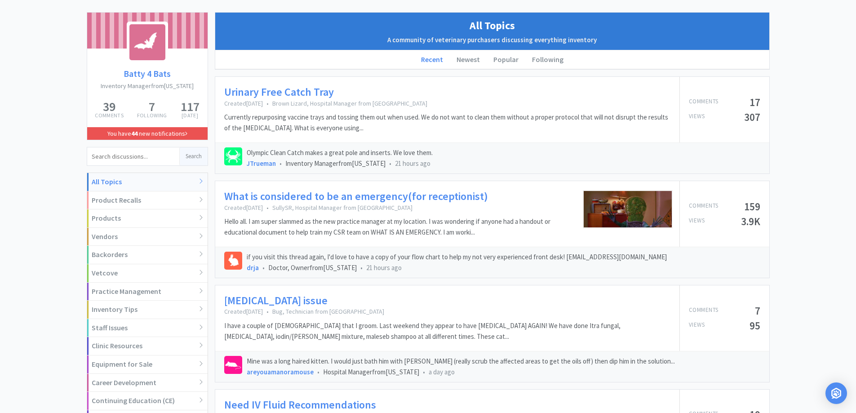
scroll to position [90, 0]
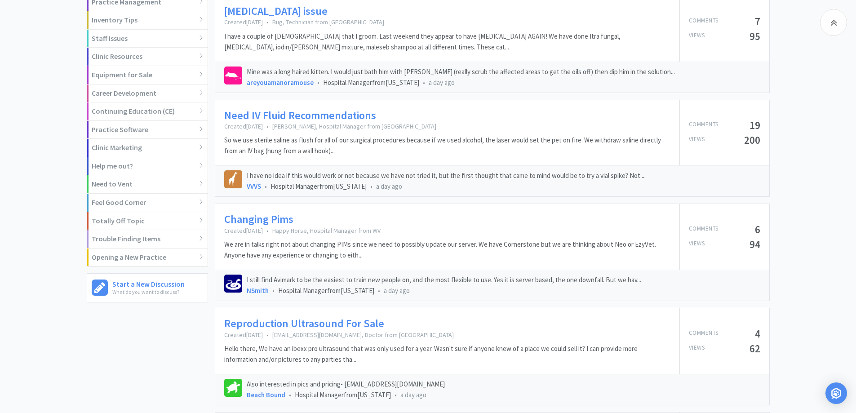
scroll to position [450, 0]
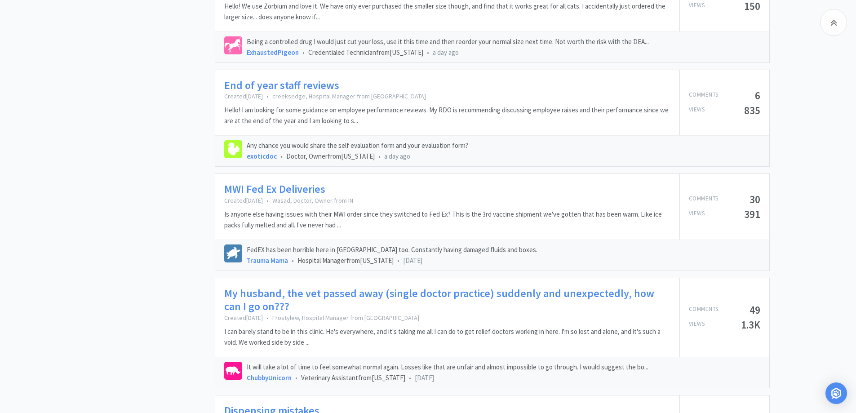
scroll to position [809, 0]
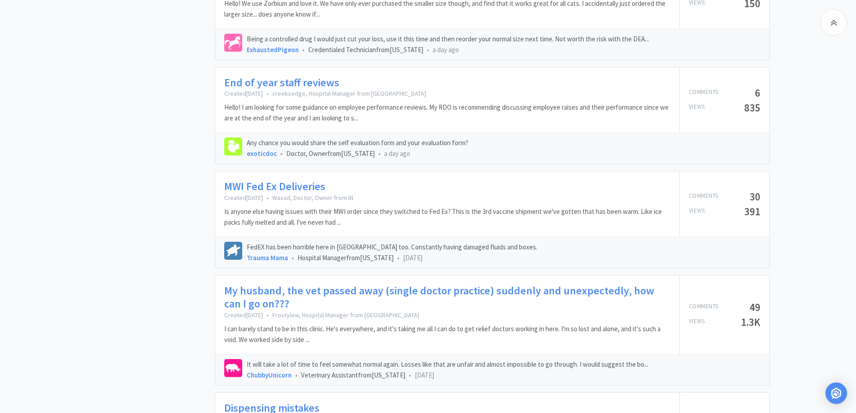
click at [167, 156] on div "Batty 4 Bats Inventory Manager from California 39 Comments 7 Following 117 Karm…" at bounding box center [151, 109] width 128 height 1673
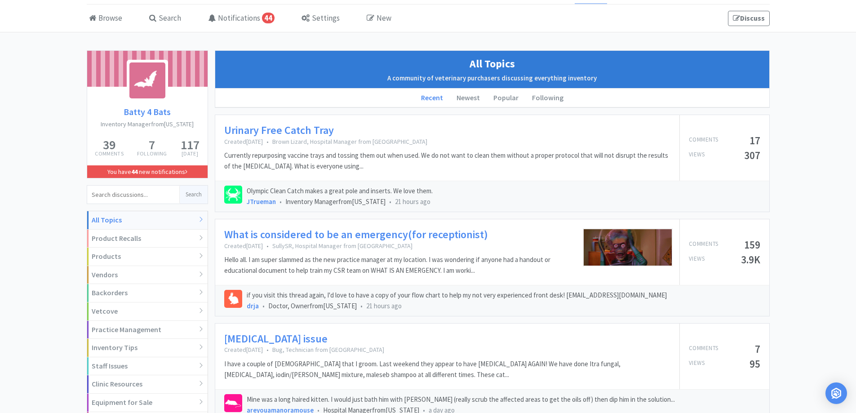
scroll to position [0, 0]
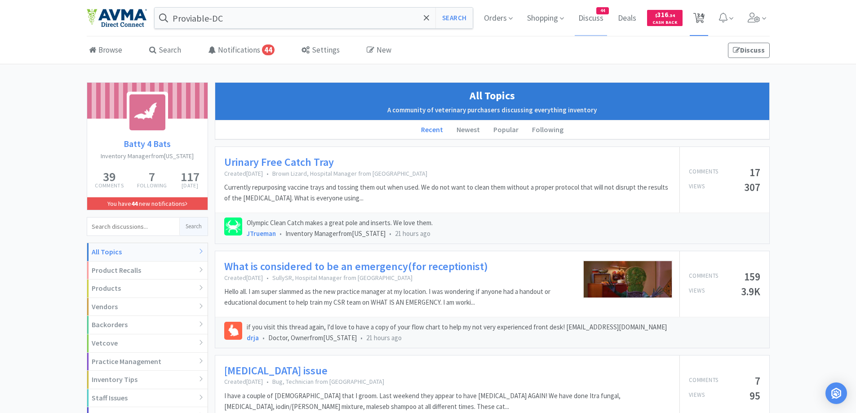
click at [700, 17] on span "34" at bounding box center [700, 15] width 6 height 36
